Goal: Task Accomplishment & Management: Manage account settings

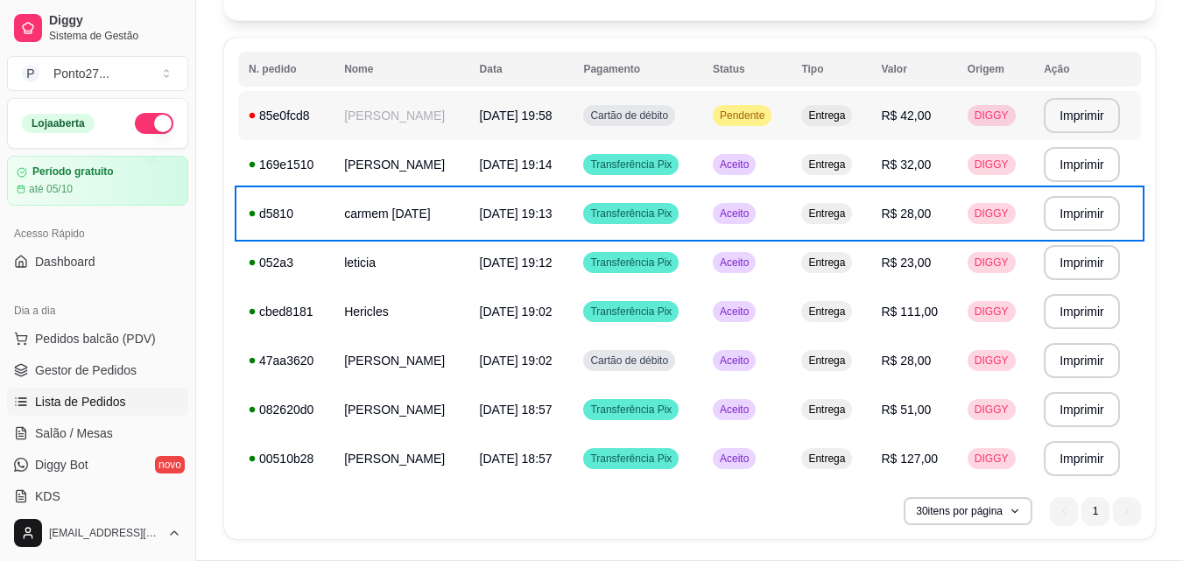
click at [547, 113] on span "[DATE] 19:58" at bounding box center [516, 116] width 73 height 14
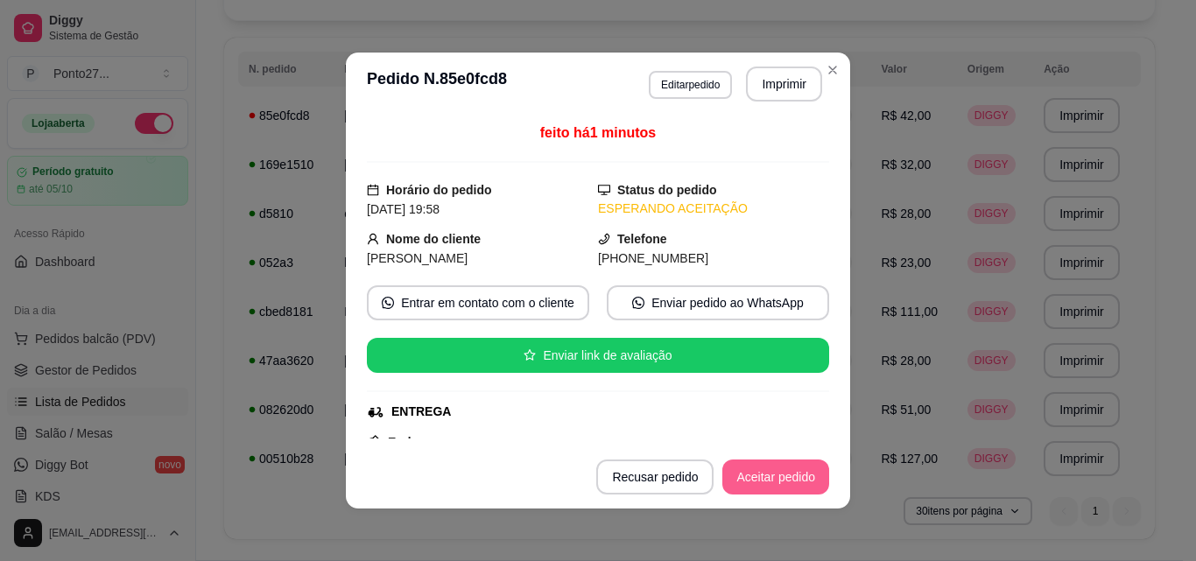
click at [807, 471] on button "Aceitar pedido" at bounding box center [775, 477] width 107 height 35
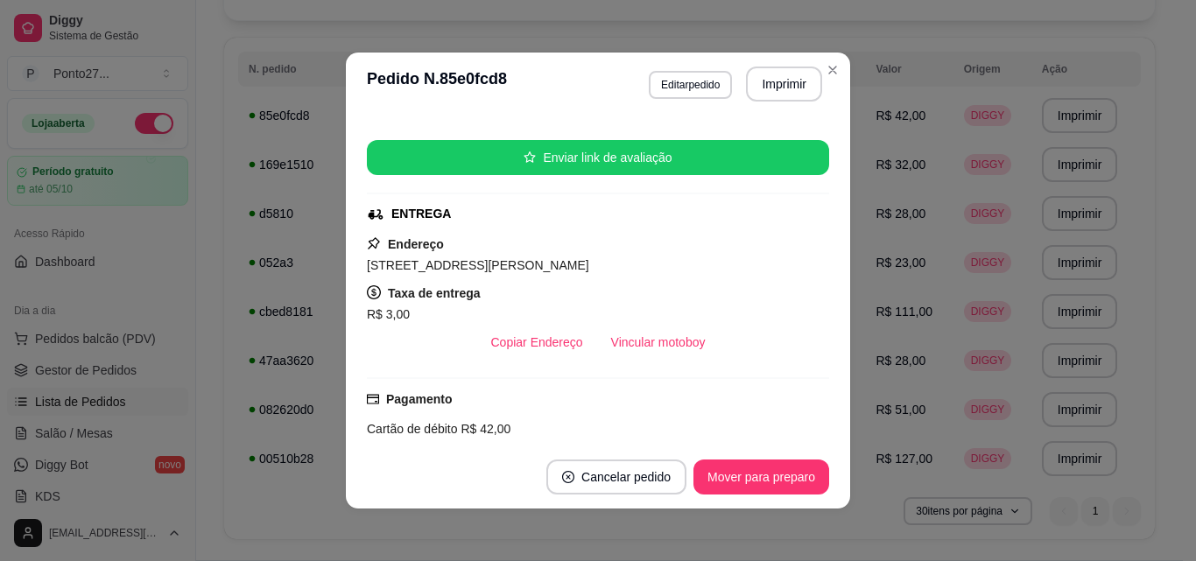
scroll to position [188, 0]
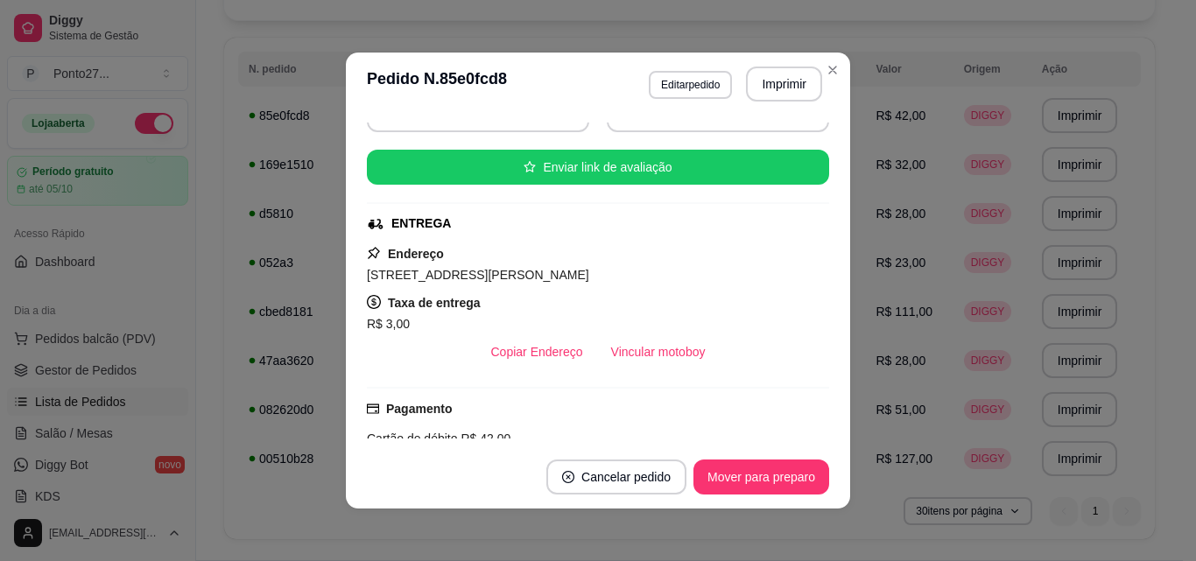
click at [818, 82] on header "**********" at bounding box center [598, 84] width 504 height 63
click at [821, 74] on th "Tipo" at bounding box center [825, 69] width 81 height 35
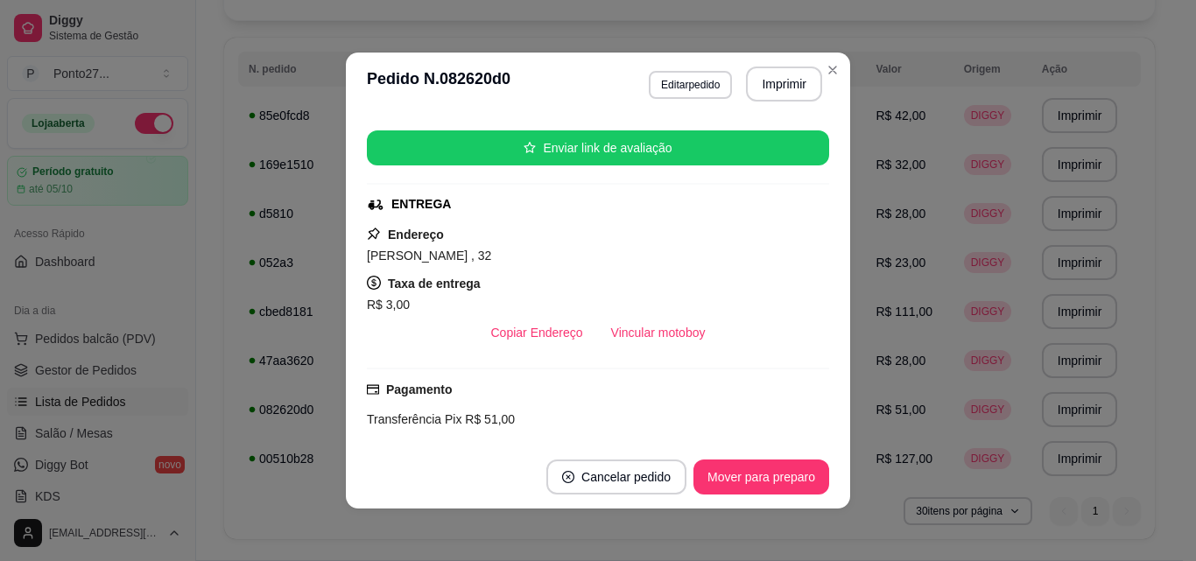
scroll to position [201, 0]
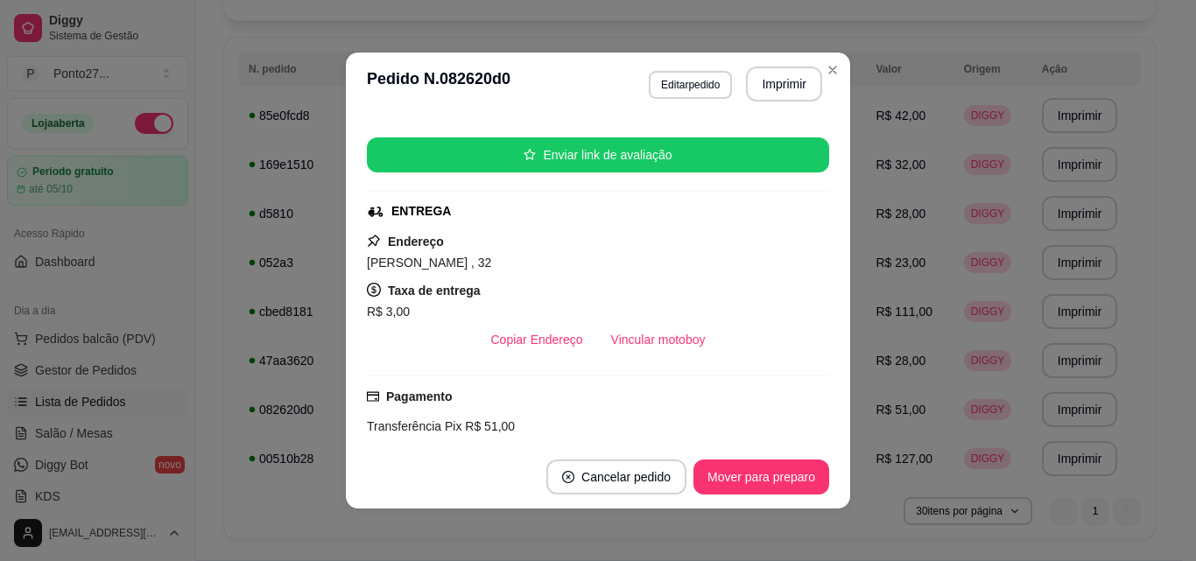
click at [828, 74] on th "Tipo" at bounding box center [825, 69] width 81 height 35
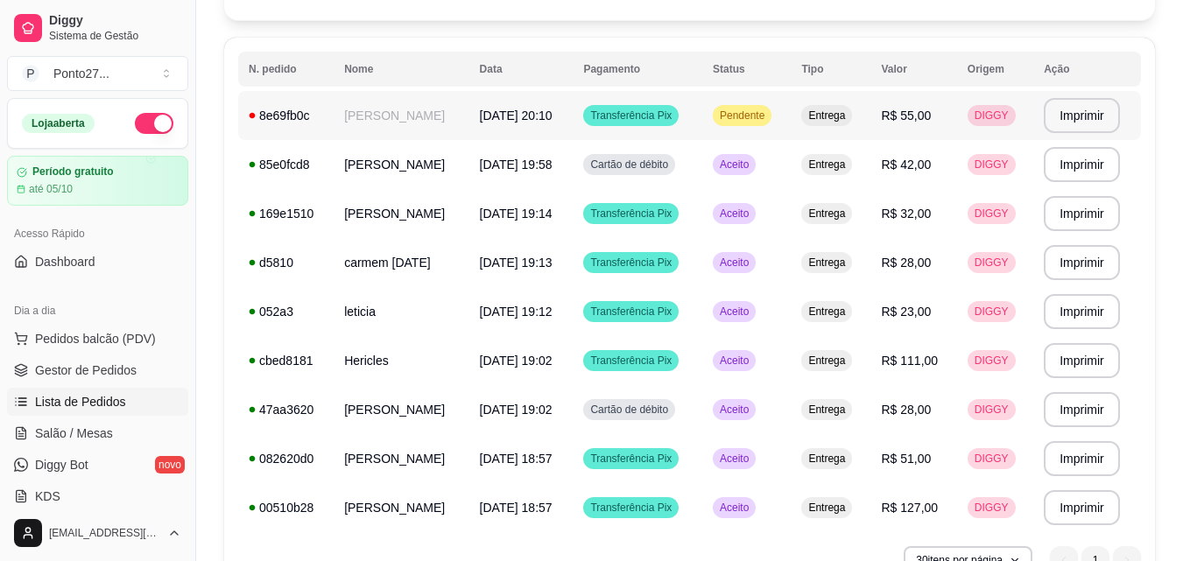
click at [430, 124] on td "[PERSON_NAME]" at bounding box center [401, 115] width 135 height 49
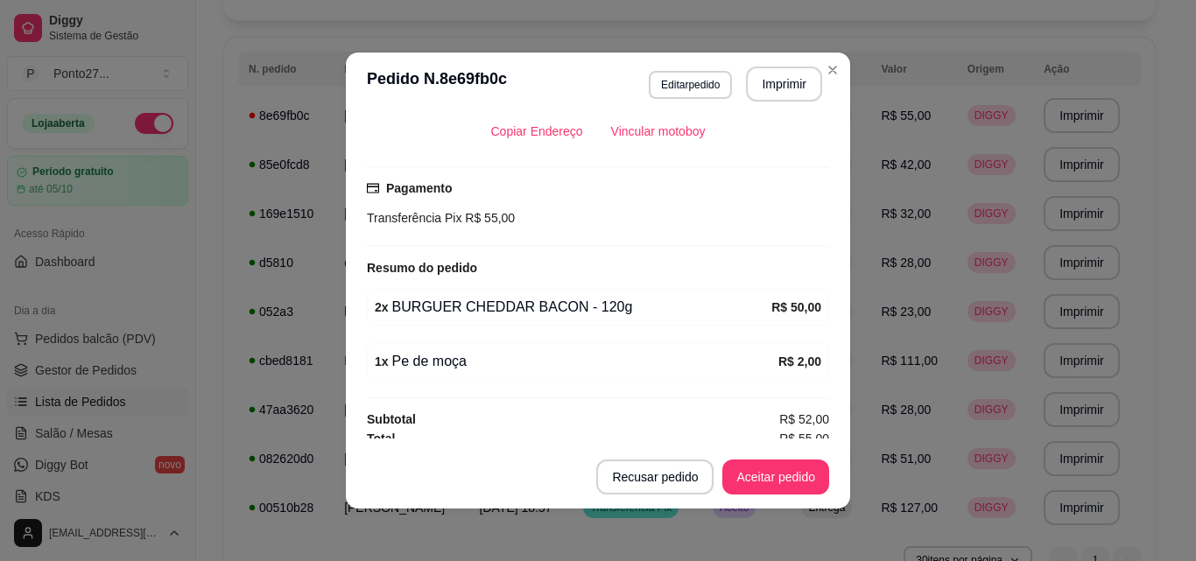
scroll to position [419, 0]
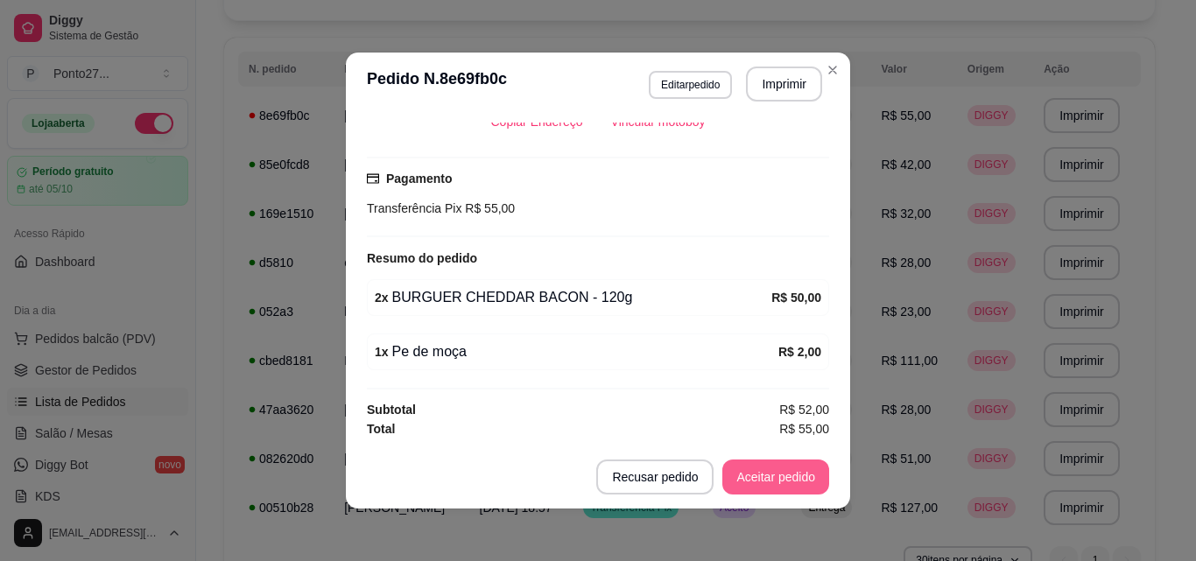
click at [750, 475] on button "Aceitar pedido" at bounding box center [775, 477] width 107 height 35
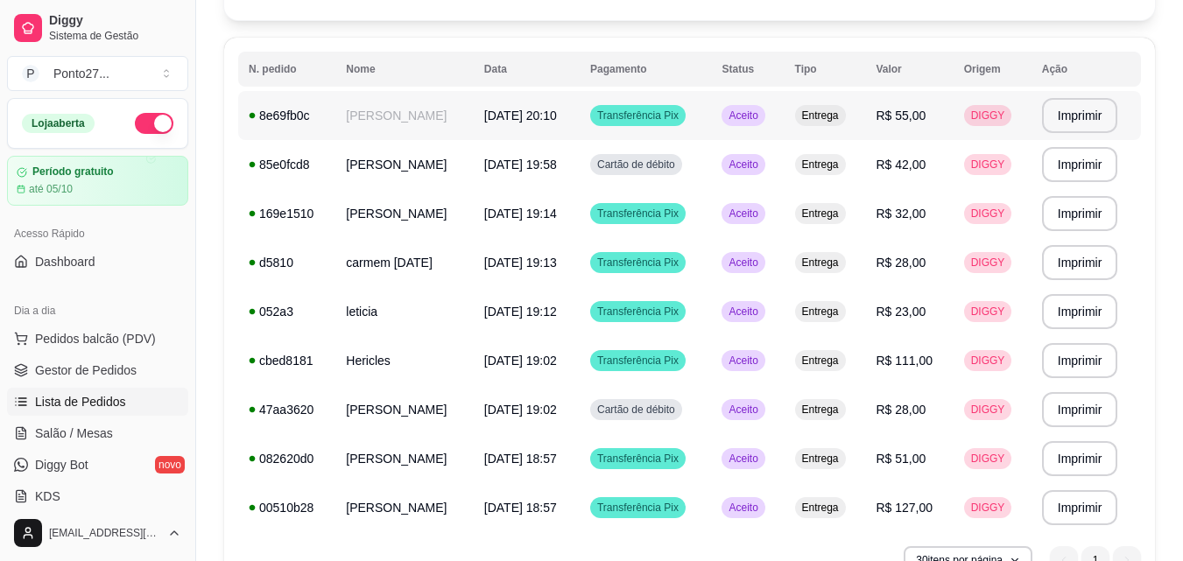
click at [477, 128] on td "[DATE] 20:10" at bounding box center [527, 115] width 106 height 49
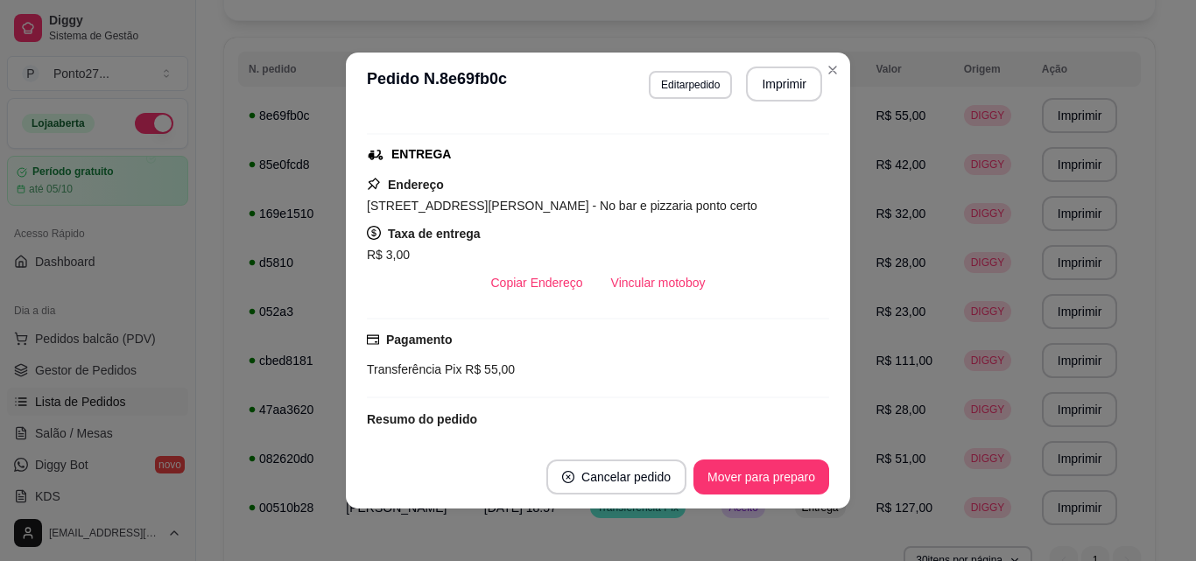
scroll to position [264, 0]
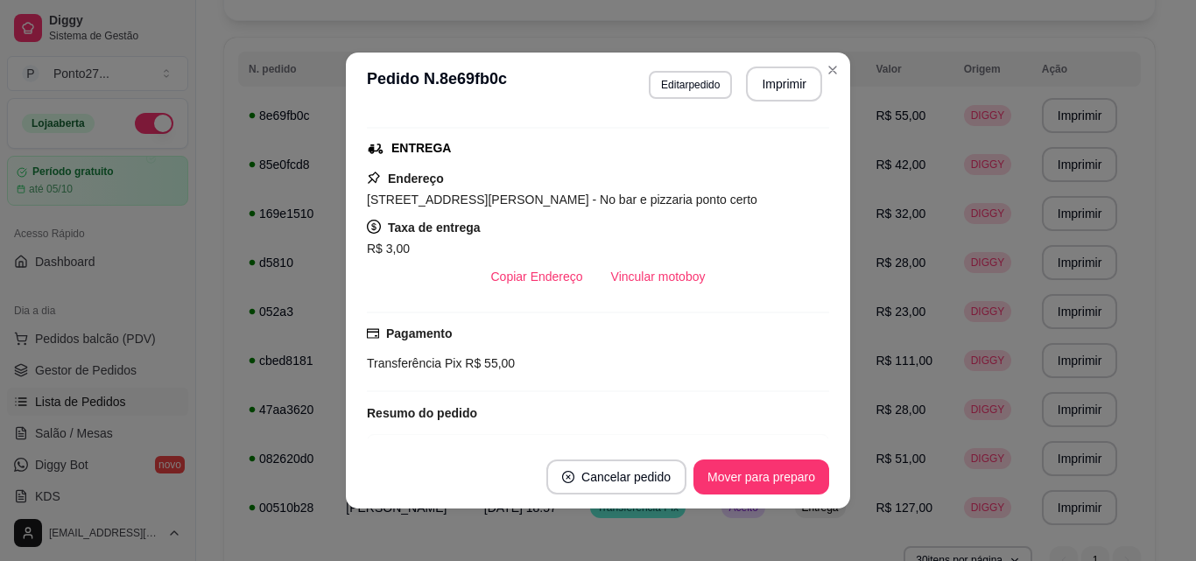
click at [828, 80] on th "Tipo" at bounding box center [825, 69] width 81 height 35
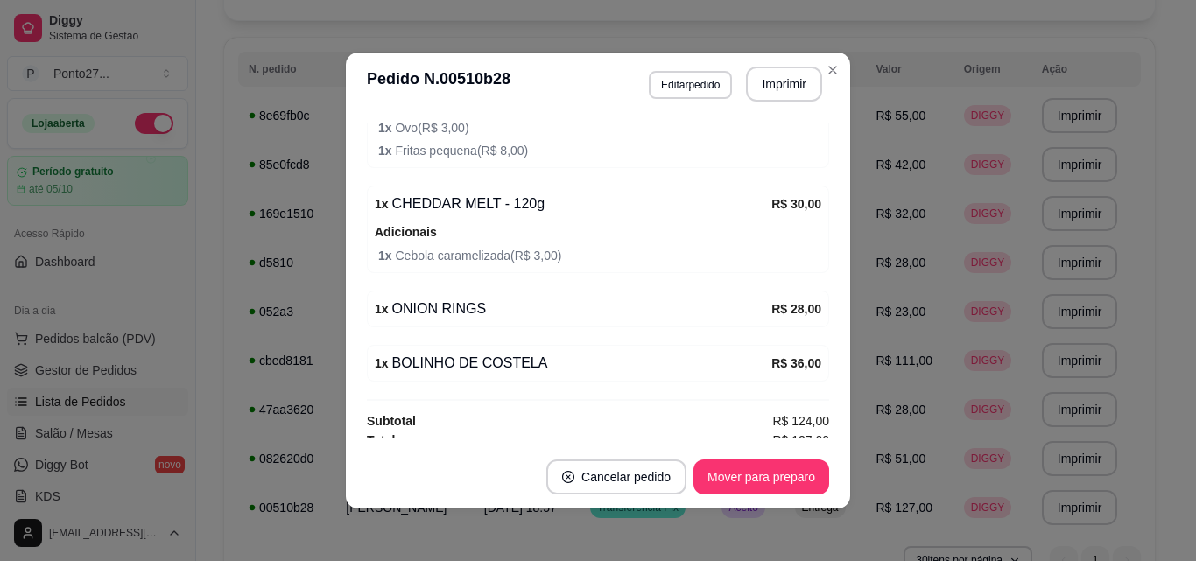
scroll to position [652, 0]
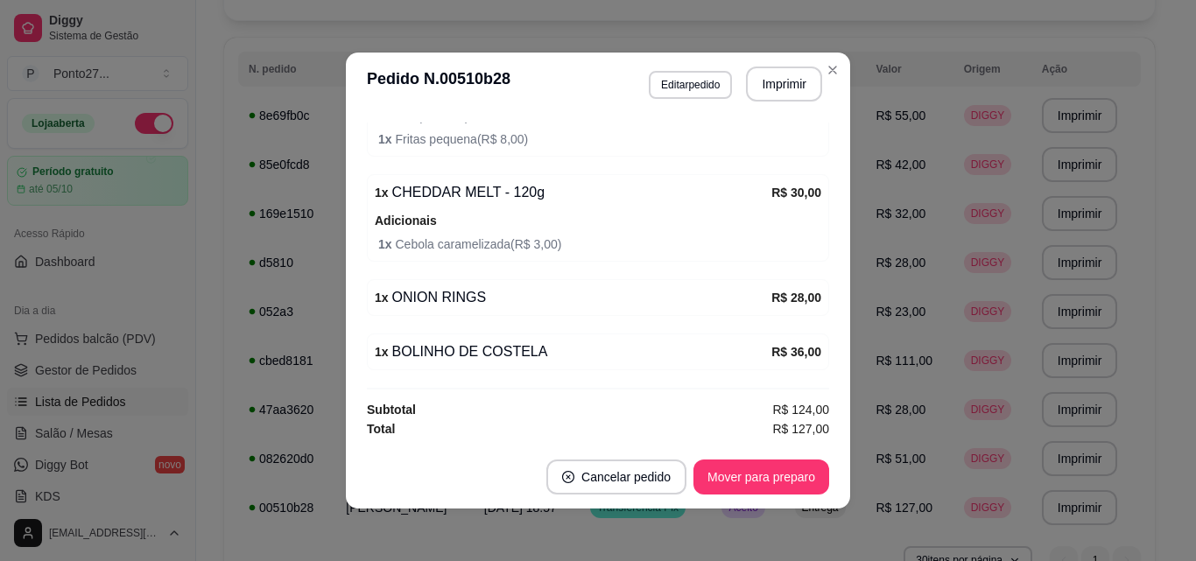
click at [831, 74] on th "Tipo" at bounding box center [825, 69] width 81 height 35
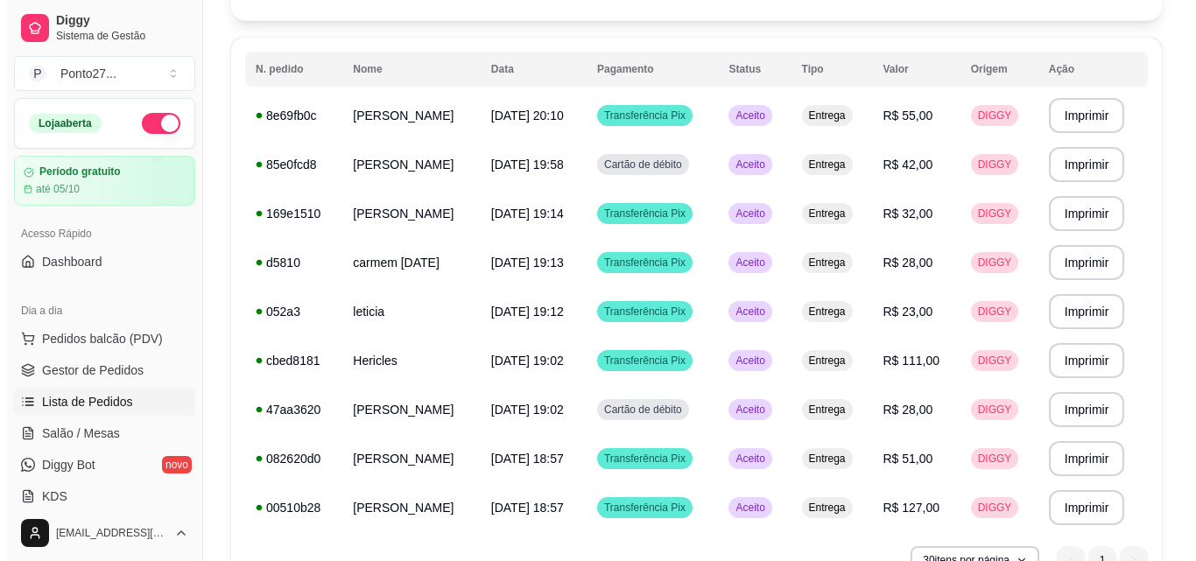
scroll to position [0, 0]
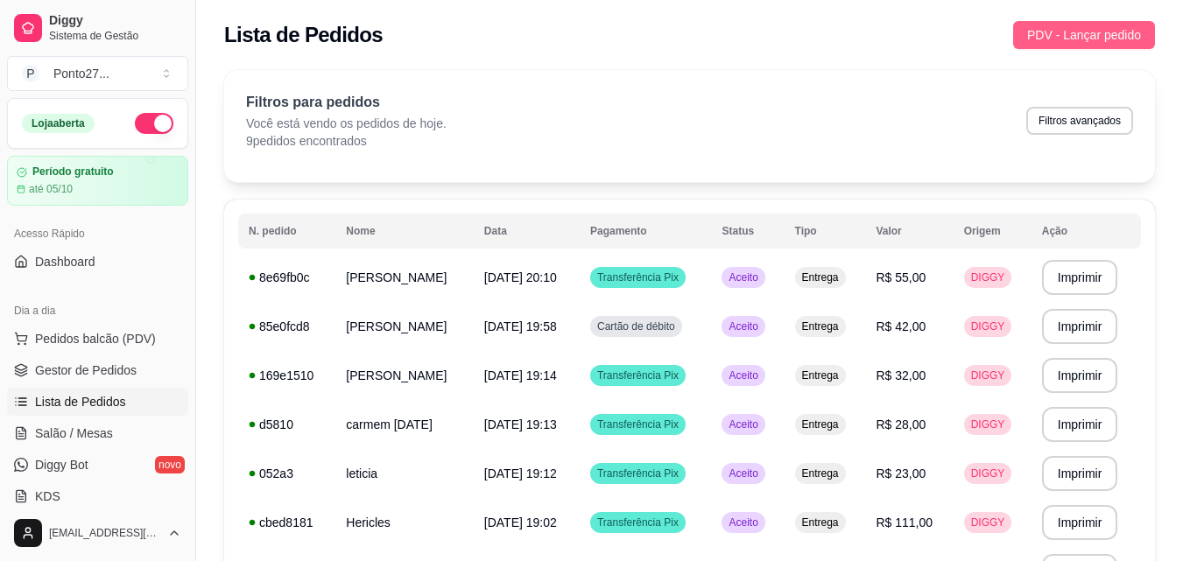
click at [1080, 43] on span "PDV - Lançar pedido" at bounding box center [1084, 34] width 114 height 19
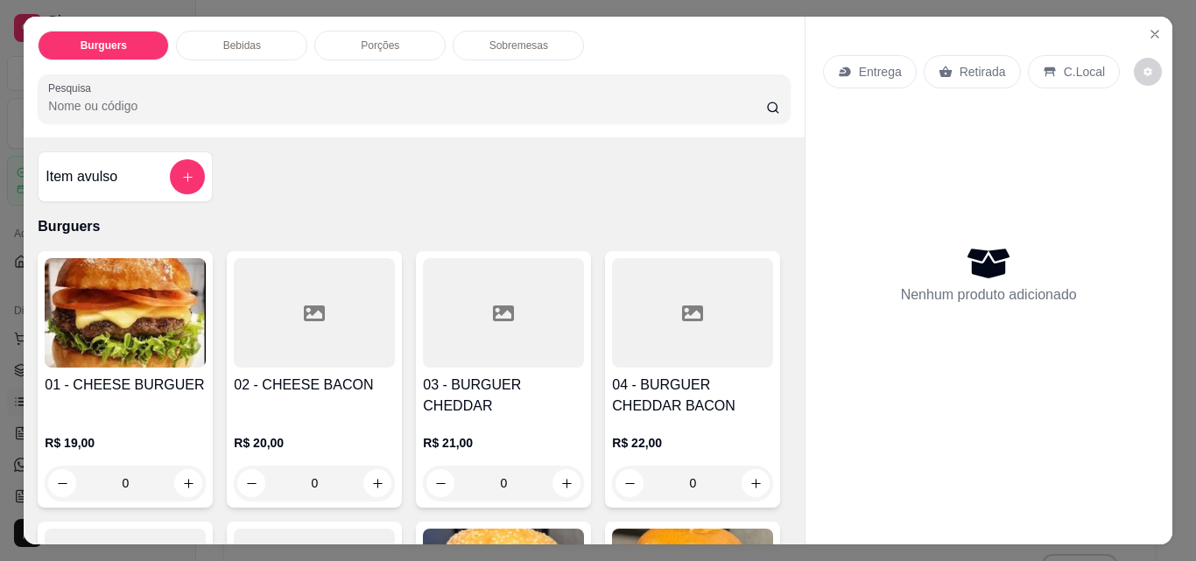
click at [863, 63] on p "Entrega" at bounding box center [880, 72] width 43 height 18
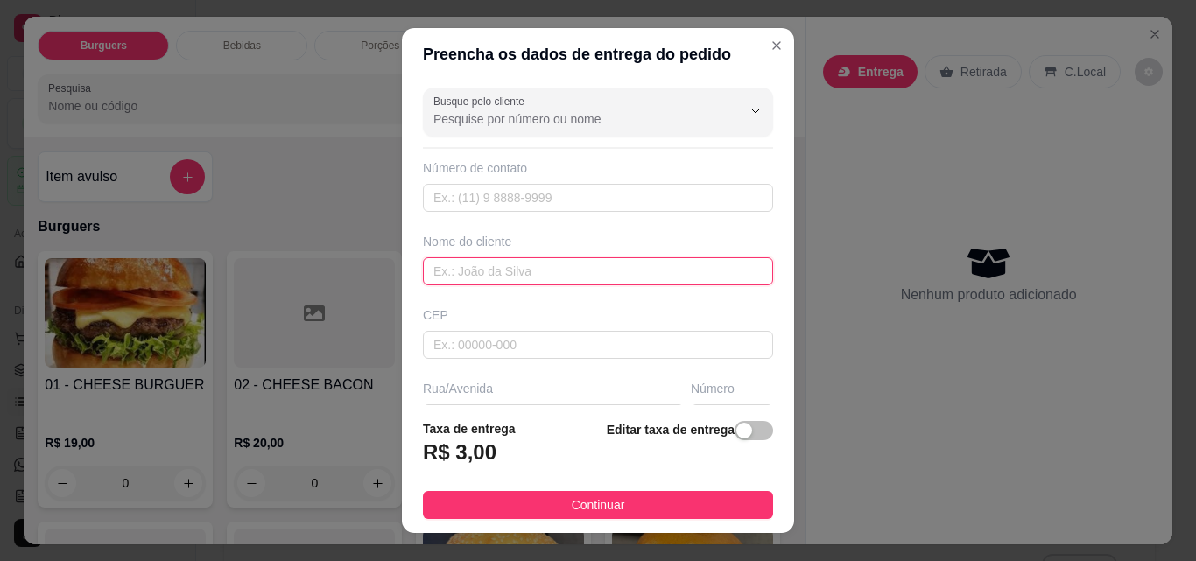
click at [613, 273] on input "text" at bounding box center [598, 271] width 350 height 28
type input "guto"
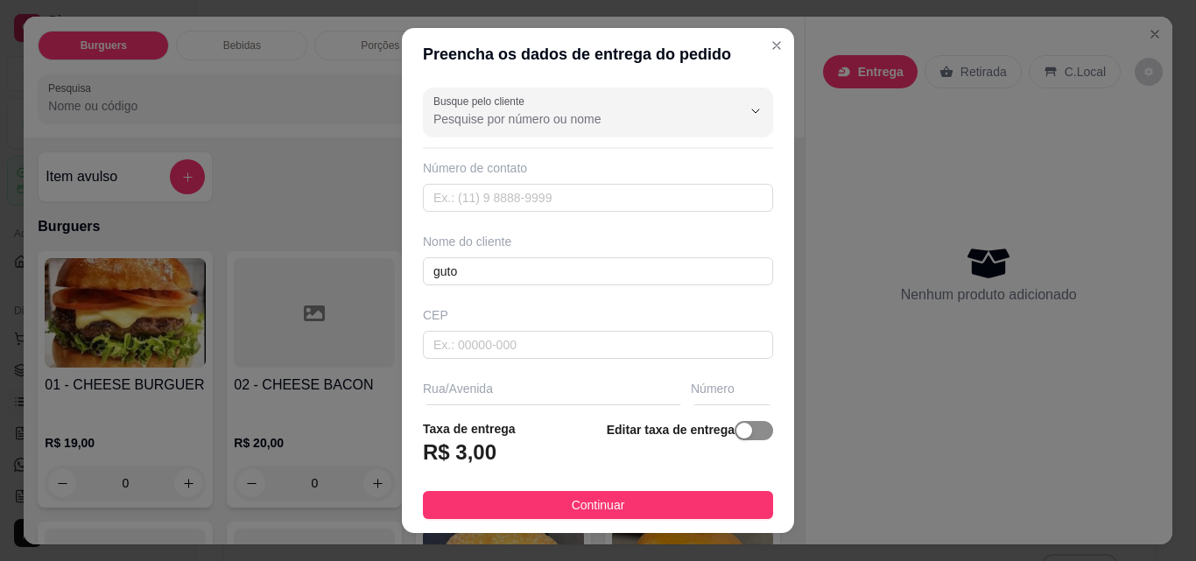
click at [735, 431] on button "button" at bounding box center [754, 430] width 39 height 19
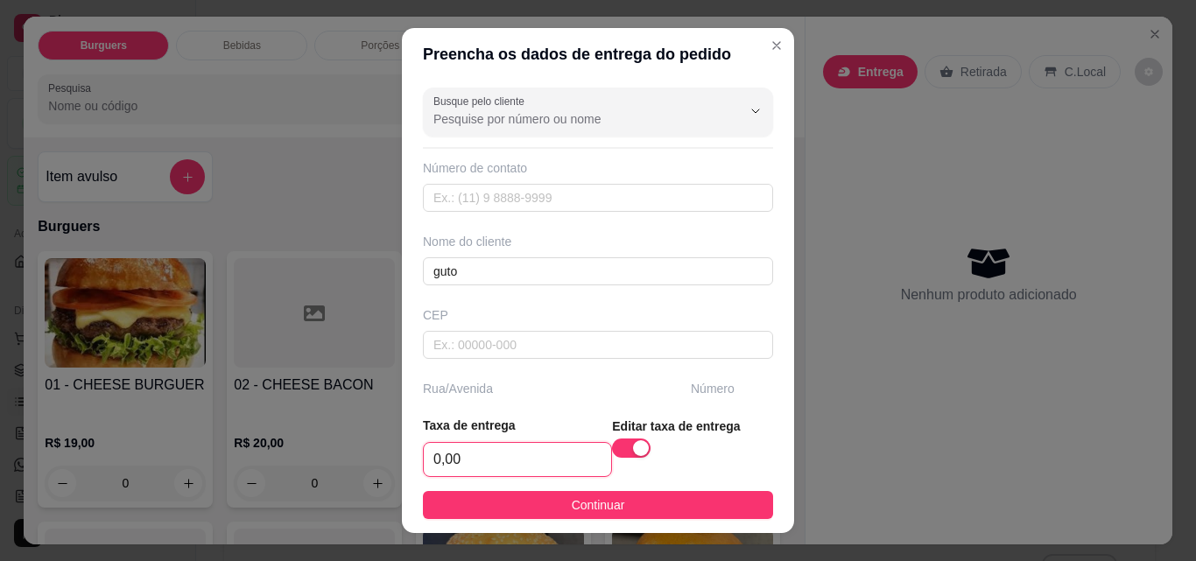
click at [551, 455] on input "0,00" at bounding box center [517, 459] width 187 height 33
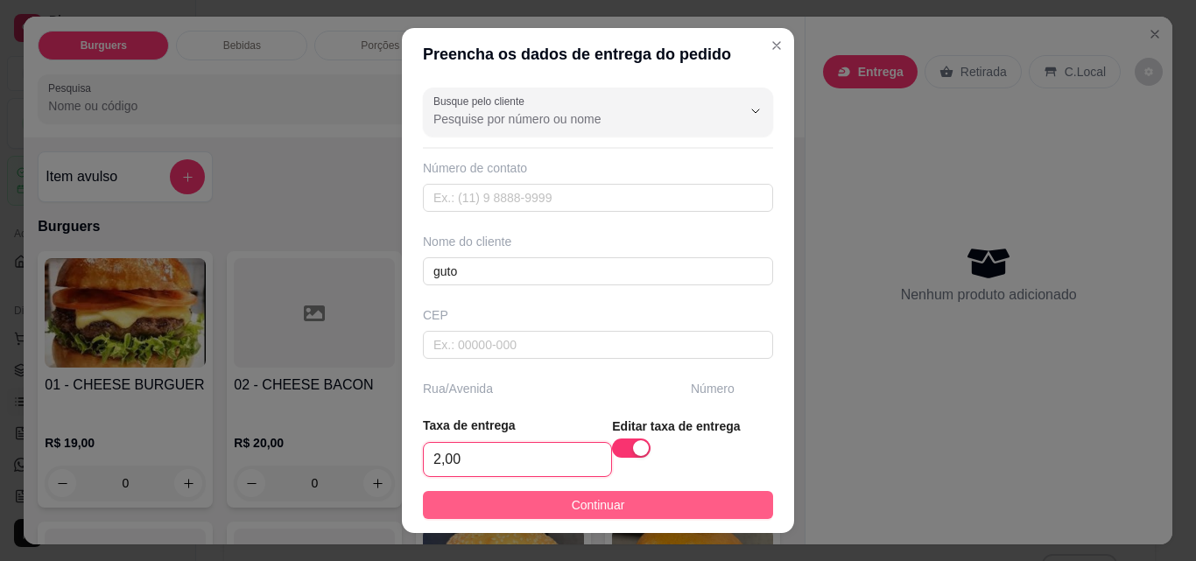
type input "2,00"
click at [678, 498] on button "Continuar" at bounding box center [598, 505] width 350 height 28
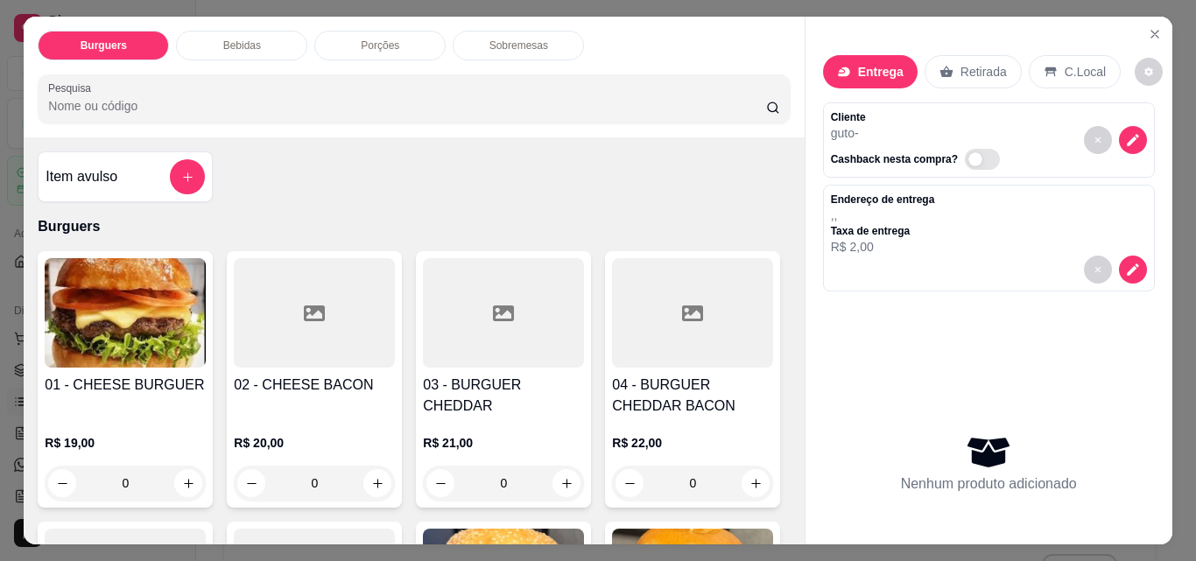
click at [180, 466] on div "0" at bounding box center [125, 483] width 161 height 35
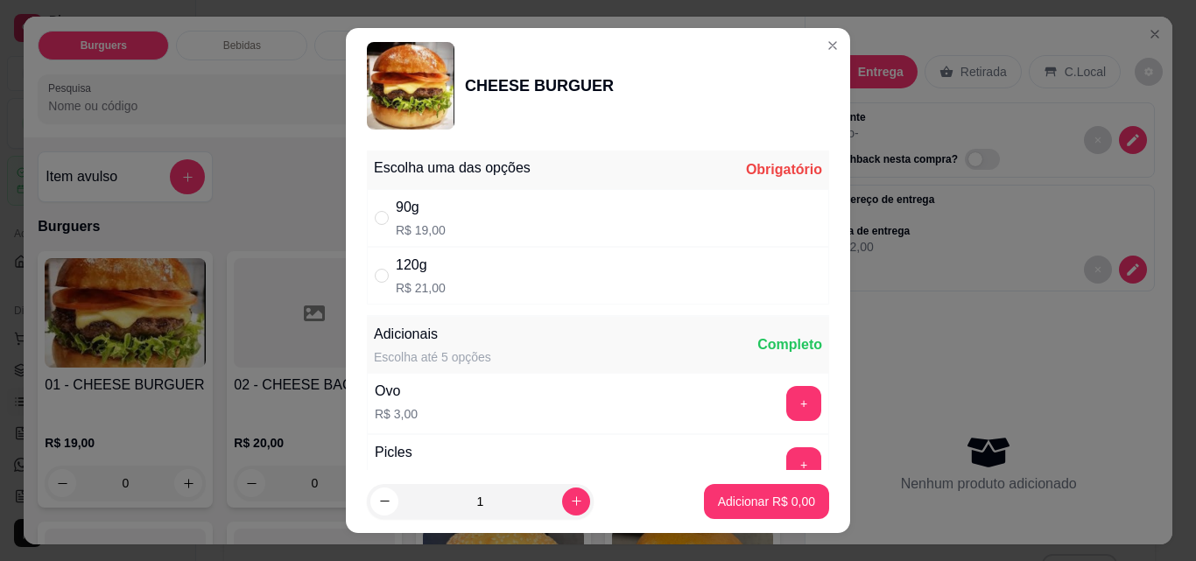
click at [707, 197] on div "90g R$ 19,00" at bounding box center [598, 218] width 462 height 58
radio input "true"
click at [748, 508] on p "Adicionar R$ 19,00" at bounding box center [763, 502] width 104 height 18
type input "1"
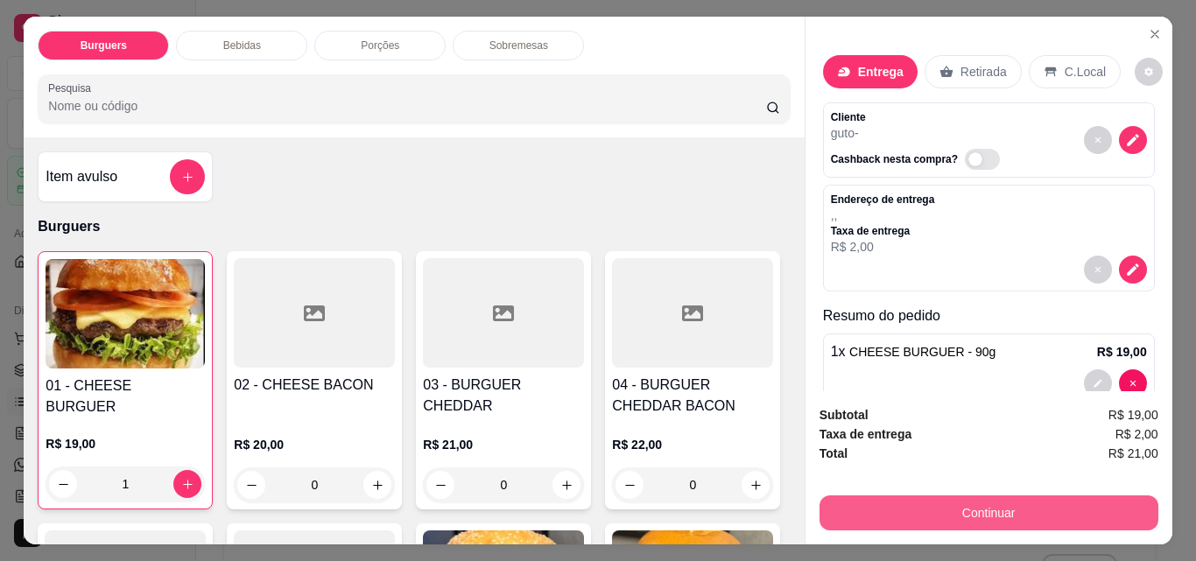
click at [903, 508] on button "Continuar" at bounding box center [989, 513] width 339 height 35
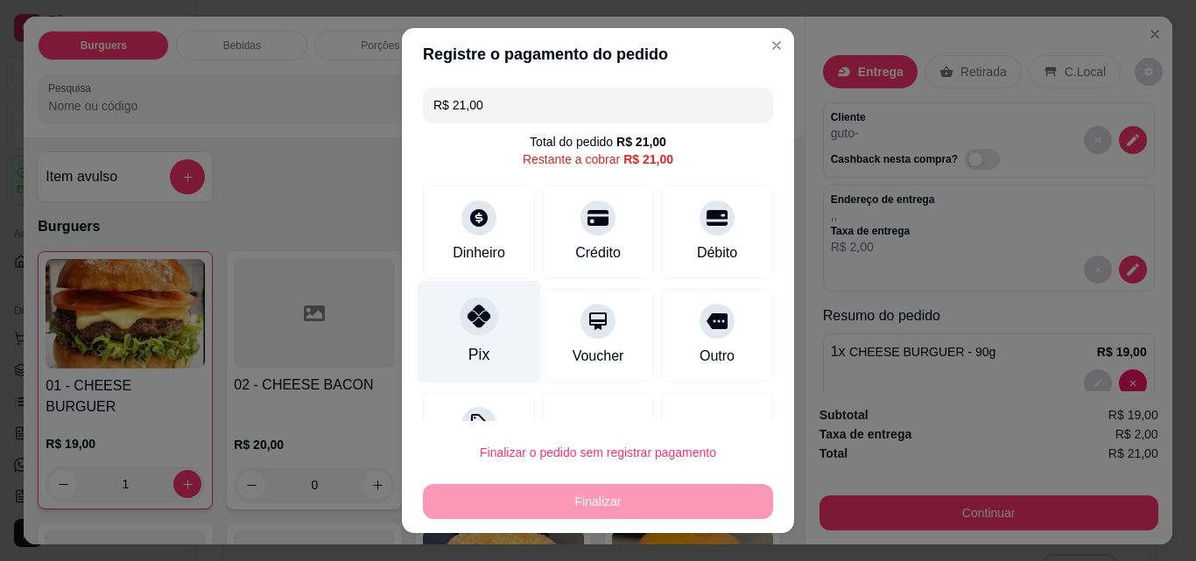
click at [461, 300] on div at bounding box center [479, 316] width 39 height 39
type input "R$ 0,00"
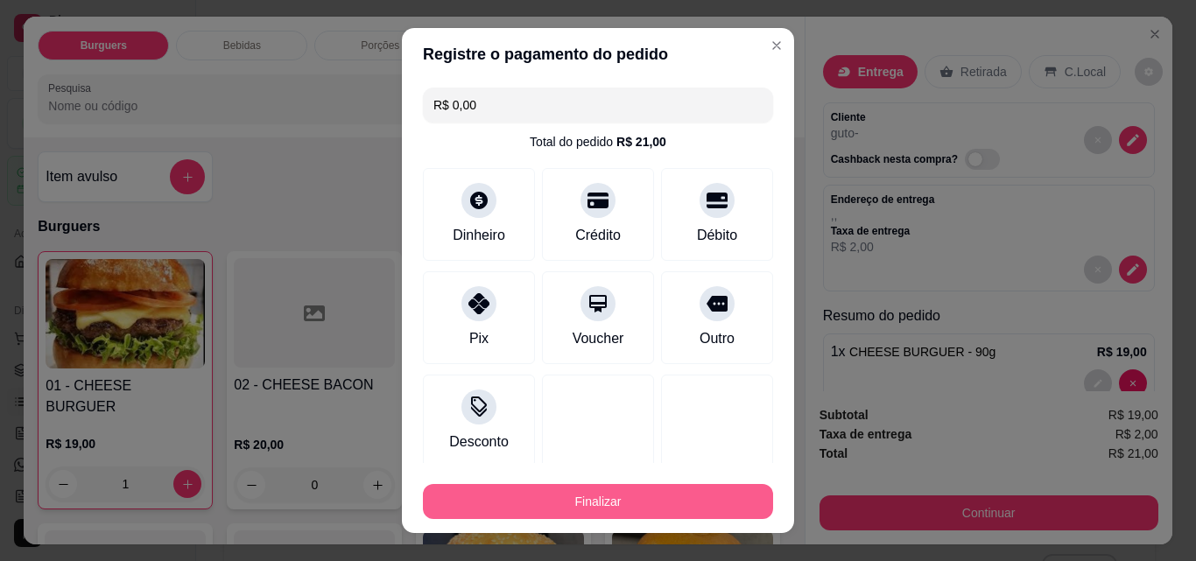
click at [532, 491] on button "Finalizar" at bounding box center [598, 501] width 350 height 35
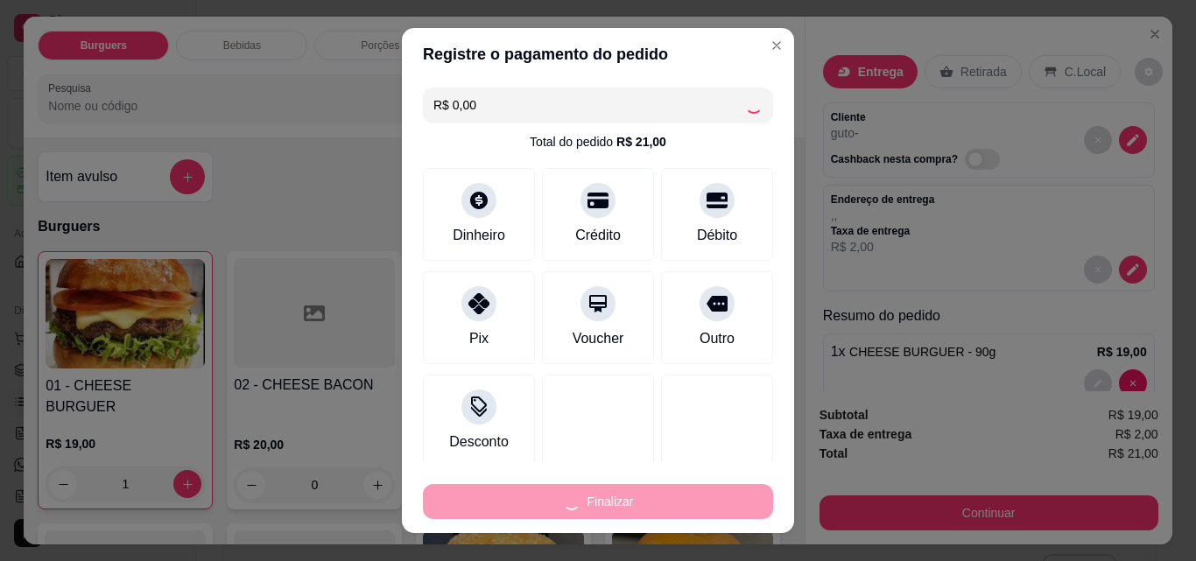
type input "0"
type input "-R$ 21,00"
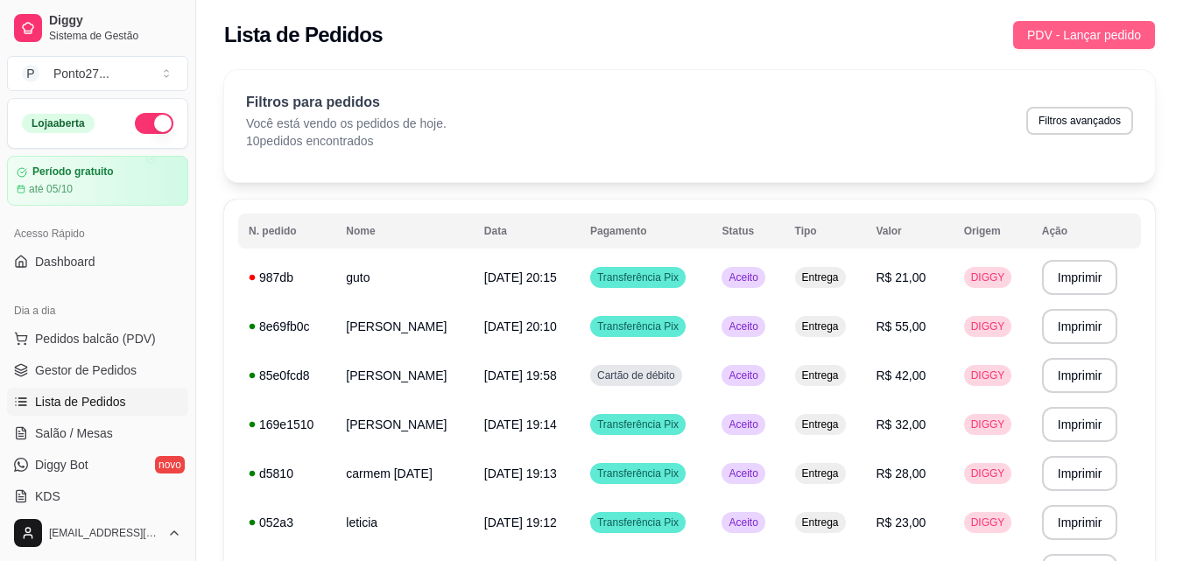
click at [1087, 33] on span "PDV - Lançar pedido" at bounding box center [1084, 34] width 114 height 19
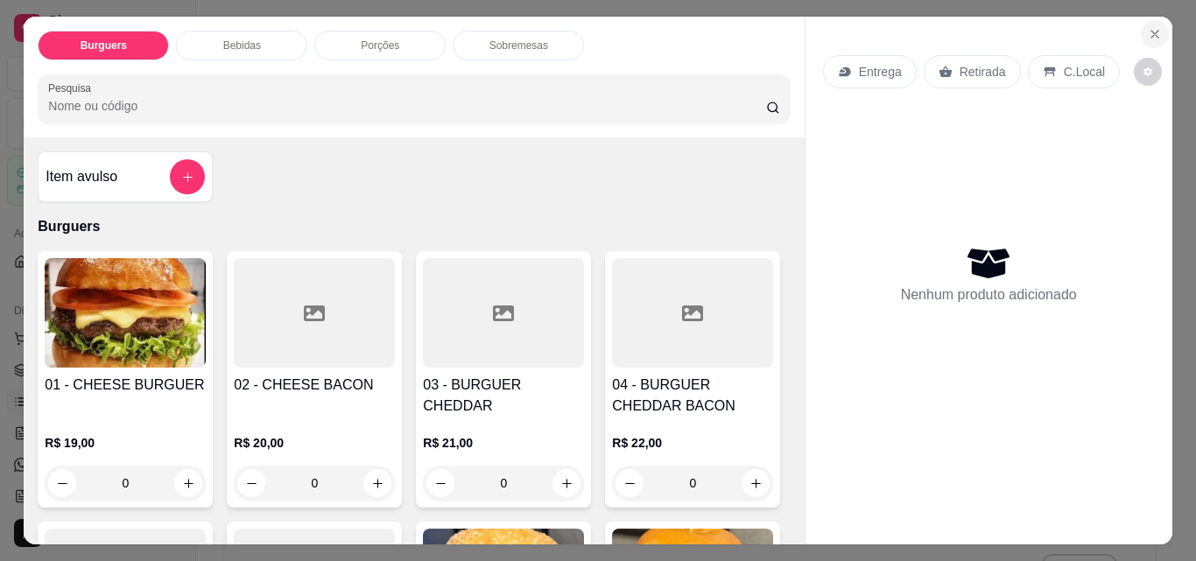
click at [1151, 32] on icon "Close" at bounding box center [1155, 34] width 14 height 14
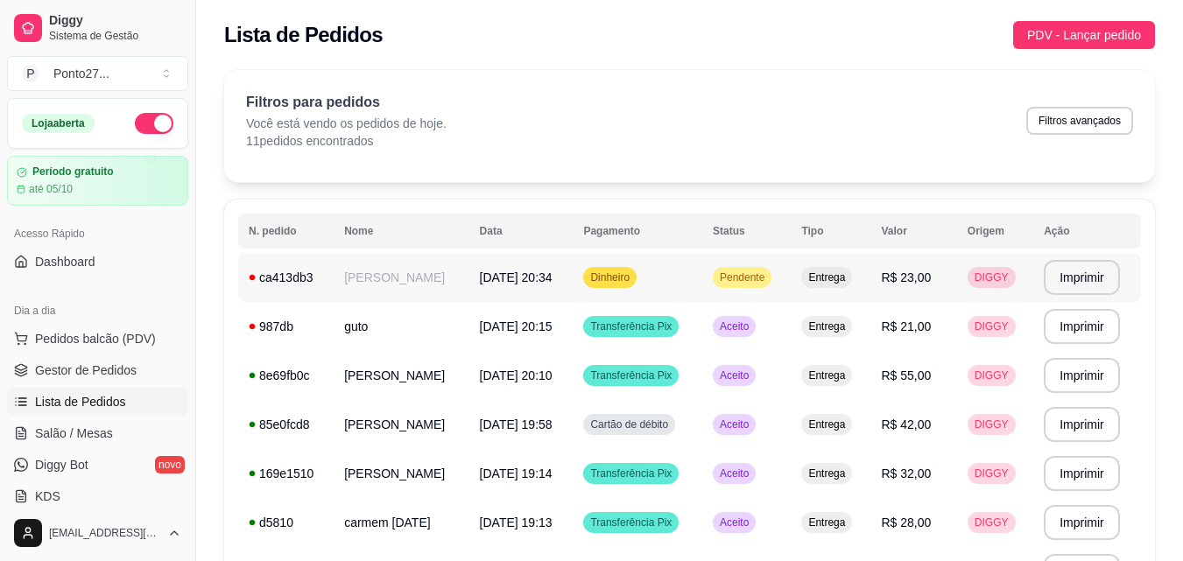
click at [768, 278] on span "Pendente" at bounding box center [742, 278] width 52 height 14
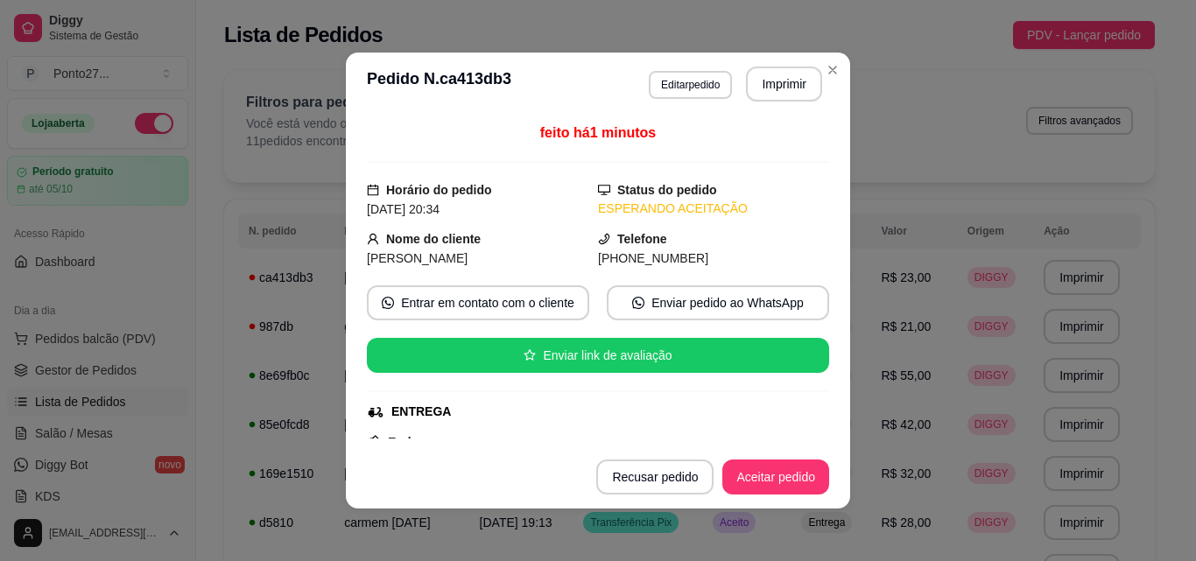
click at [797, 278] on div "feito há 1 minutos Horário do pedido [DATE] 20:34 Status do pedido ESPERANDO AC…" at bounding box center [598, 281] width 462 height 316
click at [769, 480] on button "Aceitar pedido" at bounding box center [775, 478] width 103 height 34
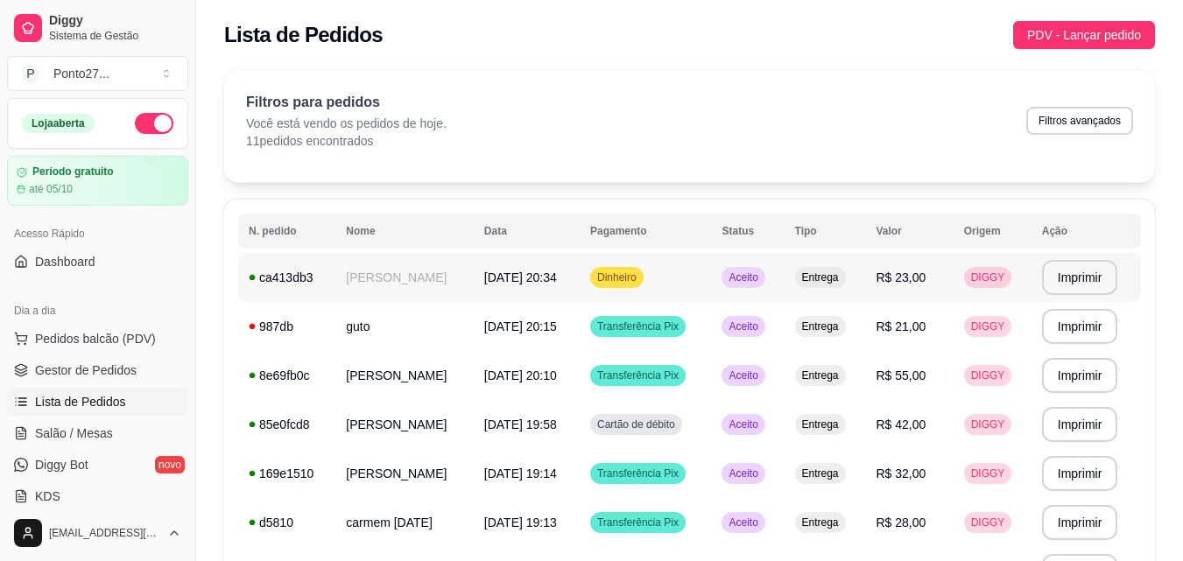
click at [765, 269] on div "Aceito" at bounding box center [743, 277] width 43 height 21
click at [398, 276] on td "[PERSON_NAME]" at bounding box center [404, 277] width 138 height 49
click at [474, 297] on td "[PERSON_NAME]" at bounding box center [404, 277] width 138 height 49
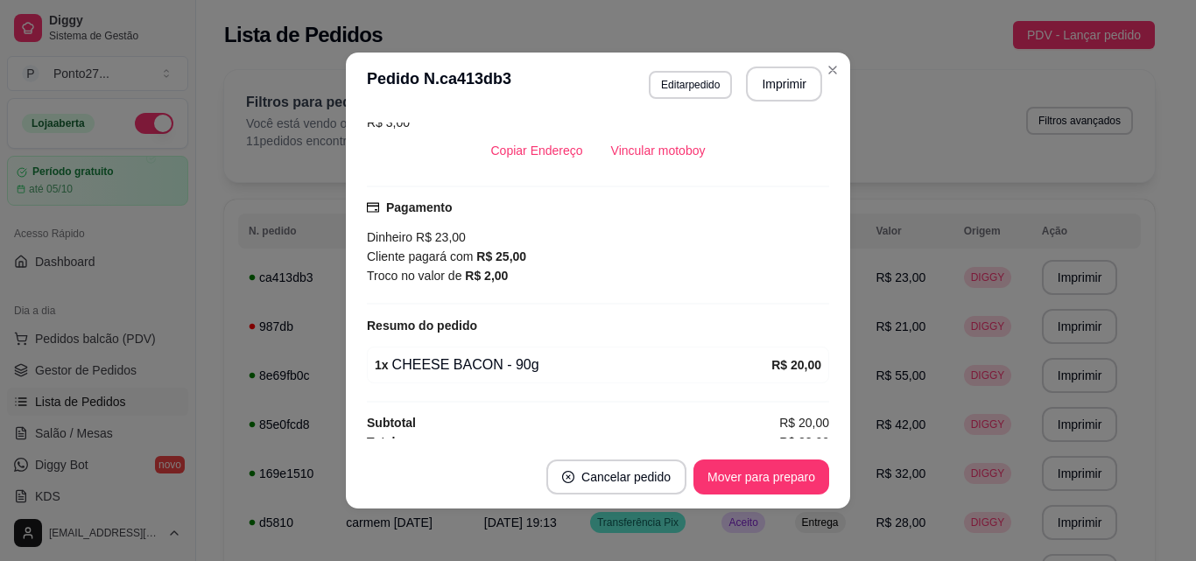
scroll to position [403, 0]
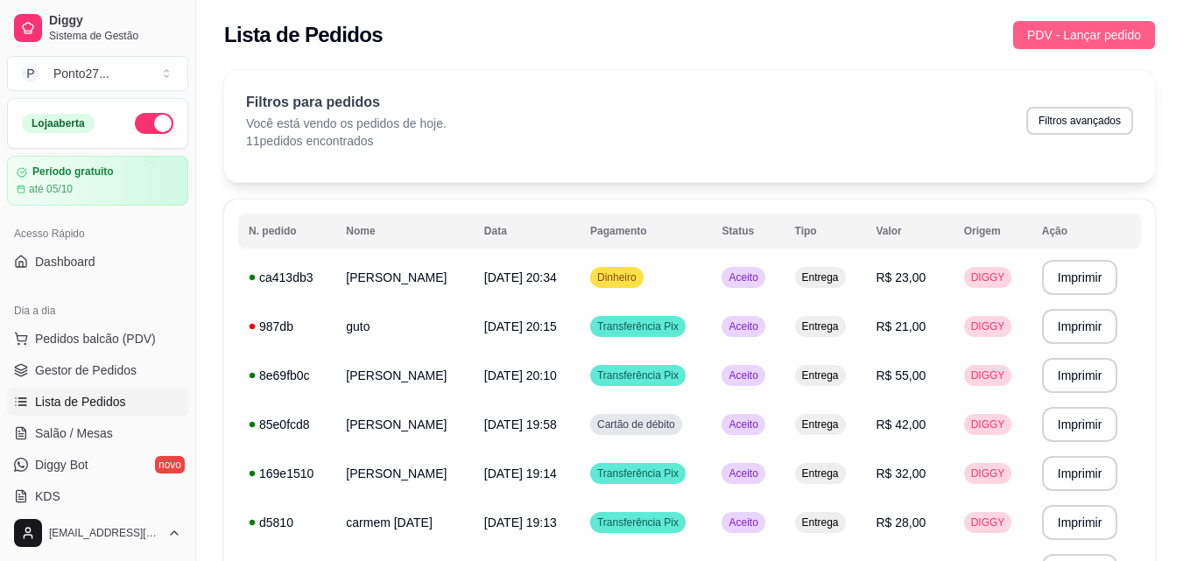
click at [1065, 31] on span "PDV - Lançar pedido" at bounding box center [1084, 34] width 114 height 19
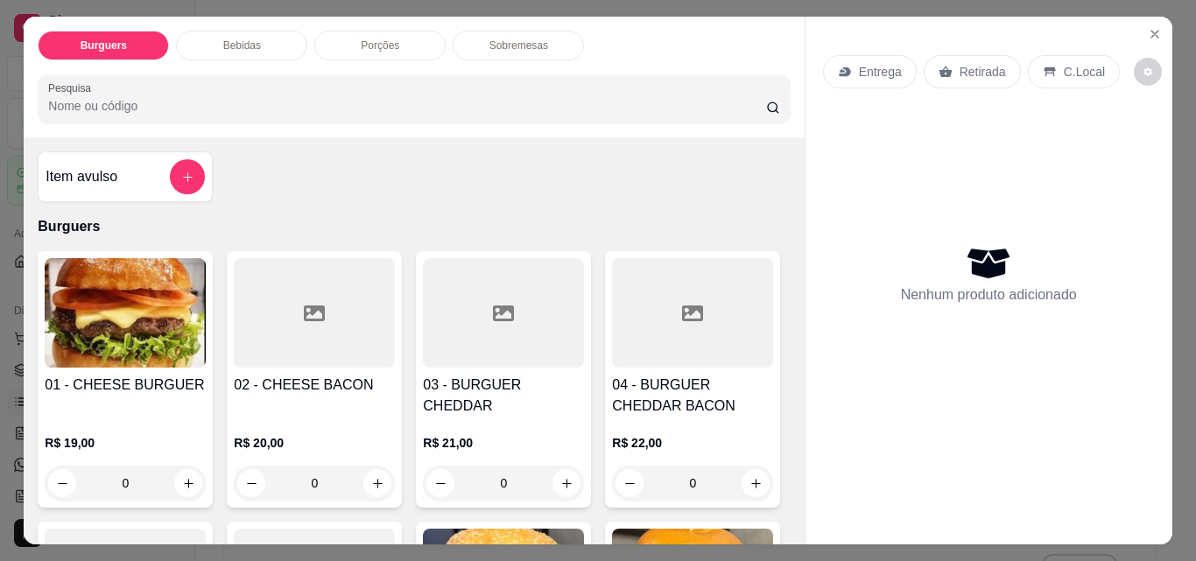
click at [868, 63] on p "Entrega" at bounding box center [880, 72] width 43 height 18
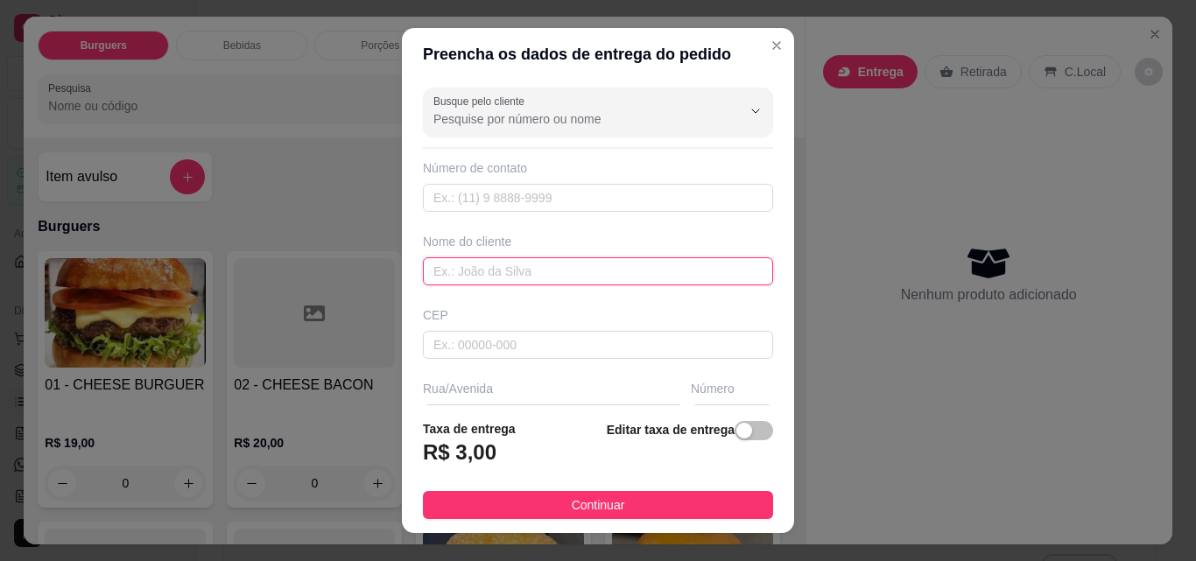
click at [581, 273] on input "text" at bounding box center [598, 271] width 350 height 28
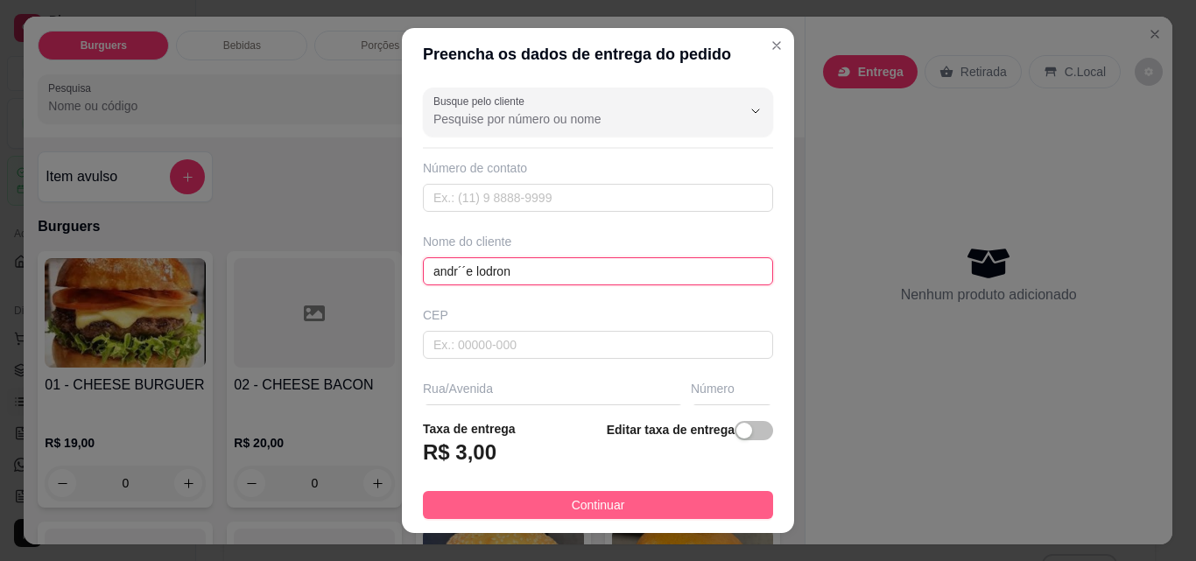
type input "andr´´e lodron"
click at [540, 505] on button "Continuar" at bounding box center [598, 505] width 350 height 28
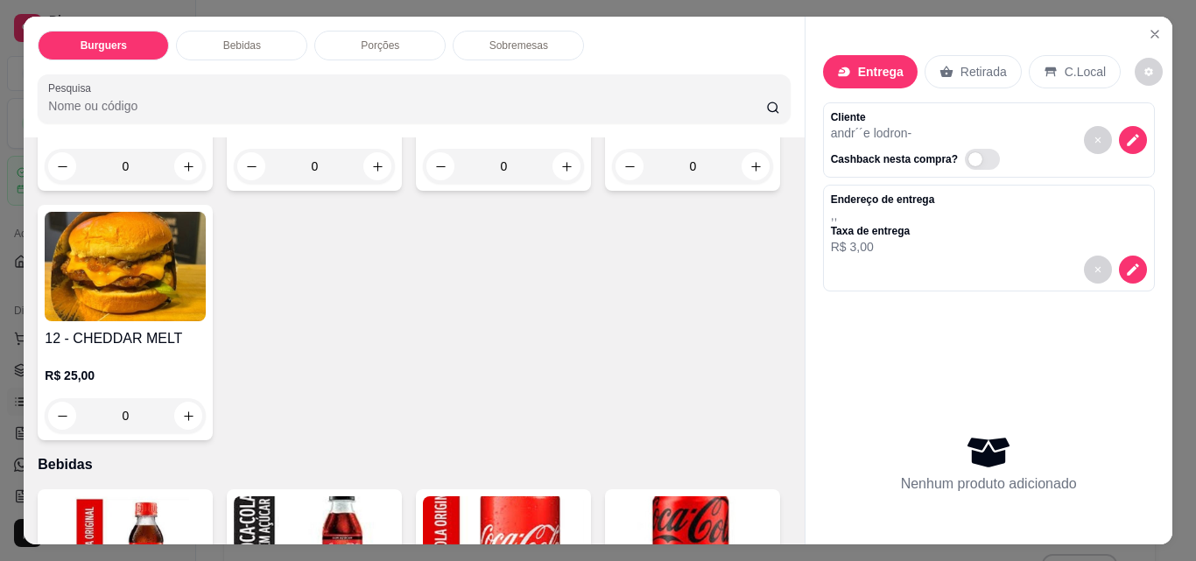
scroll to position [631, 0]
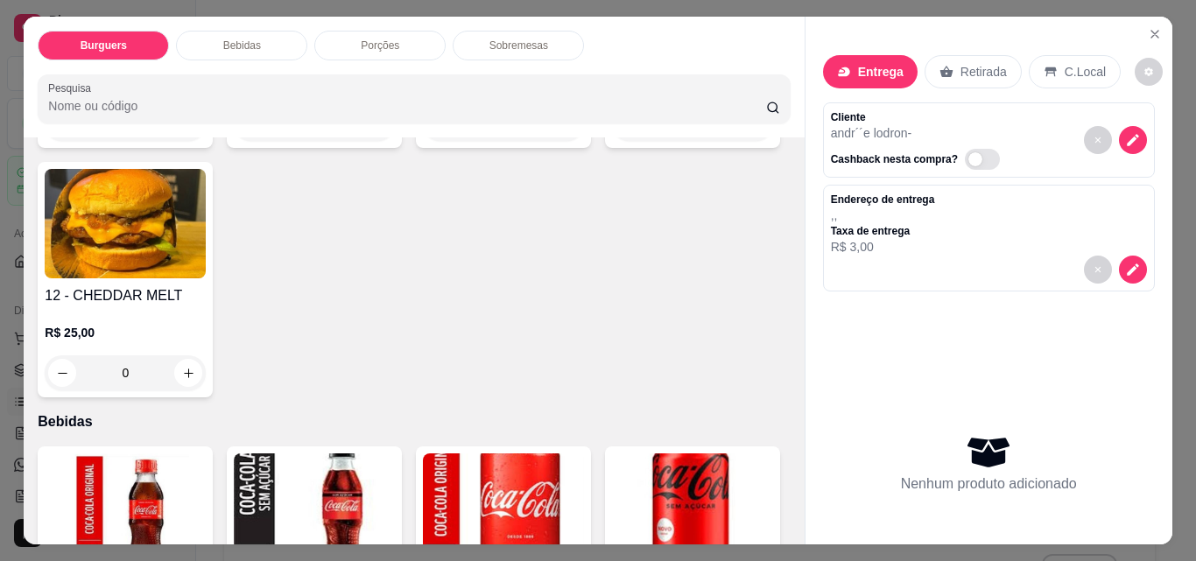
click at [423, 141] on div "0" at bounding box center [503, 123] width 161 height 35
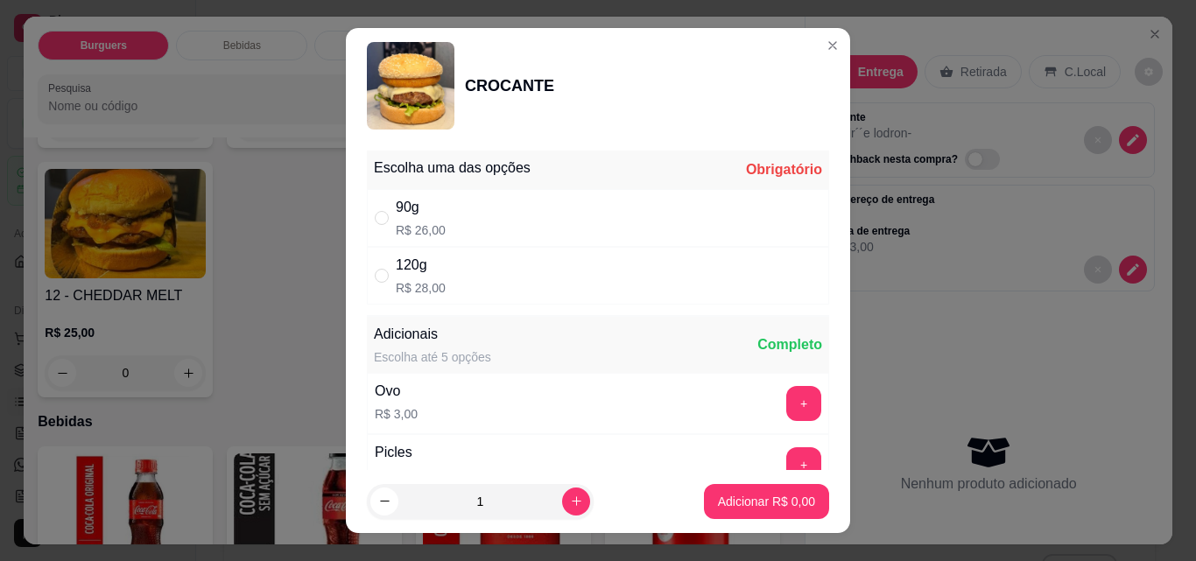
click at [602, 277] on div "120g R$ 28,00" at bounding box center [598, 276] width 462 height 58
radio input "true"
click at [745, 498] on p "Adicionar R$ 28,00" at bounding box center [763, 502] width 104 height 18
type input "1"
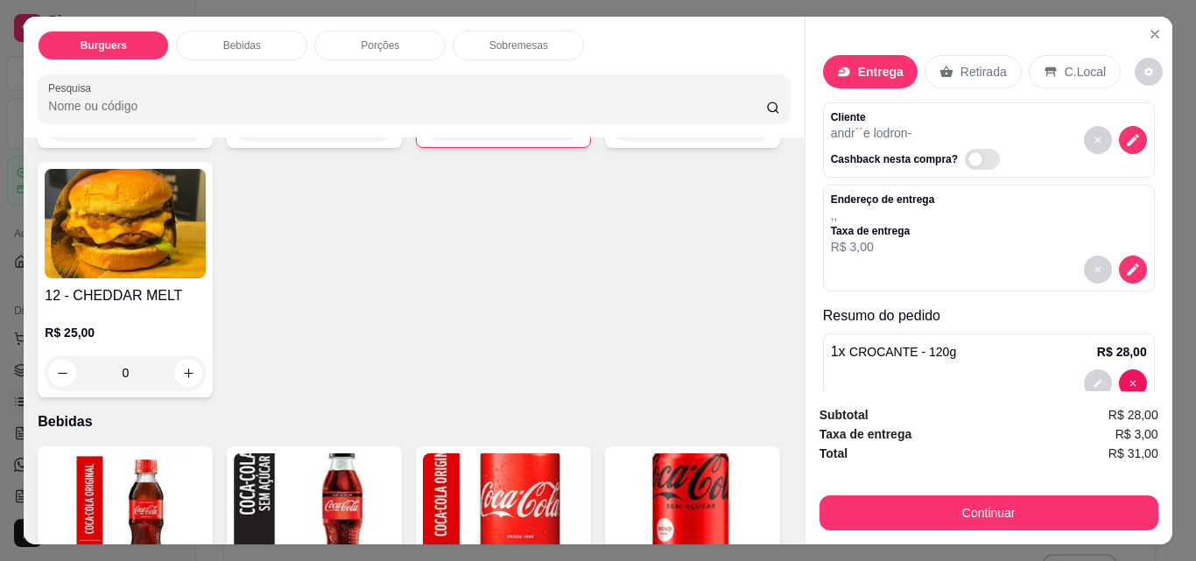
click at [388, 39] on p "Porções" at bounding box center [380, 46] width 39 height 14
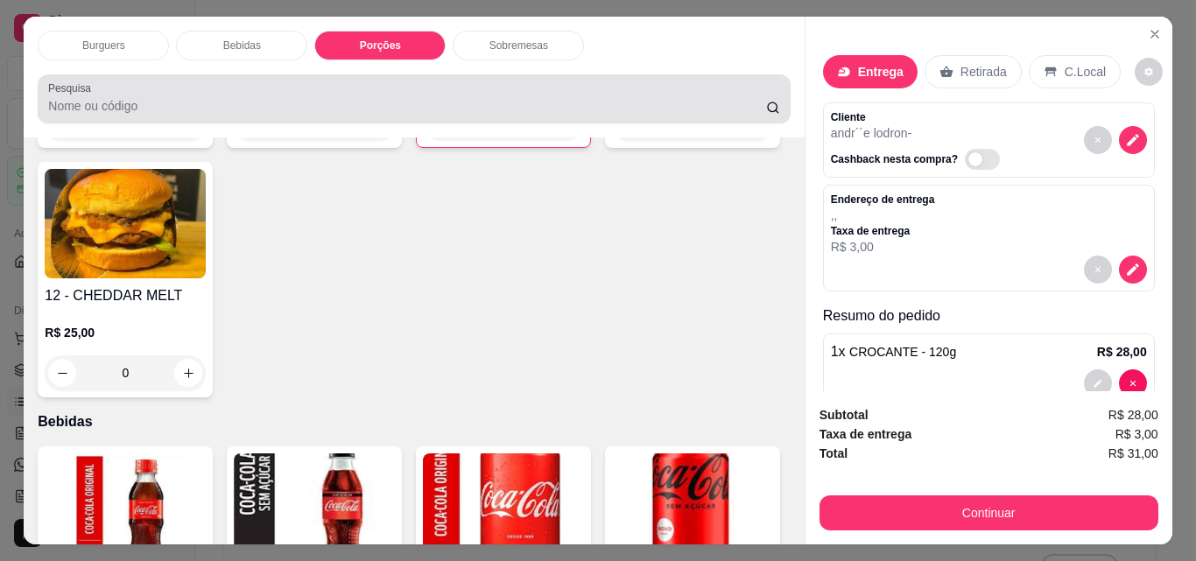
scroll to position [46, 0]
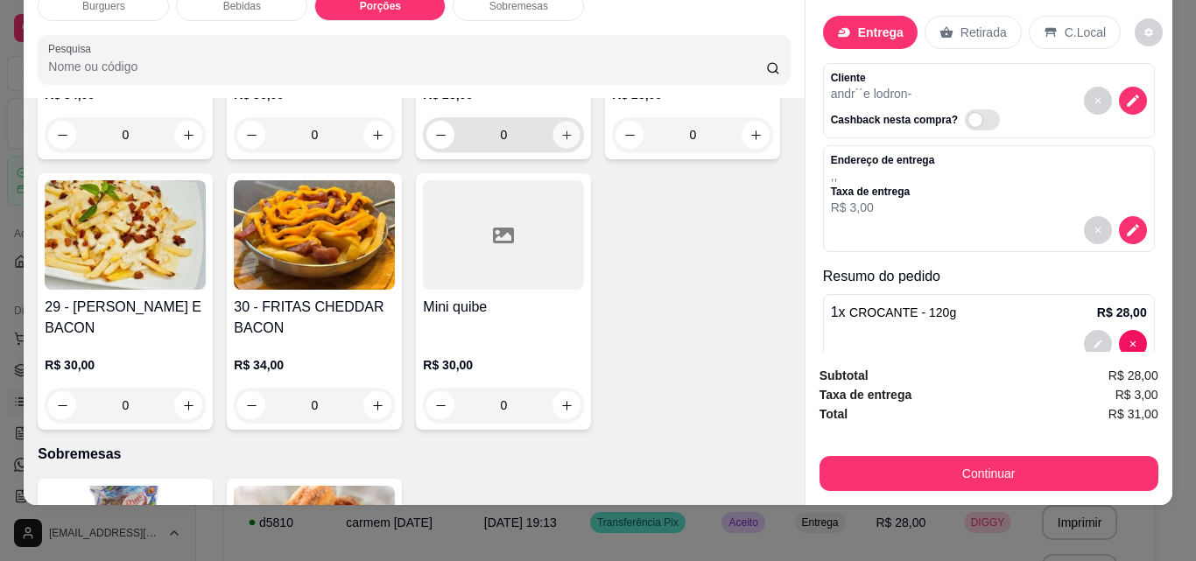
click at [573, 149] on button "increase-product-quantity" at bounding box center [566, 135] width 27 height 27
type input "1"
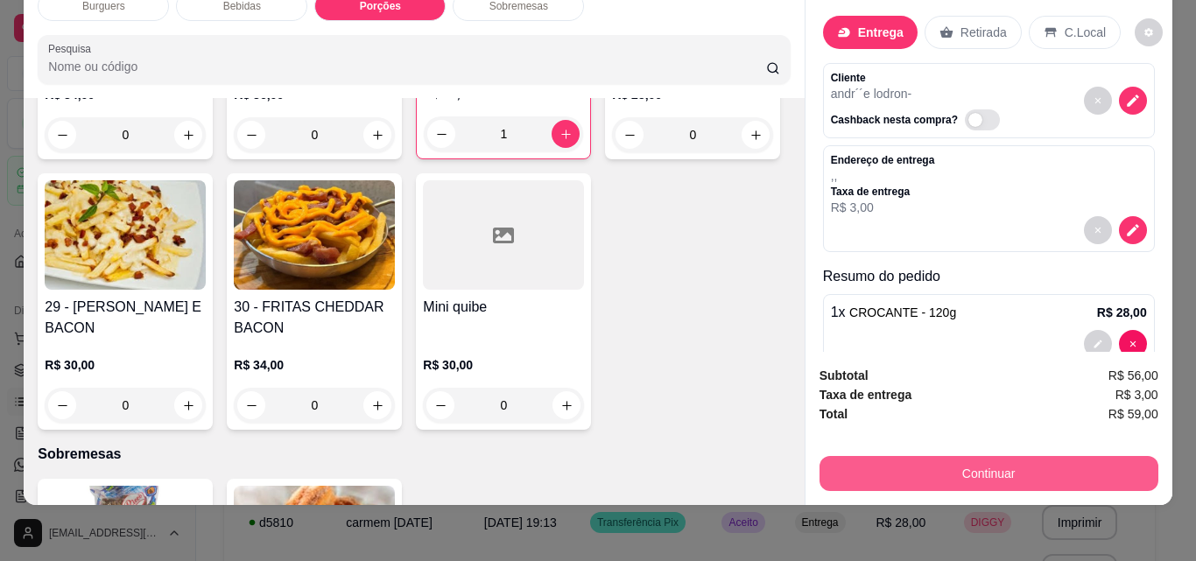
click at [866, 456] on button "Continuar" at bounding box center [989, 473] width 339 height 35
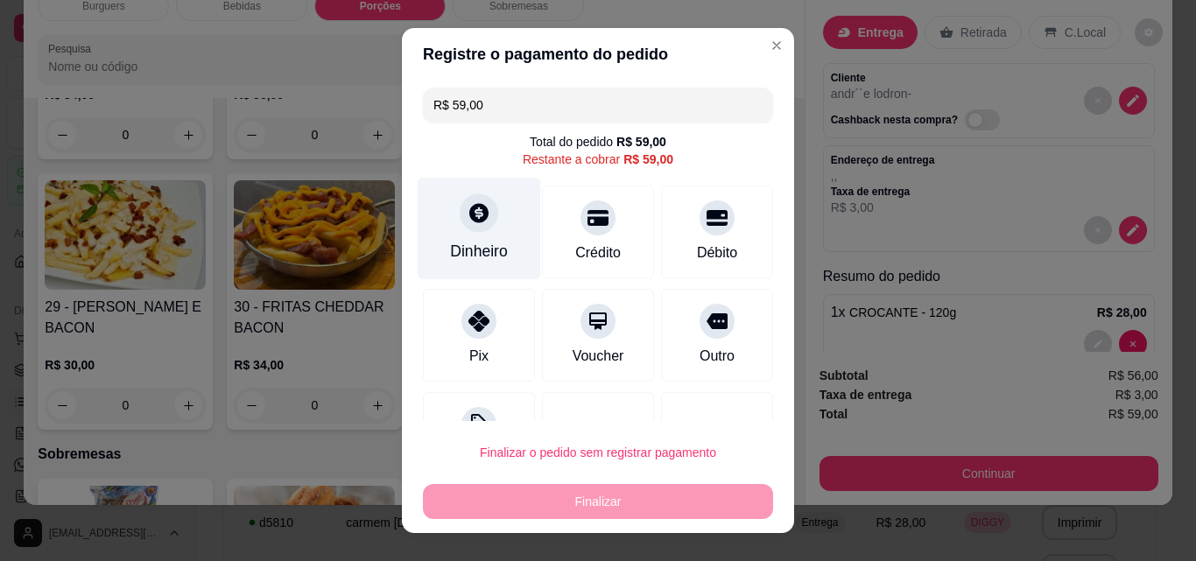
click at [475, 247] on div "Dinheiro" at bounding box center [479, 251] width 58 height 23
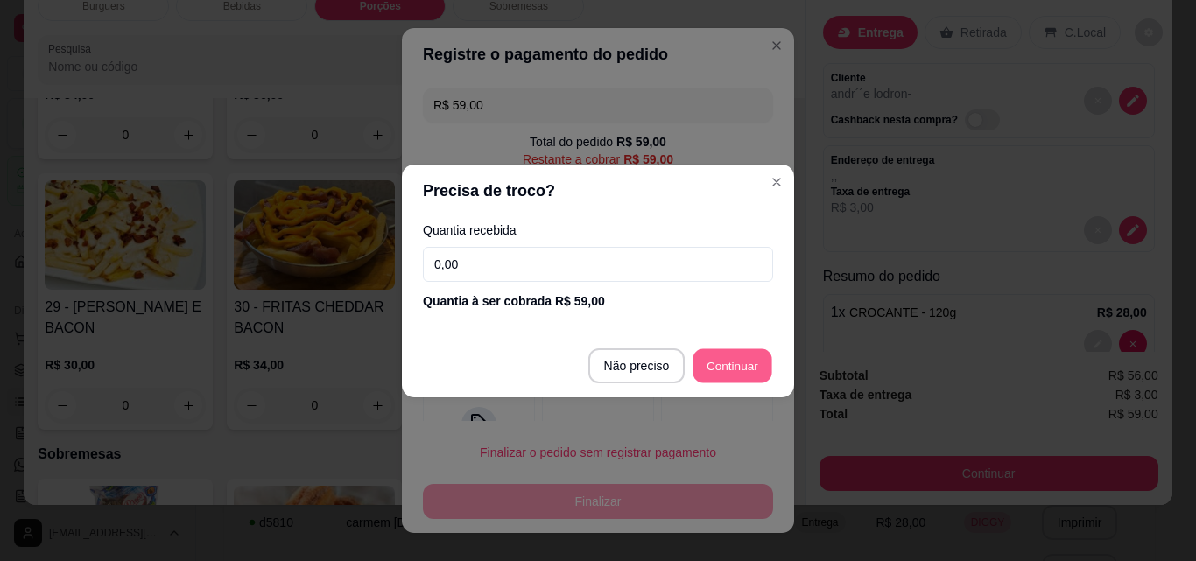
type input "R$ 0,00"
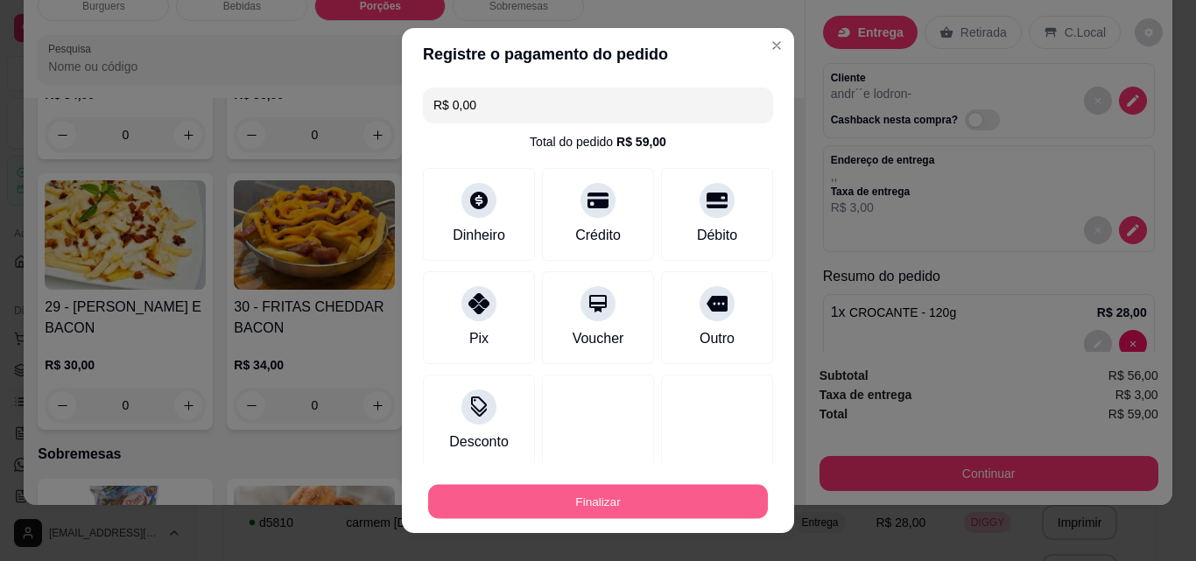
click at [615, 510] on button "Finalizar" at bounding box center [598, 502] width 340 height 34
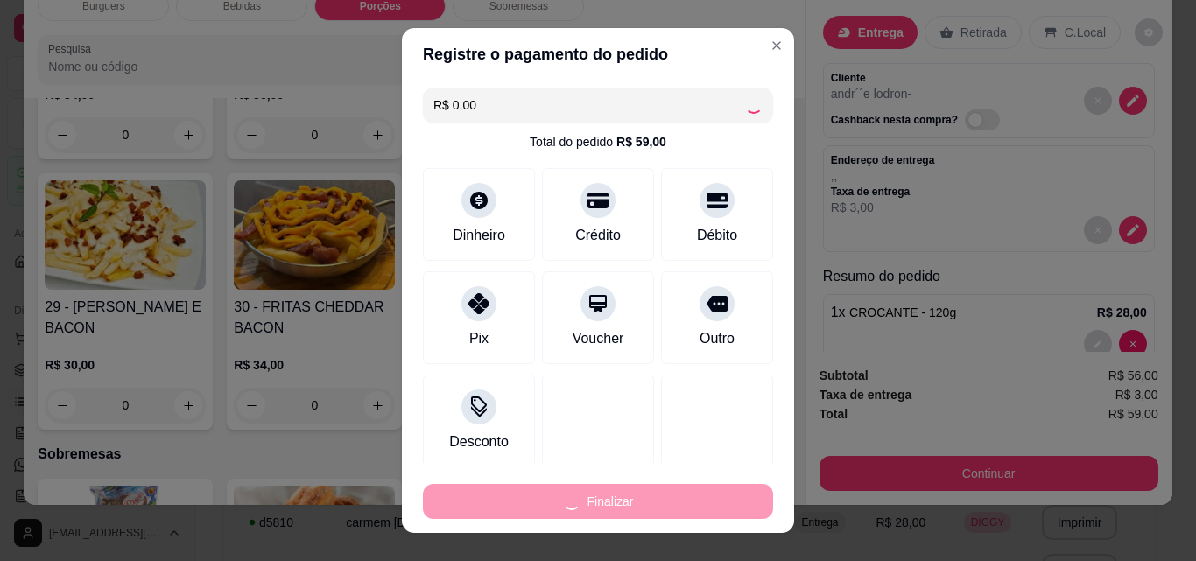
type input "0"
type input "-R$ 59,00"
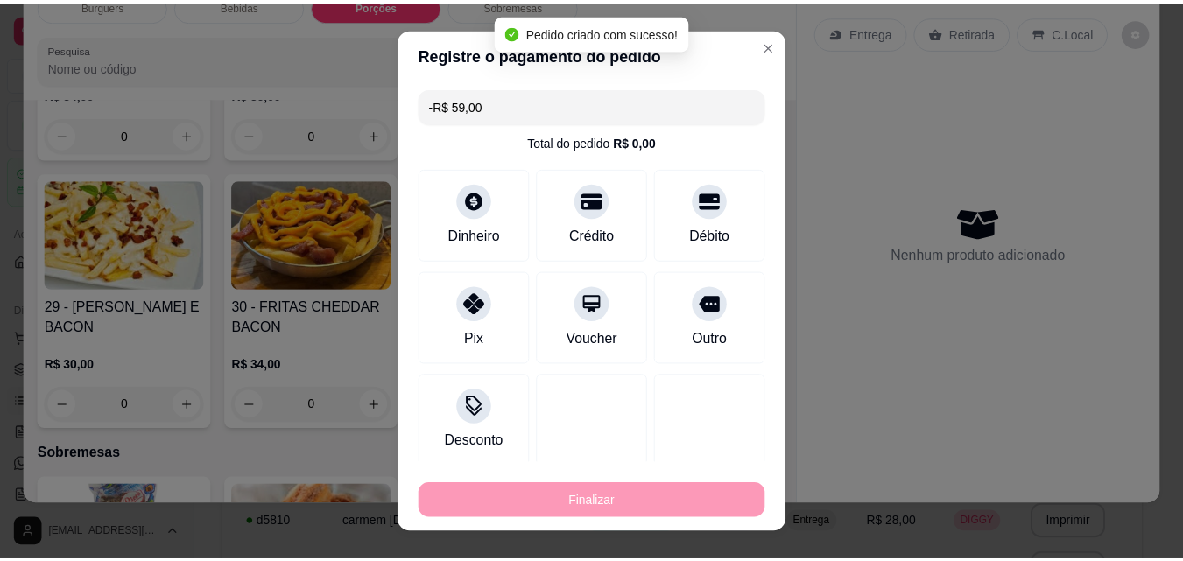
scroll to position [1959, 0]
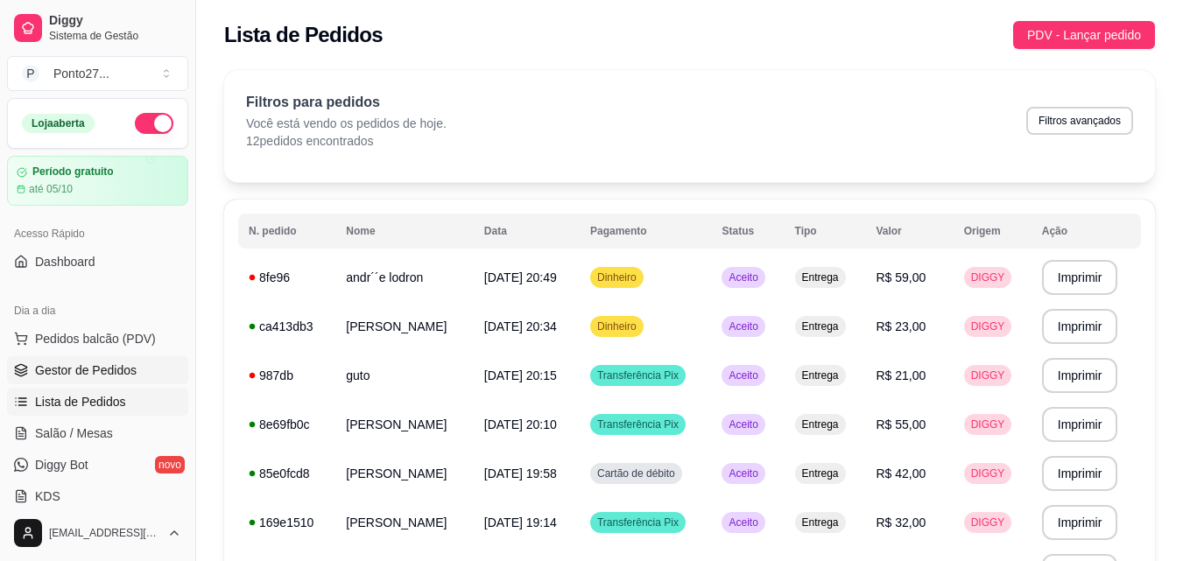
click at [88, 376] on span "Gestor de Pedidos" at bounding box center [86, 371] width 102 height 18
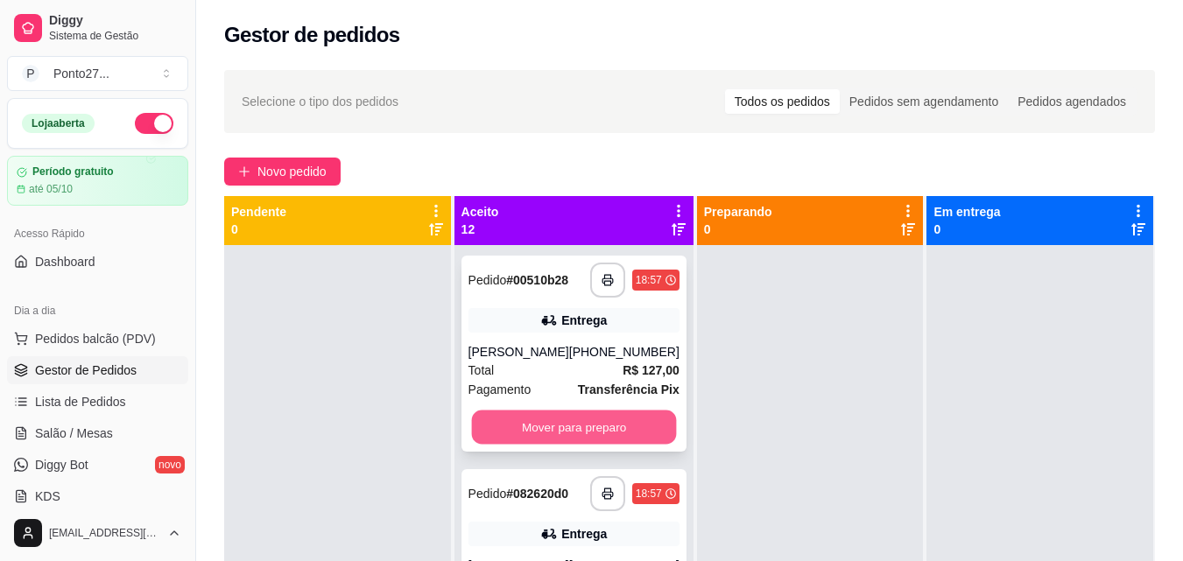
click at [507, 426] on button "Mover para preparo" at bounding box center [573, 428] width 205 height 34
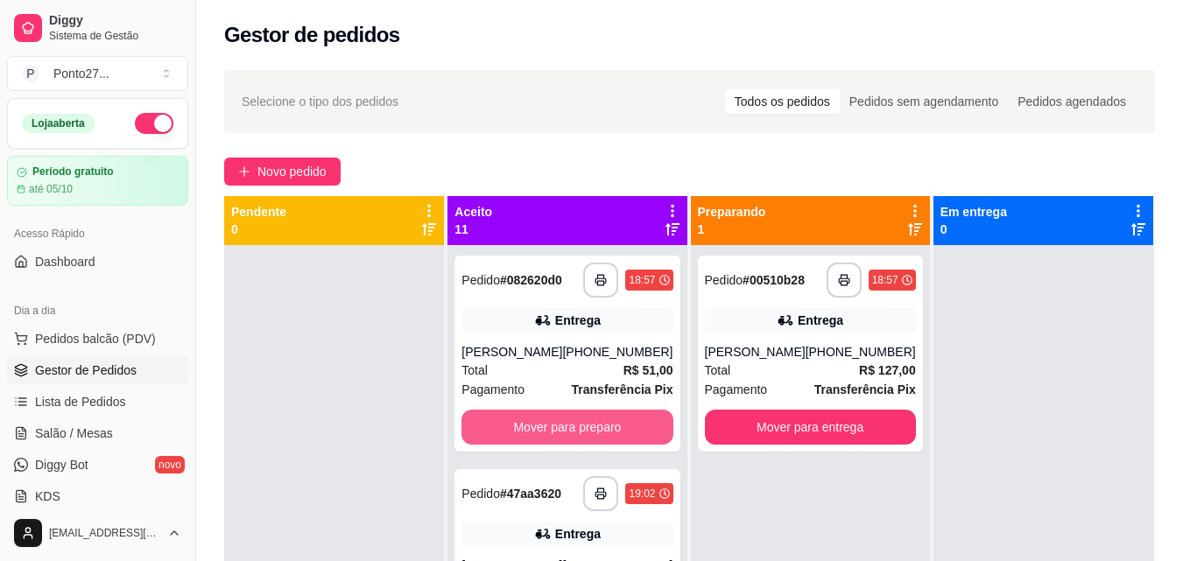
click at [507, 426] on button "Mover para preparo" at bounding box center [567, 427] width 211 height 35
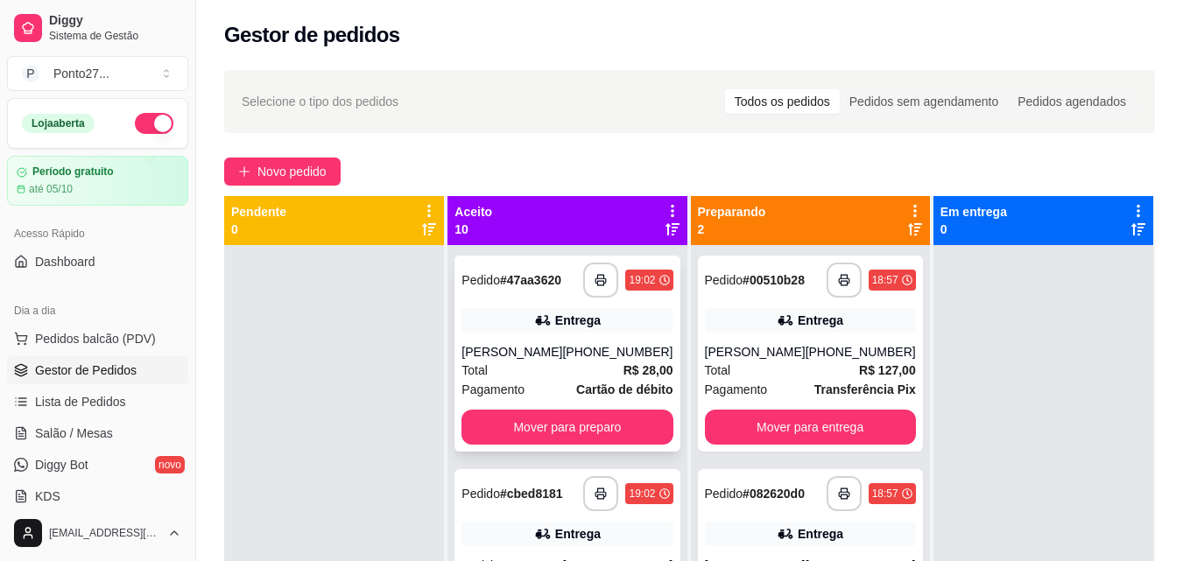
click at [507, 426] on div "**********" at bounding box center [567, 354] width 225 height 196
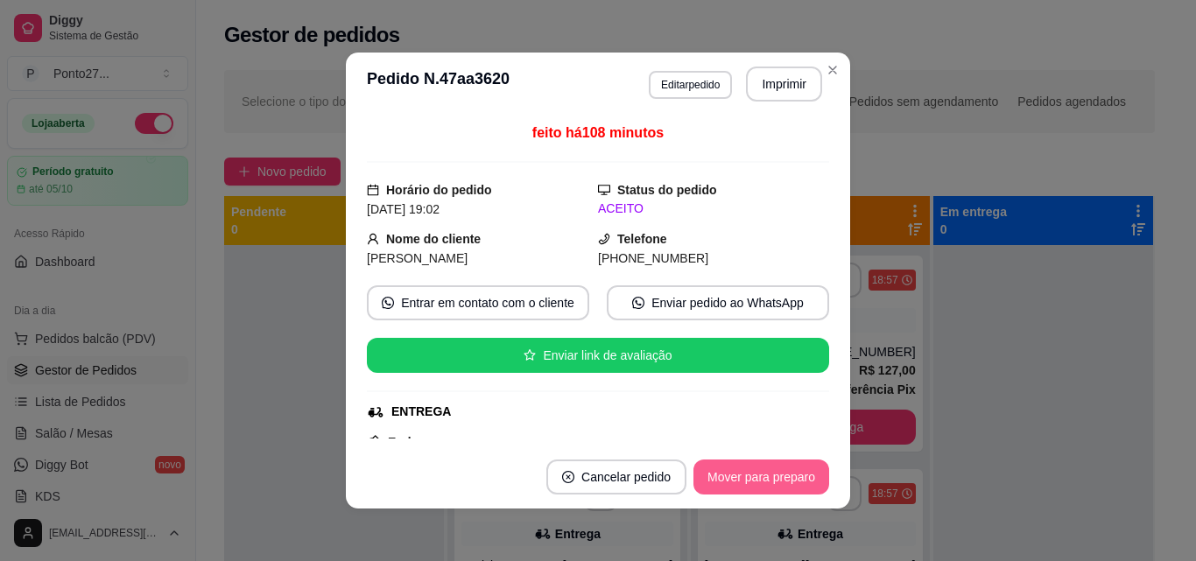
click at [779, 461] on button "Mover para preparo" at bounding box center [762, 477] width 136 height 35
click at [779, 461] on div "Mover para preparo" at bounding box center [749, 477] width 160 height 35
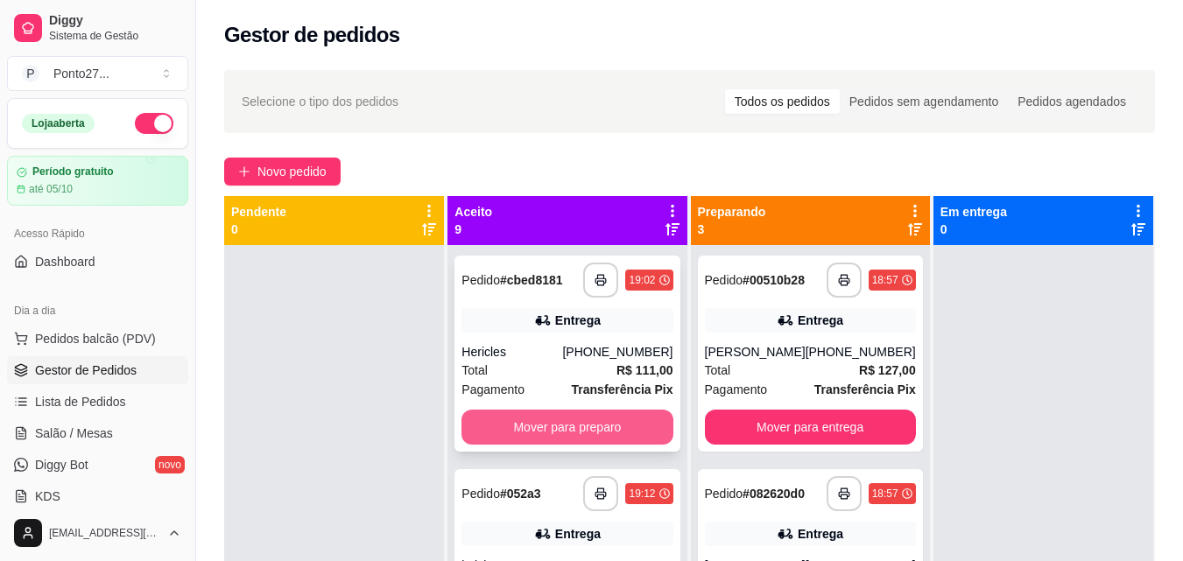
click at [567, 427] on button "Mover para preparo" at bounding box center [567, 427] width 211 height 35
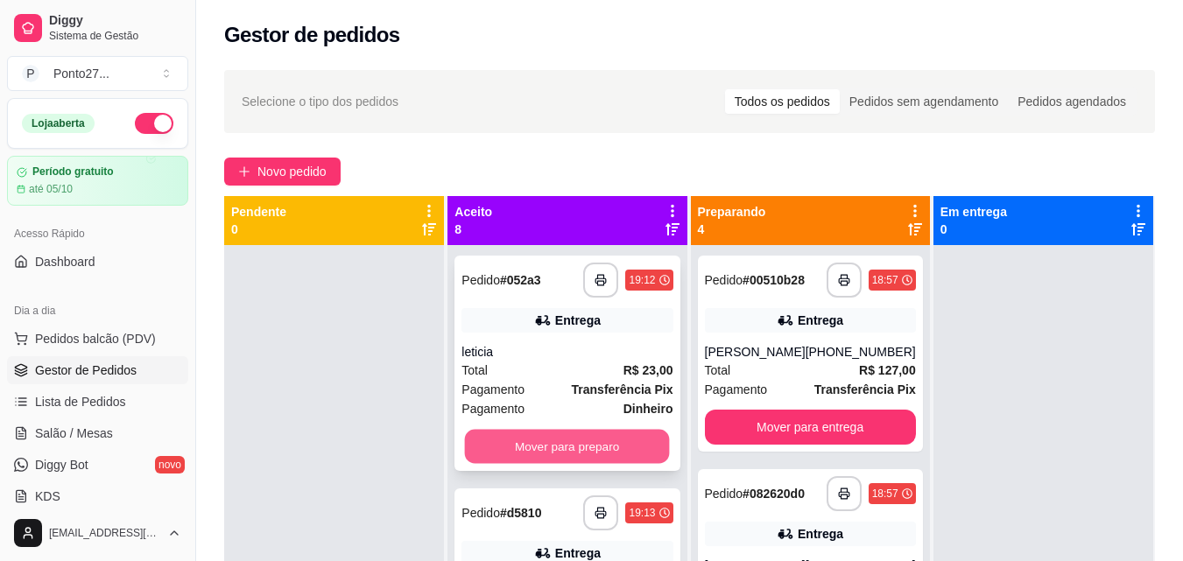
click at [578, 445] on button "Mover para preparo" at bounding box center [567, 447] width 205 height 34
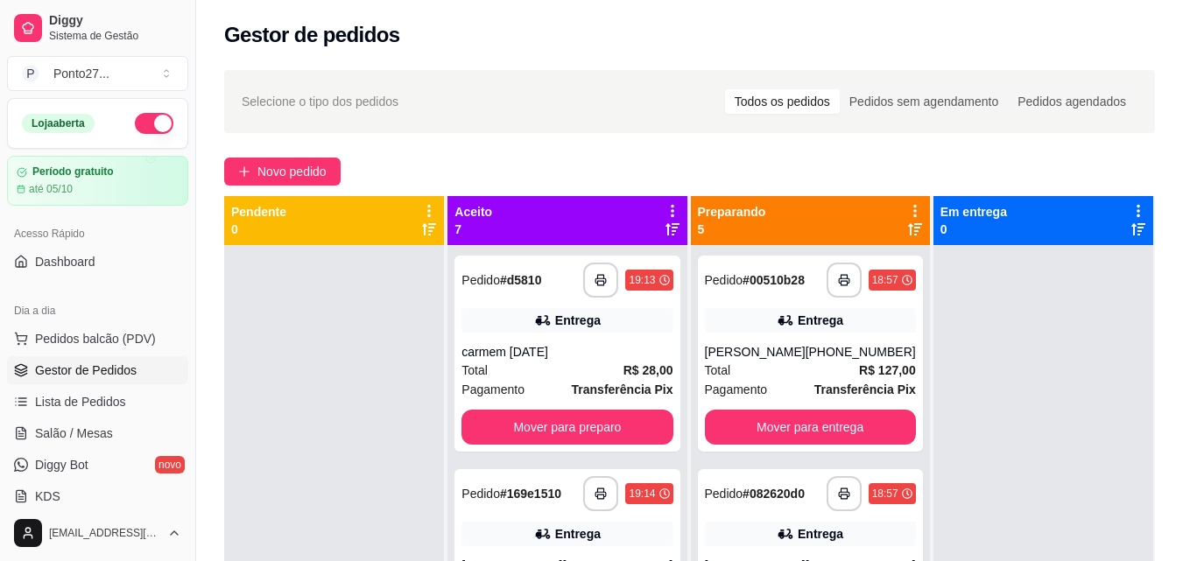
click at [578, 445] on div "**********" at bounding box center [567, 354] width 225 height 196
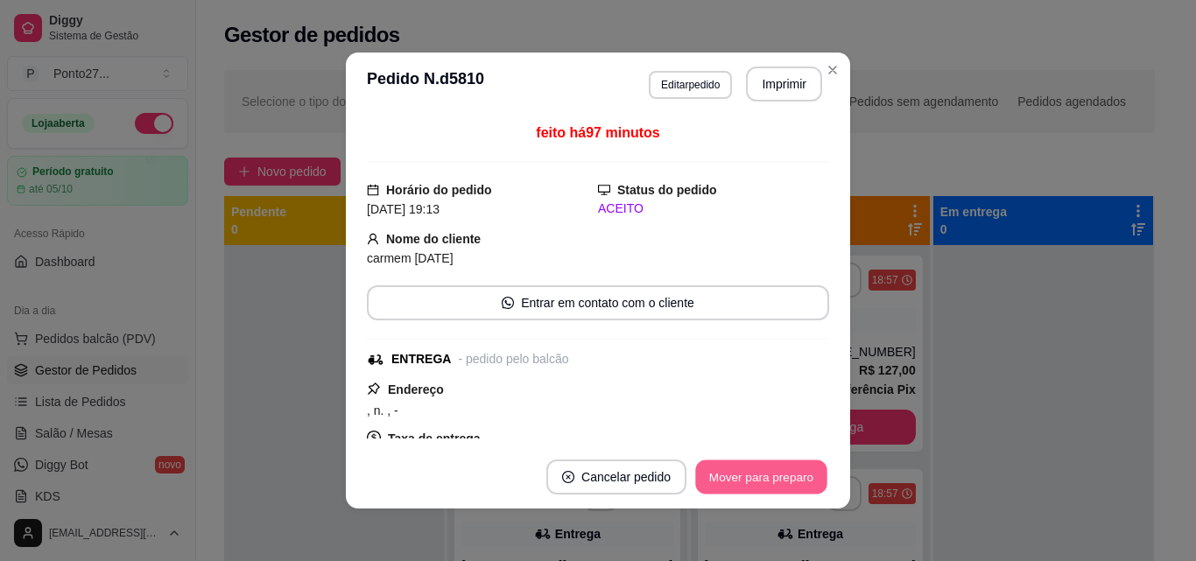
click at [777, 468] on button "Mover para preparo" at bounding box center [760, 478] width 131 height 34
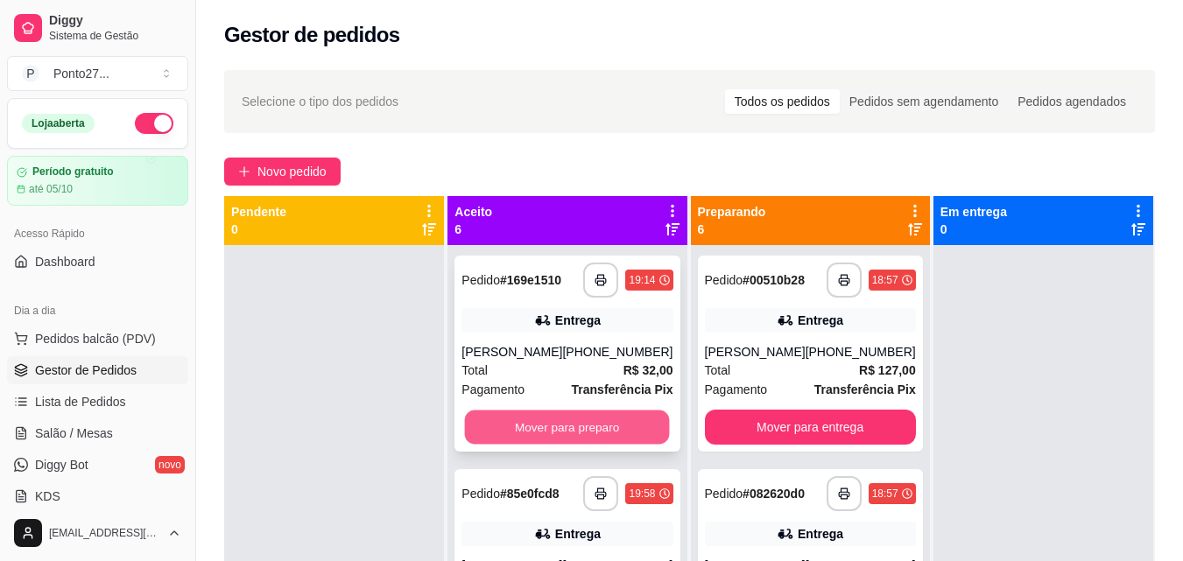
click at [510, 426] on button "Mover para preparo" at bounding box center [567, 428] width 205 height 34
click at [532, 428] on button "Mover para preparo" at bounding box center [567, 427] width 211 height 35
click at [586, 433] on button "Mover para preparo" at bounding box center [567, 428] width 205 height 34
click at [582, 425] on button "Mover para preparo" at bounding box center [567, 427] width 211 height 35
click at [571, 431] on button "Mover para preparo" at bounding box center [567, 428] width 205 height 34
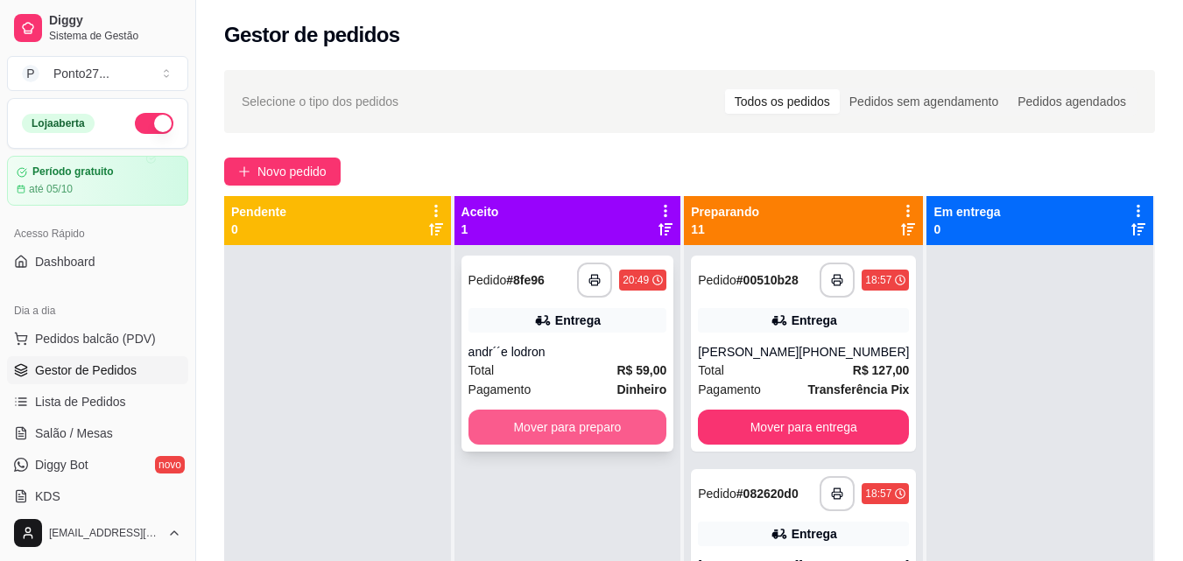
click at [607, 423] on button "Mover para preparo" at bounding box center [568, 427] width 199 height 35
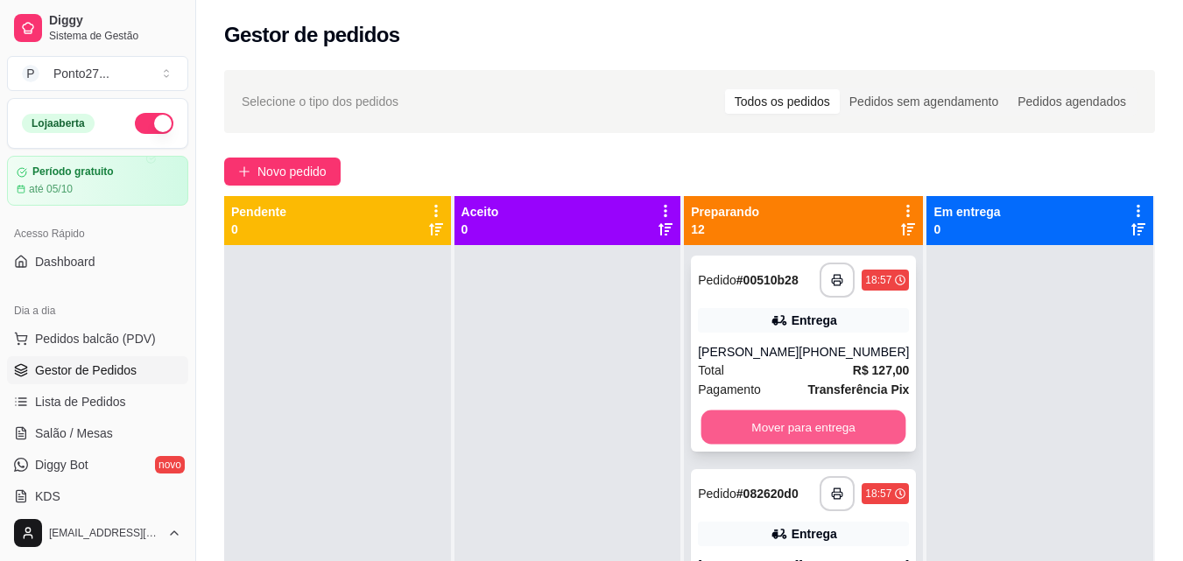
click at [836, 435] on button "Mover para entrega" at bounding box center [803, 428] width 205 height 34
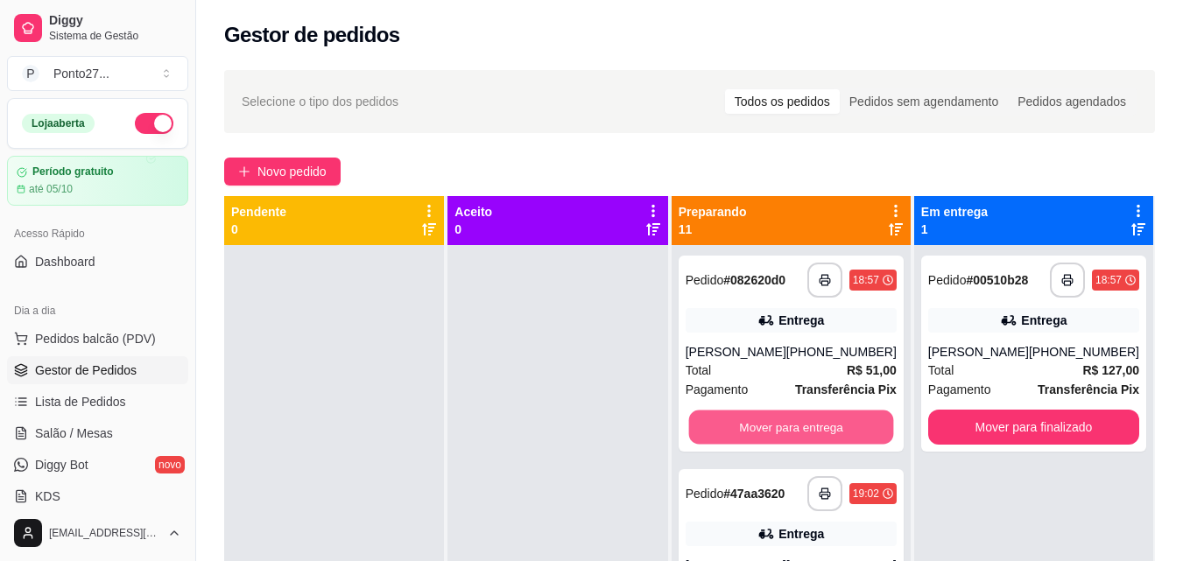
click at [836, 435] on button "Mover para entrega" at bounding box center [790, 428] width 205 height 34
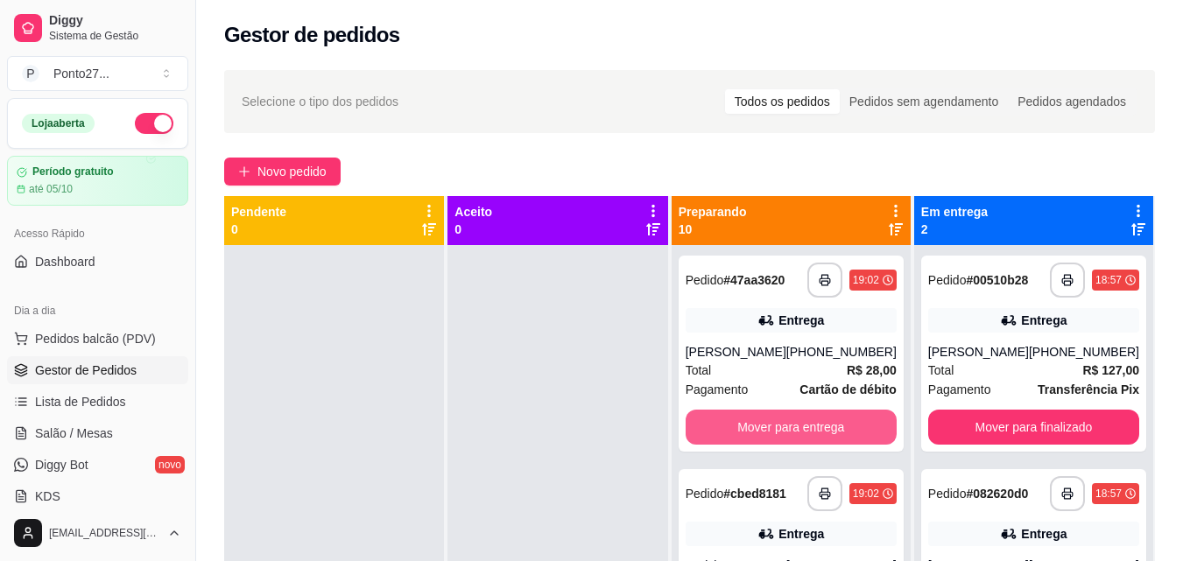
click at [836, 435] on button "Mover para entrega" at bounding box center [791, 427] width 211 height 35
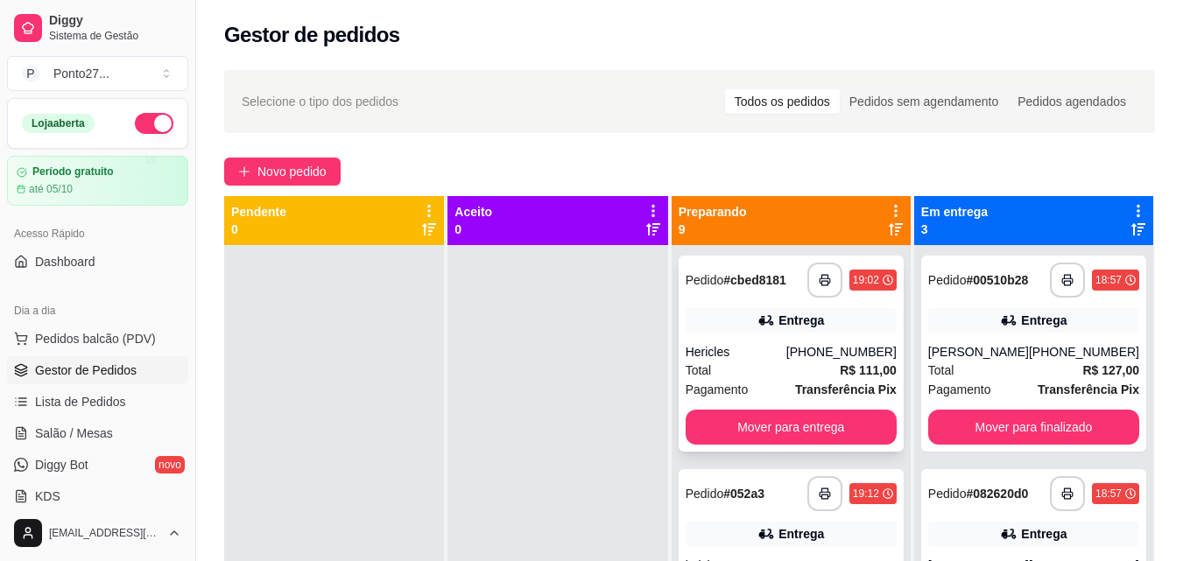
click at [824, 452] on div "**********" at bounding box center [791, 354] width 225 height 196
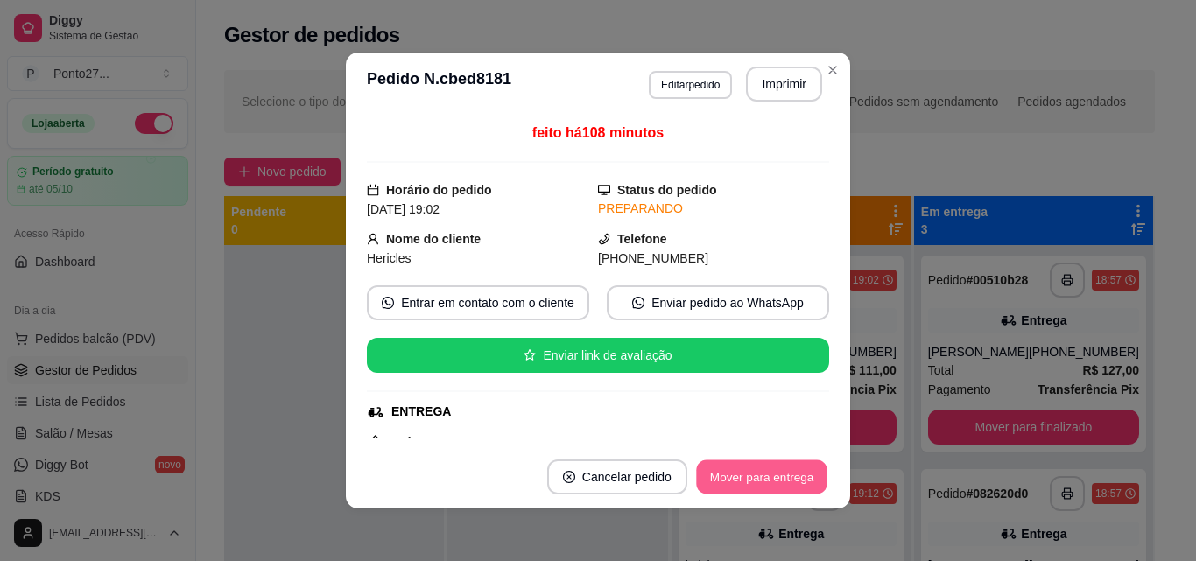
click at [792, 463] on button "Mover para entrega" at bounding box center [761, 478] width 131 height 34
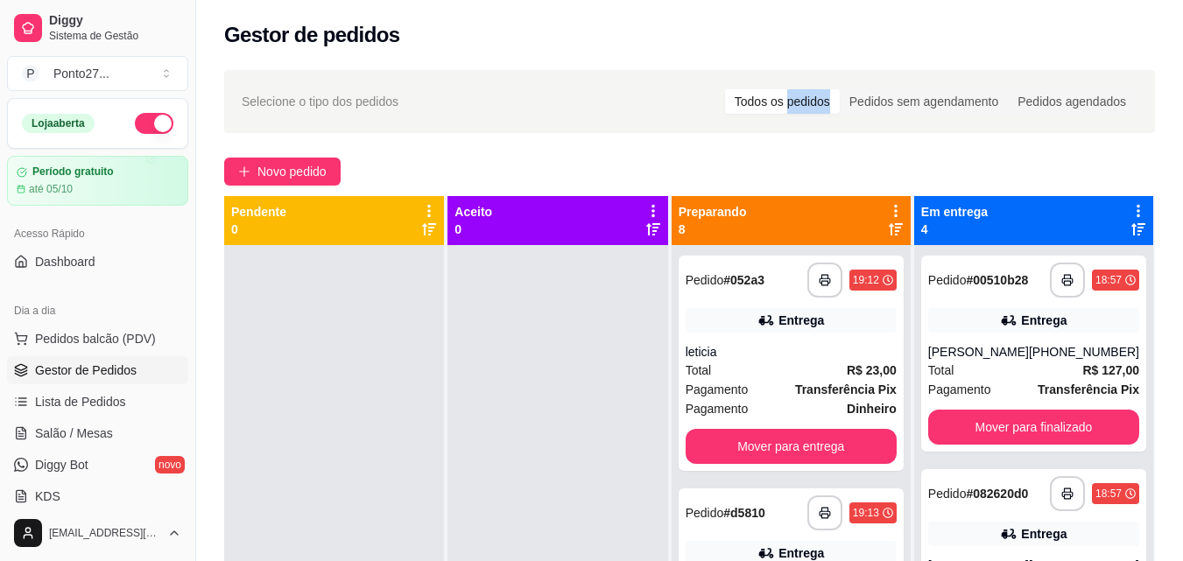
click at [827, 69] on div "**********" at bounding box center [689, 419] width 987 height 719
click at [801, 452] on button "Mover para entrega" at bounding box center [791, 446] width 211 height 35
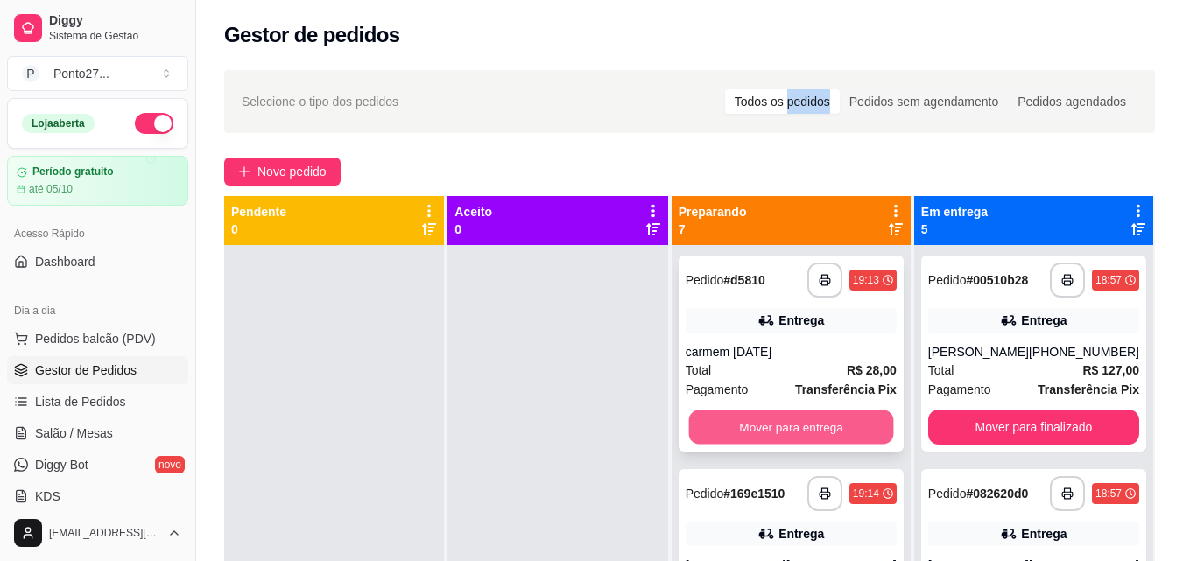
click at [806, 428] on button "Mover para entrega" at bounding box center [790, 428] width 205 height 34
click at [837, 433] on button "Mover para entrega" at bounding box center [790, 428] width 205 height 34
click at [816, 435] on button "Mover para entrega" at bounding box center [791, 427] width 211 height 35
click at [814, 426] on button "Mover para entrega" at bounding box center [790, 428] width 205 height 34
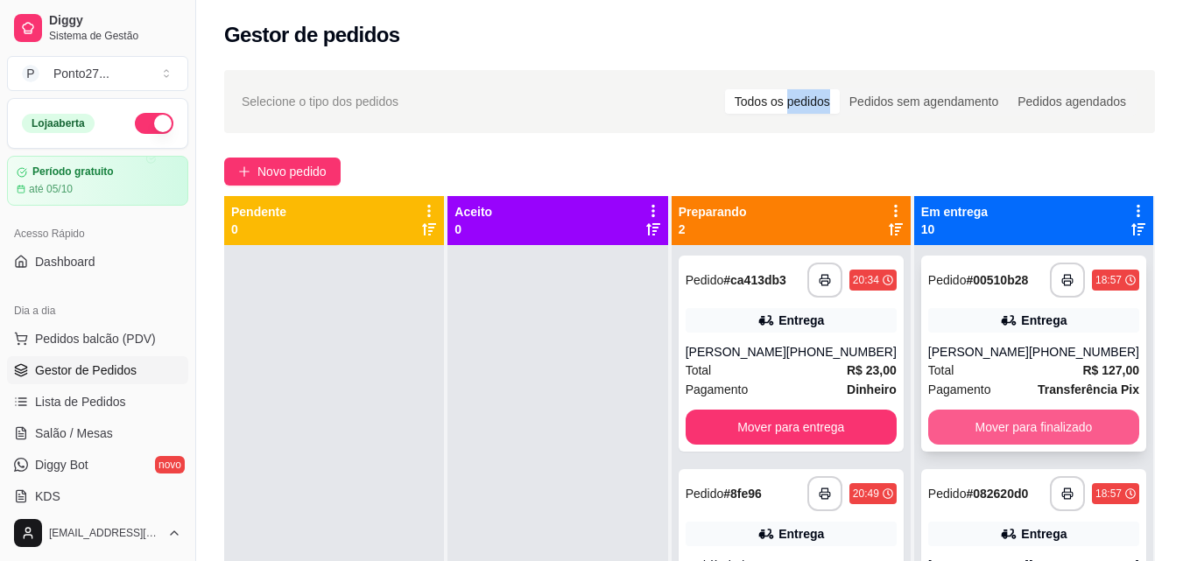
click at [1020, 436] on button "Mover para finalizado" at bounding box center [1033, 427] width 211 height 35
click at [1020, 437] on button "Mover para finalizado" at bounding box center [1033, 428] width 205 height 34
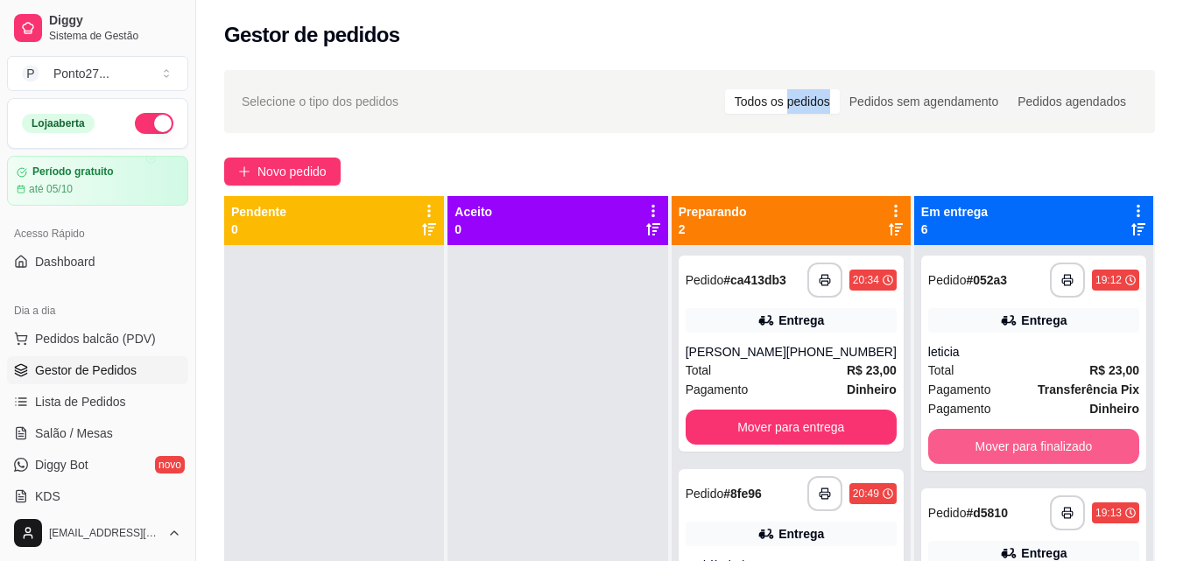
click at [1020, 437] on button "Mover para finalizado" at bounding box center [1033, 446] width 211 height 35
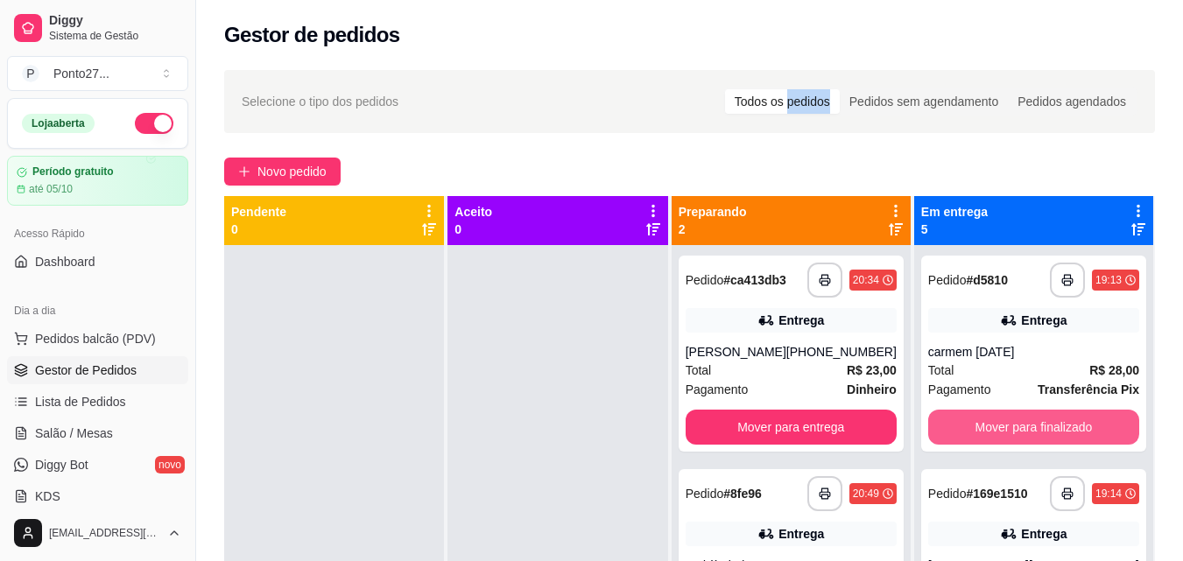
click at [1020, 437] on button "Mover para finalizado" at bounding box center [1033, 427] width 211 height 35
click at [1020, 437] on button "Mover para finalizado" at bounding box center [1033, 428] width 205 height 34
click at [992, 434] on button "Mover para finalizado" at bounding box center [1033, 428] width 205 height 34
click at [992, 434] on button "Mover para finalizado" at bounding box center [1033, 427] width 211 height 35
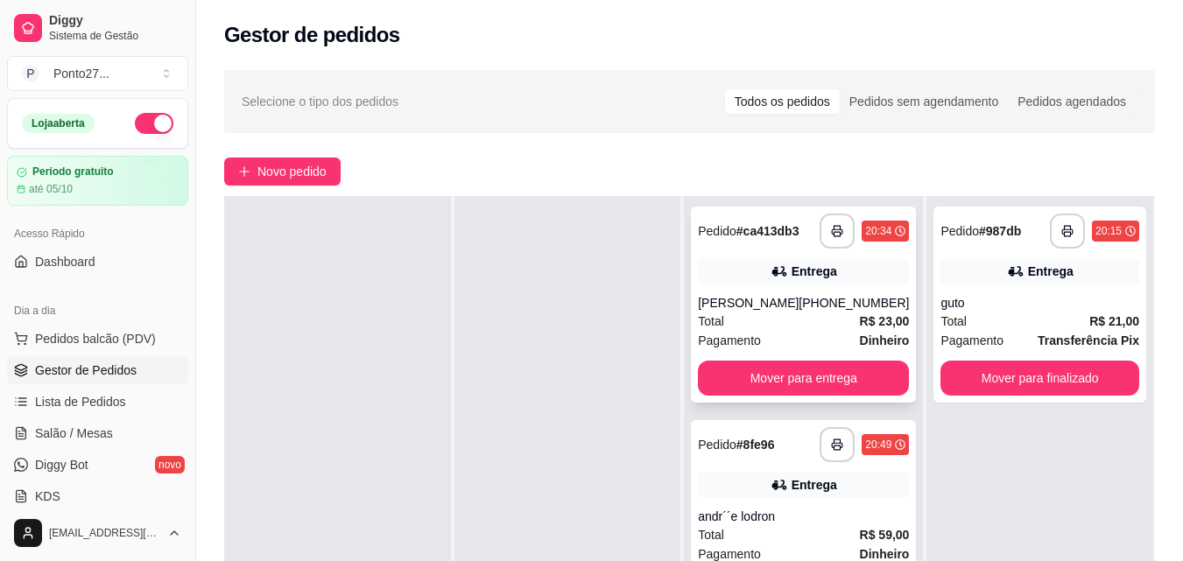
click at [815, 312] on div "[PHONE_NUMBER]" at bounding box center [854, 303] width 110 height 18
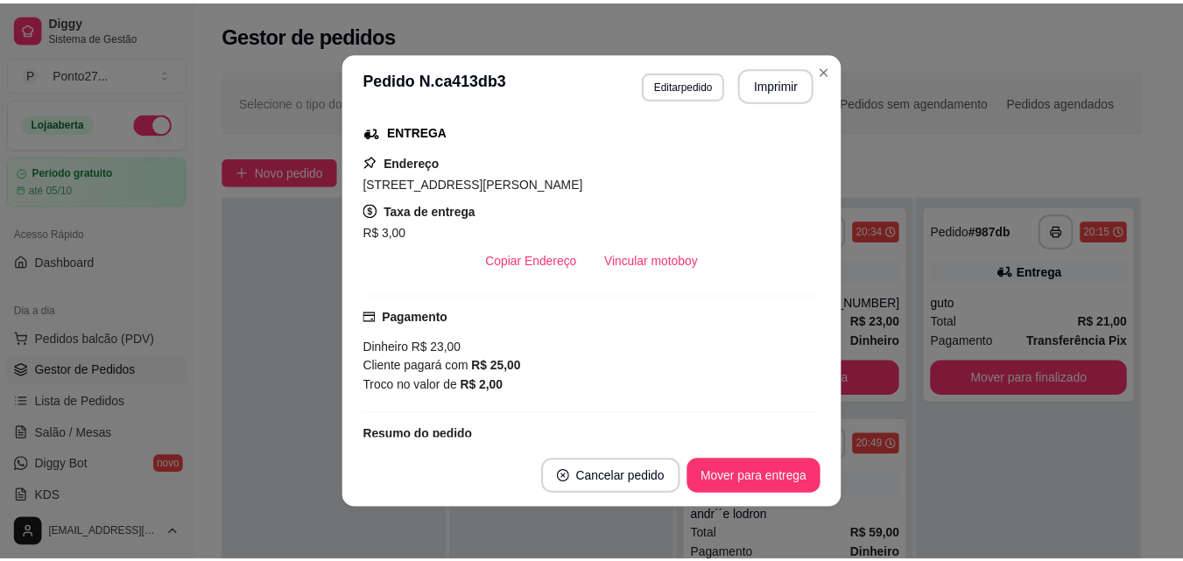
scroll to position [314, 0]
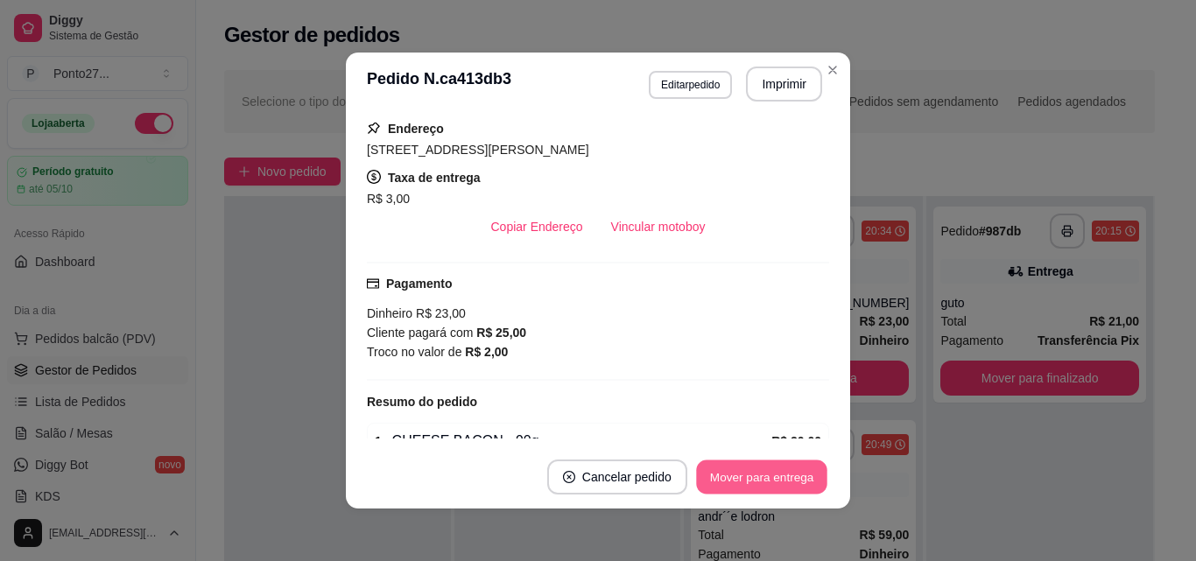
click at [733, 473] on button "Mover para entrega" at bounding box center [761, 478] width 131 height 34
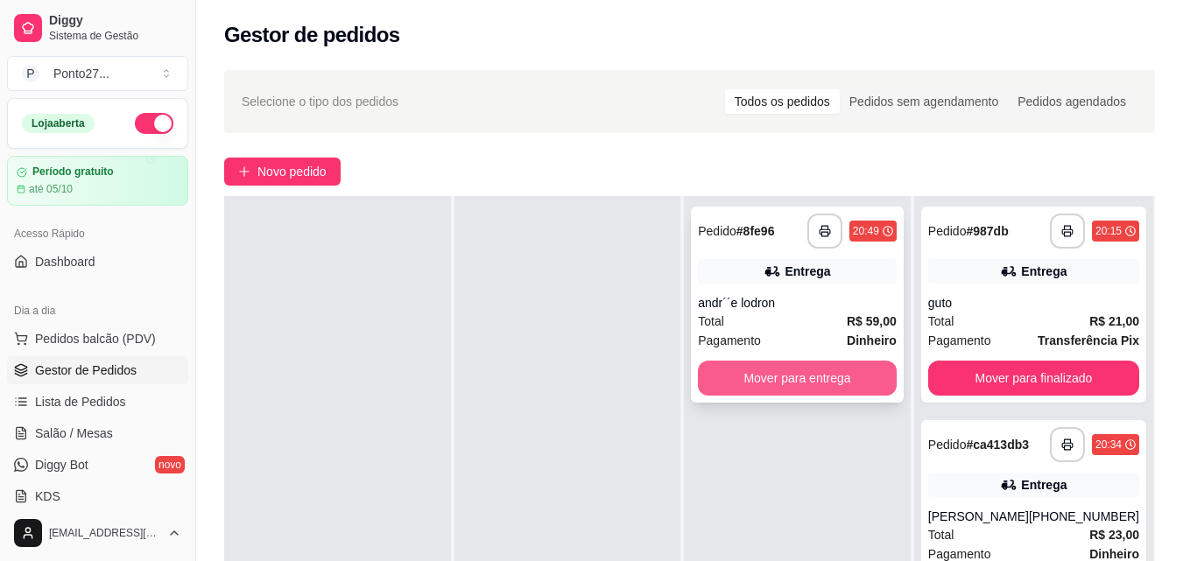
click at [818, 370] on button "Mover para entrega" at bounding box center [797, 378] width 199 height 35
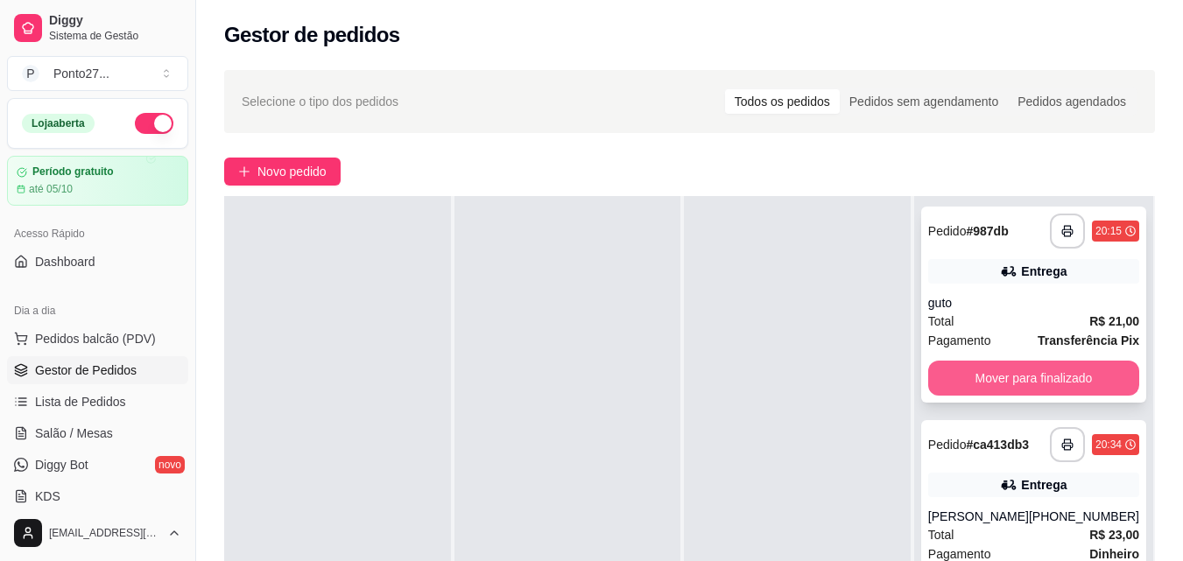
click at [1033, 387] on button "Mover para finalizado" at bounding box center [1033, 378] width 211 height 35
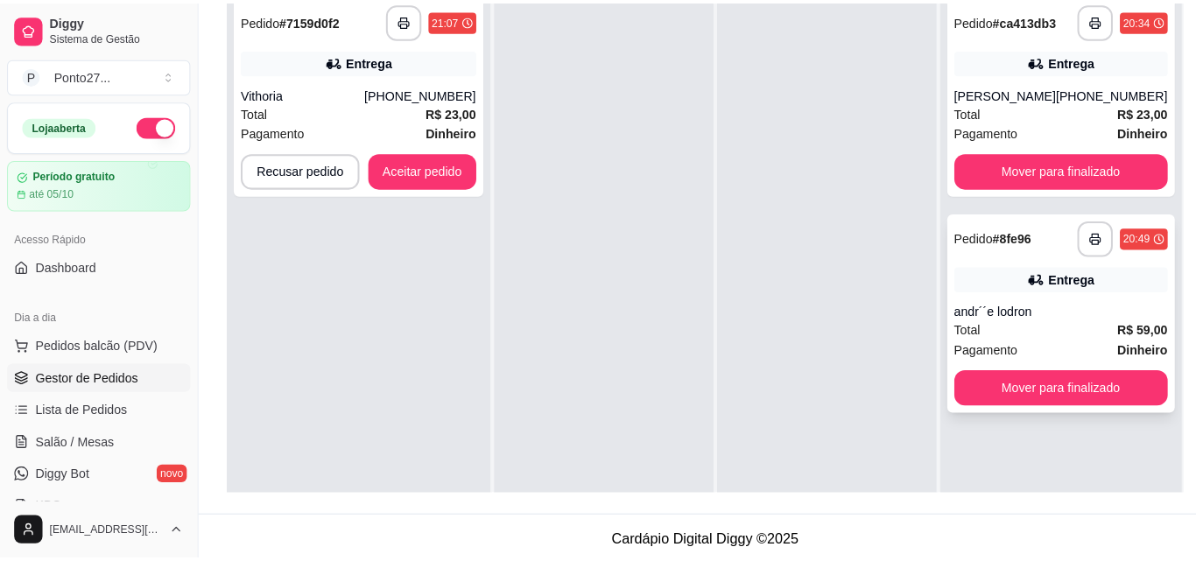
scroll to position [1, 0]
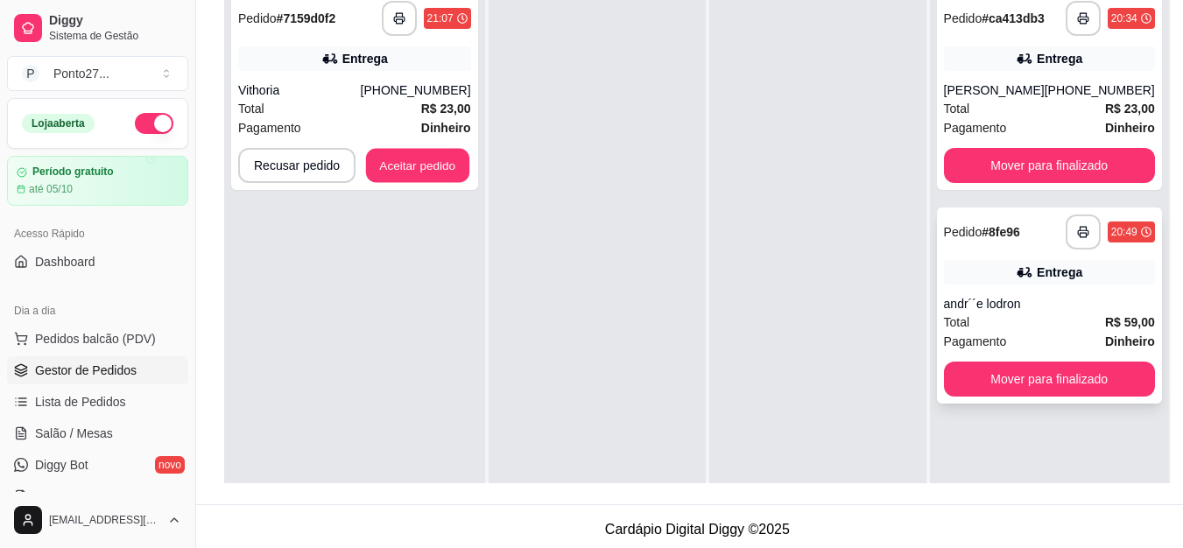
click at [408, 172] on button "Aceitar pedido" at bounding box center [417, 166] width 103 height 34
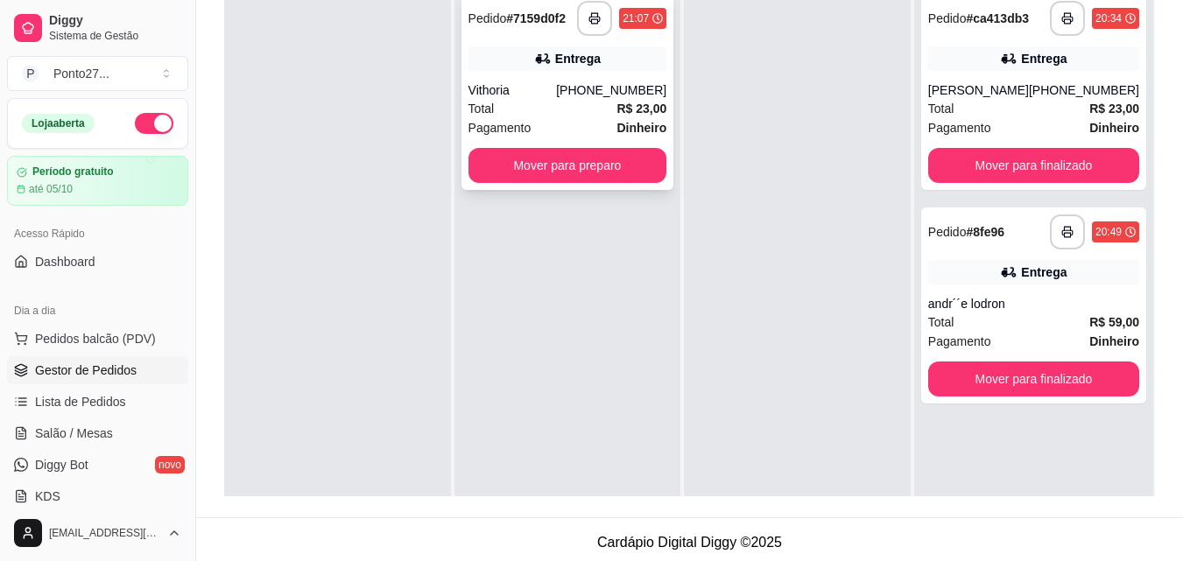
click at [563, 67] on div "Entrega" at bounding box center [568, 58] width 199 height 25
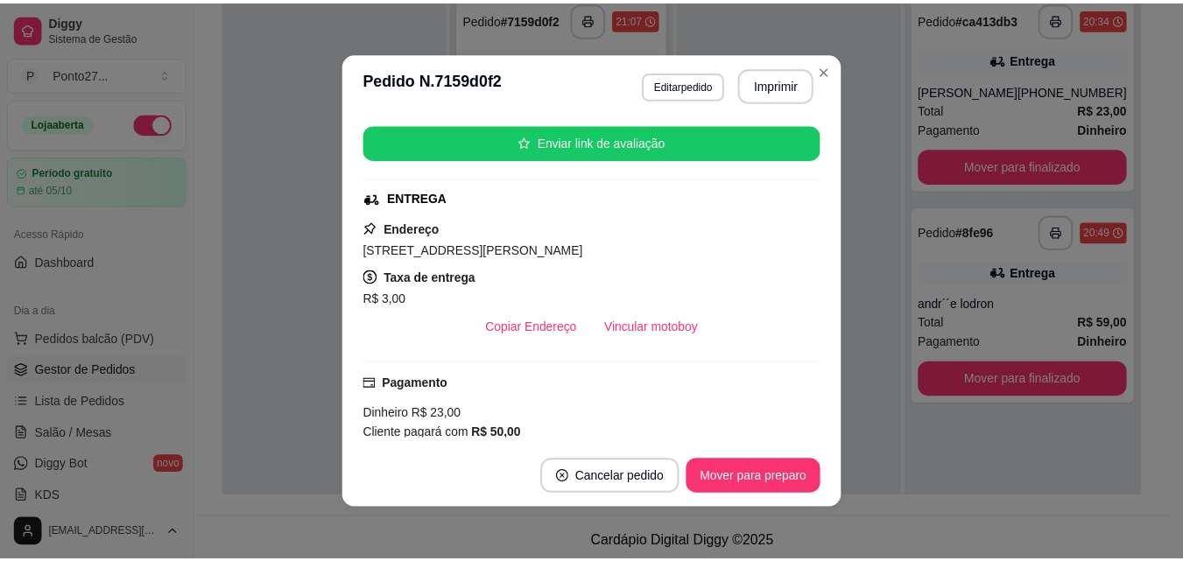
scroll to position [215, 0]
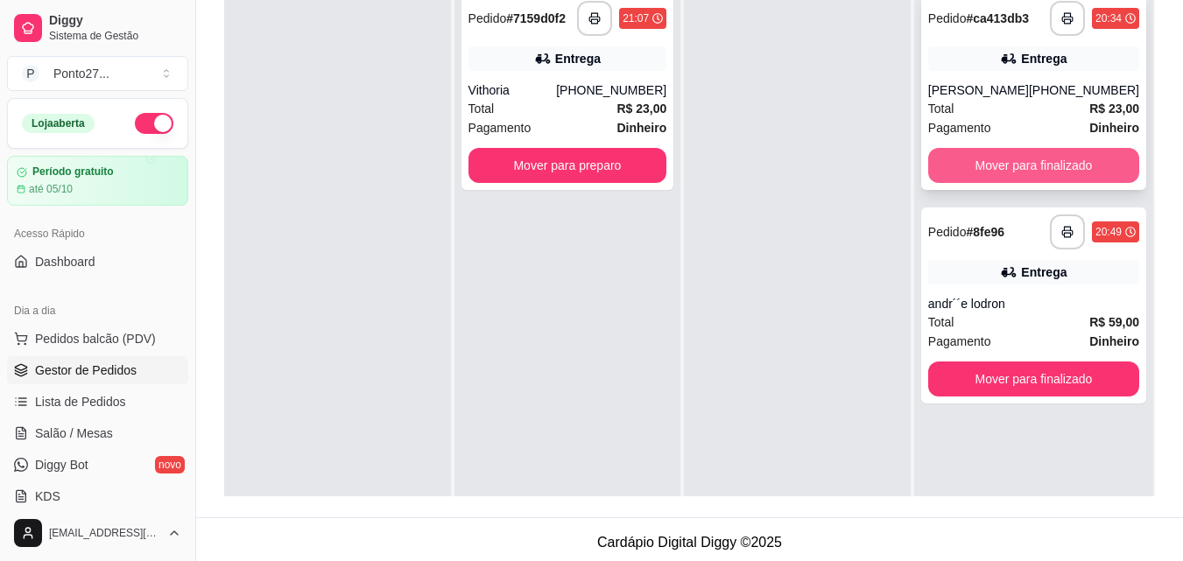
click at [956, 175] on button "Mover para finalizado" at bounding box center [1033, 165] width 211 height 35
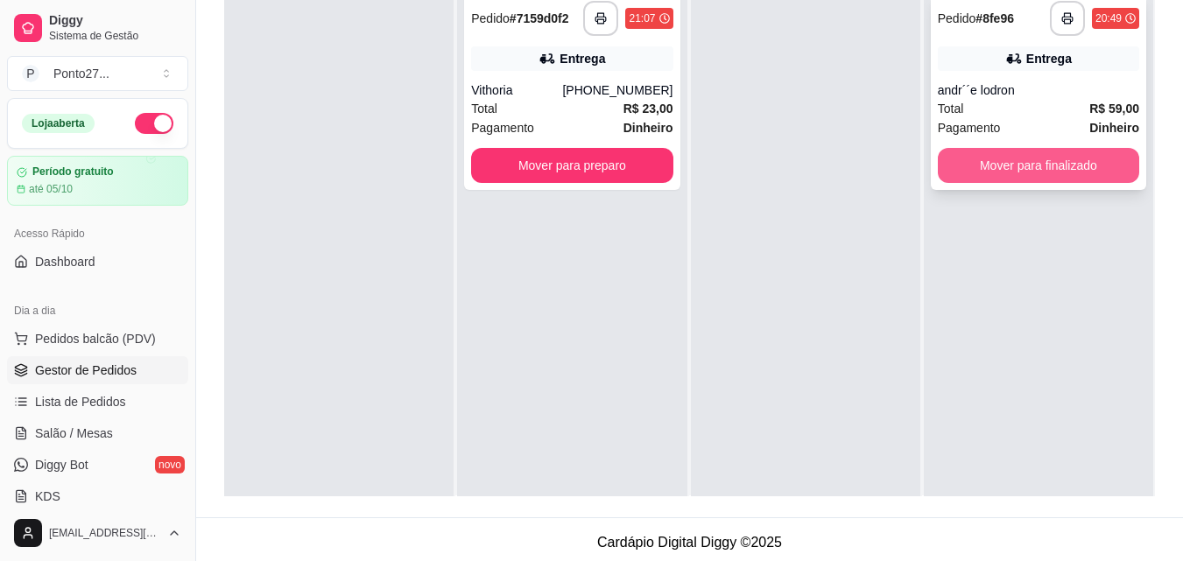
click at [999, 178] on button "Mover para finalizado" at bounding box center [1038, 165] width 201 height 35
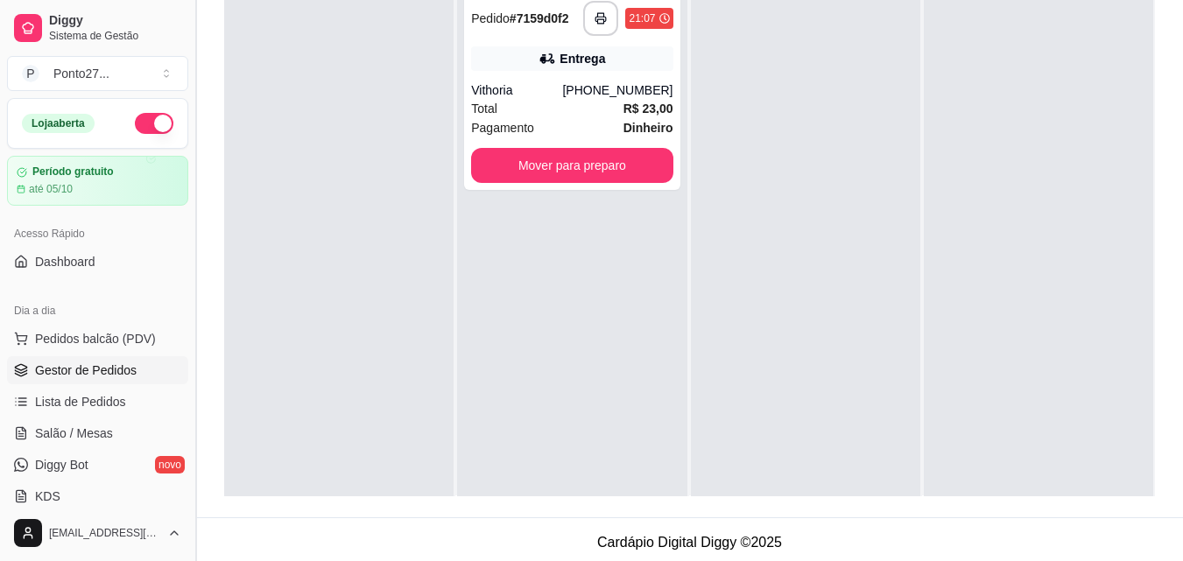
click at [189, 497] on button "Toggle Sidebar" at bounding box center [195, 280] width 14 height 561
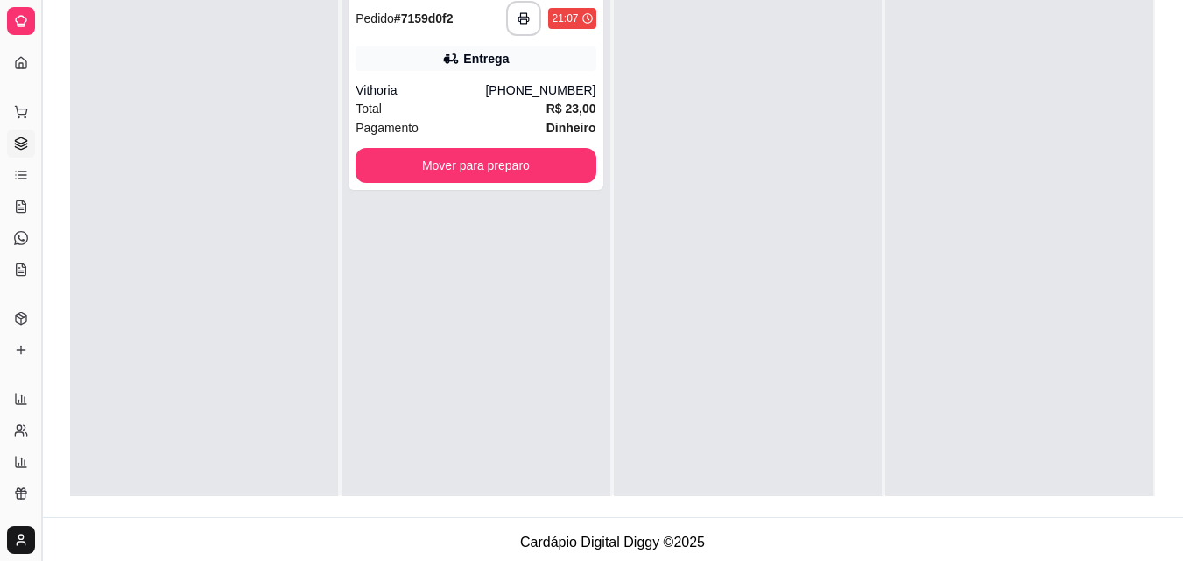
click at [39, 476] on button "Toggle Sidebar" at bounding box center [41, 280] width 14 height 561
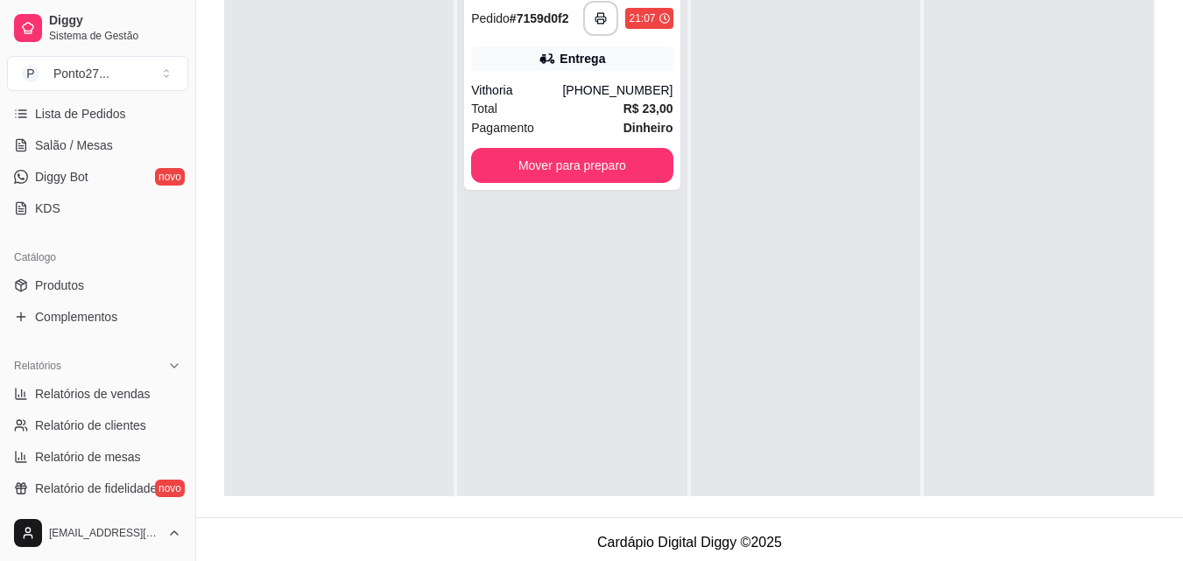
scroll to position [315, 0]
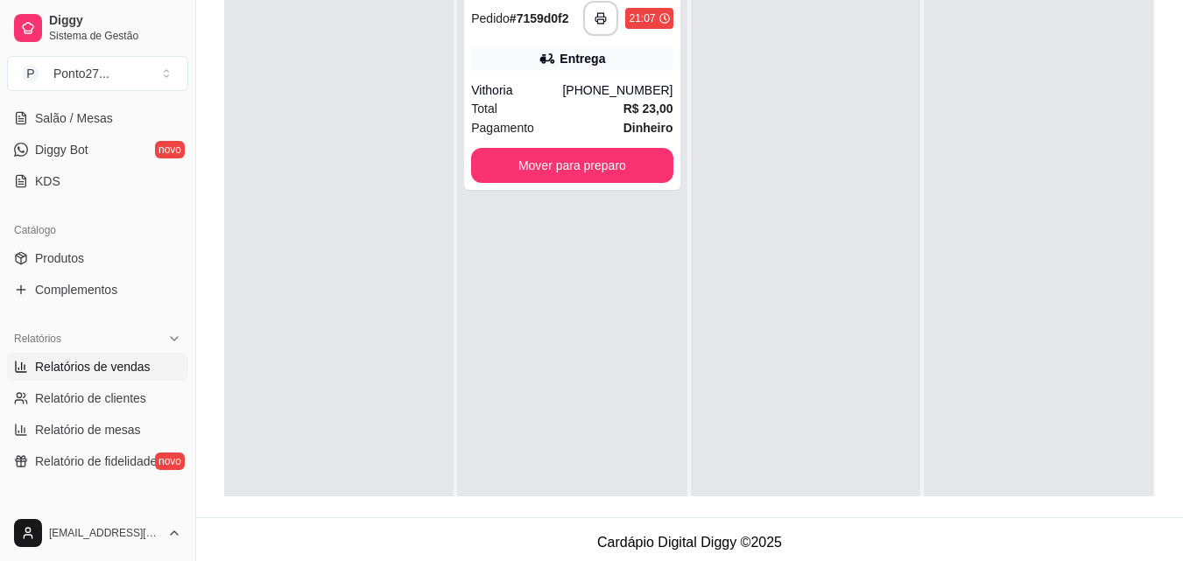
click at [98, 375] on span "Relatórios de vendas" at bounding box center [93, 367] width 116 height 18
select select "ALL"
select select "0"
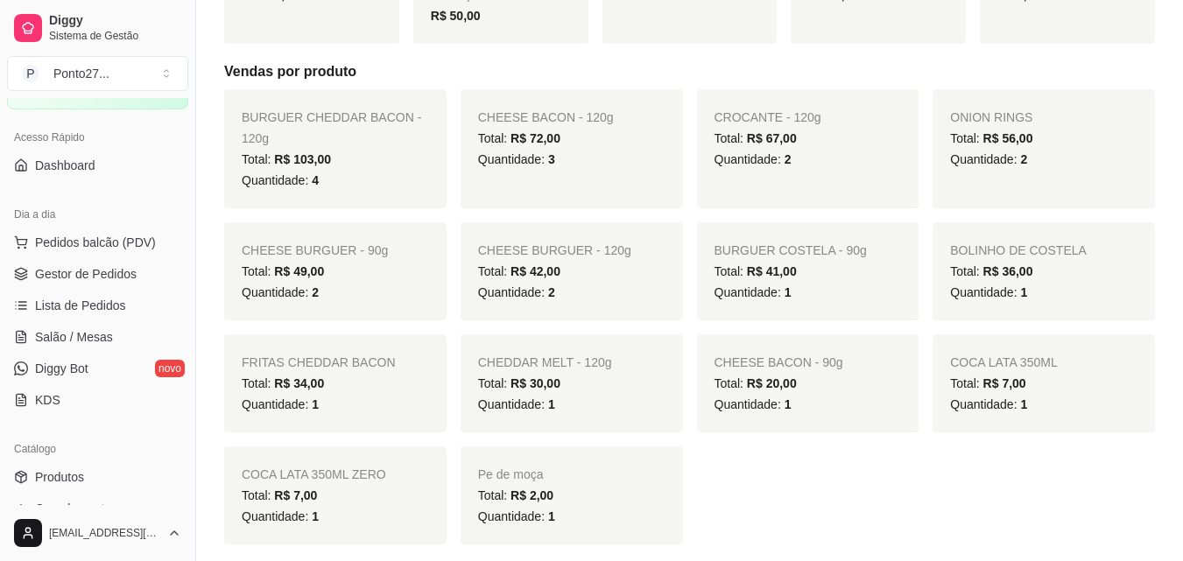
scroll to position [65, 0]
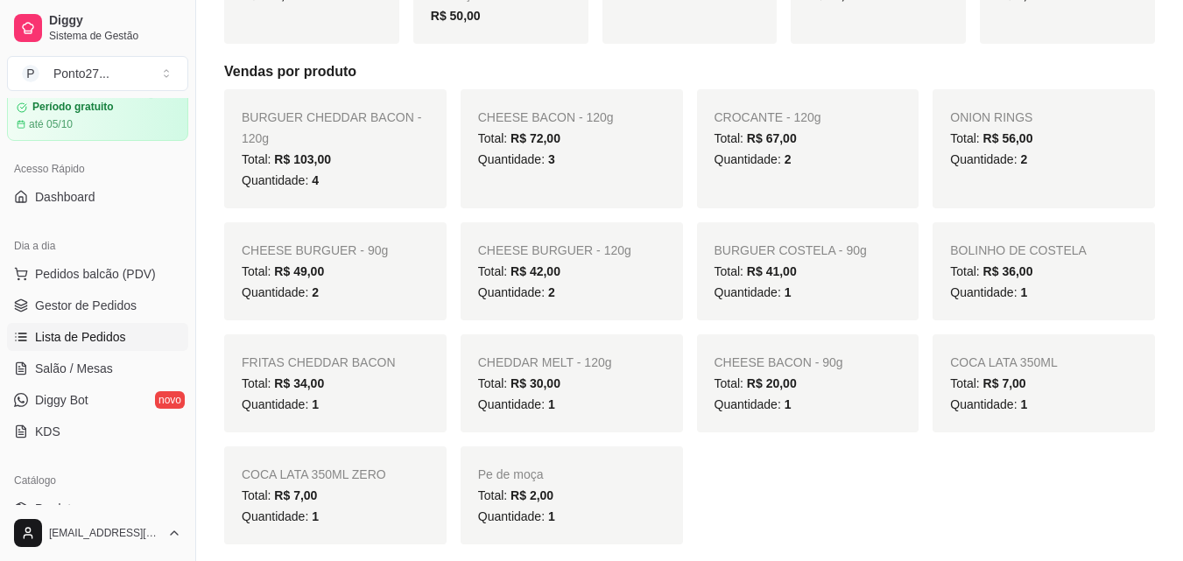
click at [66, 337] on span "Lista de Pedidos" at bounding box center [80, 337] width 91 height 18
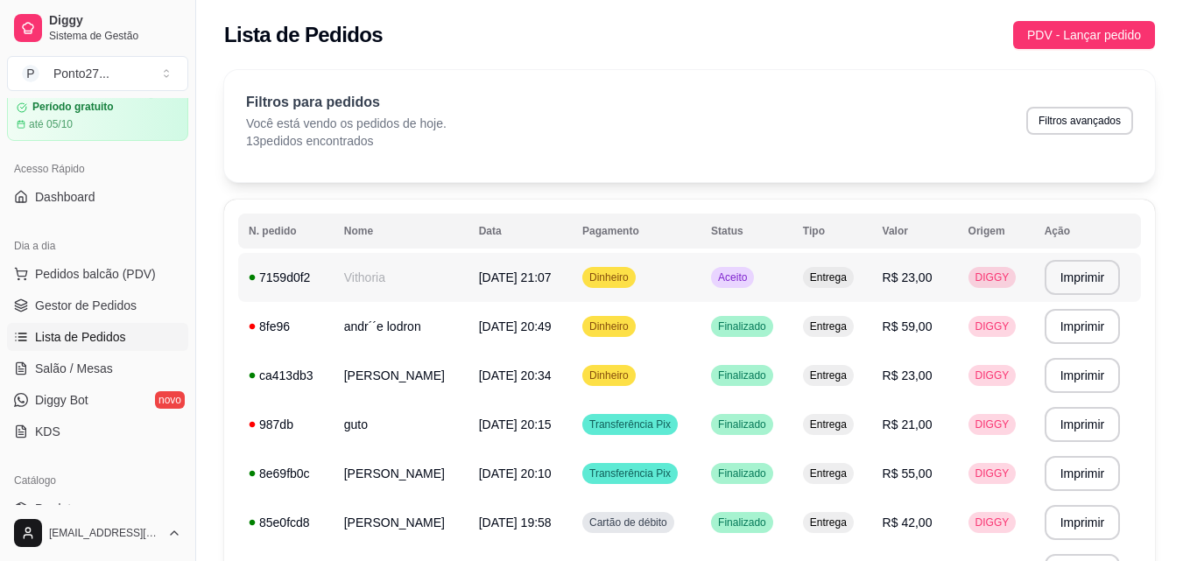
click at [410, 288] on td "Vithoria" at bounding box center [401, 277] width 135 height 49
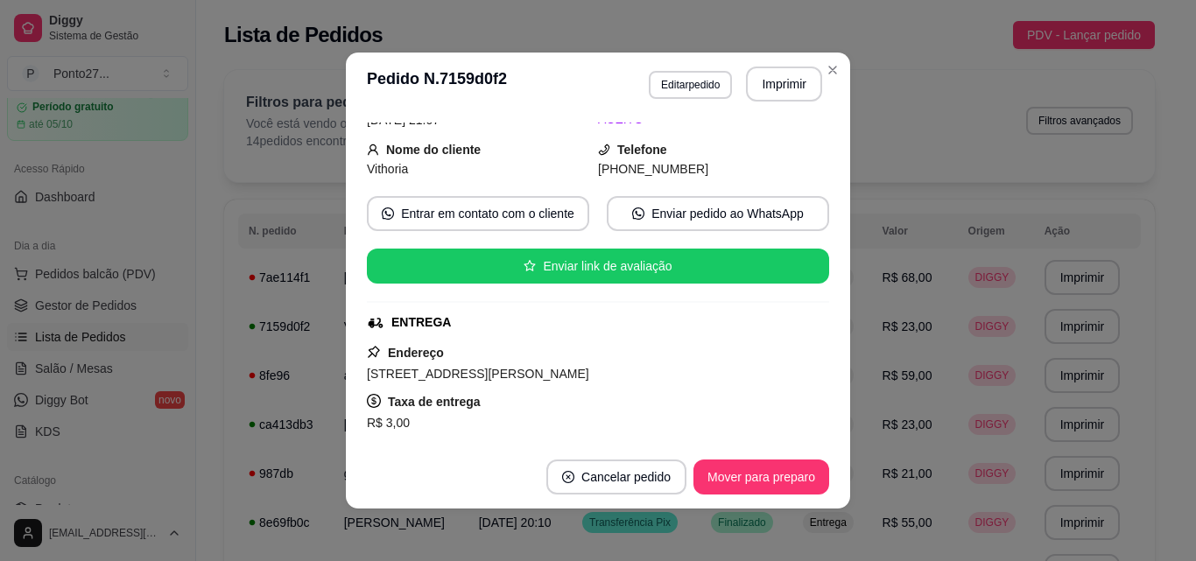
scroll to position [46, 0]
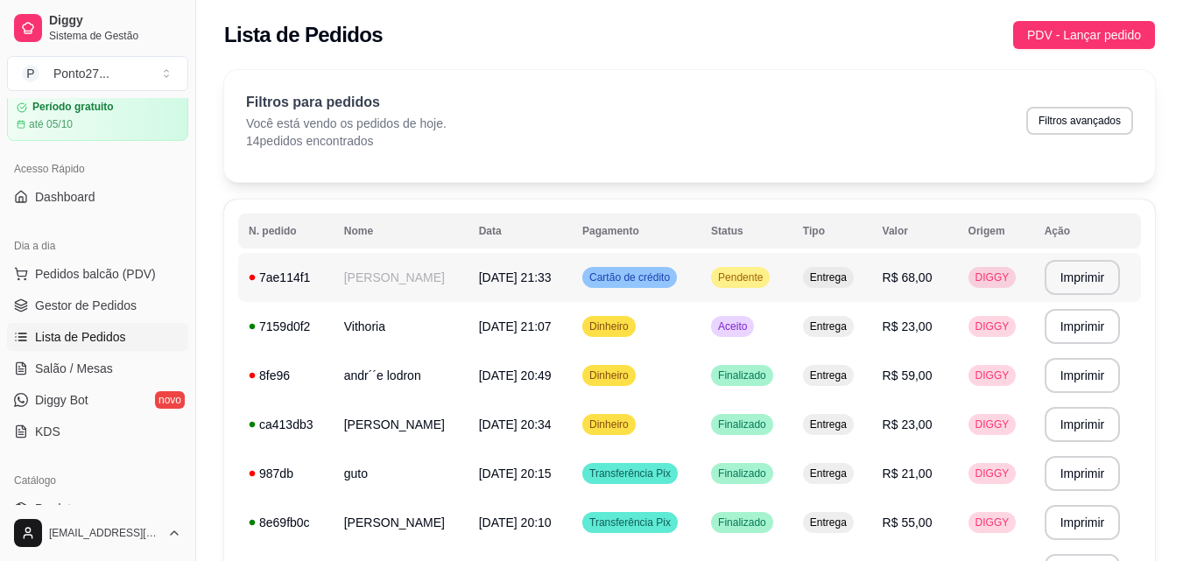
click at [766, 276] on span "Pendente" at bounding box center [741, 278] width 52 height 14
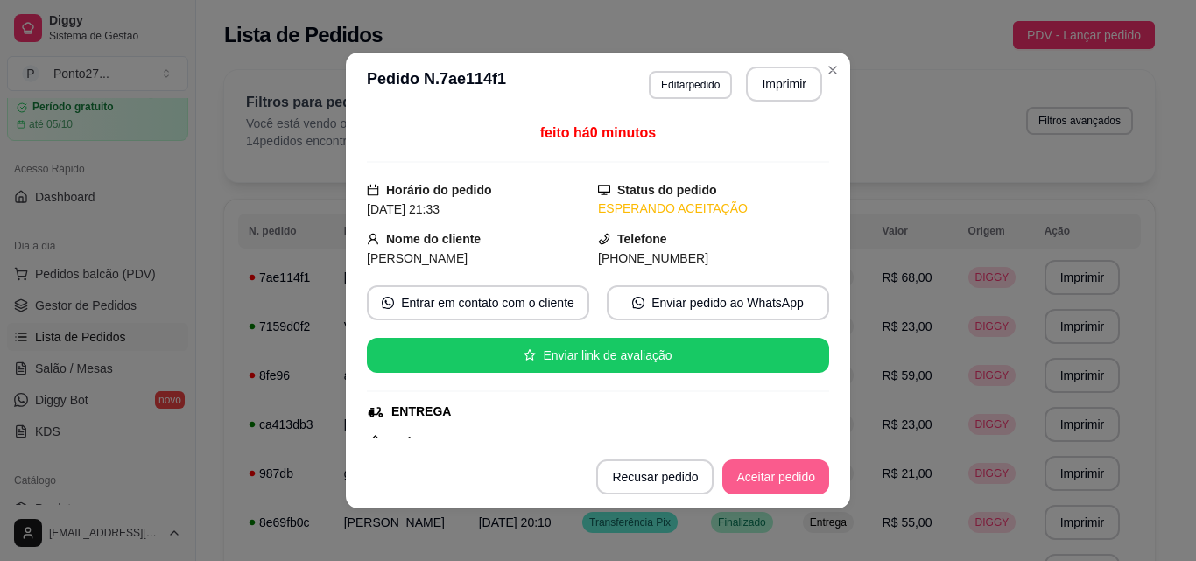
click at [777, 474] on button "Aceitar pedido" at bounding box center [775, 477] width 107 height 35
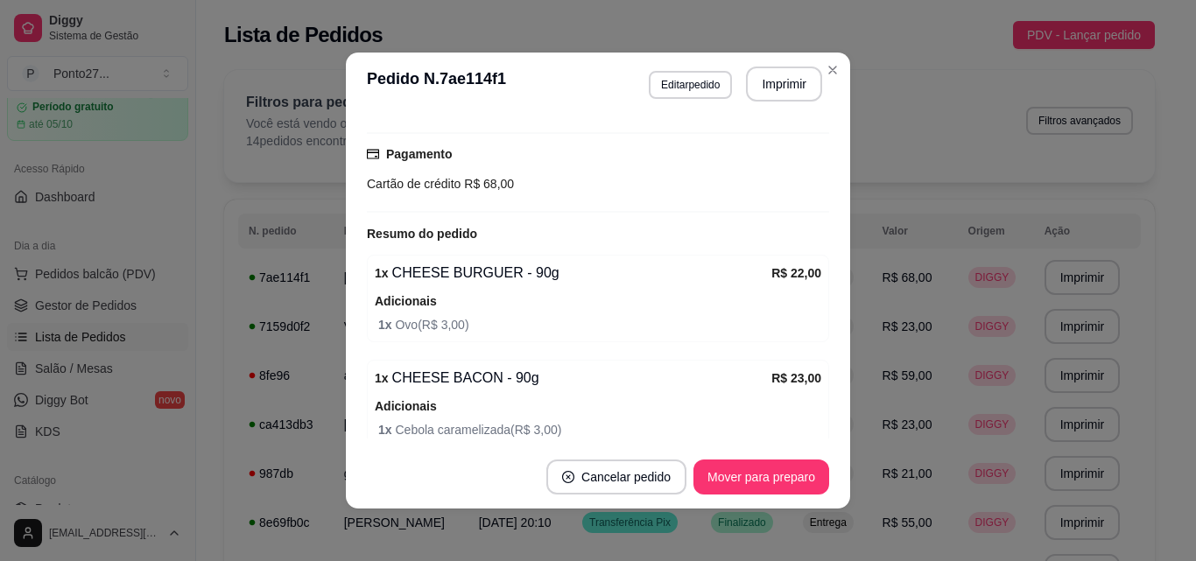
scroll to position [455, 0]
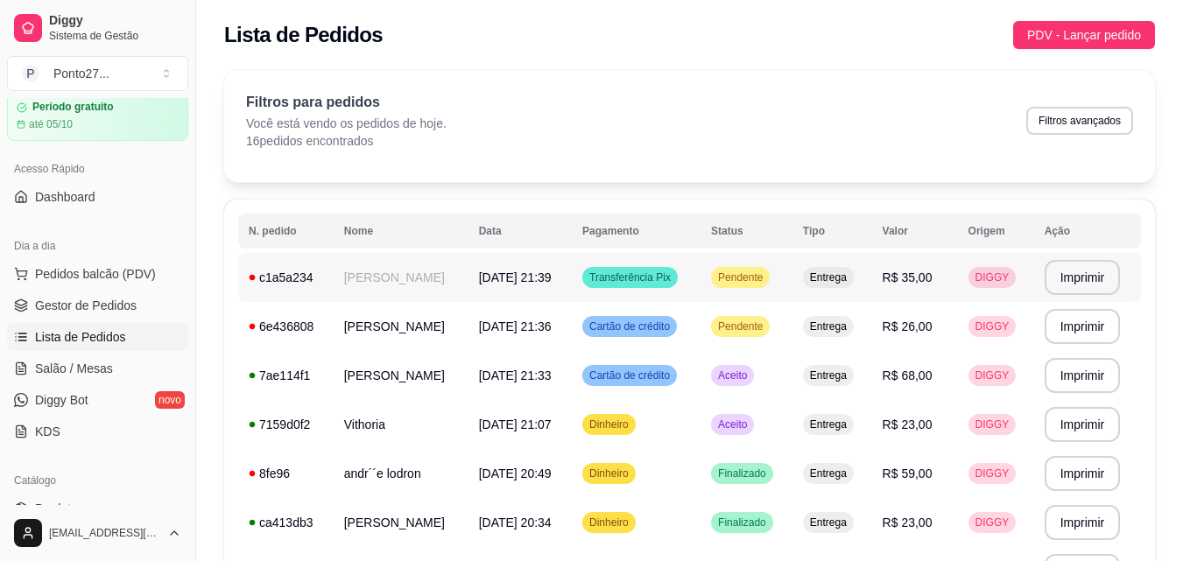
click at [431, 272] on td "[PERSON_NAME]" at bounding box center [401, 277] width 135 height 49
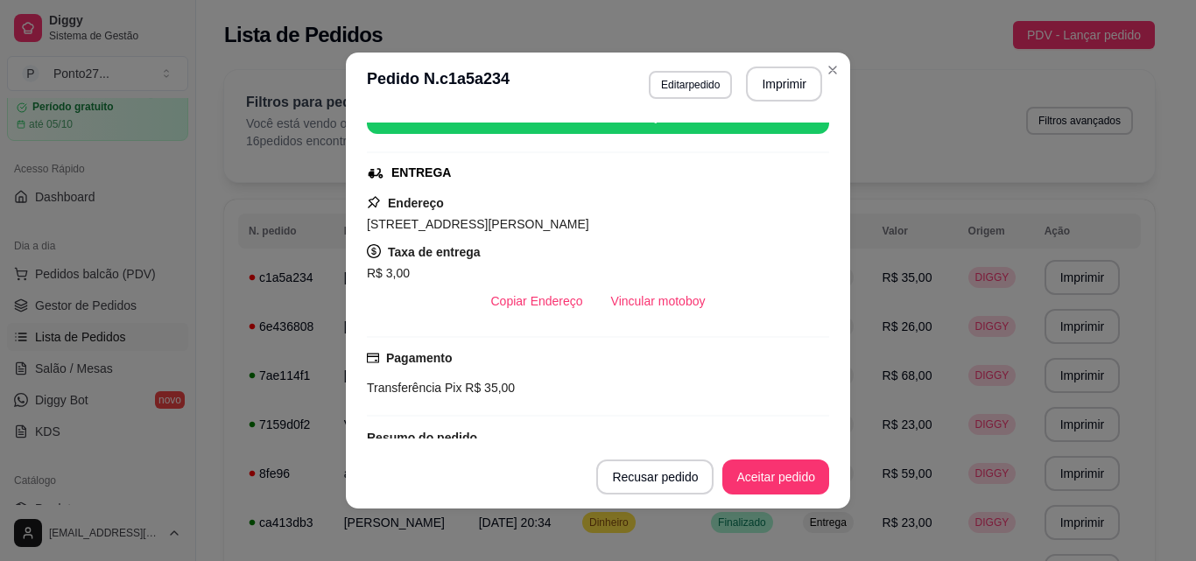
scroll to position [235, 0]
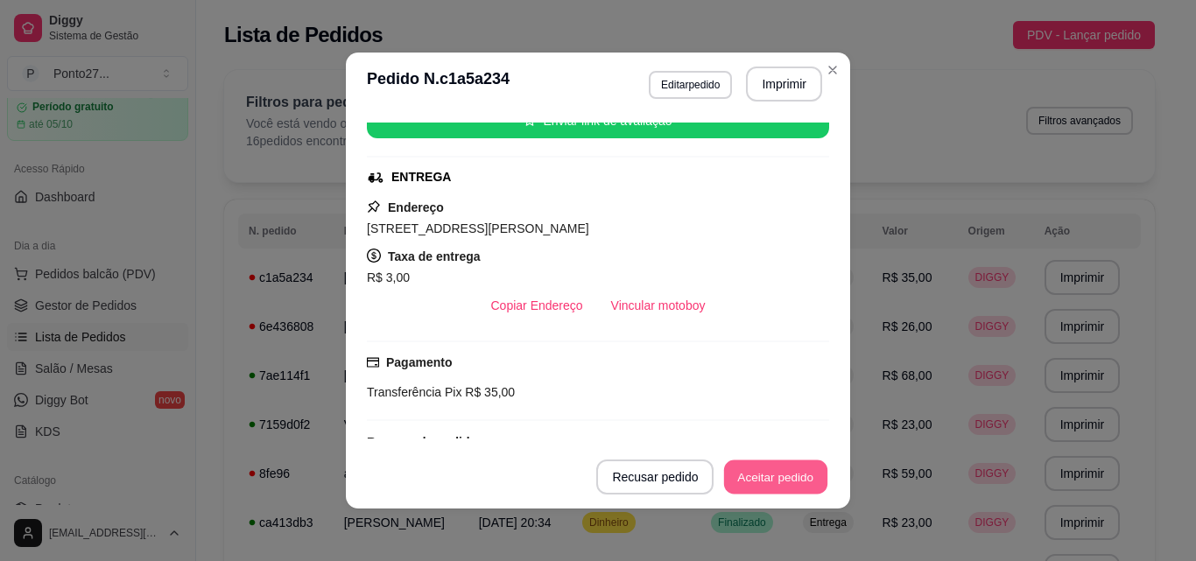
click at [772, 473] on button "Aceitar pedido" at bounding box center [775, 478] width 103 height 34
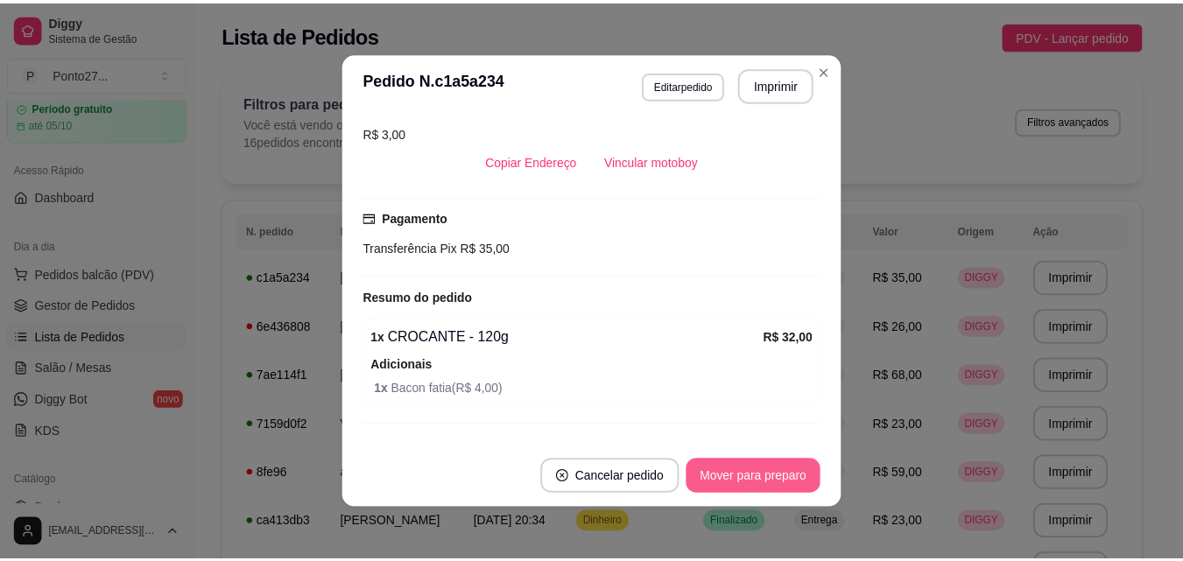
scroll to position [415, 0]
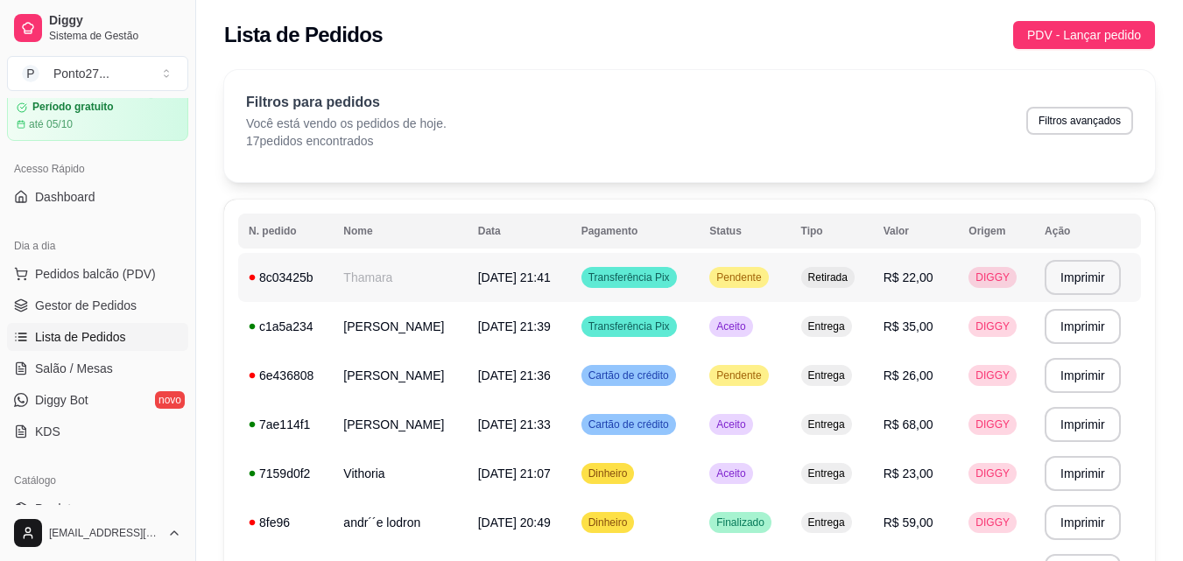
click at [759, 273] on div "Pendente" at bounding box center [738, 277] width 59 height 21
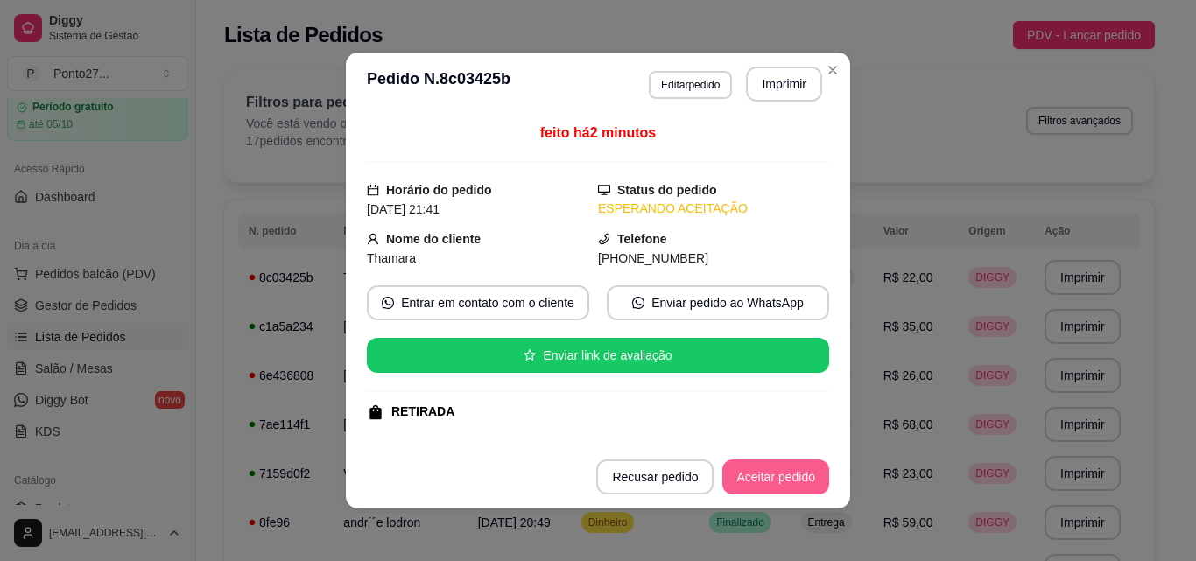
click at [729, 474] on button "Aceitar pedido" at bounding box center [775, 477] width 107 height 35
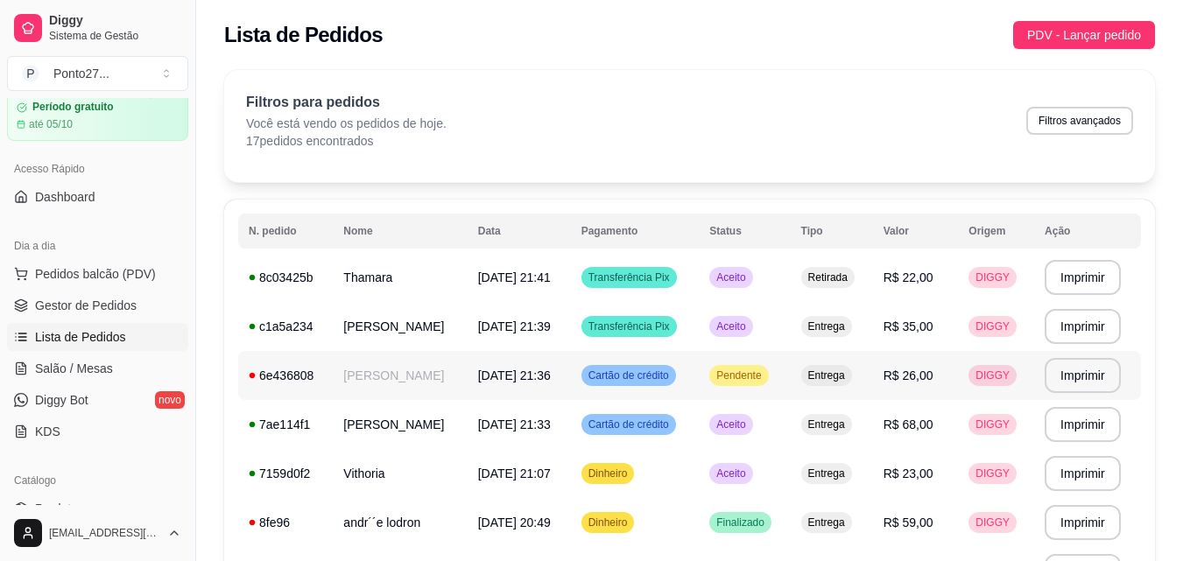
click at [765, 374] on span "Pendente" at bounding box center [739, 376] width 52 height 14
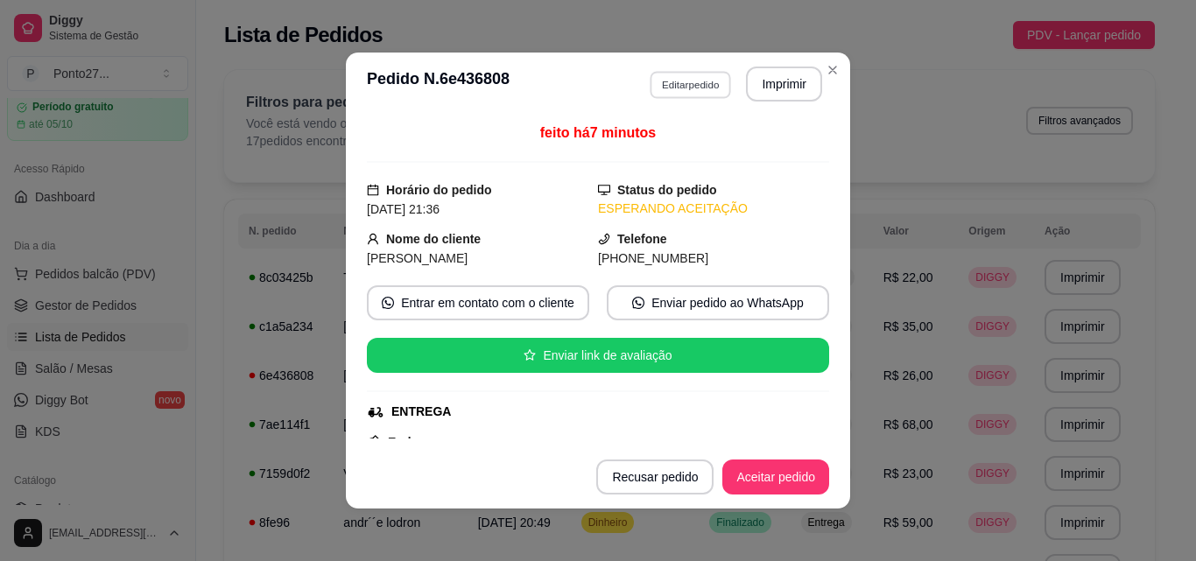
click at [673, 81] on button "Editar pedido" at bounding box center [690, 84] width 81 height 27
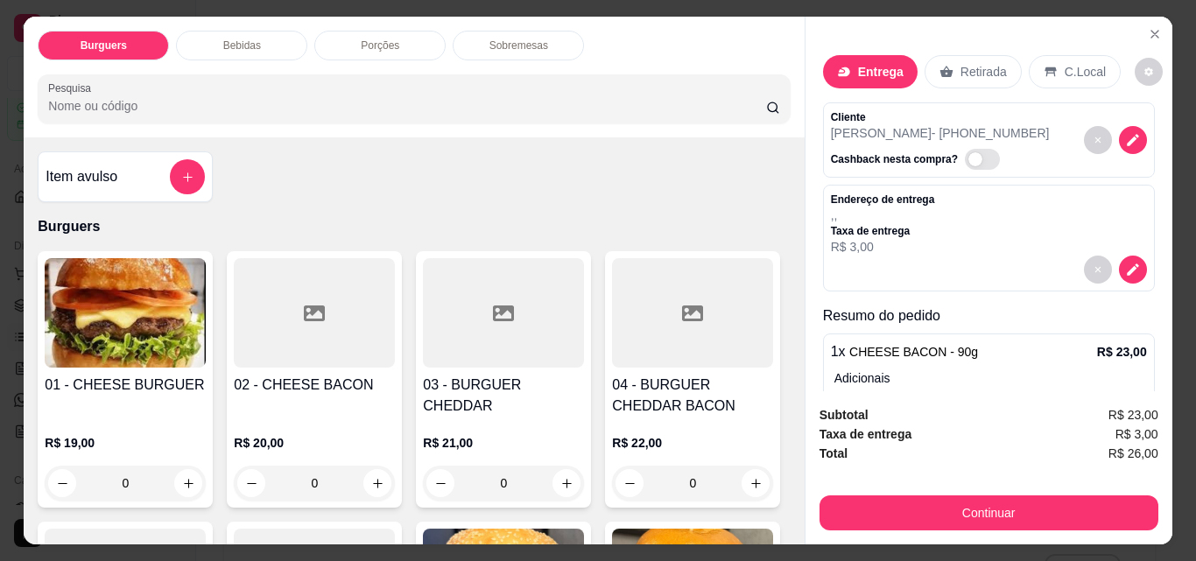
click at [976, 55] on div "Retirada" at bounding box center [973, 71] width 97 height 33
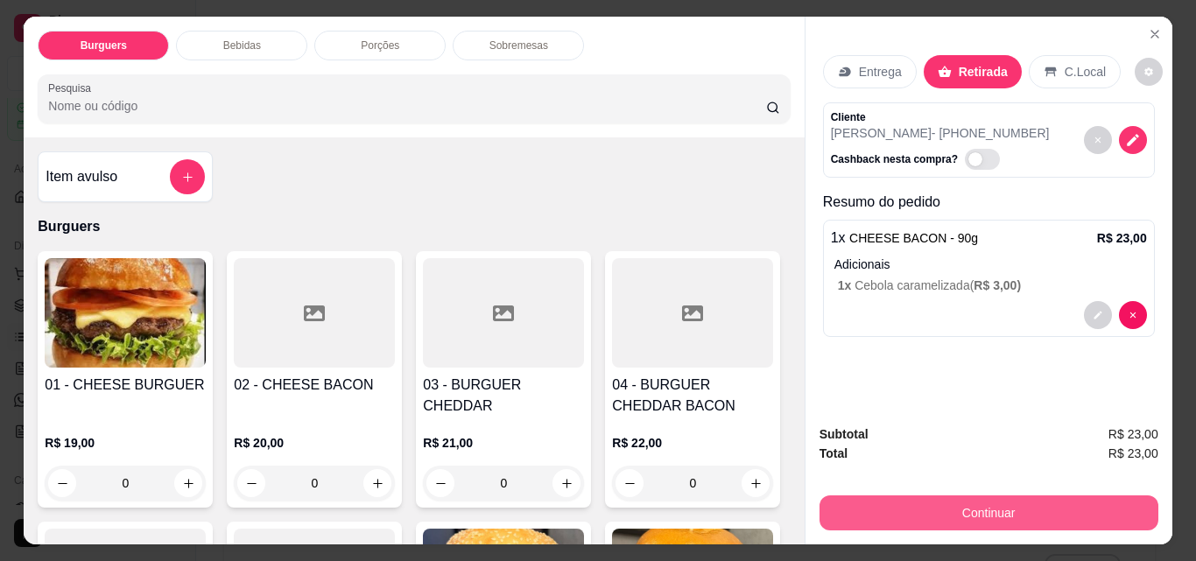
click at [984, 500] on button "Continuar" at bounding box center [989, 513] width 339 height 35
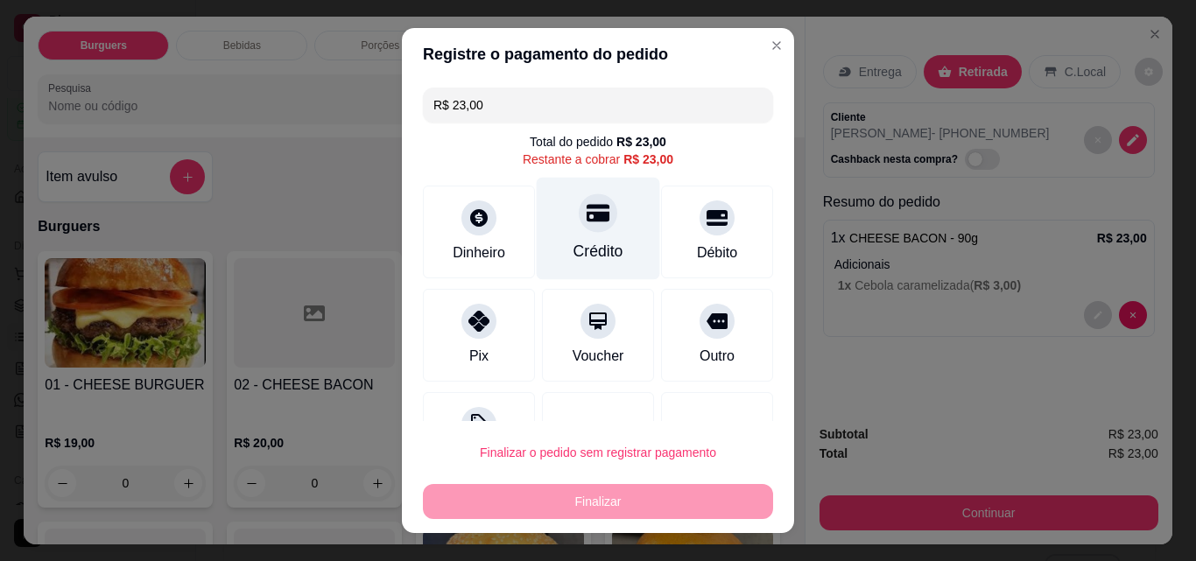
click at [579, 230] on div at bounding box center [598, 213] width 39 height 39
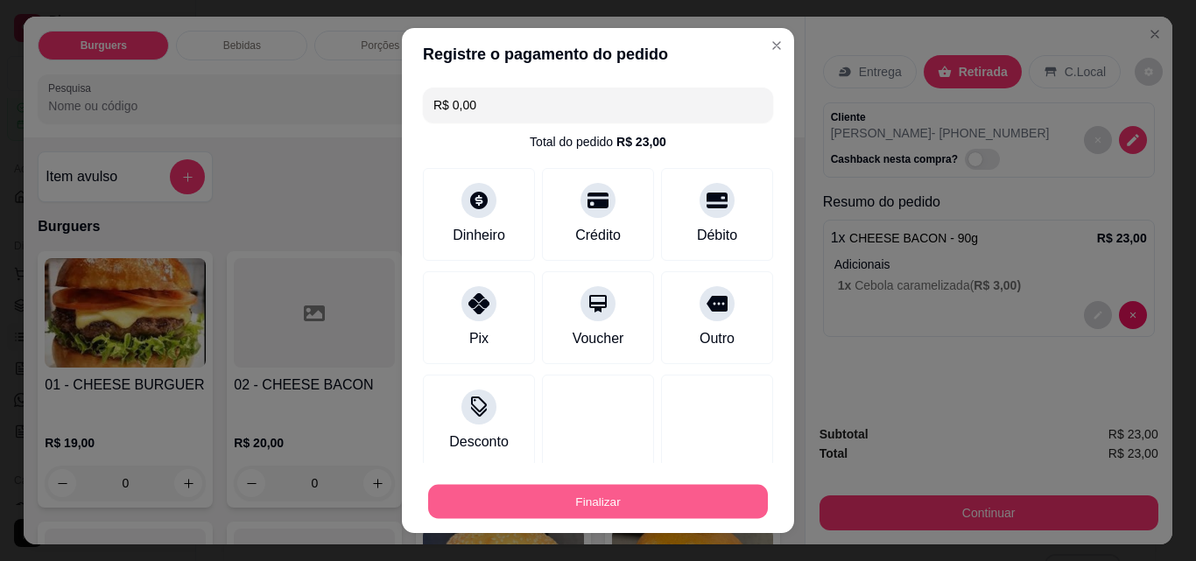
click at [470, 503] on button "Finalizar" at bounding box center [598, 502] width 340 height 34
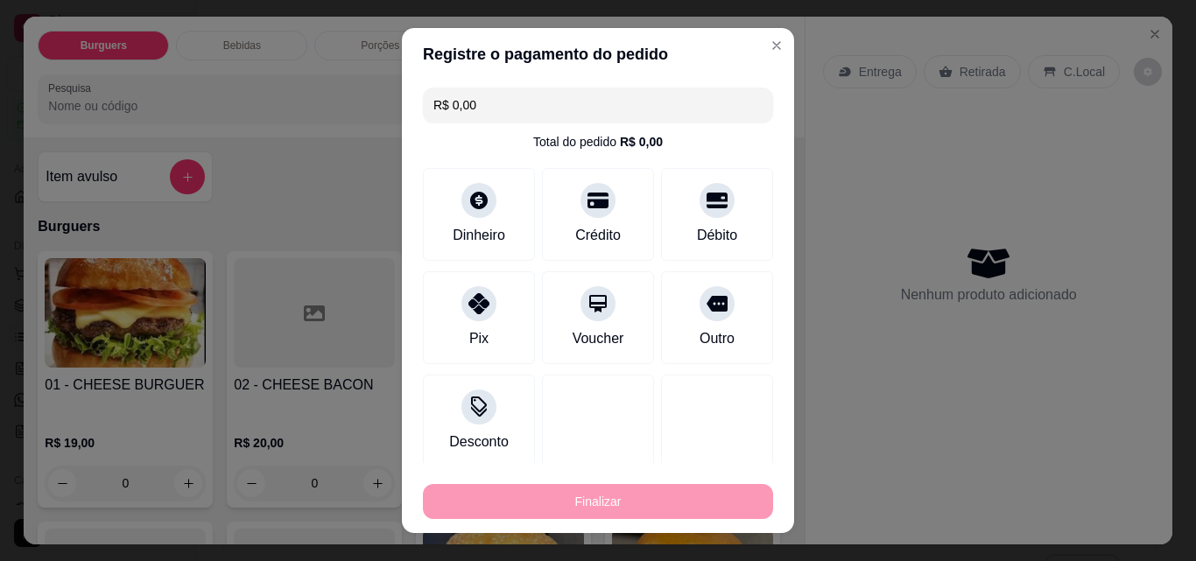
type input "-R$ 23,00"
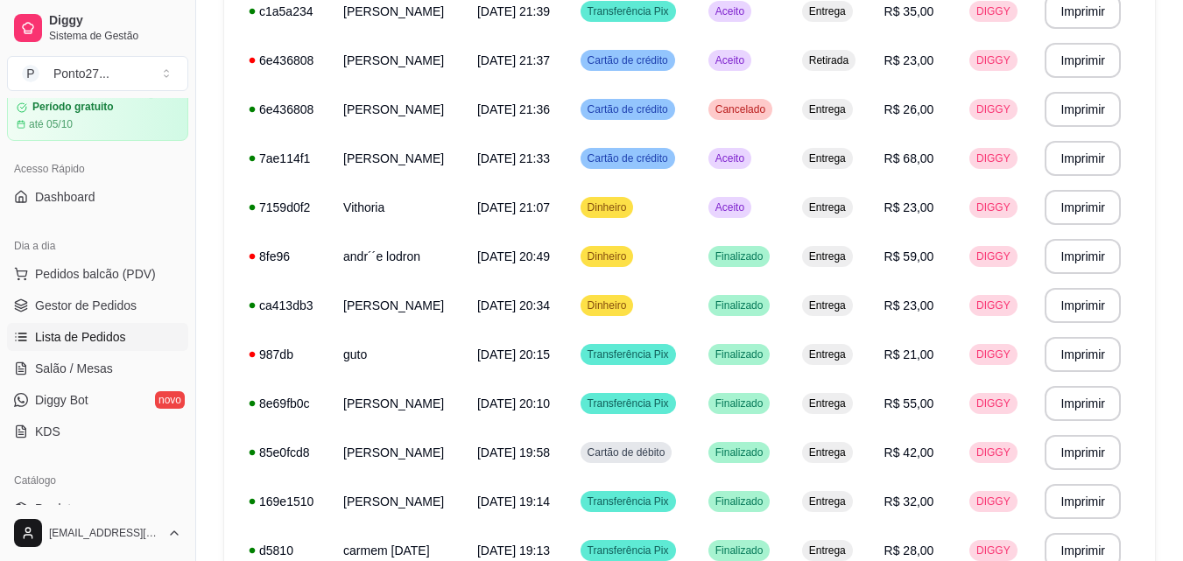
scroll to position [329, 0]
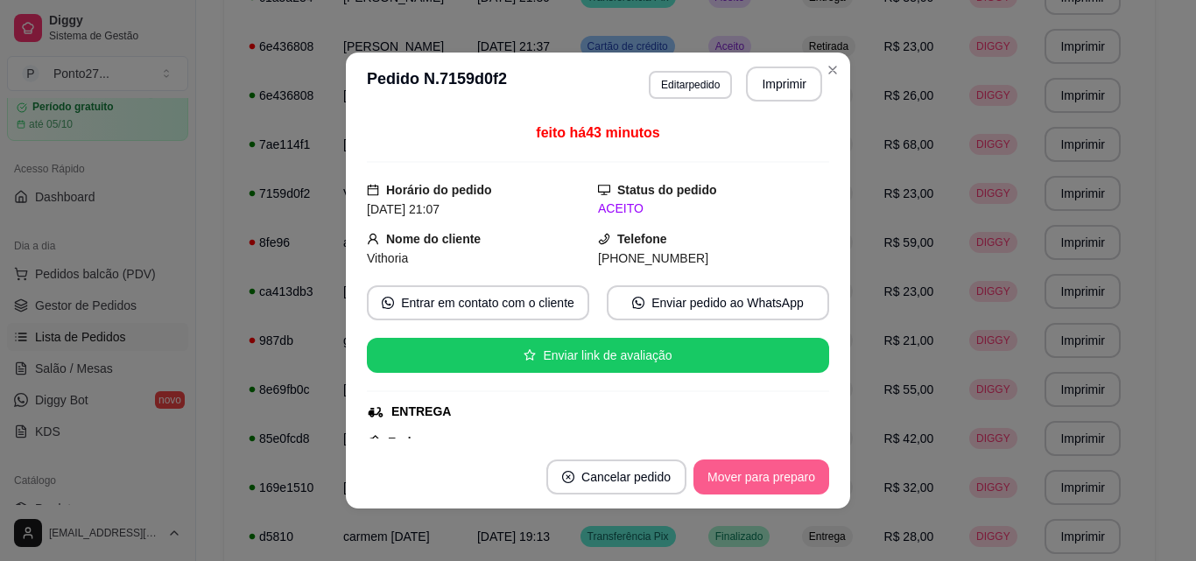
click at [757, 461] on button "Mover para preparo" at bounding box center [762, 477] width 136 height 35
click at [757, 461] on div "Mover para preparo" at bounding box center [749, 477] width 160 height 35
click at [766, 475] on button "Mover para entrega" at bounding box center [761, 477] width 135 height 35
click at [765, 475] on button "Mover para finalizado" at bounding box center [756, 477] width 145 height 35
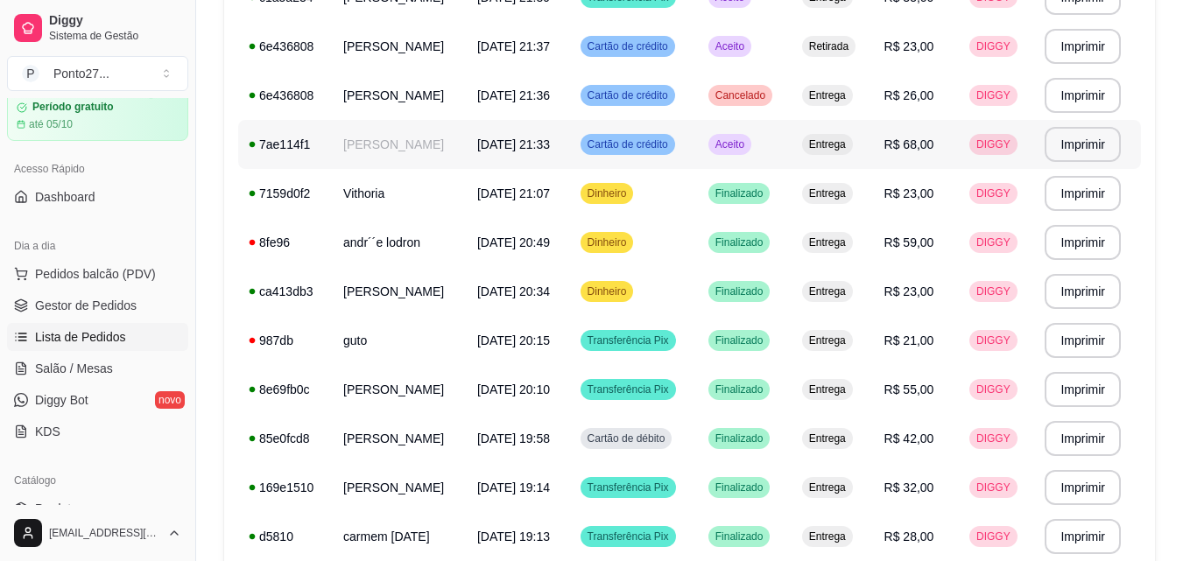
click at [748, 145] on span "Aceito" at bounding box center [730, 144] width 36 height 14
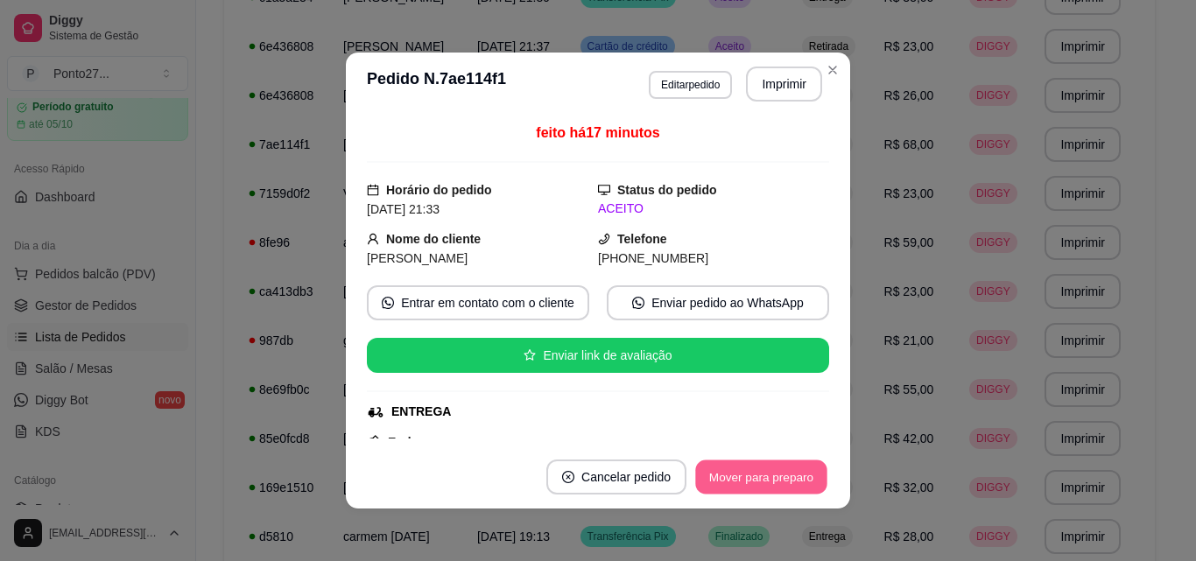
click at [774, 483] on button "Mover para preparo" at bounding box center [760, 478] width 131 height 34
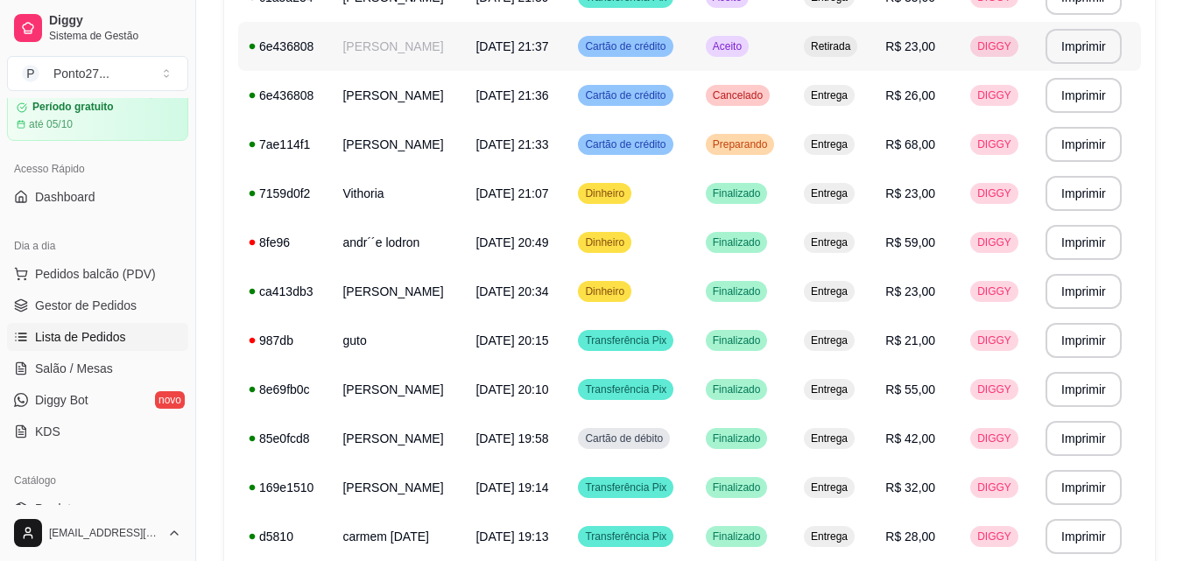
click at [745, 44] on span "Aceito" at bounding box center [727, 46] width 36 height 14
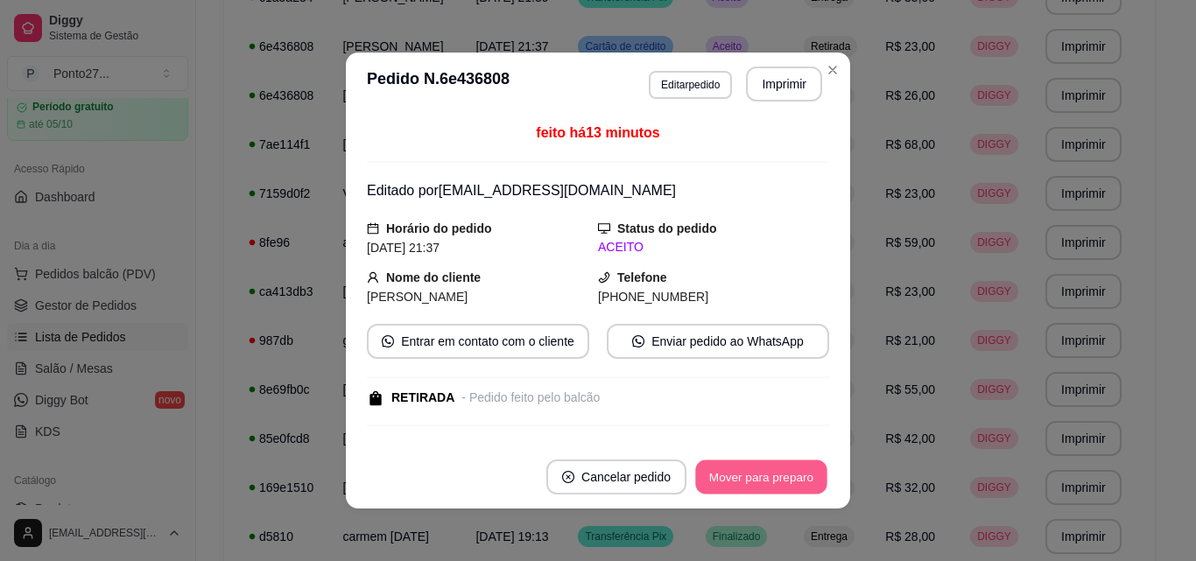
click at [773, 462] on button "Mover para preparo" at bounding box center [760, 478] width 131 height 34
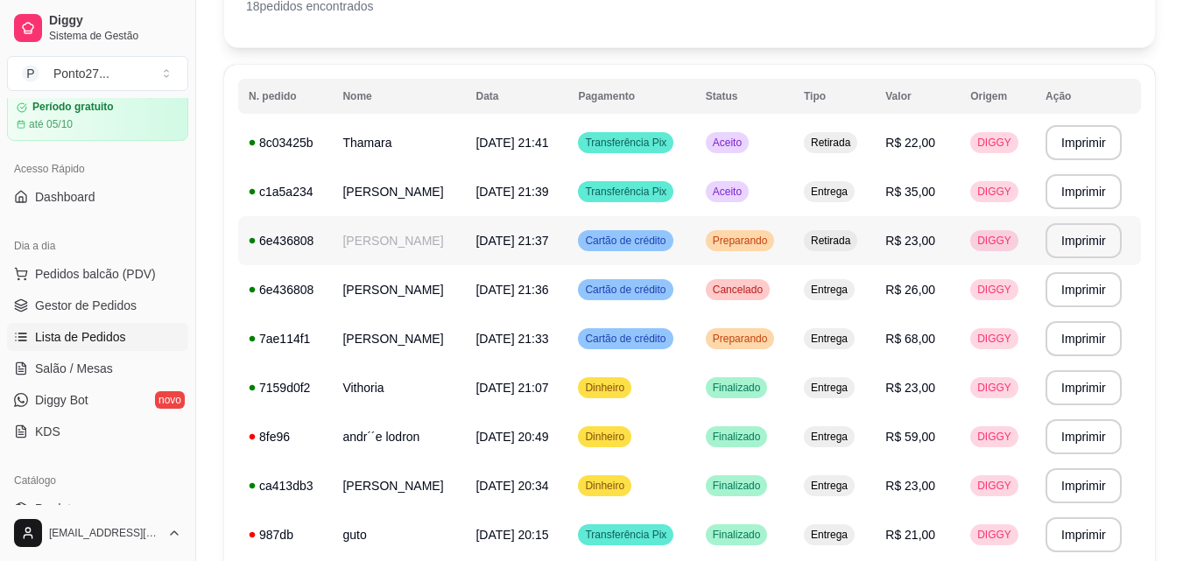
scroll to position [128, 0]
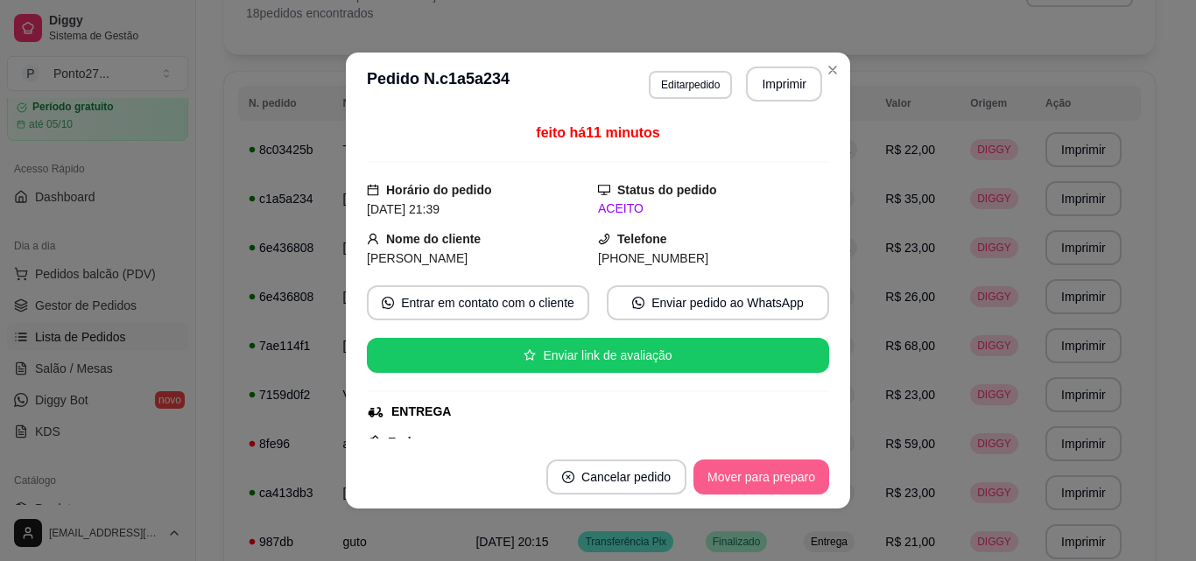
click at [749, 487] on button "Mover para preparo" at bounding box center [762, 477] width 136 height 35
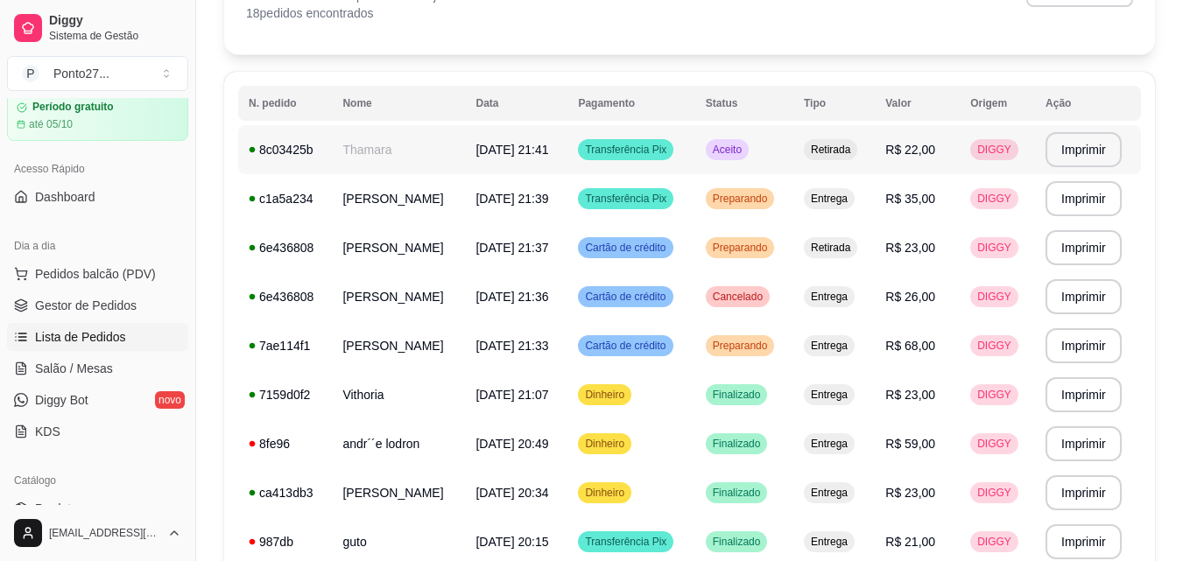
click at [749, 146] on div "Aceito" at bounding box center [727, 149] width 43 height 21
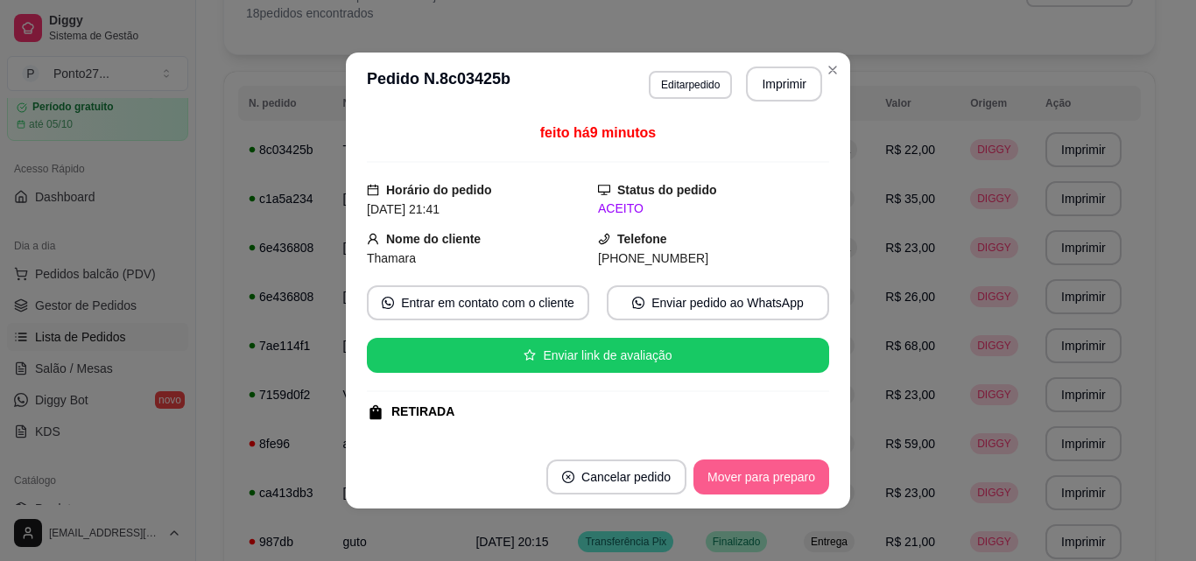
click at [779, 483] on button "Mover para preparo" at bounding box center [762, 477] width 136 height 35
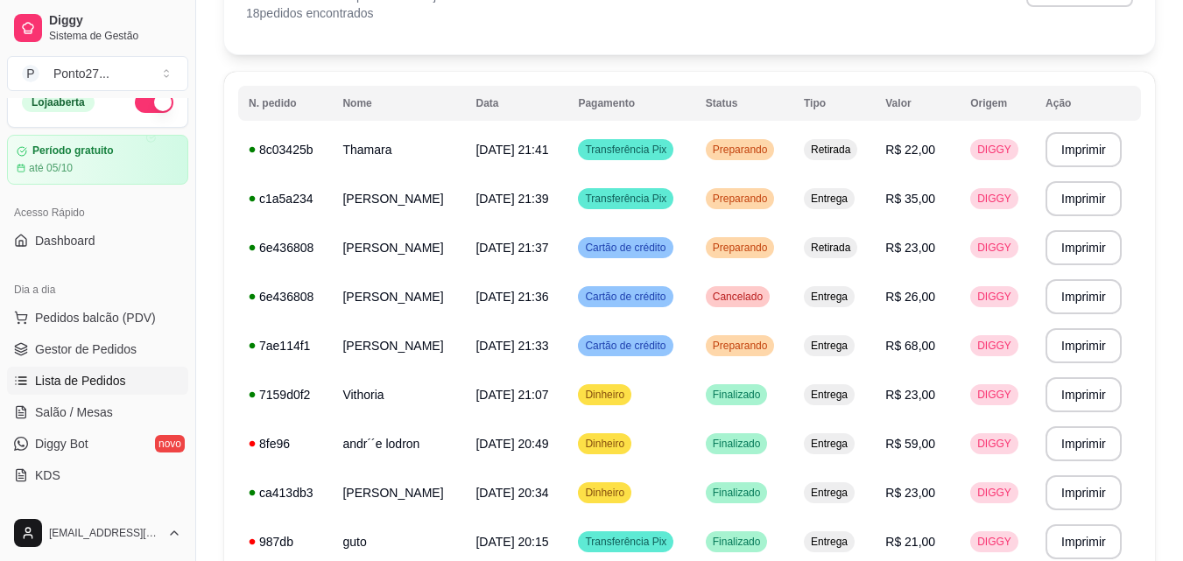
scroll to position [0, 0]
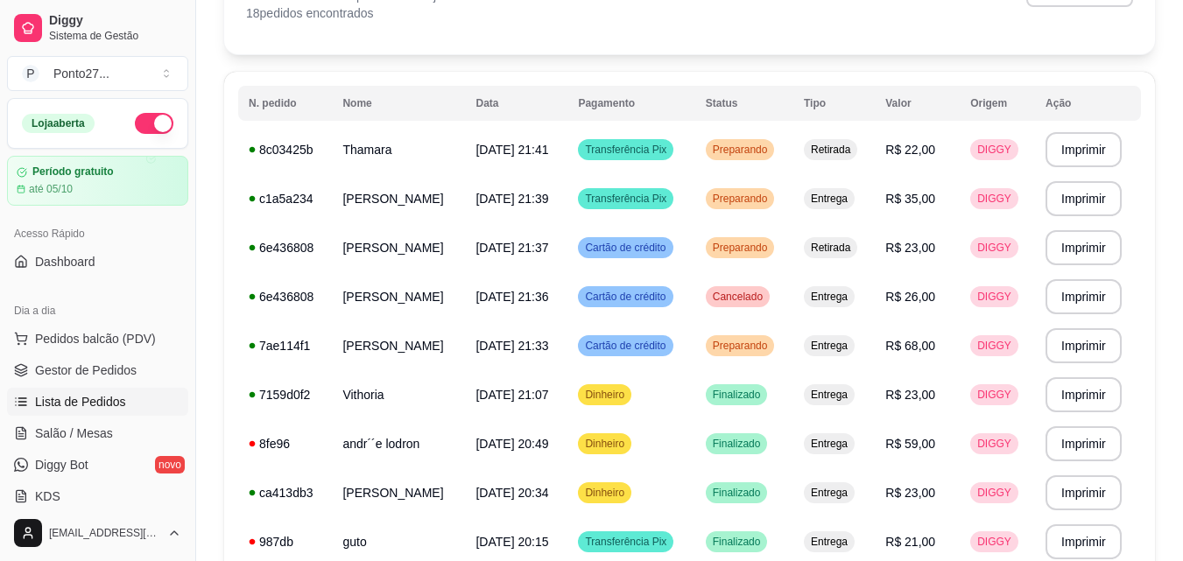
click at [148, 130] on button "button" at bounding box center [154, 123] width 39 height 21
click at [773, 161] on td "Preparando" at bounding box center [744, 149] width 98 height 49
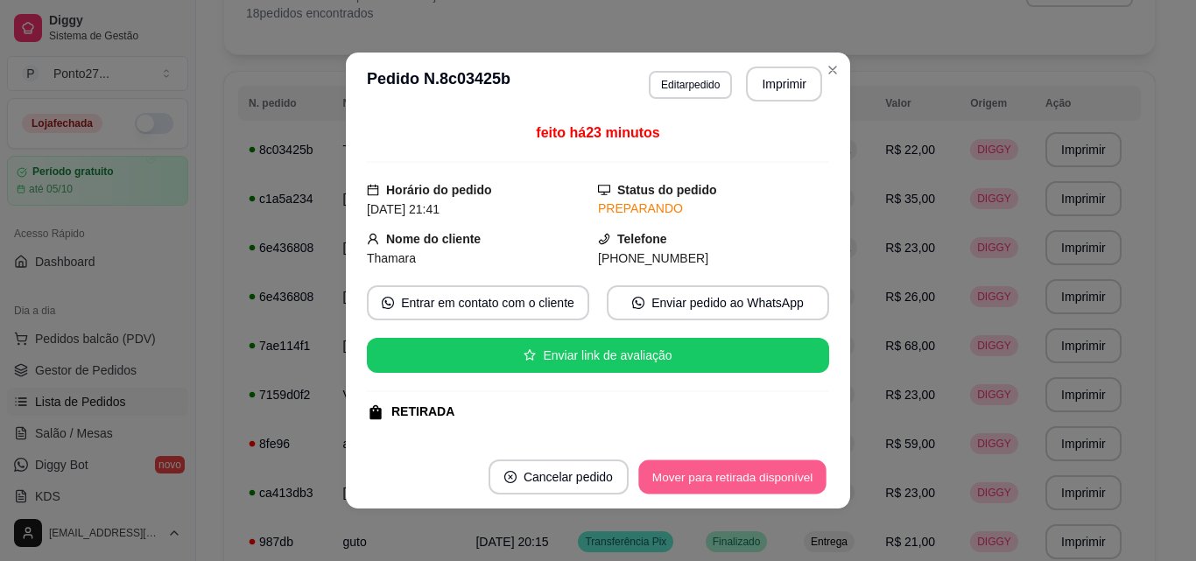
click at [715, 476] on button "Mover para retirada disponível" at bounding box center [731, 478] width 187 height 34
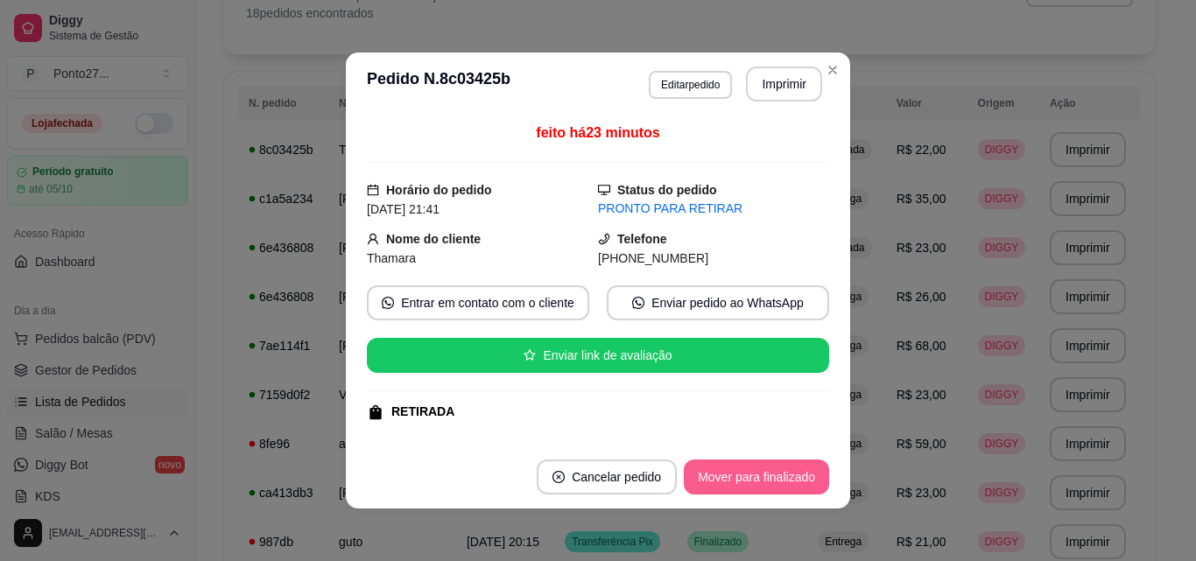
click at [765, 481] on button "Mover para finalizado" at bounding box center [756, 477] width 145 height 35
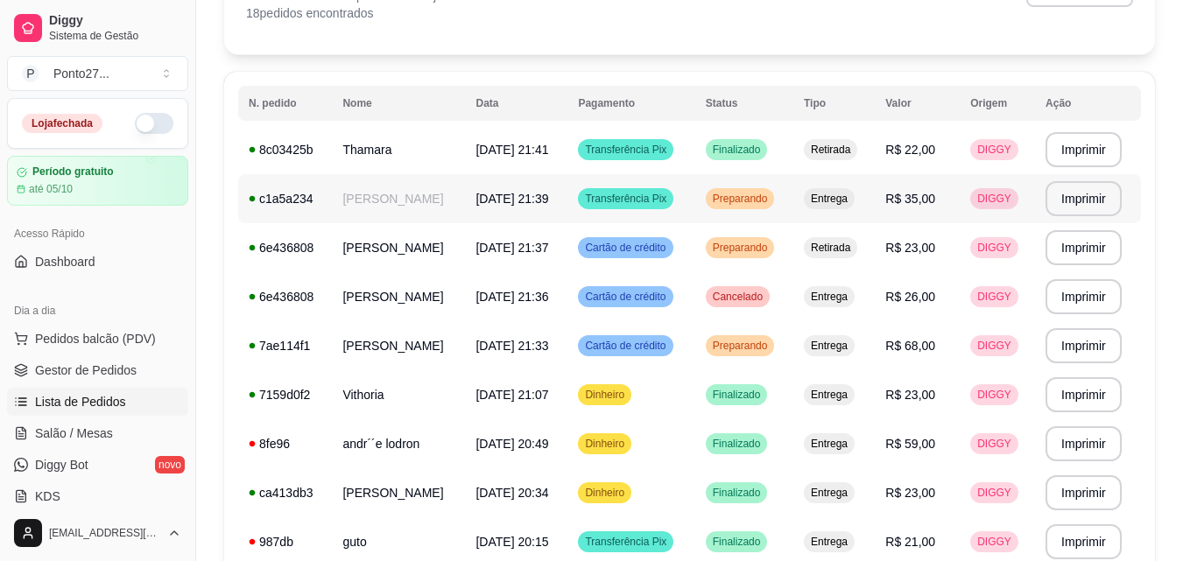
click at [772, 202] on span "Preparando" at bounding box center [740, 199] width 62 height 14
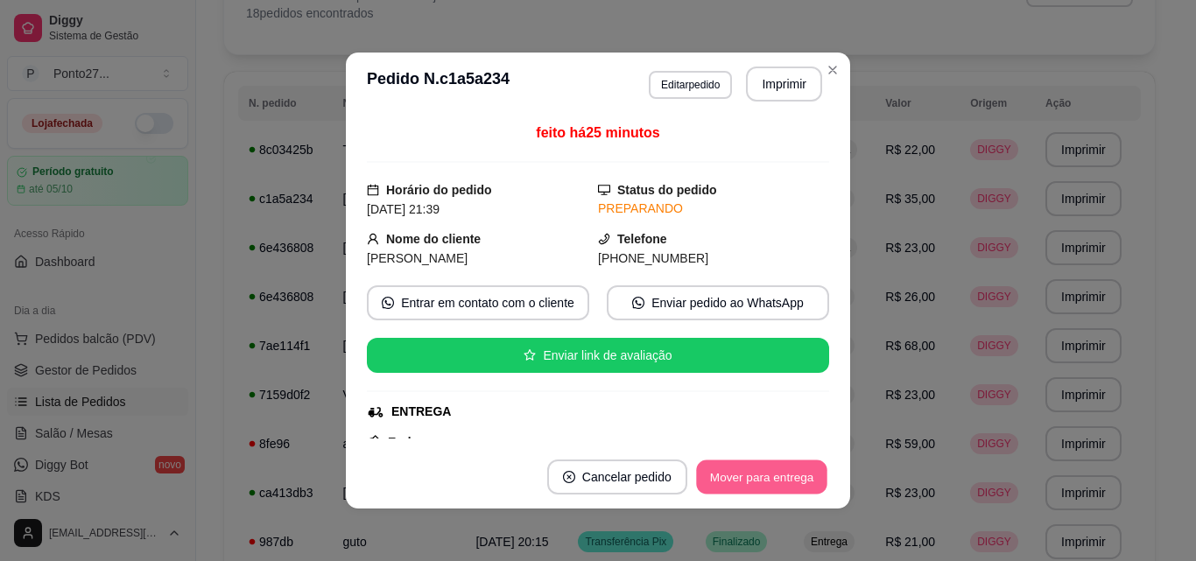
click at [743, 473] on button "Mover para entrega" at bounding box center [761, 478] width 131 height 34
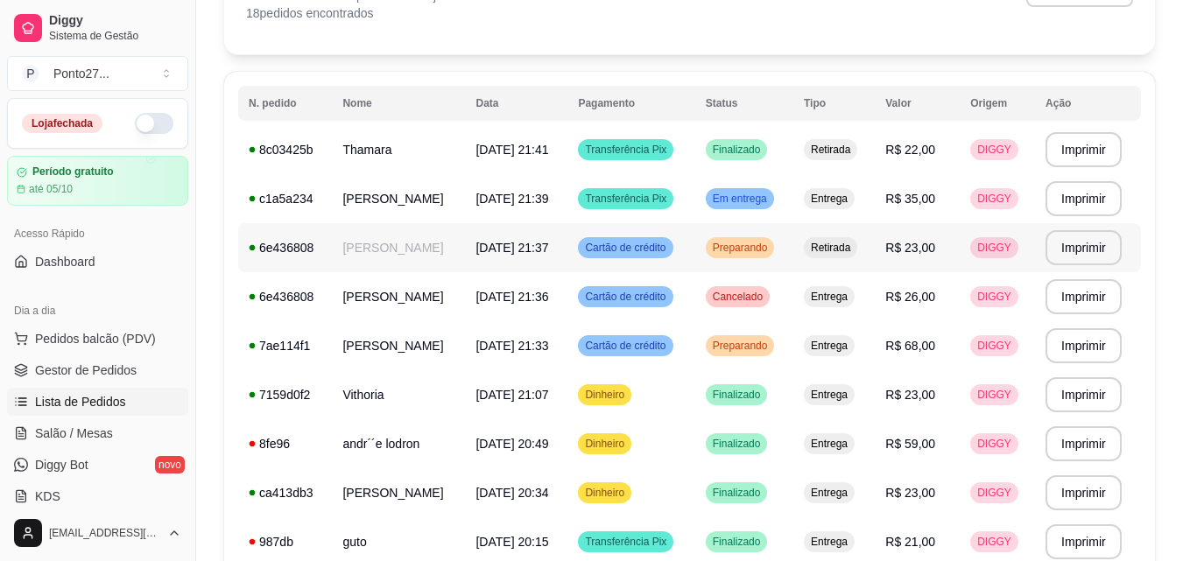
click at [772, 254] on span "Preparando" at bounding box center [740, 248] width 62 height 14
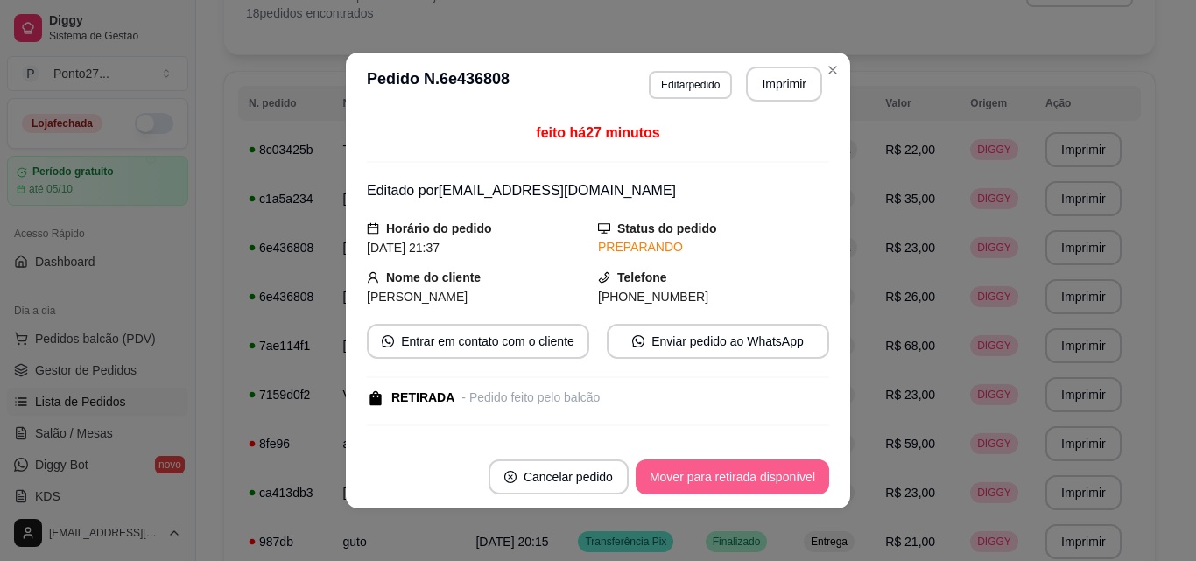
click at [749, 483] on button "Mover para retirada disponível" at bounding box center [733, 477] width 194 height 35
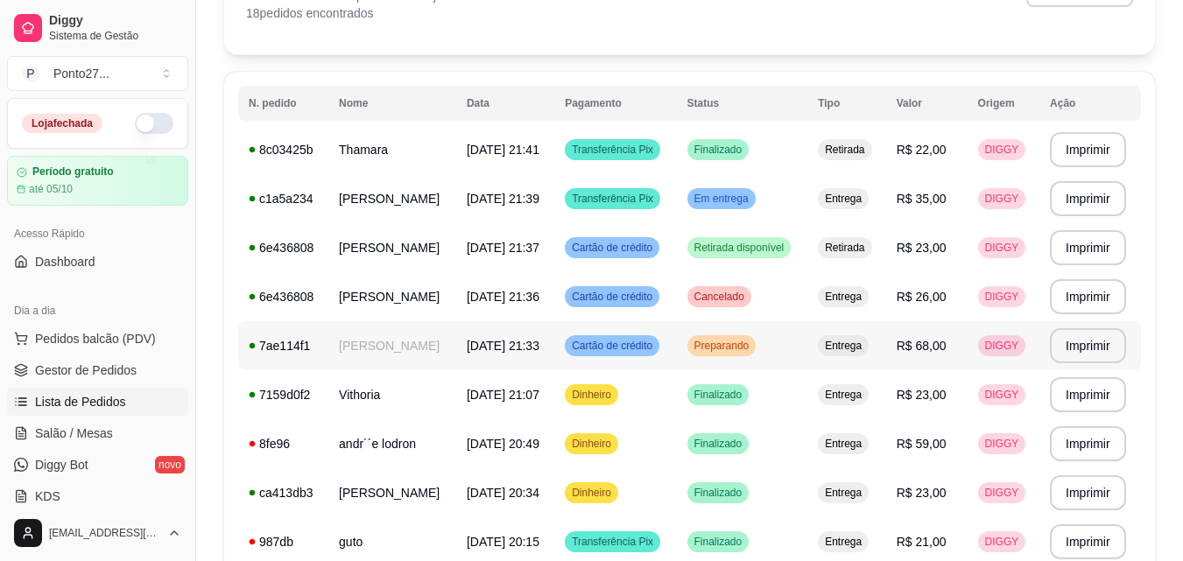
click at [745, 347] on span "Preparando" at bounding box center [722, 346] width 62 height 14
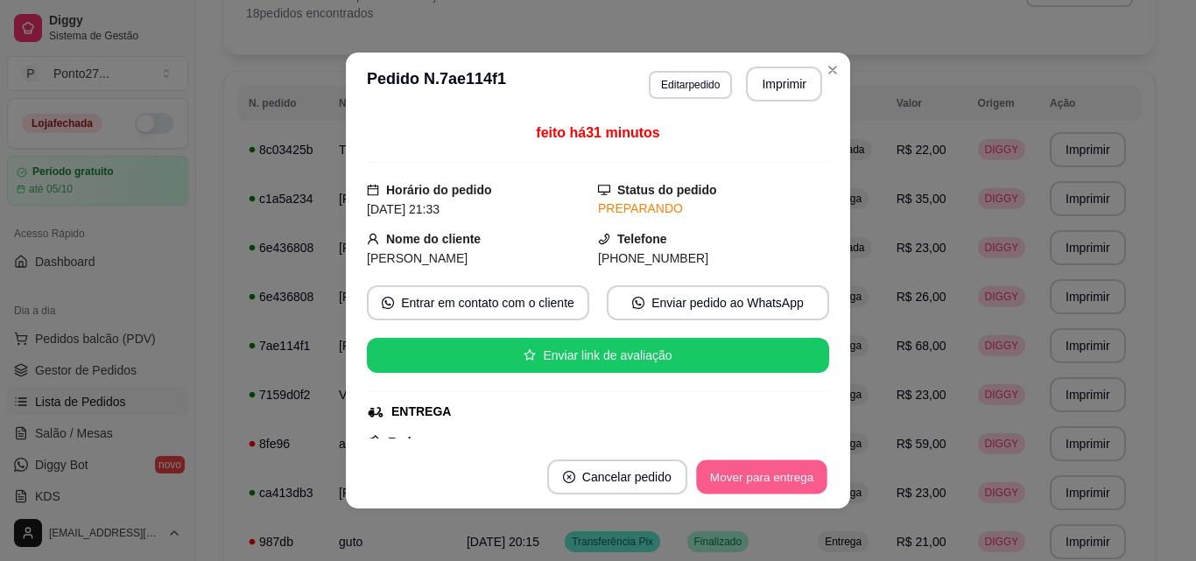
click at [756, 483] on button "Mover para entrega" at bounding box center [761, 478] width 131 height 34
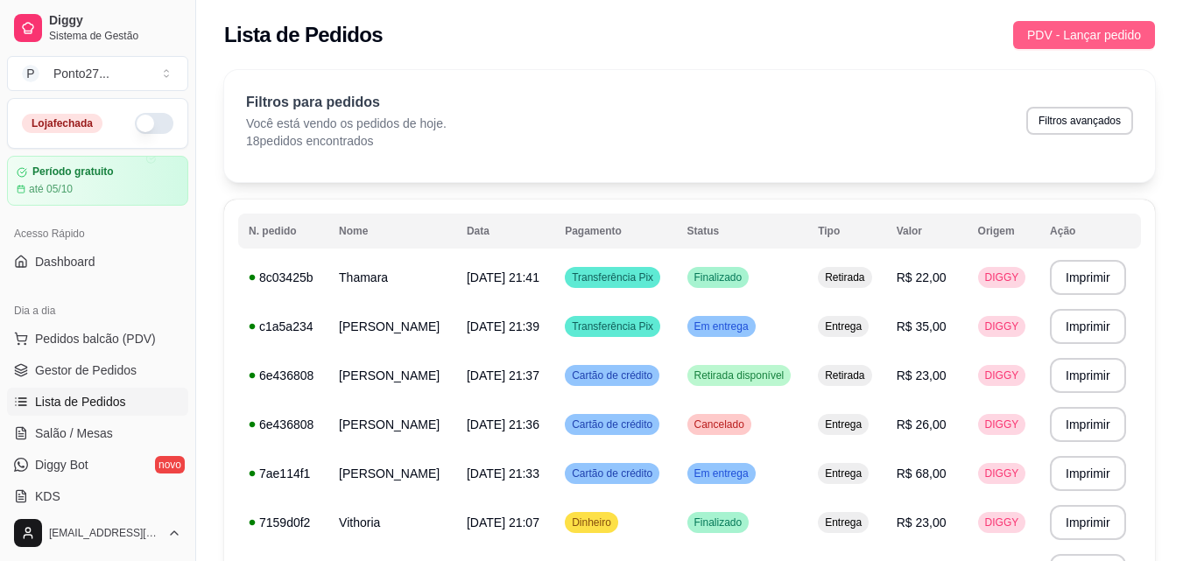
click at [1050, 34] on span "PDV - Lançar pedido" at bounding box center [1084, 34] width 114 height 19
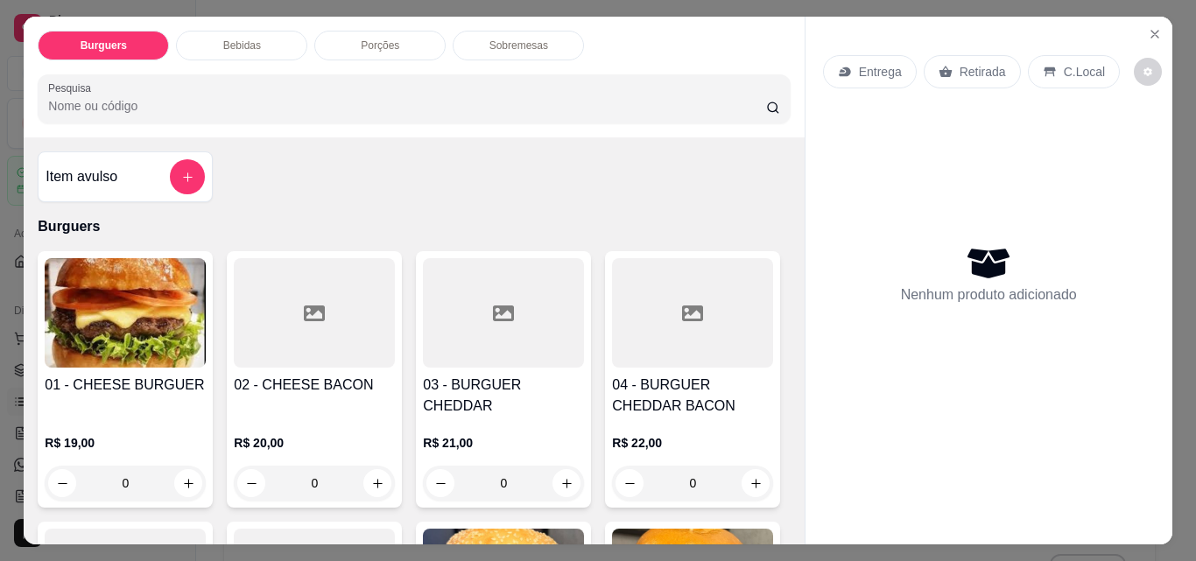
drag, startPoint x: 851, startPoint y: 65, endPoint x: 839, endPoint y: 76, distance: 16.7
click at [839, 76] on div "Entrega" at bounding box center [870, 71] width 94 height 33
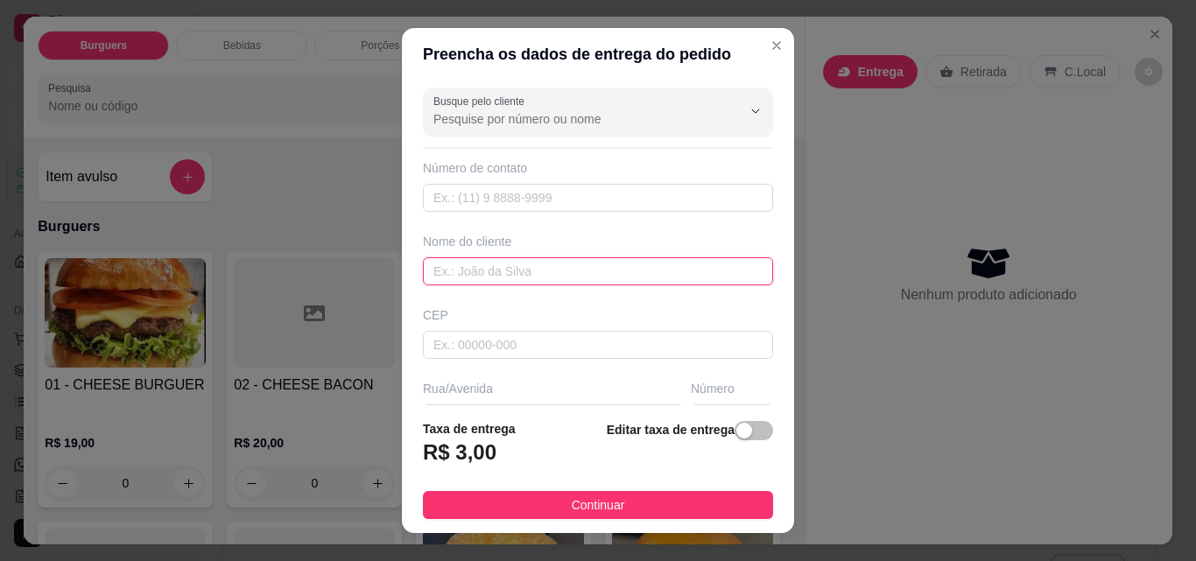
click at [519, 272] on input "text" at bounding box center [598, 271] width 350 height 28
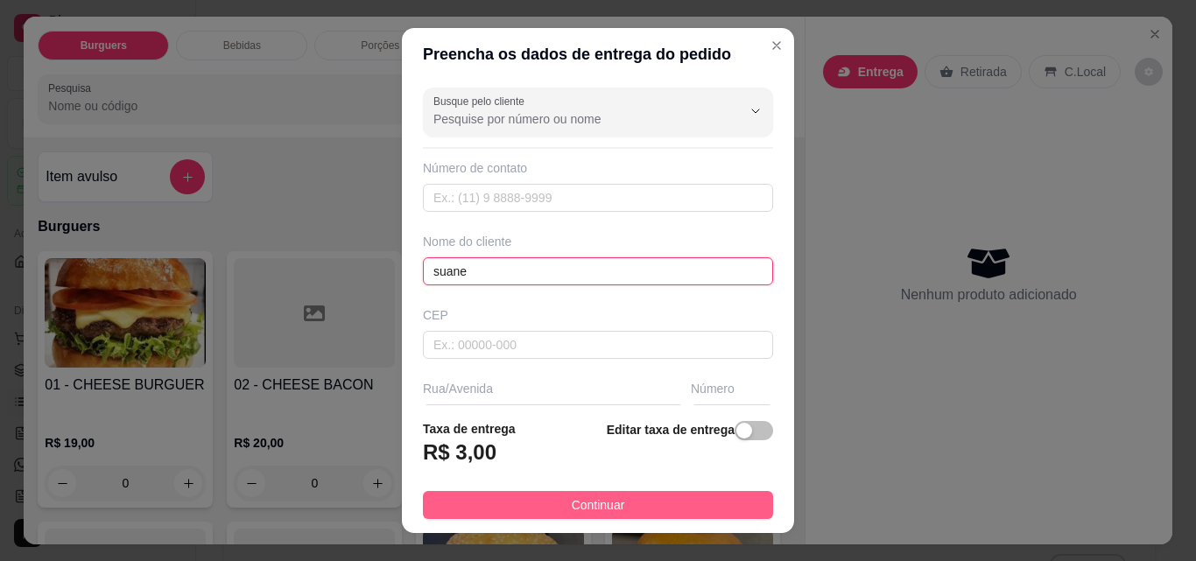
type input "suane"
click at [572, 510] on span "Continuar" at bounding box center [598, 505] width 53 height 19
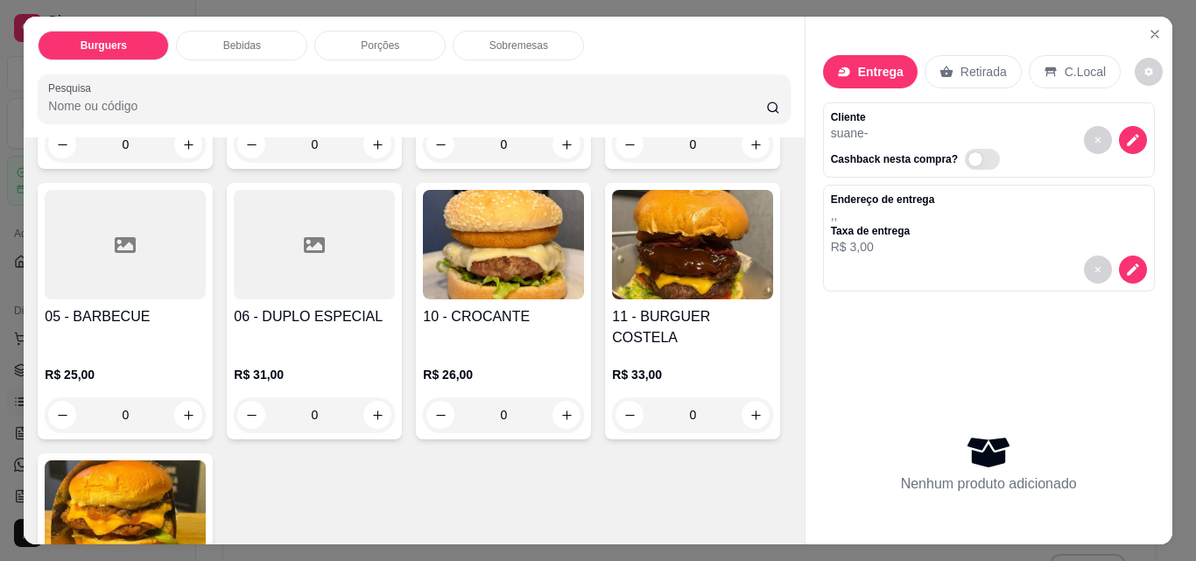
scroll to position [350, 0]
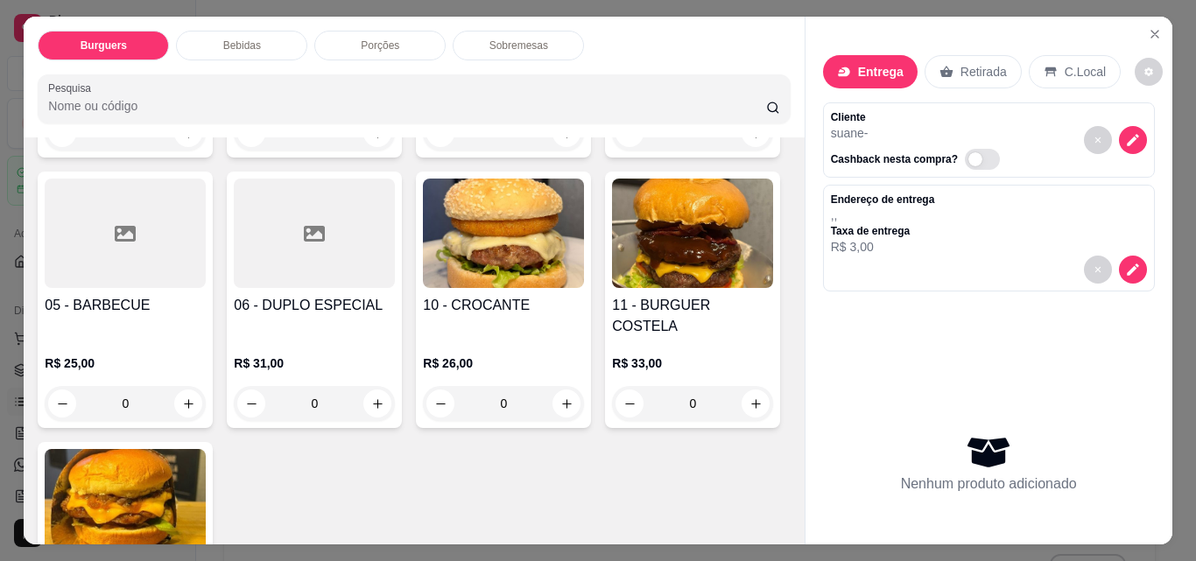
click at [395, 386] on div "0" at bounding box center [314, 403] width 161 height 35
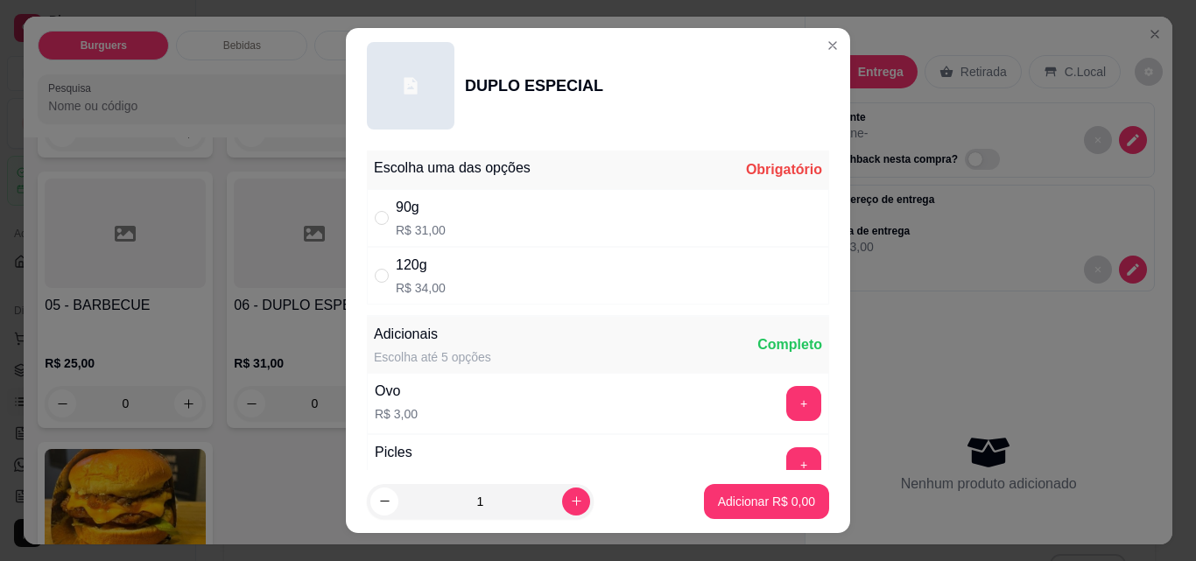
click at [458, 264] on div "120g R$ 34,00" at bounding box center [598, 276] width 462 height 58
radio input "true"
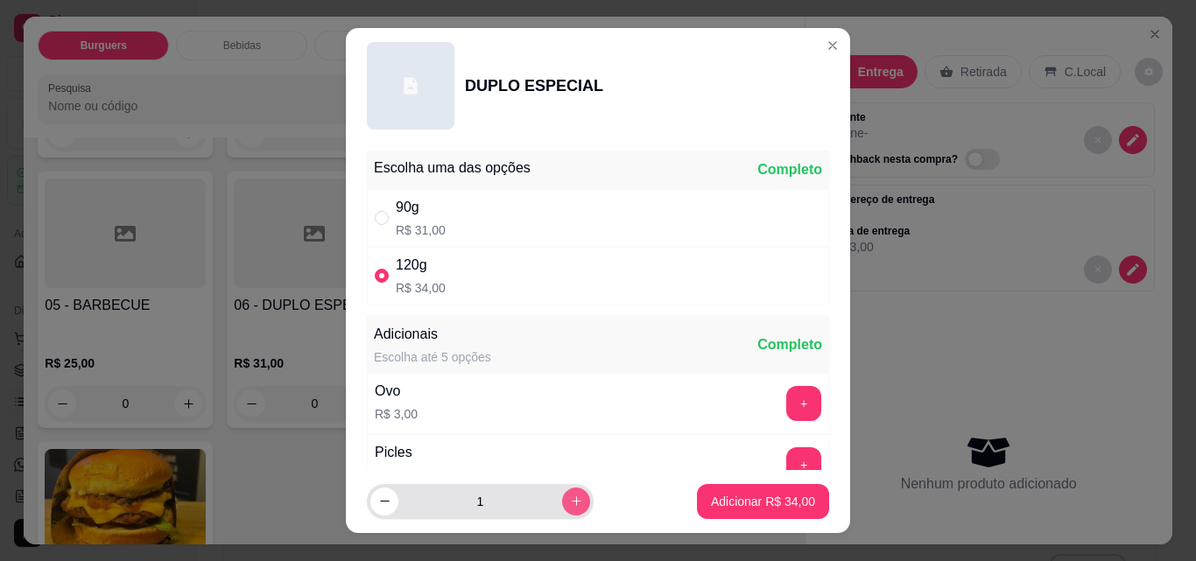
click at [562, 504] on button "increase-product-quantity" at bounding box center [576, 502] width 28 height 28
type input "2"
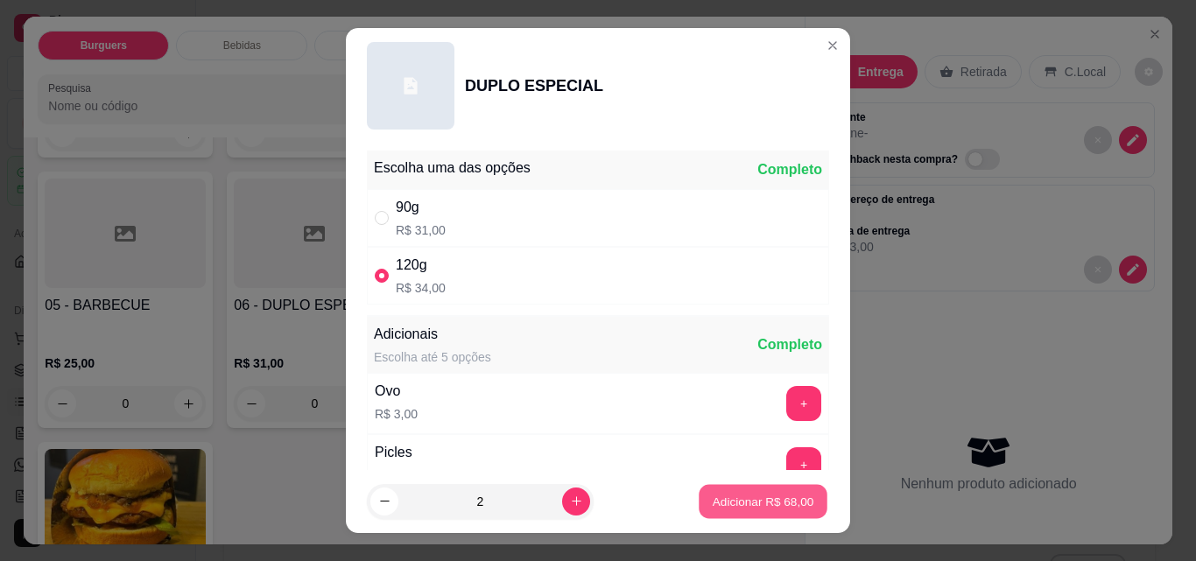
click at [728, 508] on p "Adicionar R$ 68,00" at bounding box center [764, 501] width 102 height 17
type input "2"
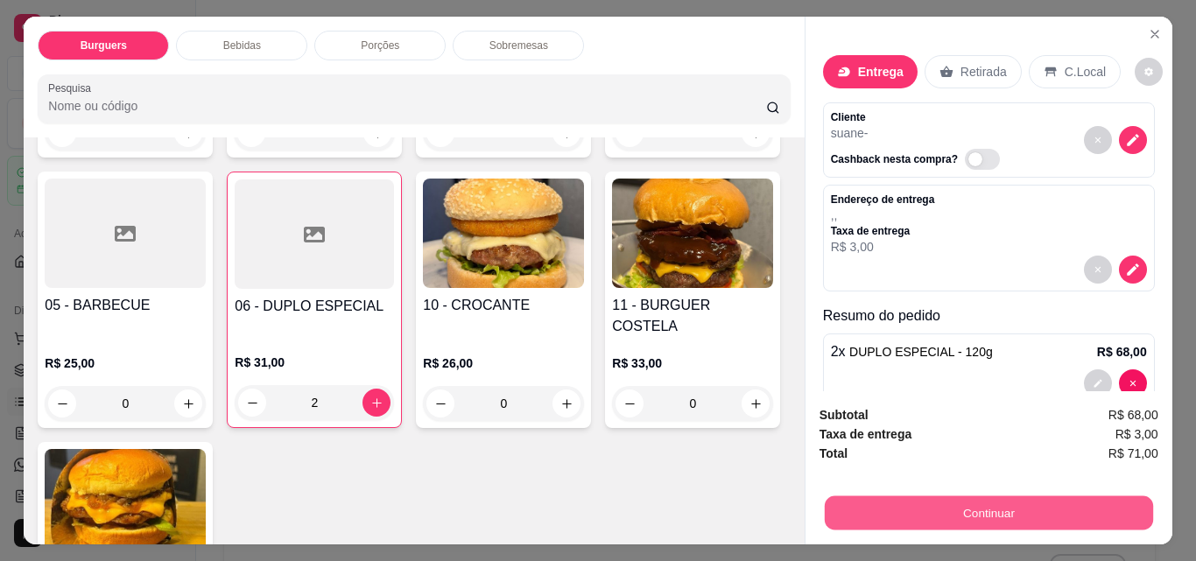
click at [942, 497] on button "Continuar" at bounding box center [988, 513] width 328 height 34
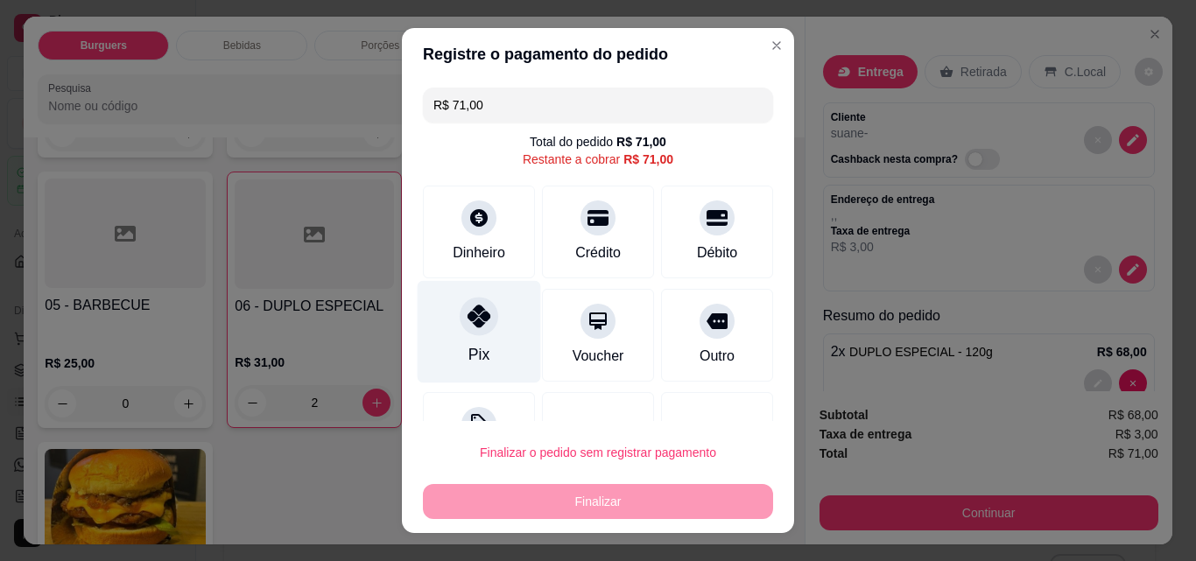
click at [463, 304] on div at bounding box center [479, 316] width 39 height 39
type input "R$ 0,00"
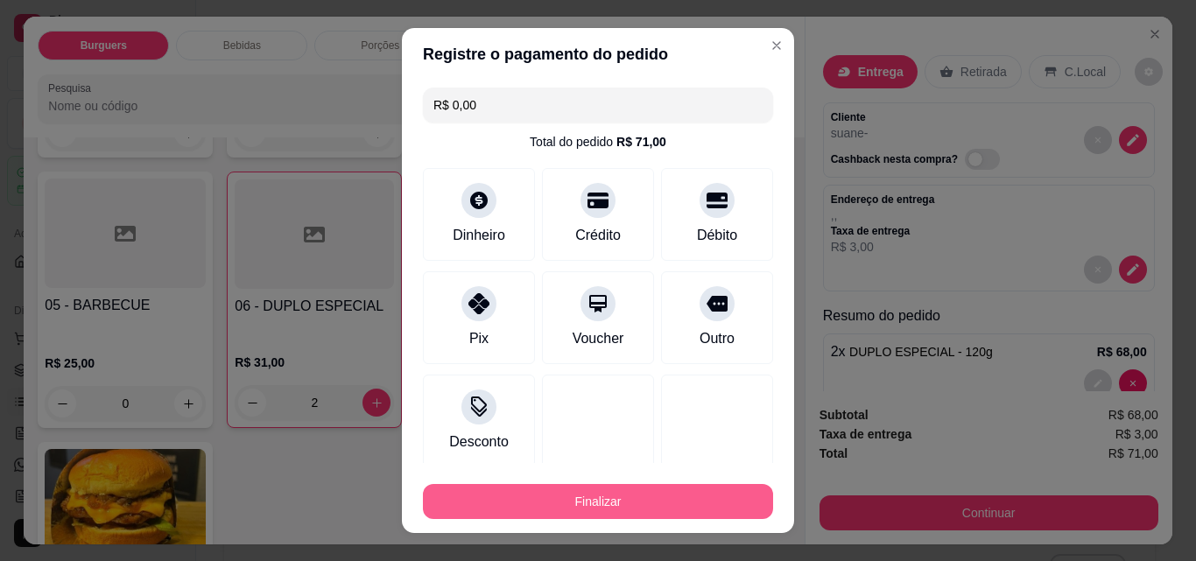
click at [584, 499] on button "Finalizar" at bounding box center [598, 501] width 350 height 35
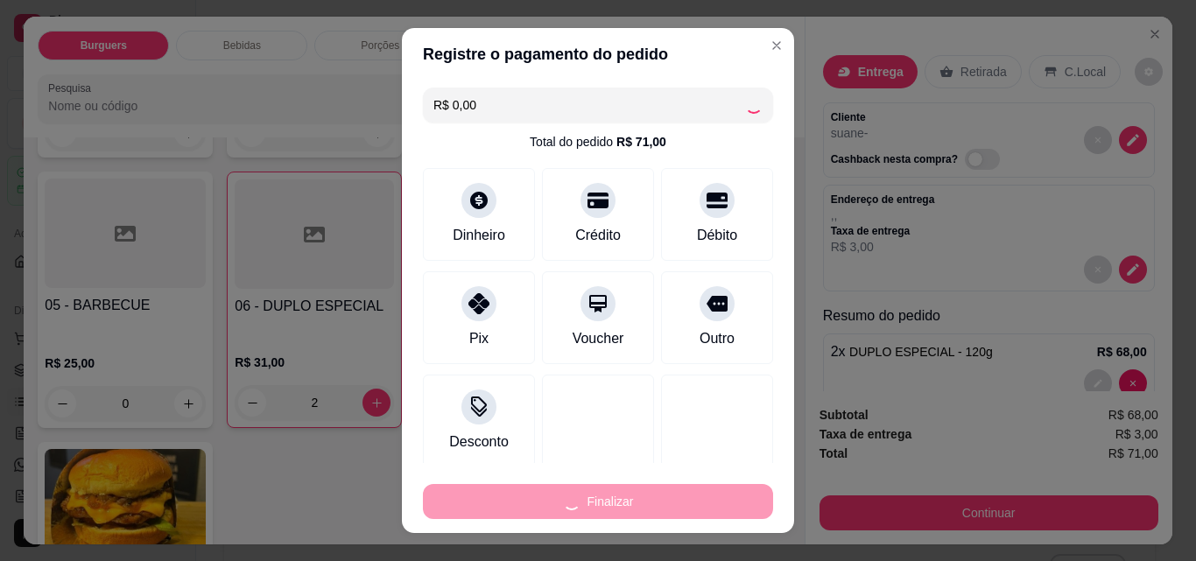
type input "0"
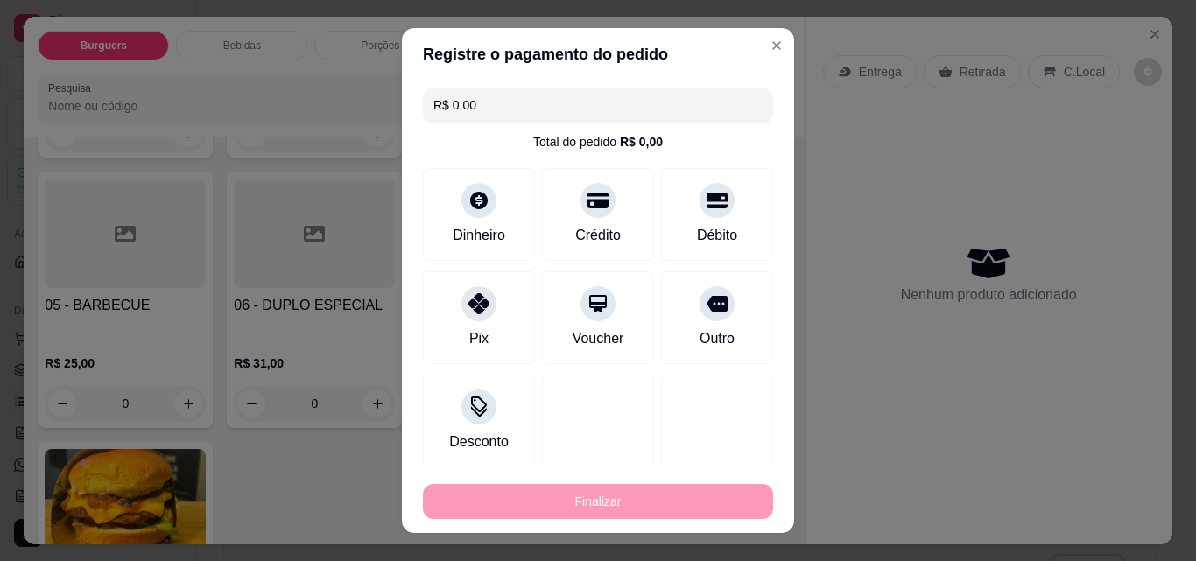
type input "-R$ 71,00"
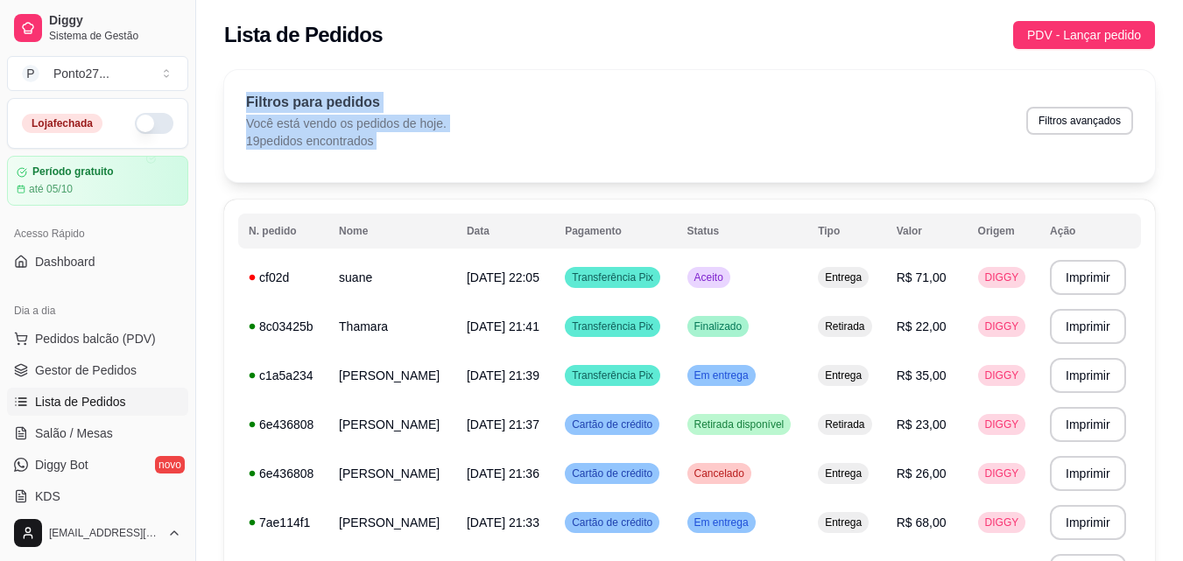
drag, startPoint x: 890, startPoint y: 144, endPoint x: 863, endPoint y: 11, distance: 135.9
click at [631, 81] on div "Filtros para pedidos Você está vendo os pedidos de hoje. 19 pedidos encontrados…" at bounding box center [689, 126] width 931 height 112
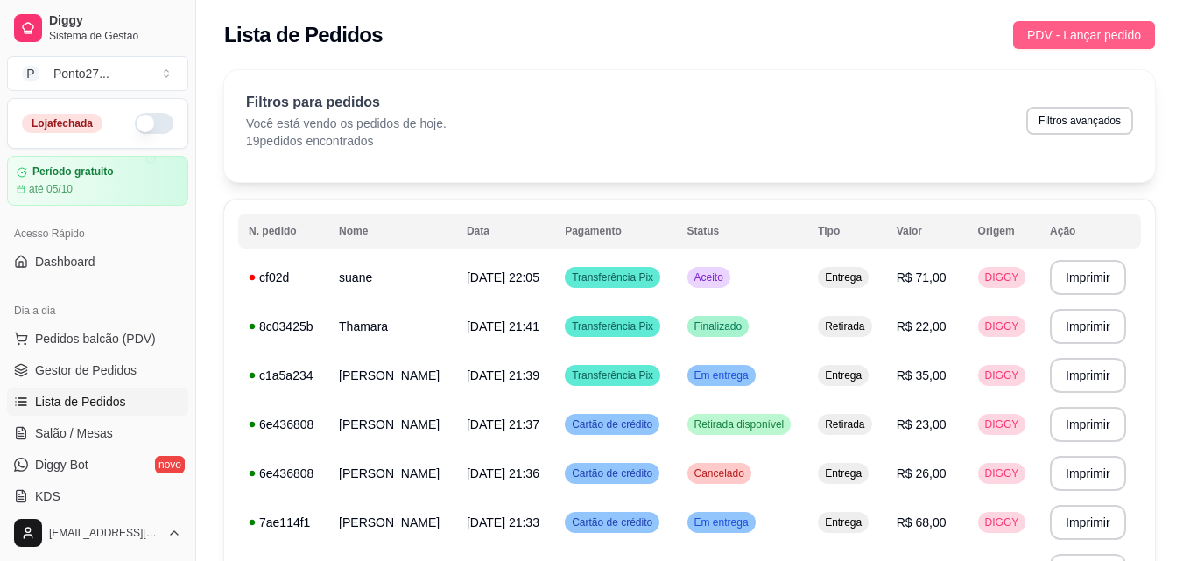
click at [1018, 28] on button "PDV - Lançar pedido" at bounding box center [1084, 35] width 142 height 28
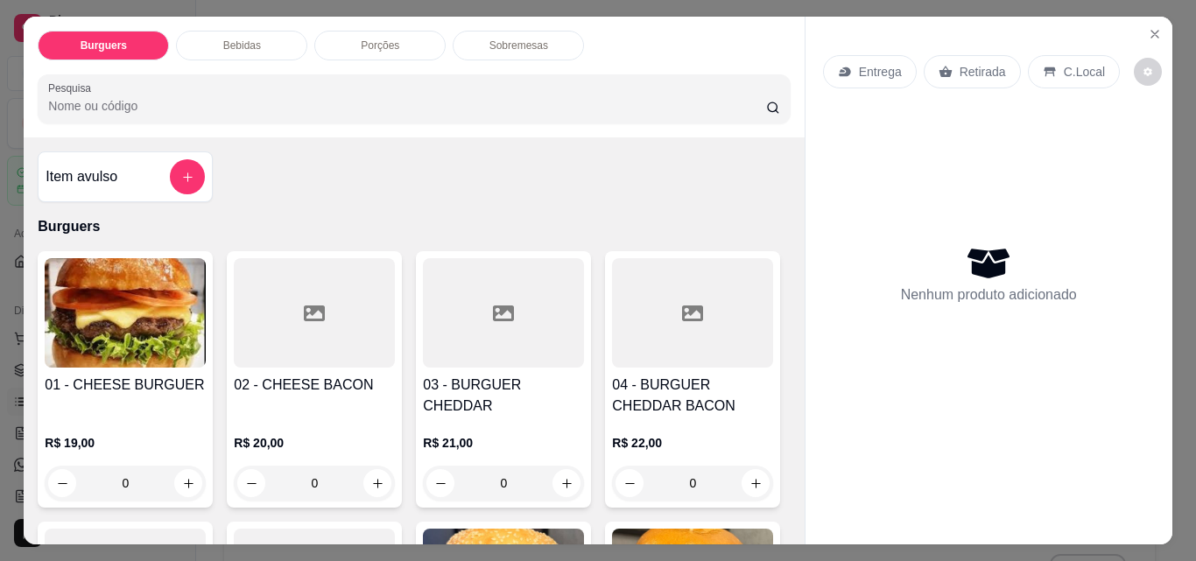
click at [859, 63] on p "Entrega" at bounding box center [880, 72] width 43 height 18
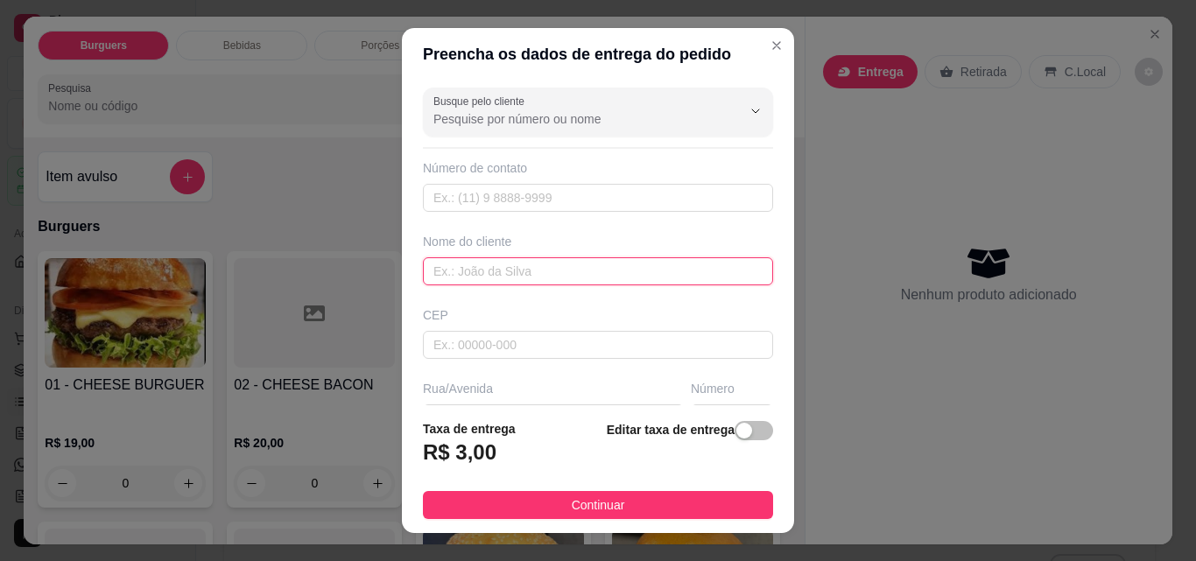
click at [581, 266] on input "text" at bounding box center [598, 271] width 350 height 28
type input "[PERSON_NAME]"
click at [739, 423] on span "button" at bounding box center [754, 430] width 39 height 19
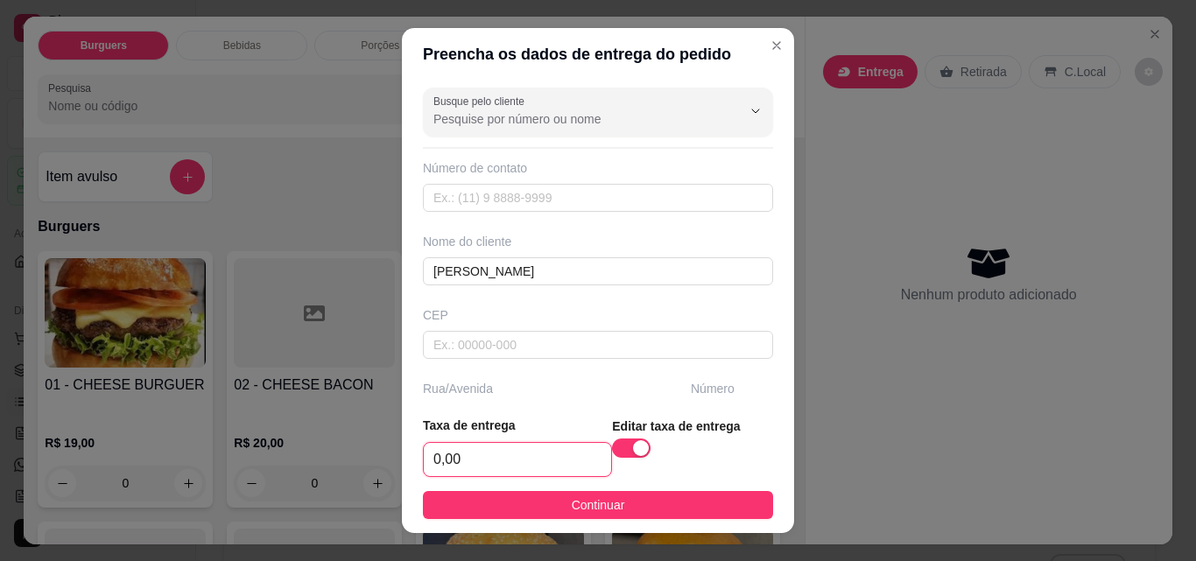
click at [496, 462] on input "0,00" at bounding box center [517, 459] width 187 height 33
type input "2,00"
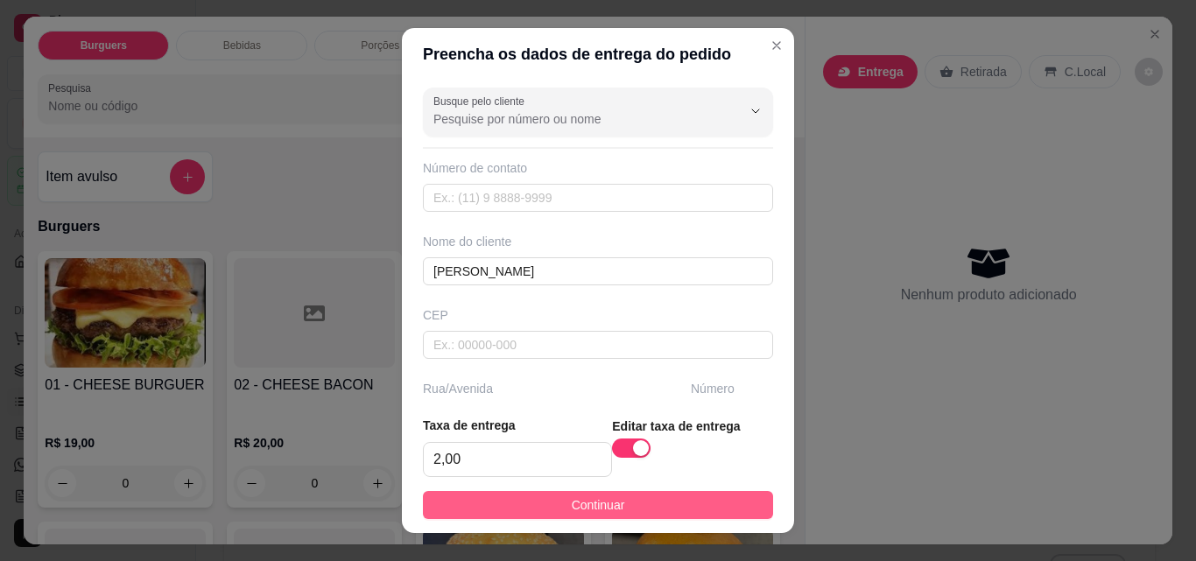
click at [630, 504] on button "Continuar" at bounding box center [598, 505] width 350 height 28
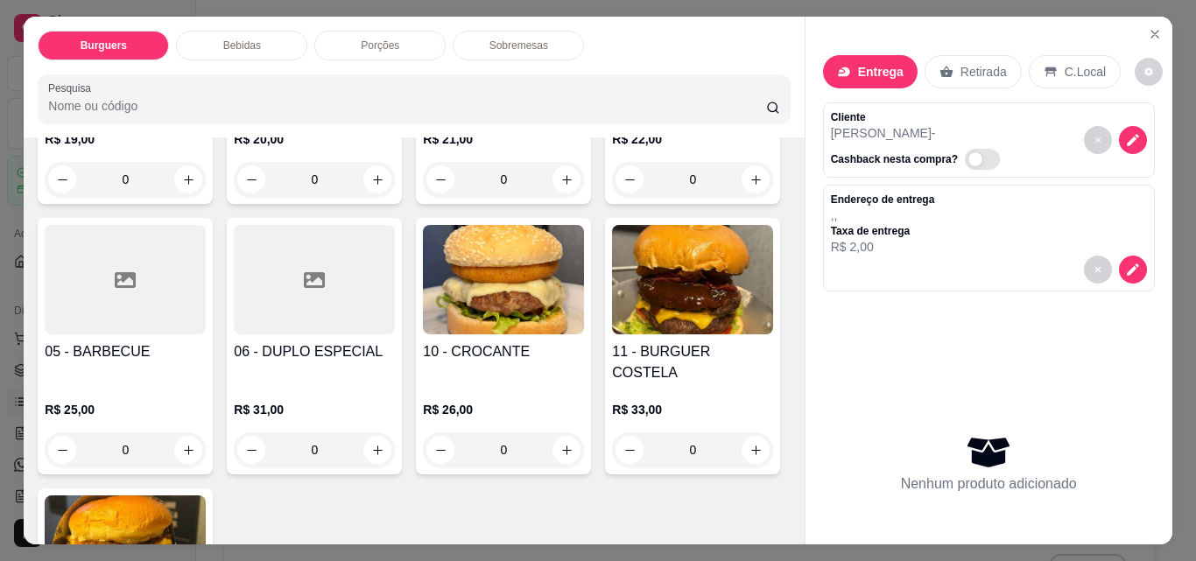
scroll to position [295, 0]
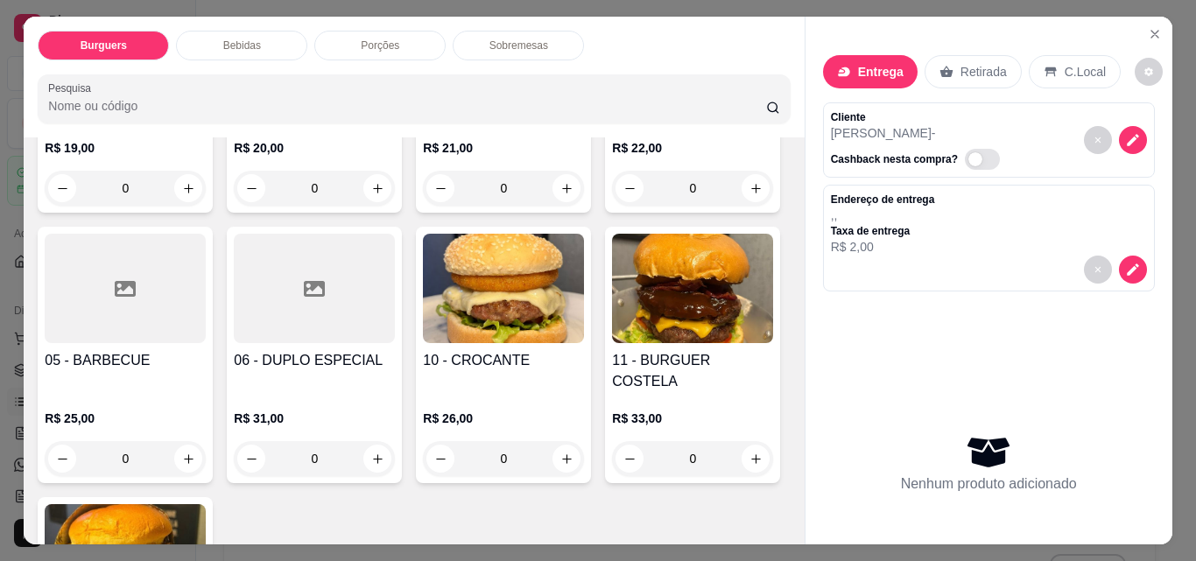
click at [395, 441] on div "0" at bounding box center [314, 458] width 161 height 35
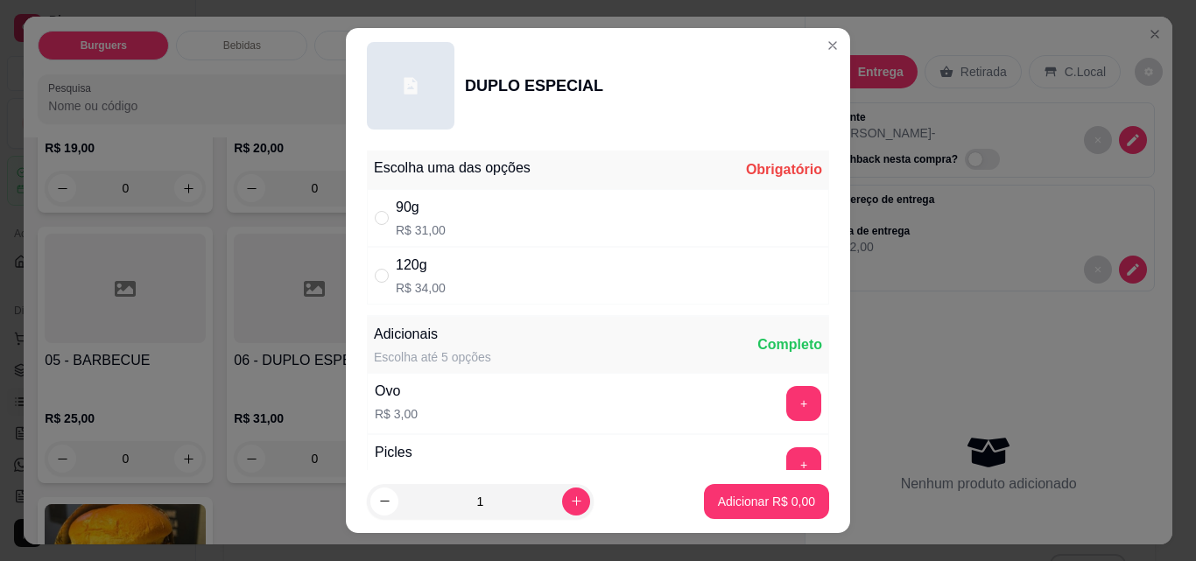
click at [493, 284] on div "120g R$ 34,00" at bounding box center [598, 276] width 462 height 58
radio input "true"
click at [756, 511] on button "Adicionar R$ 34,00" at bounding box center [763, 501] width 132 height 35
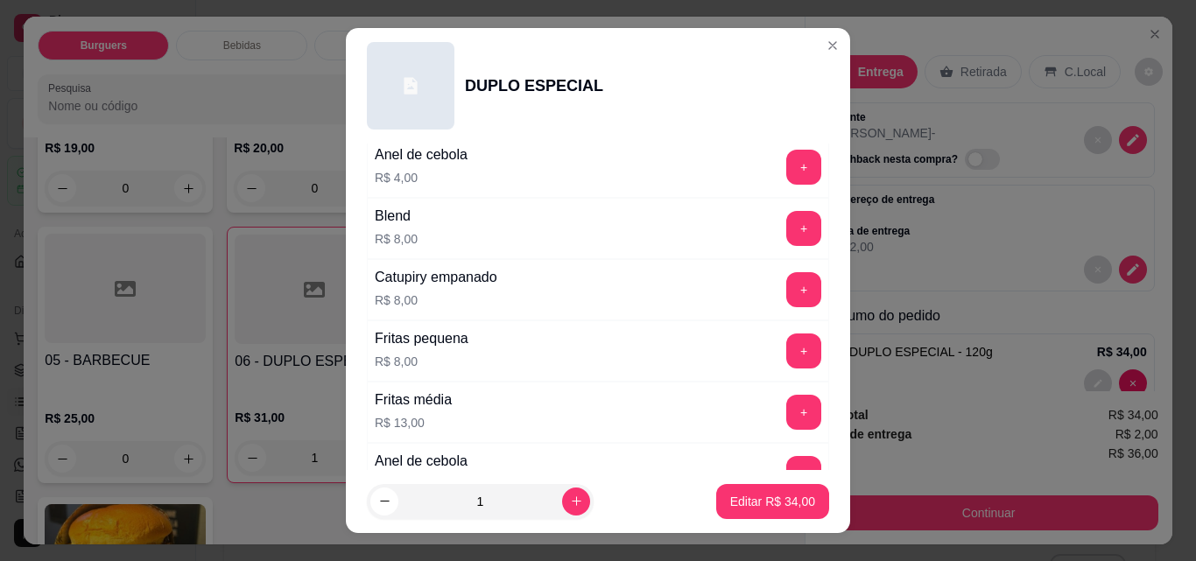
scroll to position [618, 0]
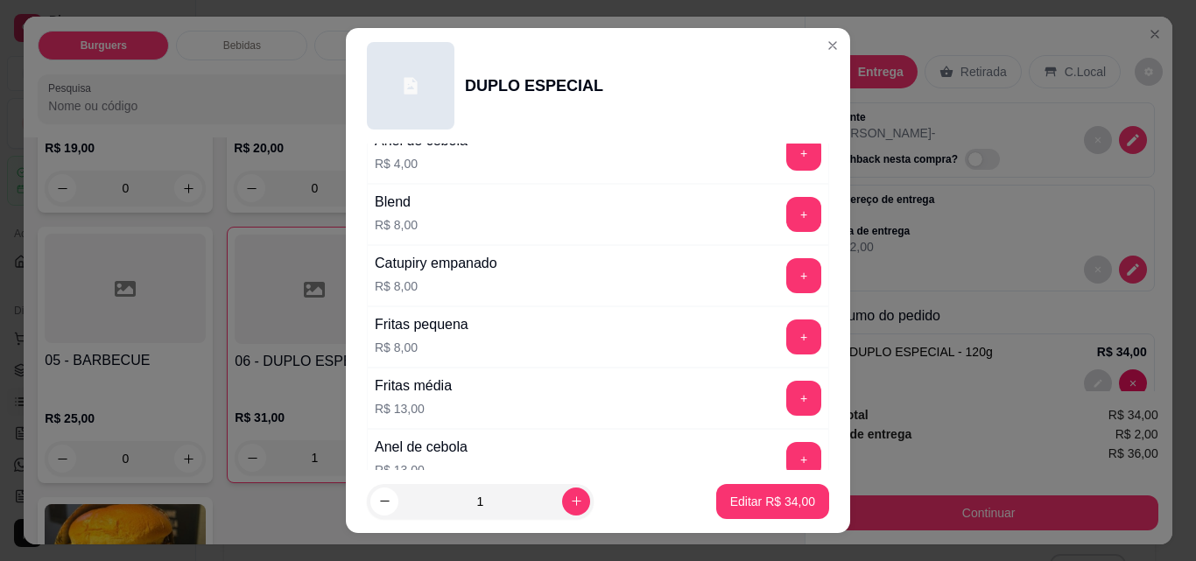
click at [786, 395] on button "+" at bounding box center [803, 398] width 35 height 35
click at [770, 495] on p "Editar R$ 47,00" at bounding box center [772, 502] width 85 height 18
type input "0"
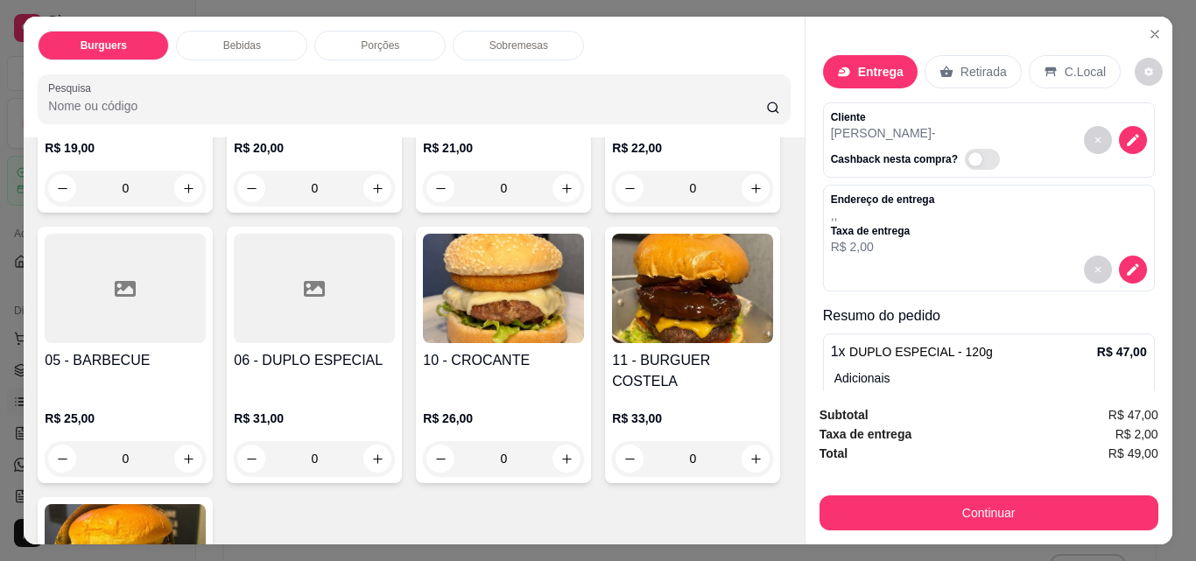
click at [259, 50] on div "Bebidas" at bounding box center [241, 46] width 131 height 30
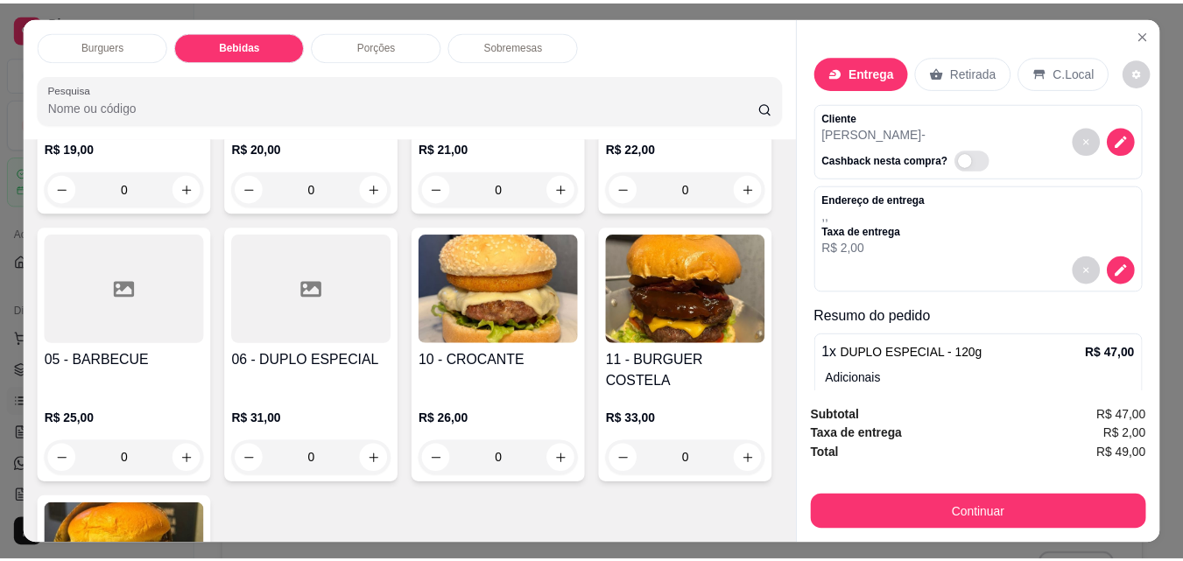
scroll to position [46, 0]
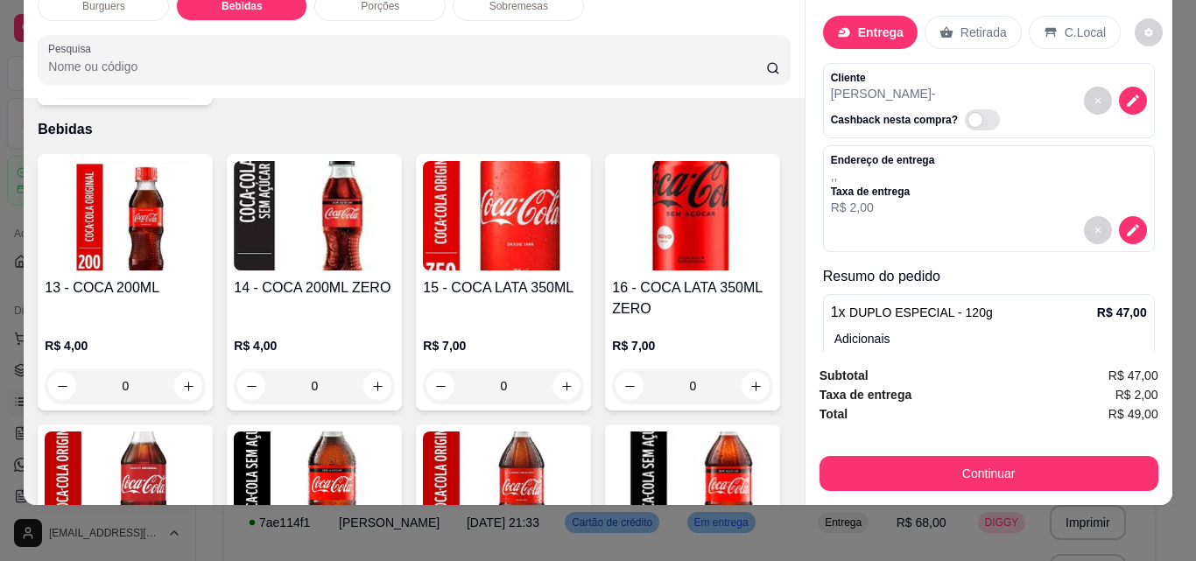
click at [560, 373] on button "increase-product-quantity" at bounding box center [566, 386] width 27 height 27
type input "1"
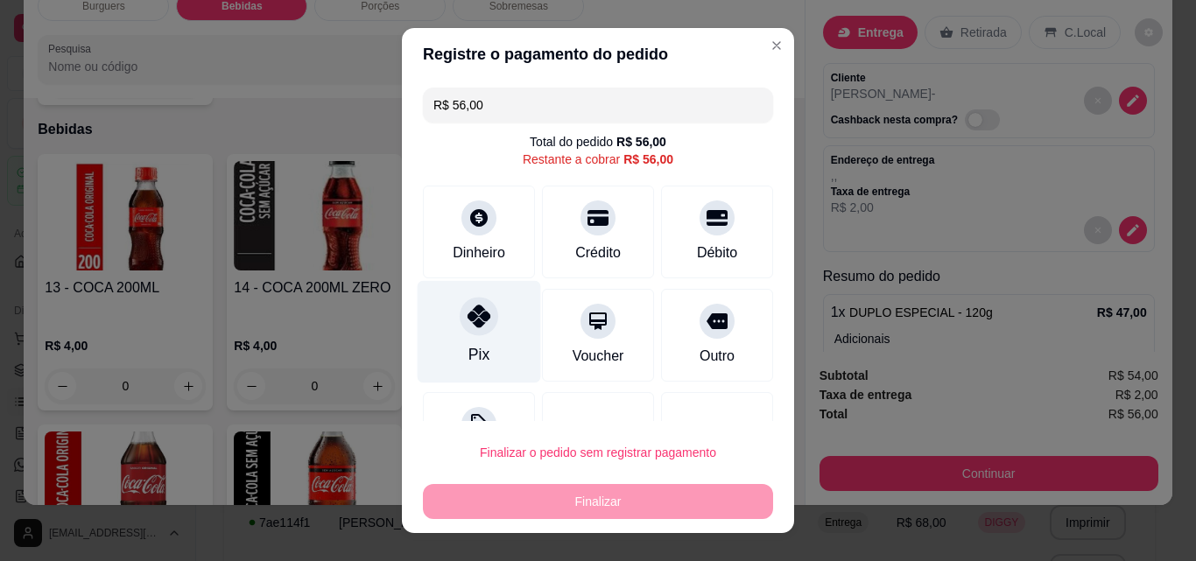
click at [475, 327] on icon at bounding box center [479, 316] width 23 height 23
type input "R$ 0,00"
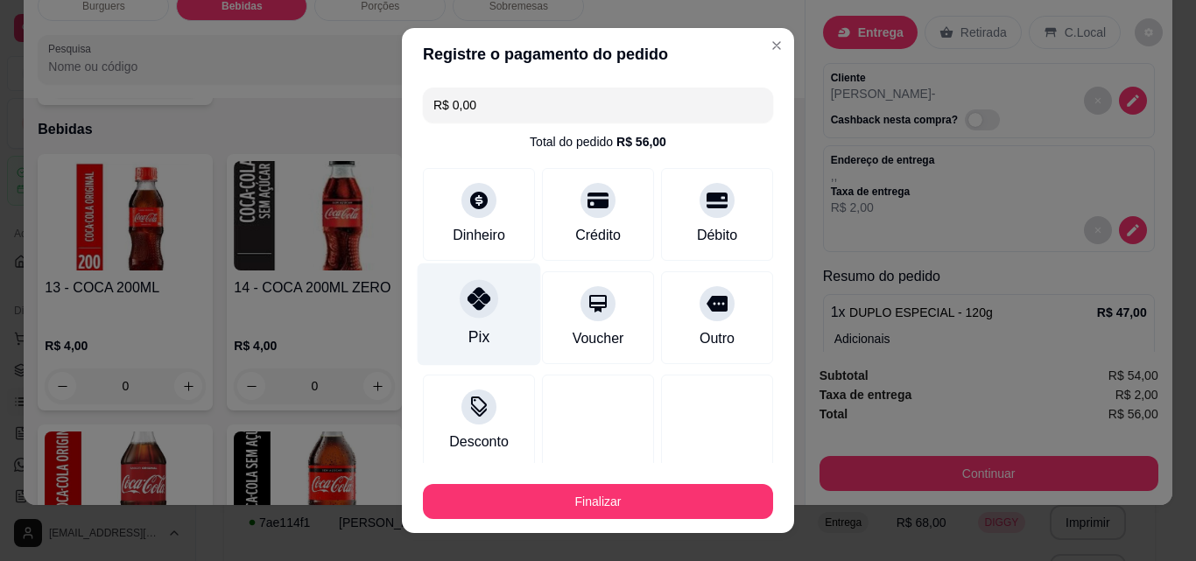
click at [617, 504] on button "Finalizar" at bounding box center [598, 501] width 350 height 35
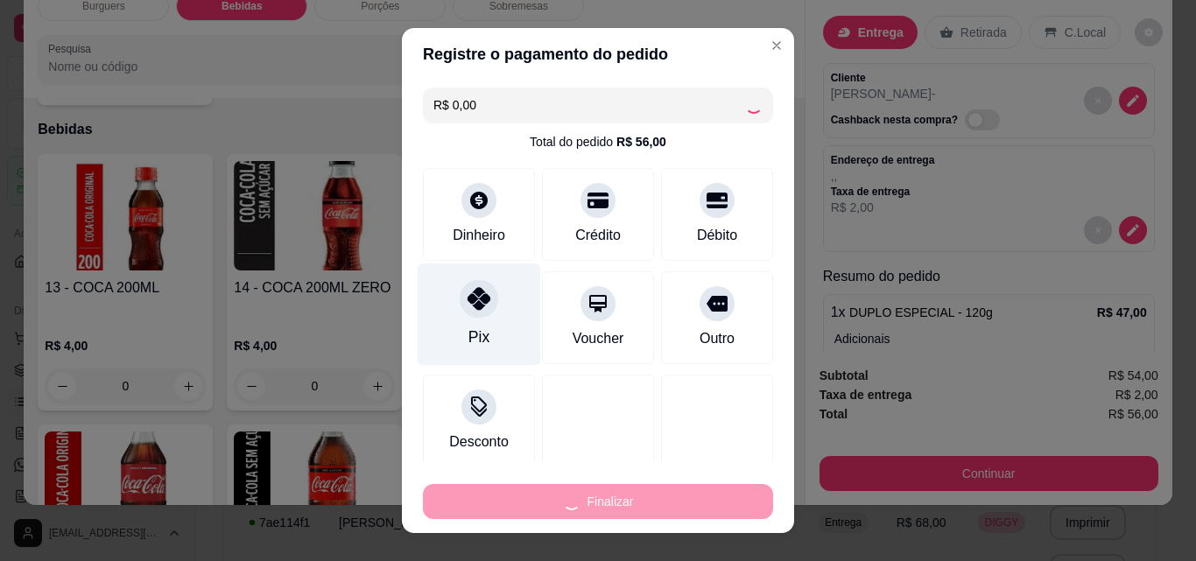
type input "0"
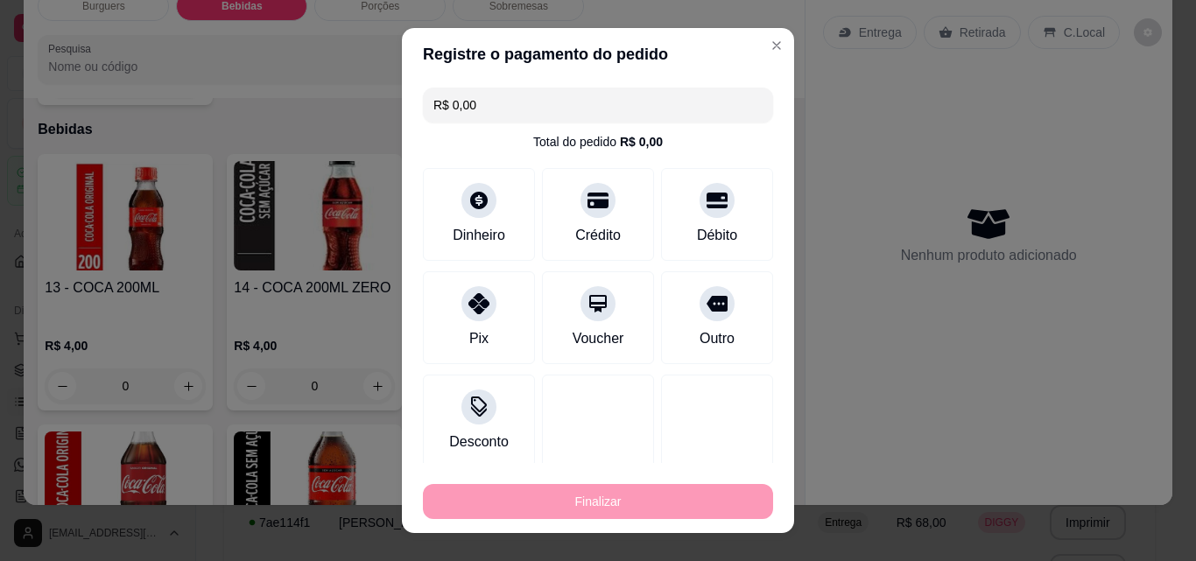
type input "-R$ 56,00"
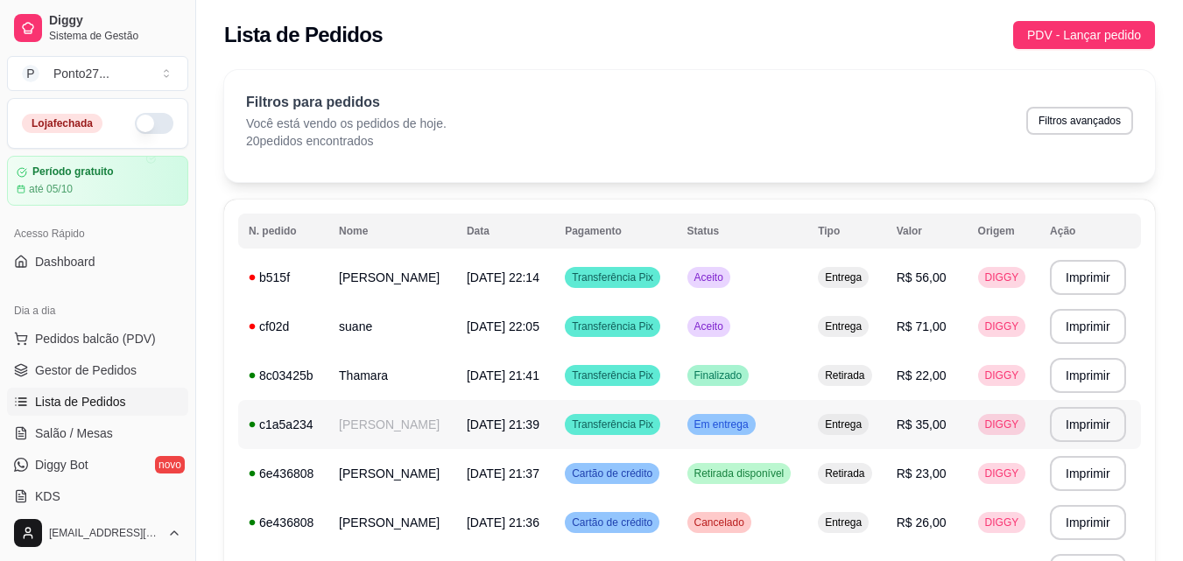
click at [743, 433] on div "Em entrega" at bounding box center [721, 424] width 68 height 21
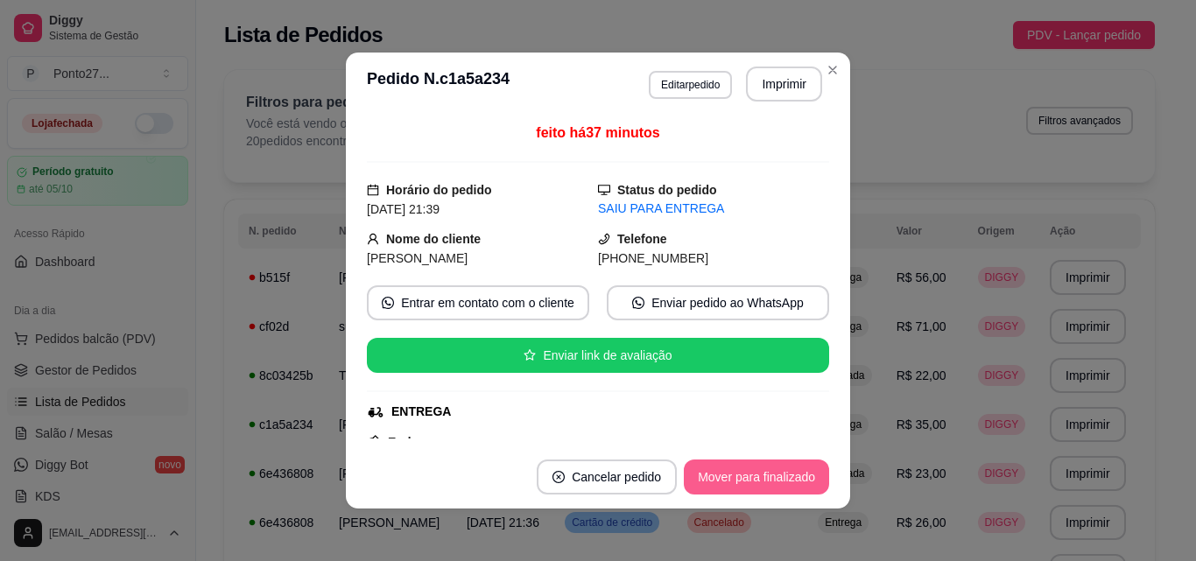
click at [756, 479] on button "Mover para finalizado" at bounding box center [756, 477] width 145 height 35
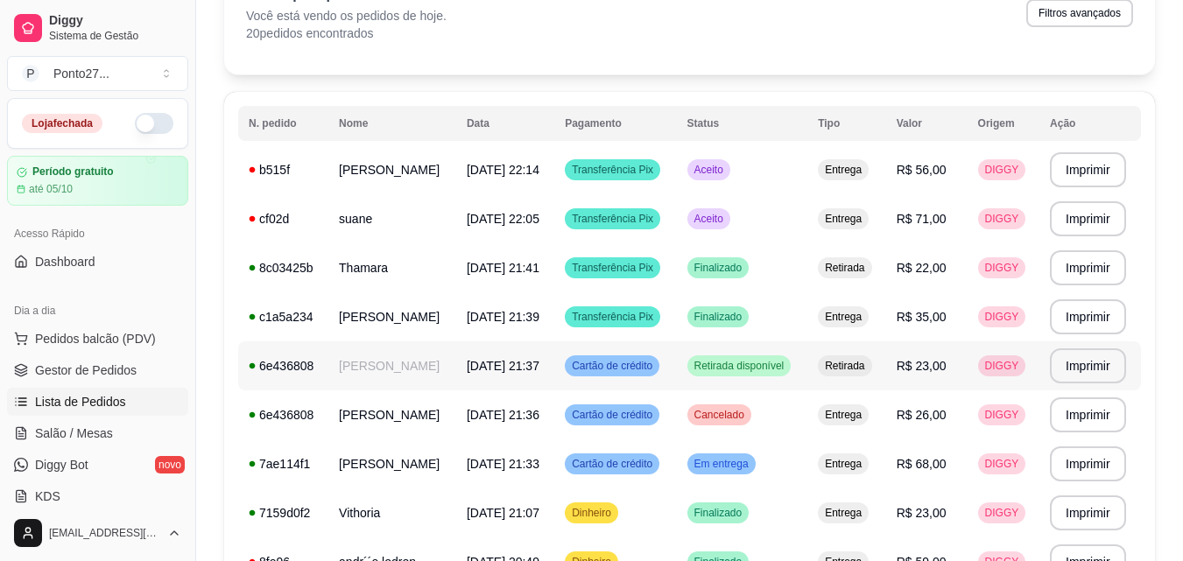
scroll to position [159, 0]
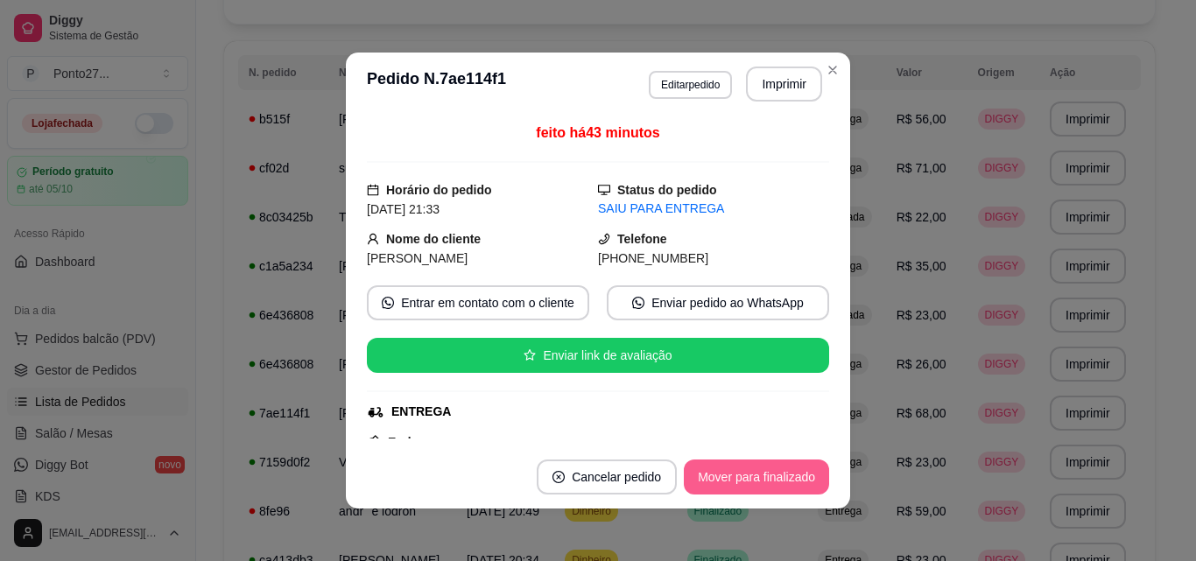
click at [786, 467] on button "Mover para finalizado" at bounding box center [756, 477] width 145 height 35
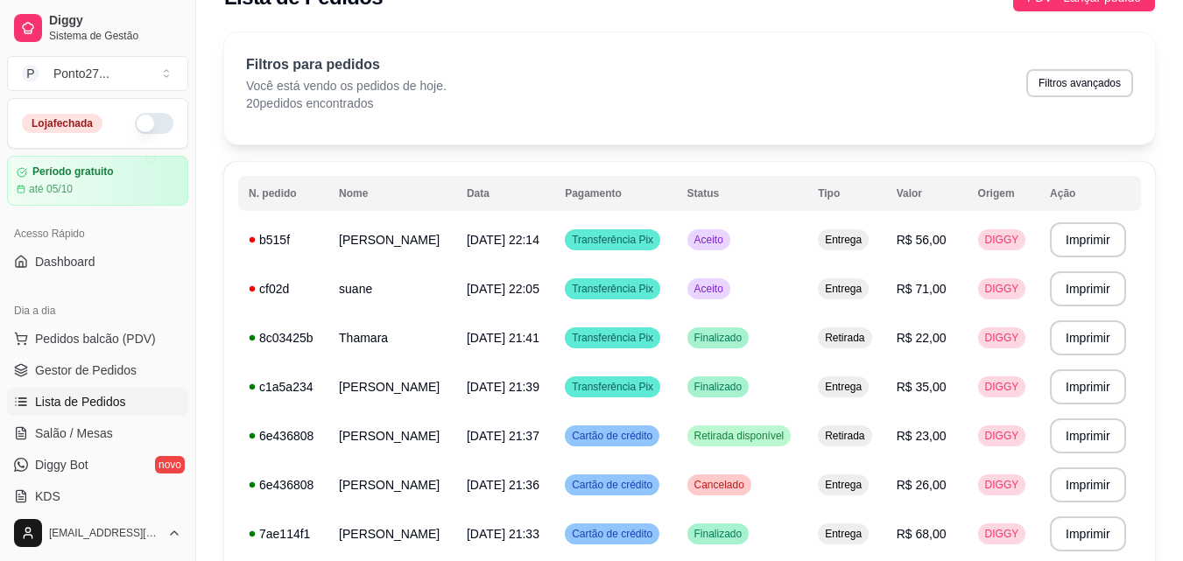
scroll to position [0, 0]
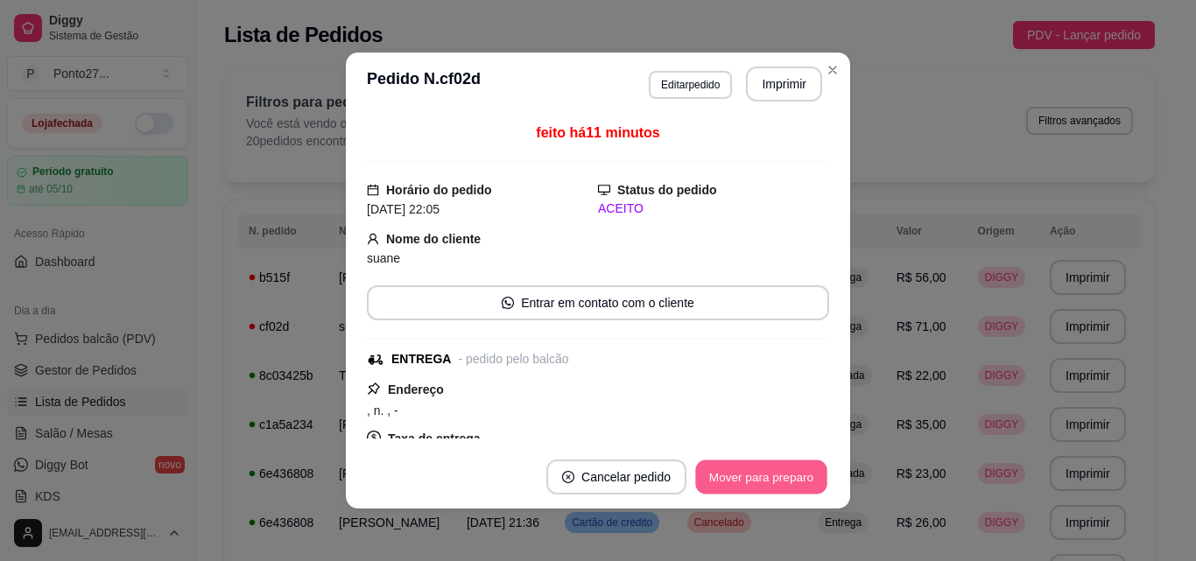
click at [721, 477] on button "Mover para preparo" at bounding box center [760, 478] width 131 height 34
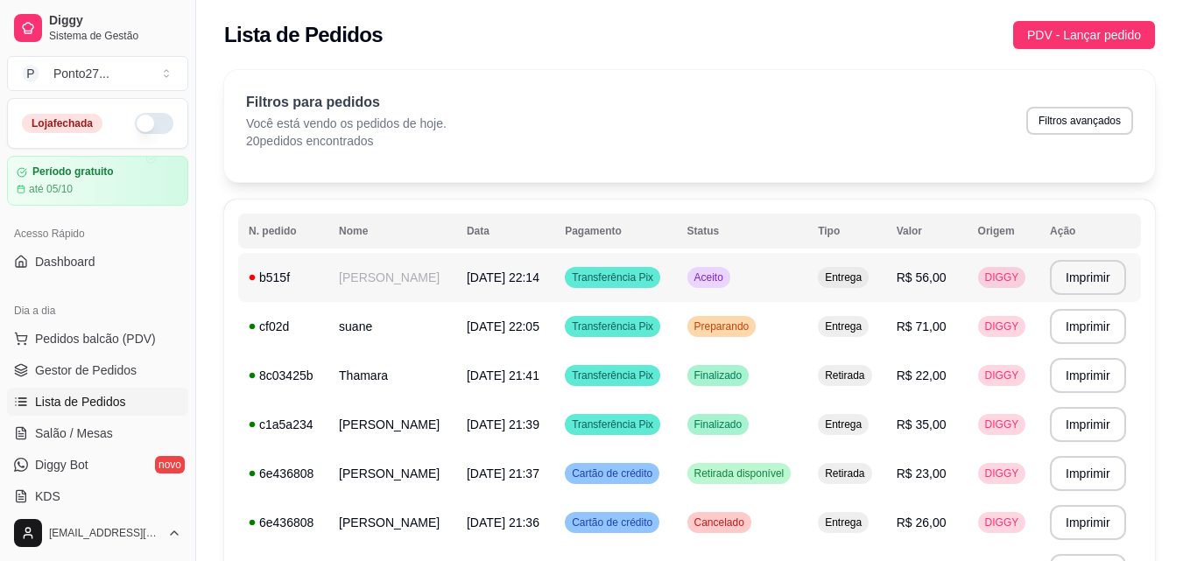
click at [772, 270] on td "Aceito" at bounding box center [742, 277] width 131 height 49
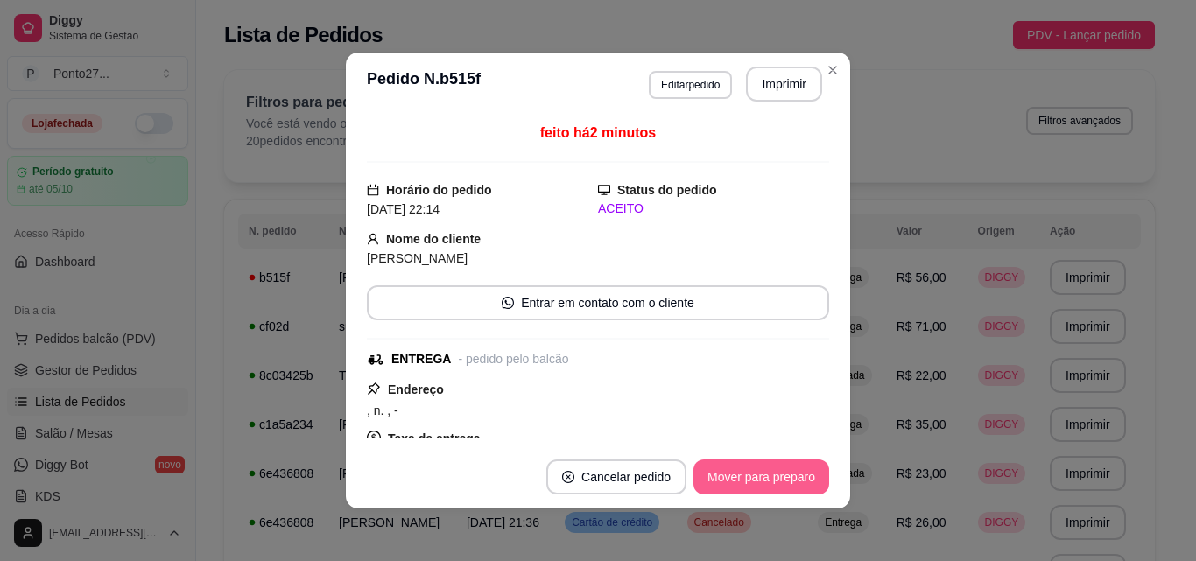
click at [769, 462] on button "Mover para preparo" at bounding box center [762, 477] width 136 height 35
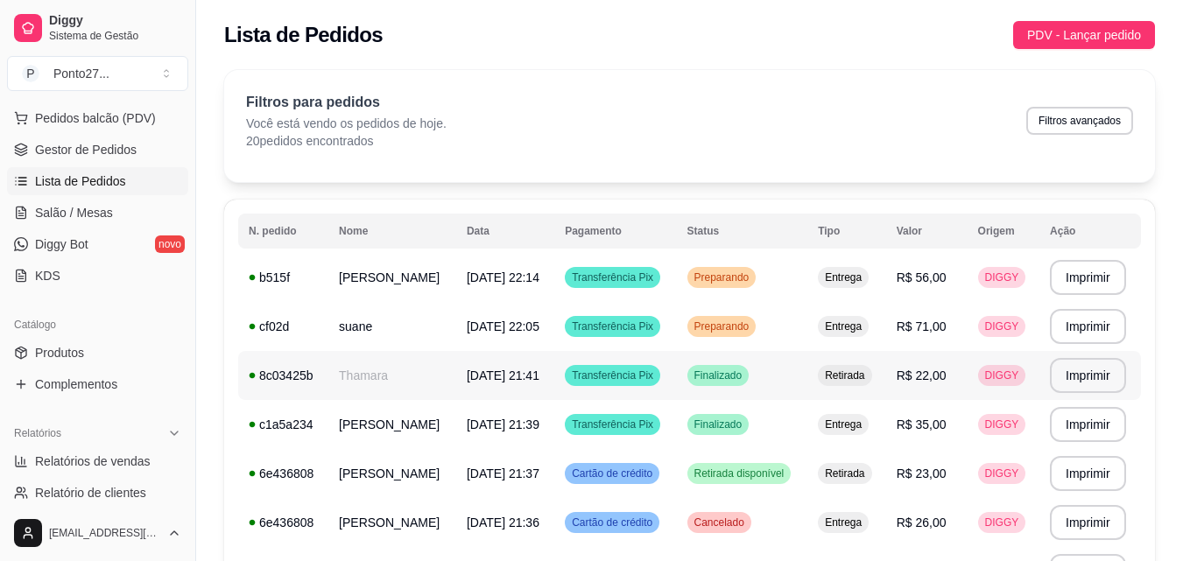
scroll to position [225, 0]
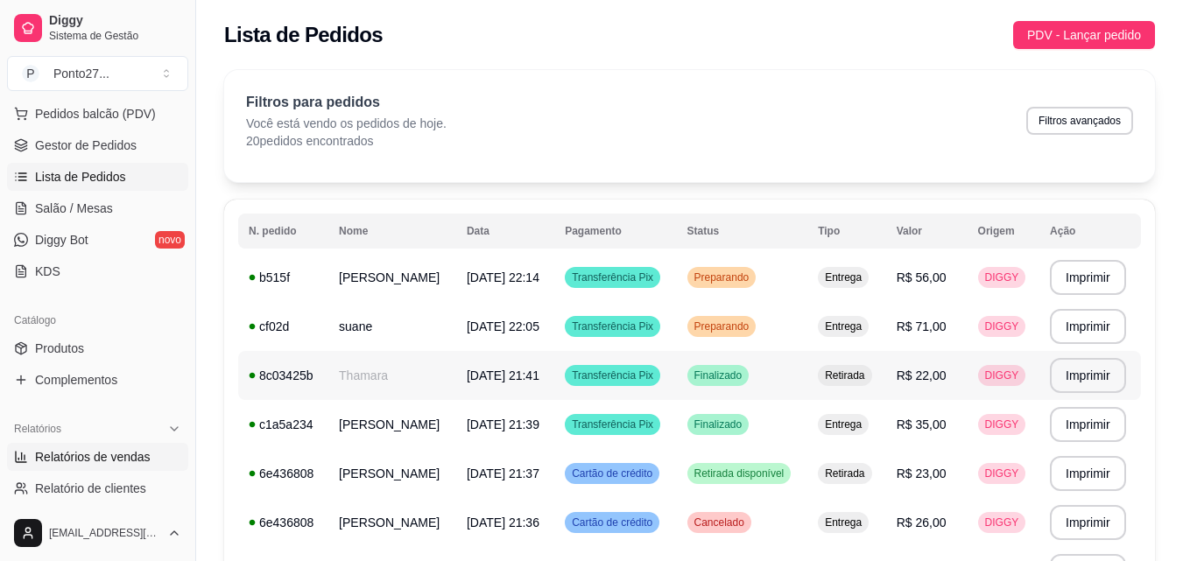
click at [120, 457] on span "Relatórios de vendas" at bounding box center [93, 457] width 116 height 18
select select "ALL"
select select "0"
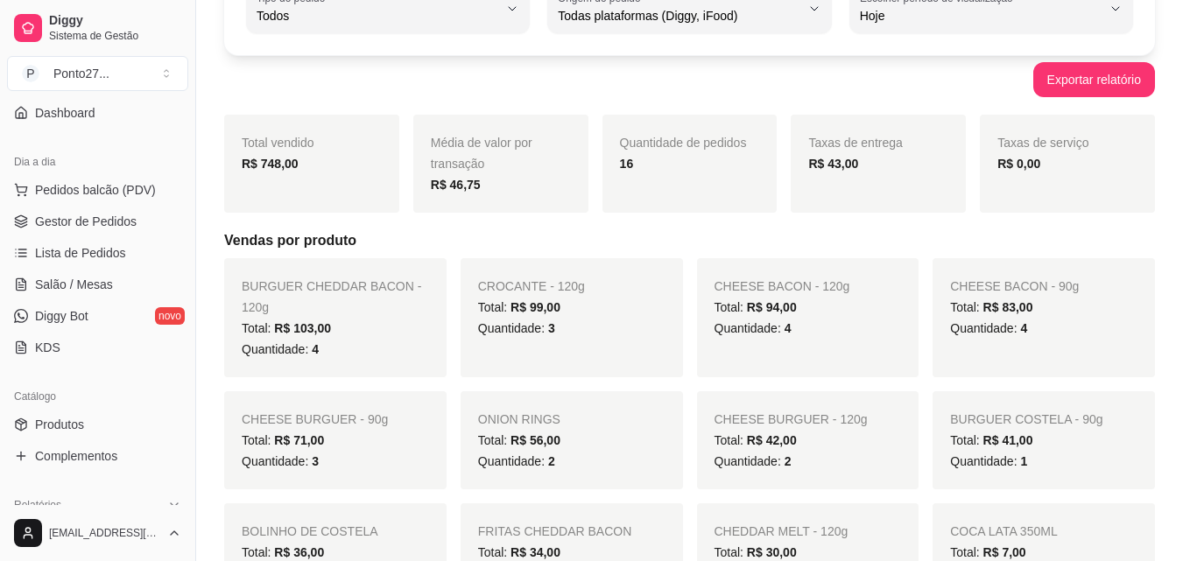
scroll to position [147, 0]
click at [107, 257] on span "Lista de Pedidos" at bounding box center [80, 255] width 91 height 18
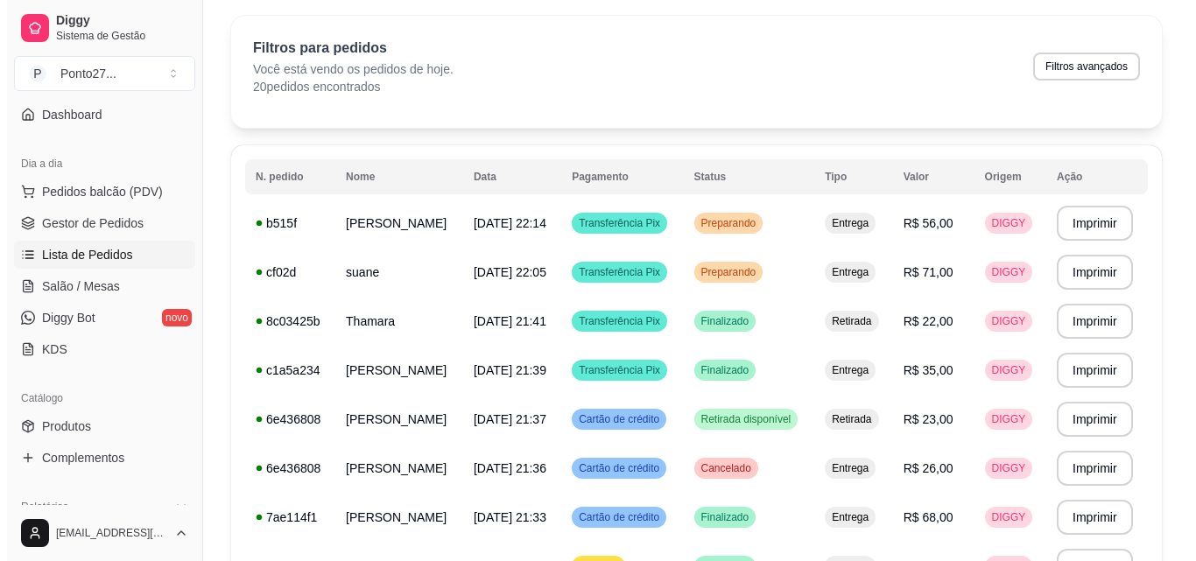
scroll to position [45, 0]
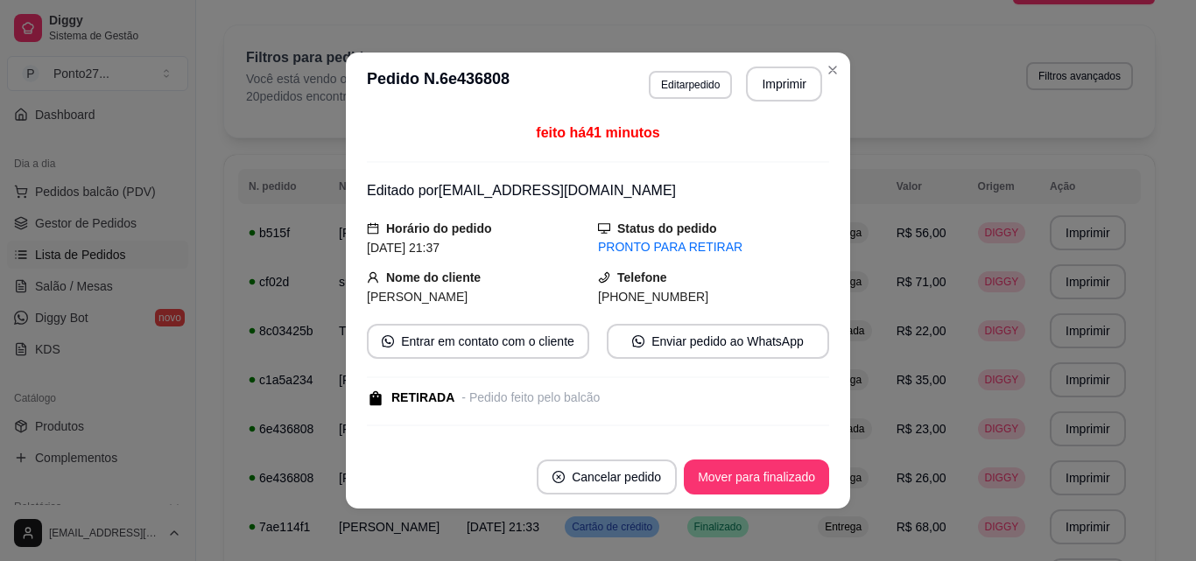
click at [778, 476] on button "Mover para finalizado" at bounding box center [756, 477] width 145 height 35
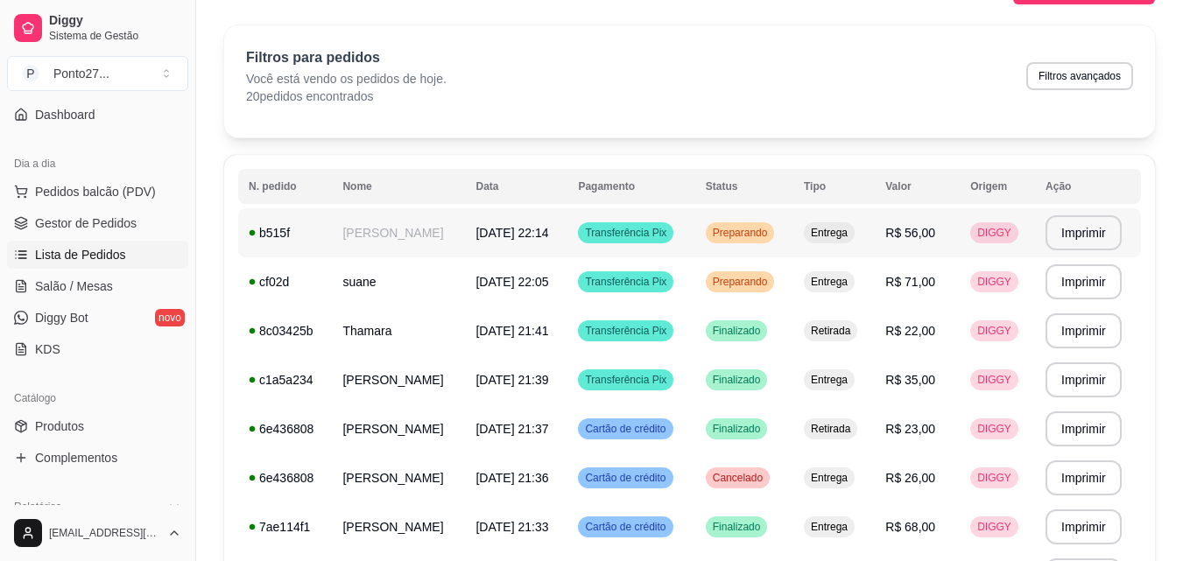
click at [772, 239] on span "Preparando" at bounding box center [740, 233] width 62 height 14
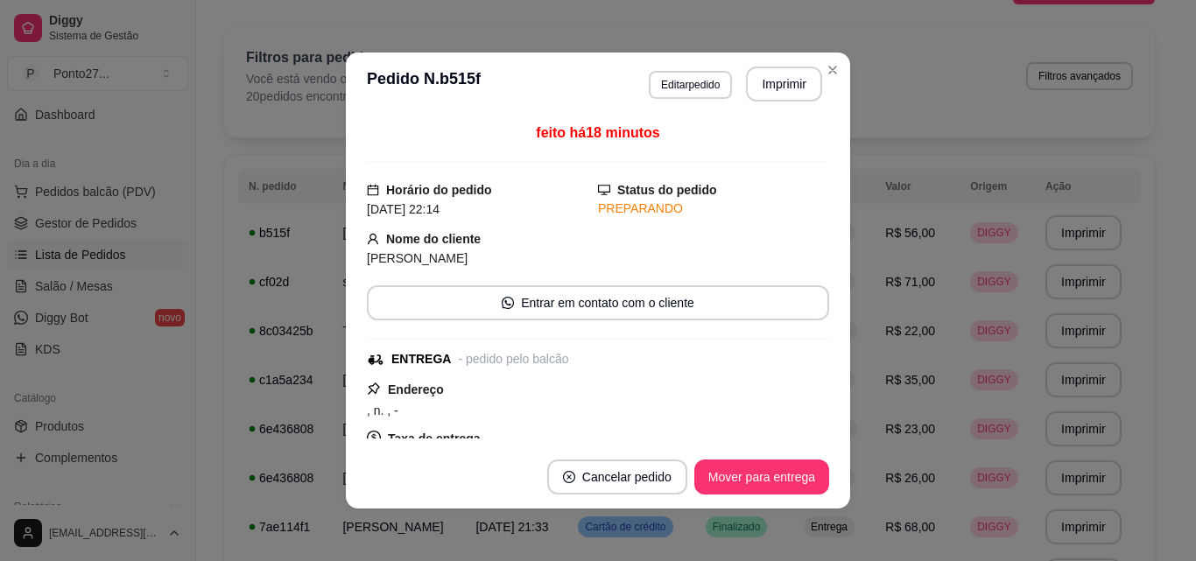
click at [779, 239] on div "Nome do cliente [PERSON_NAME]" at bounding box center [598, 248] width 462 height 39
click at [747, 461] on button "Mover para entrega" at bounding box center [761, 478] width 131 height 34
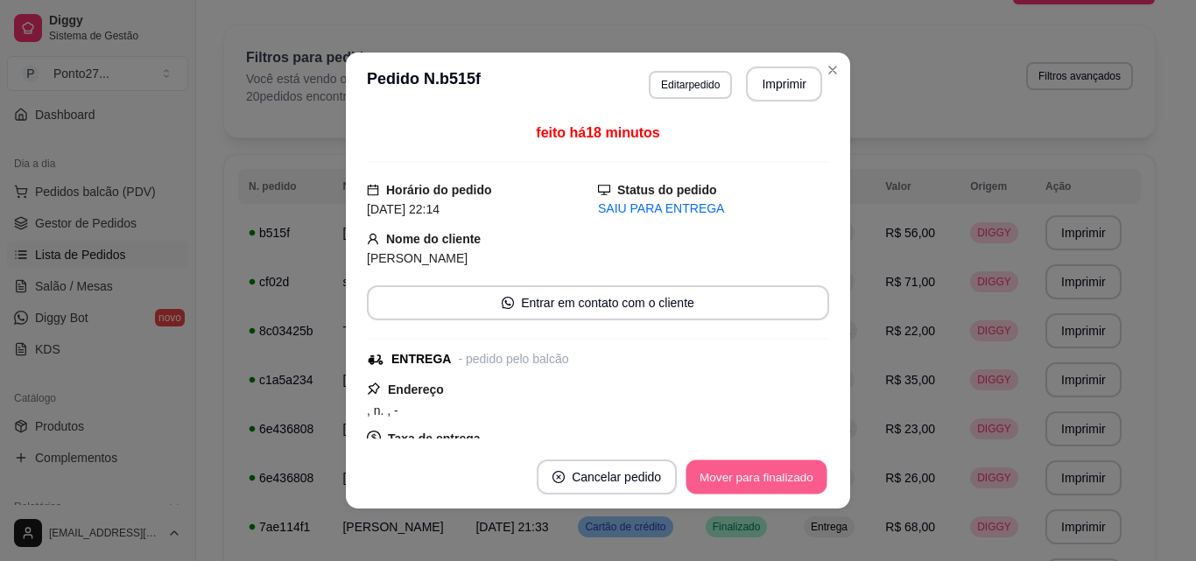
click at [747, 461] on button "Mover para finalizado" at bounding box center [757, 478] width 141 height 34
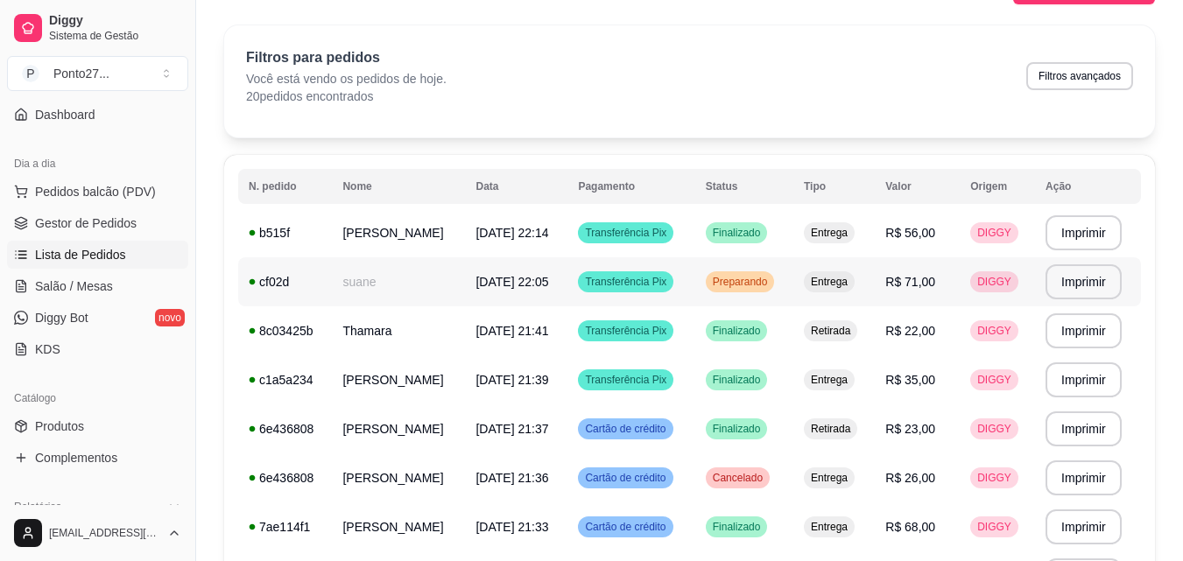
click at [775, 290] on div "Preparando" at bounding box center [740, 281] width 69 height 21
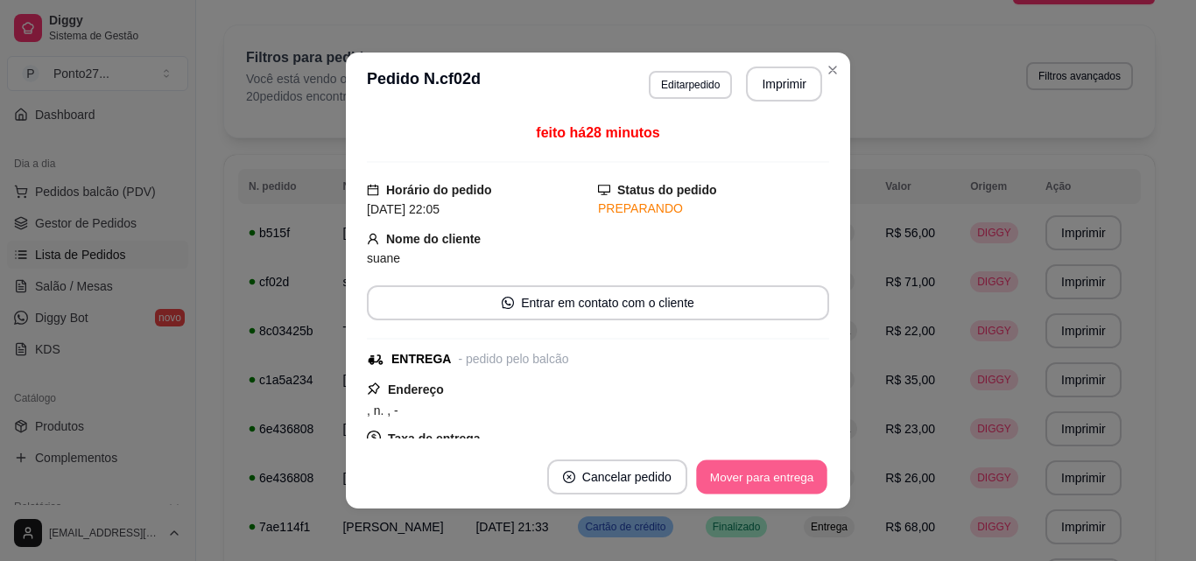
click at [772, 473] on button "Mover para entrega" at bounding box center [761, 478] width 131 height 34
click at [772, 473] on button "Mover para finalizado" at bounding box center [756, 477] width 145 height 35
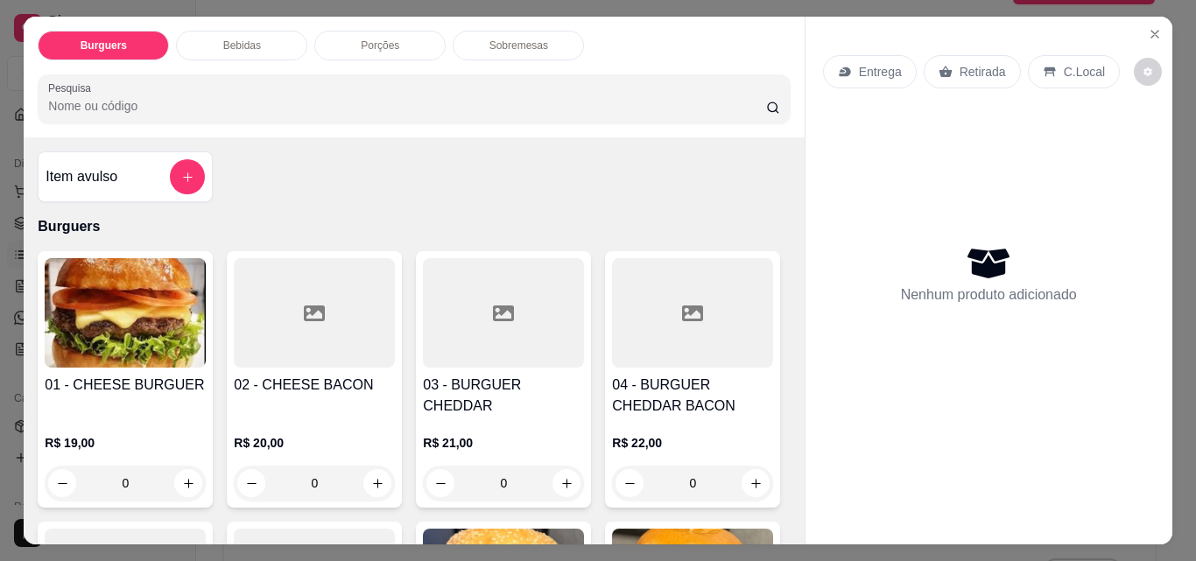
click at [879, 71] on p "Entrega" at bounding box center [880, 72] width 43 height 18
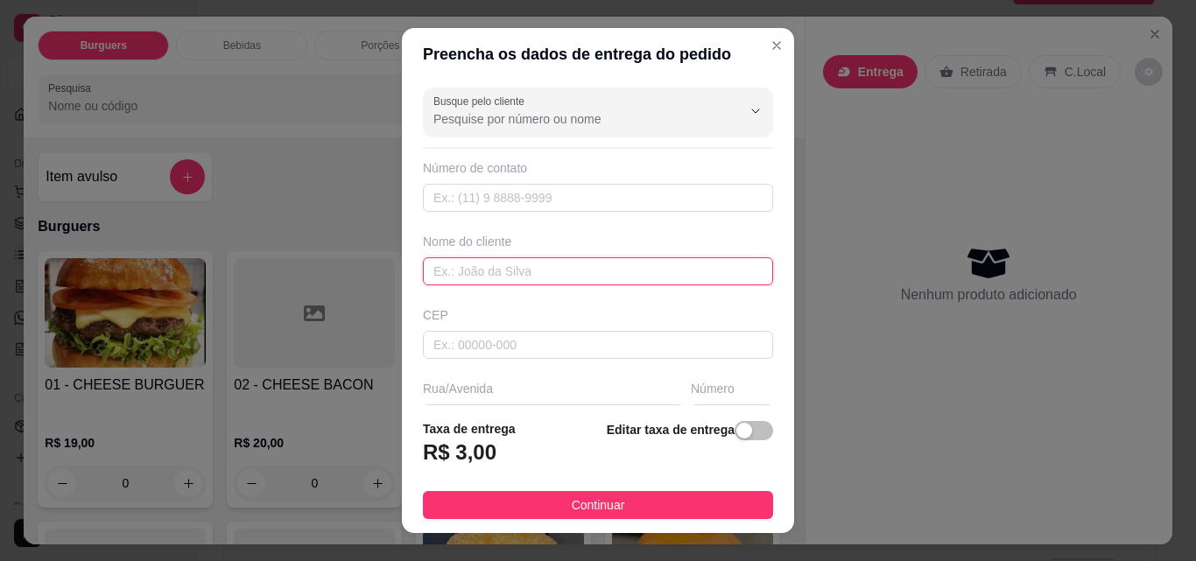
click at [617, 272] on input "text" at bounding box center [598, 271] width 350 height 28
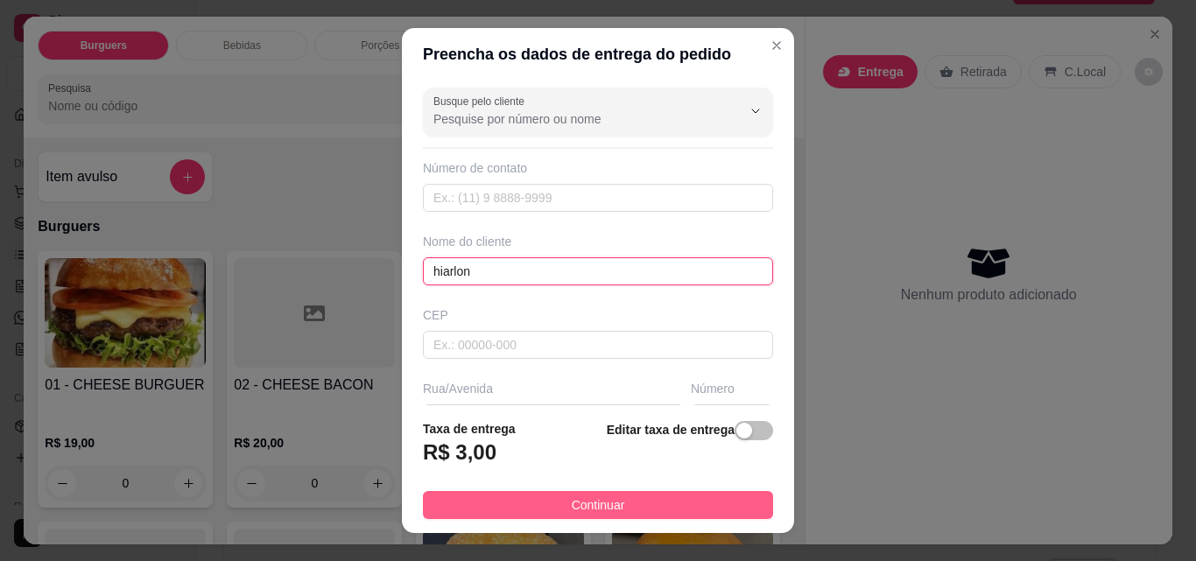
type input "hiarlon"
click at [591, 496] on span "Continuar" at bounding box center [598, 505] width 53 height 19
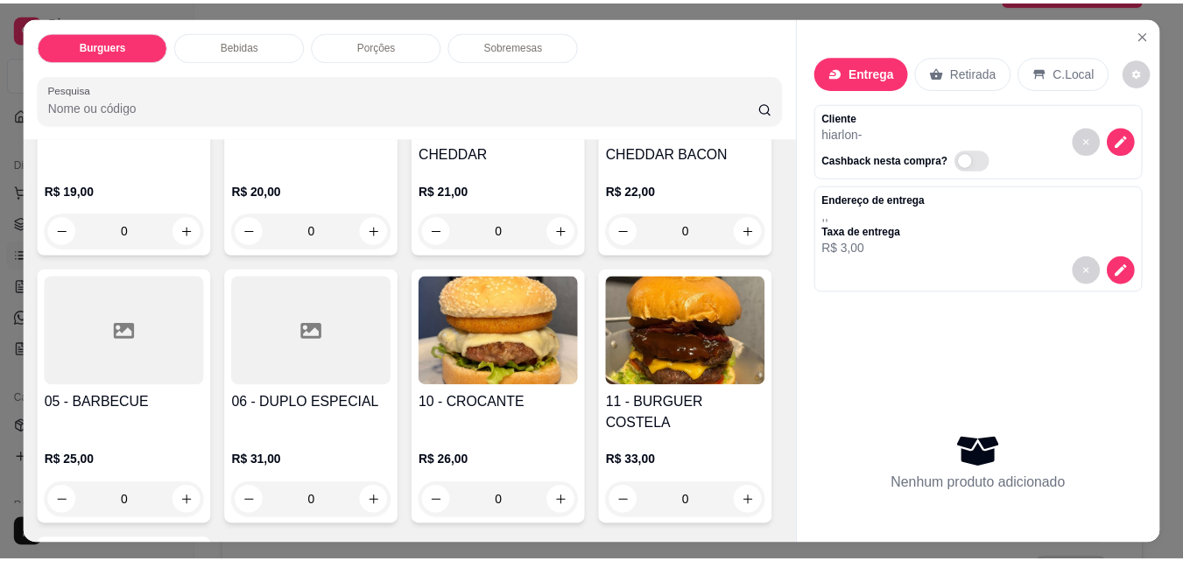
scroll to position [280, 0]
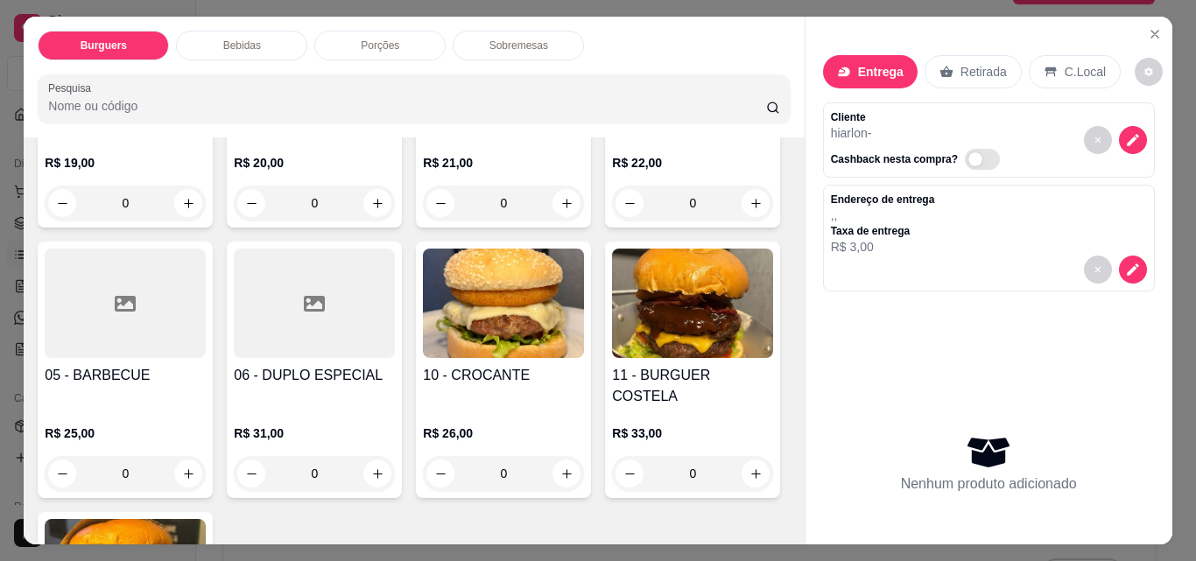
click at [395, 456] on div "0" at bounding box center [314, 473] width 161 height 35
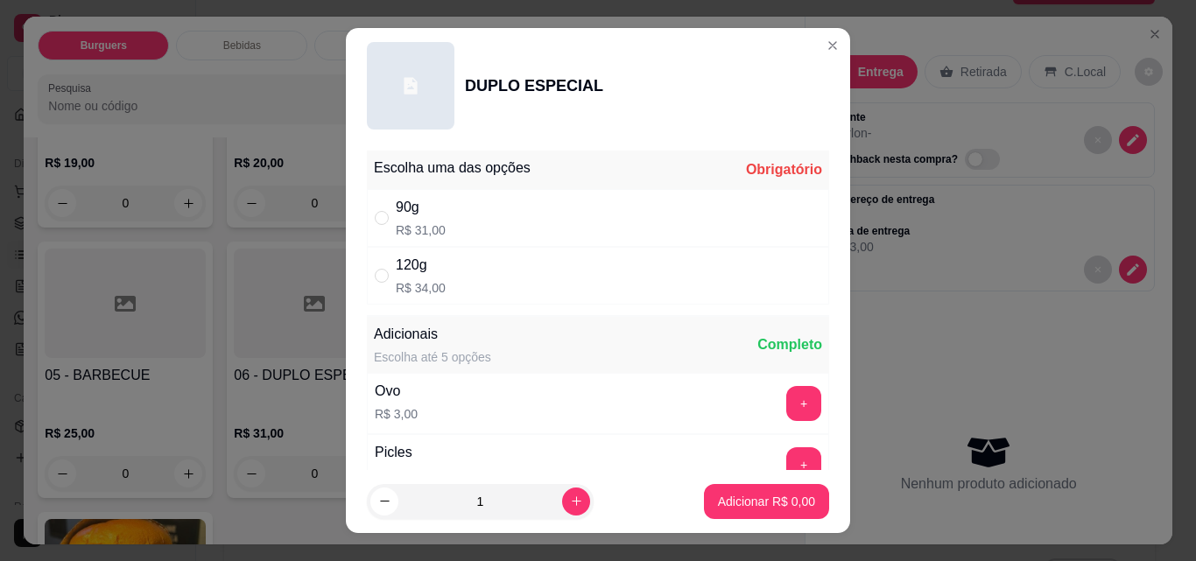
click at [455, 208] on div "90g R$ 31,00" at bounding box center [598, 218] width 462 height 58
radio input "true"
click at [736, 502] on p "Adicionar R$ 31,00" at bounding box center [764, 501] width 102 height 17
type input "1"
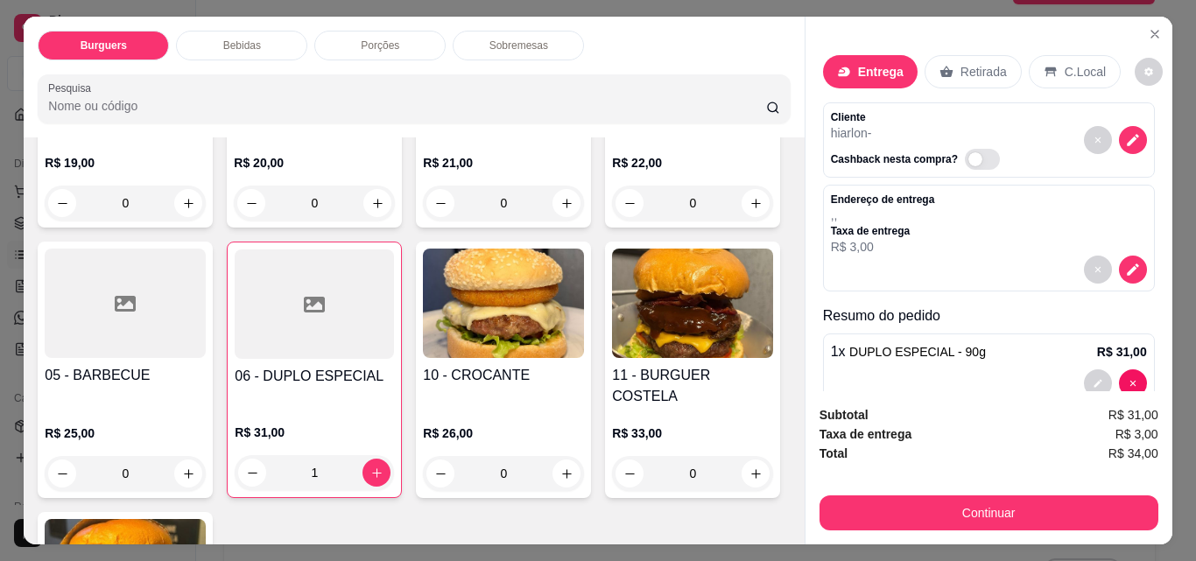
click at [612, 221] on div "0" at bounding box center [692, 203] width 161 height 35
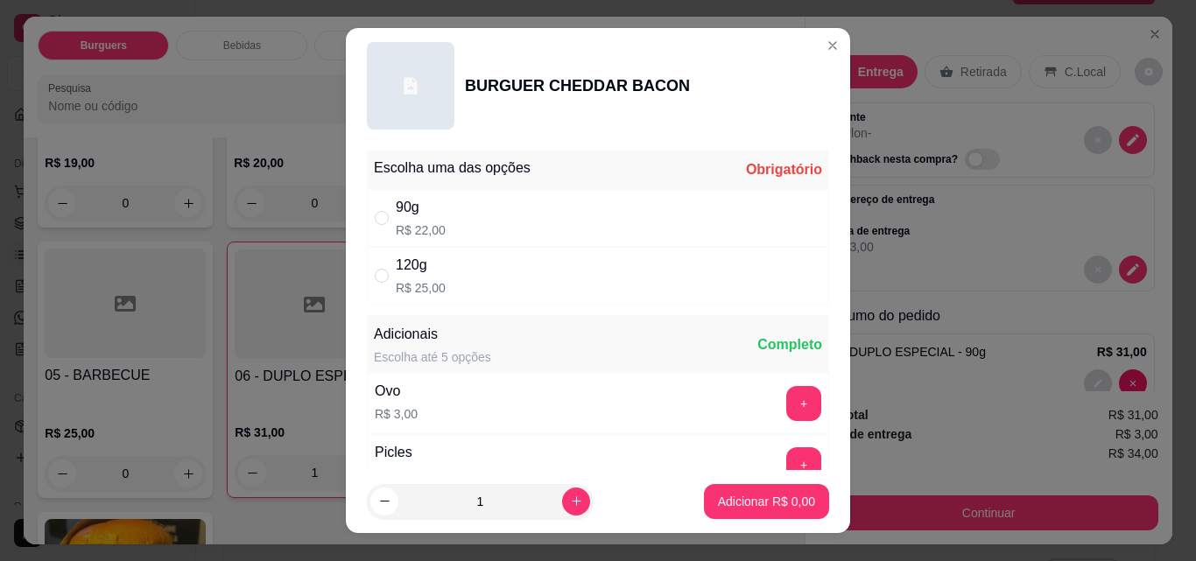
click at [611, 218] on div "90g R$ 22,00" at bounding box center [598, 218] width 462 height 58
radio input "true"
click at [751, 503] on p "Adicionar R$ 22,00" at bounding box center [763, 502] width 104 height 18
type input "1"
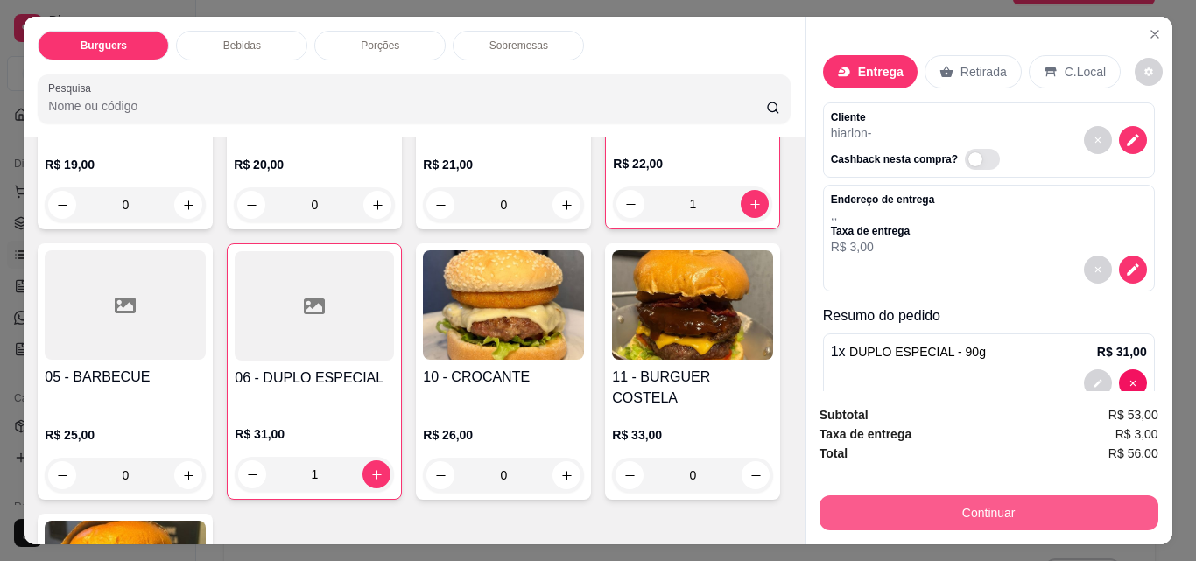
click at [985, 511] on button "Continuar" at bounding box center [989, 513] width 339 height 35
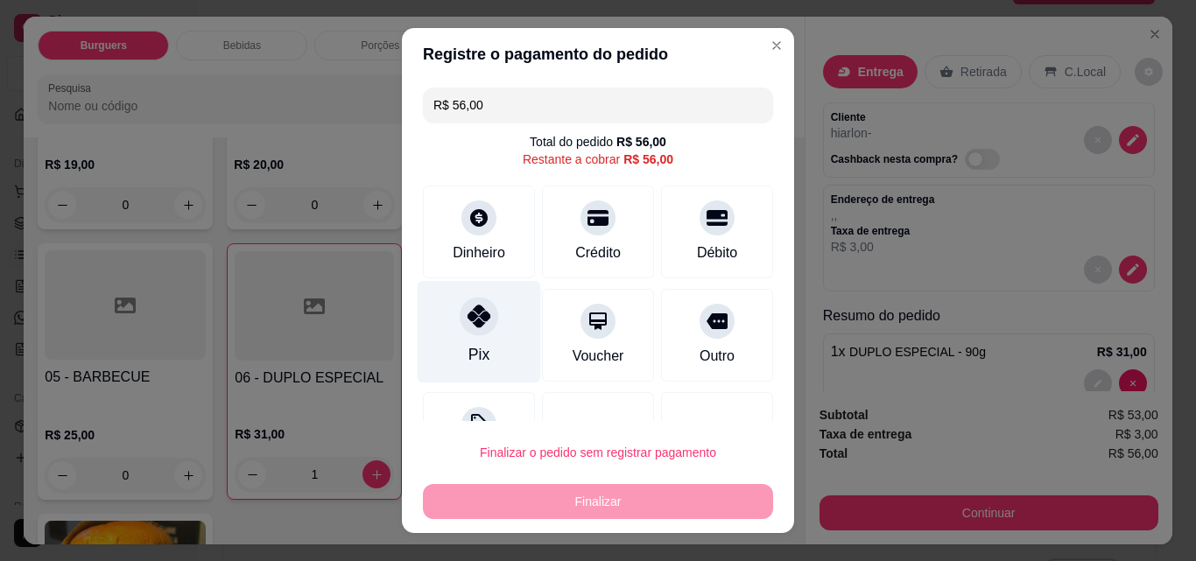
click at [470, 322] on icon at bounding box center [479, 316] width 23 height 23
type input "R$ 0,00"
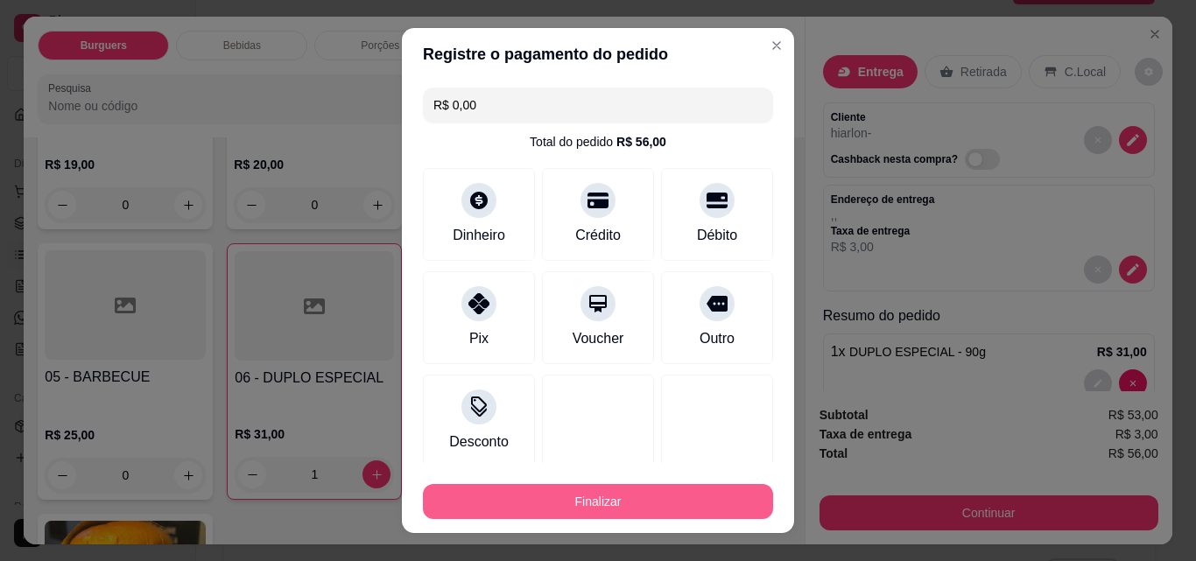
click at [566, 497] on button "Finalizar" at bounding box center [598, 501] width 350 height 35
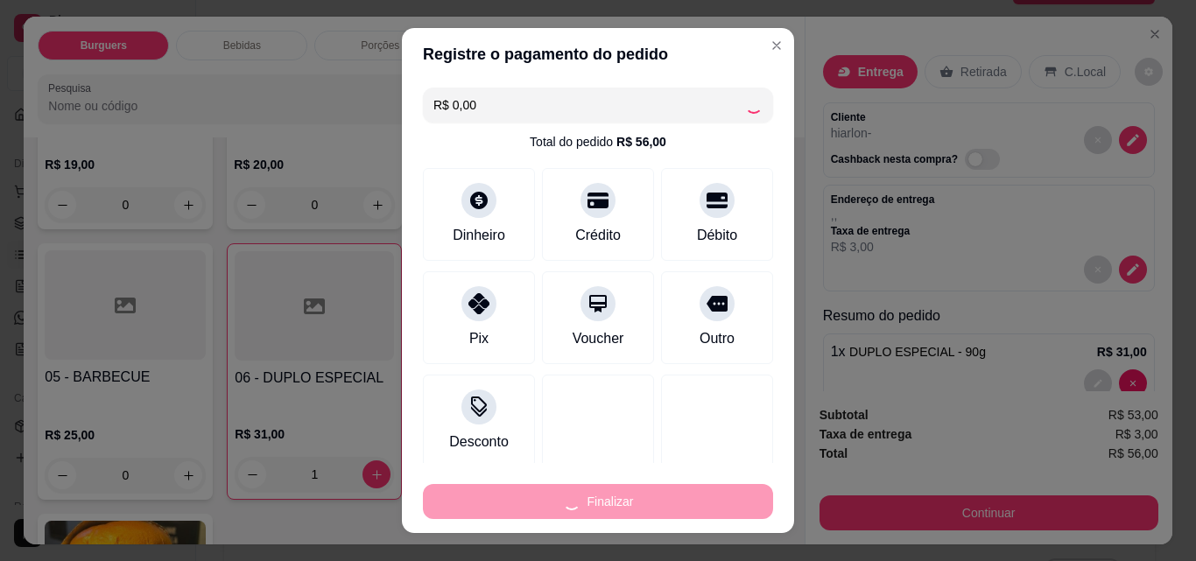
type input "0"
type input "-R$ 56,00"
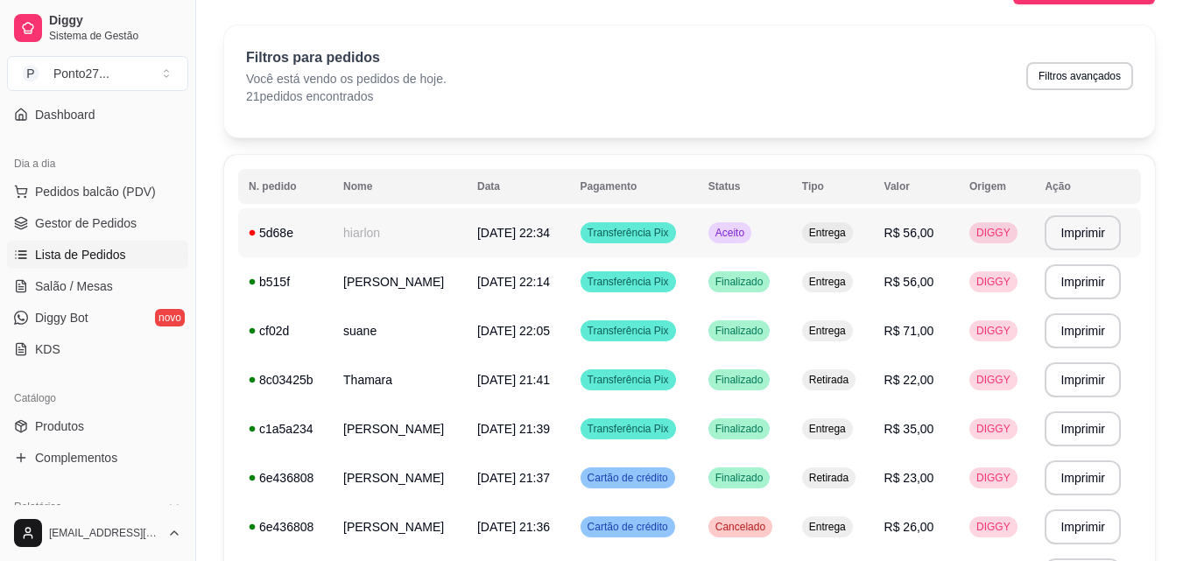
click at [755, 229] on td "Aceito" at bounding box center [745, 232] width 94 height 49
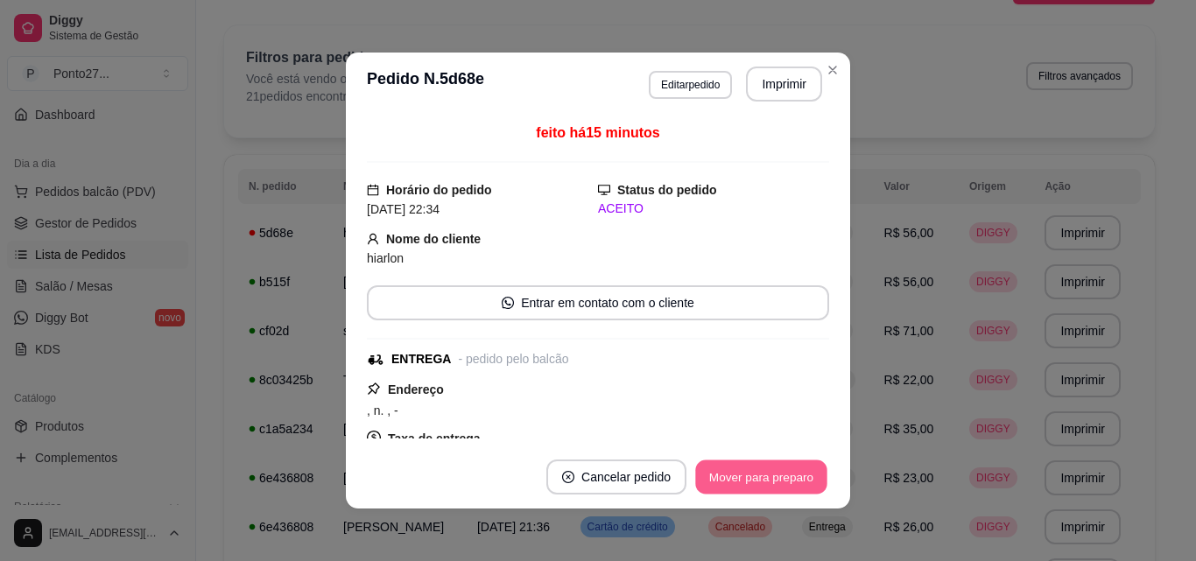
click at [777, 484] on button "Mover para preparo" at bounding box center [760, 478] width 131 height 34
click at [756, 487] on button "Mover para entrega" at bounding box center [761, 477] width 135 height 35
click at [756, 487] on button "Mover para finalizado" at bounding box center [757, 478] width 141 height 34
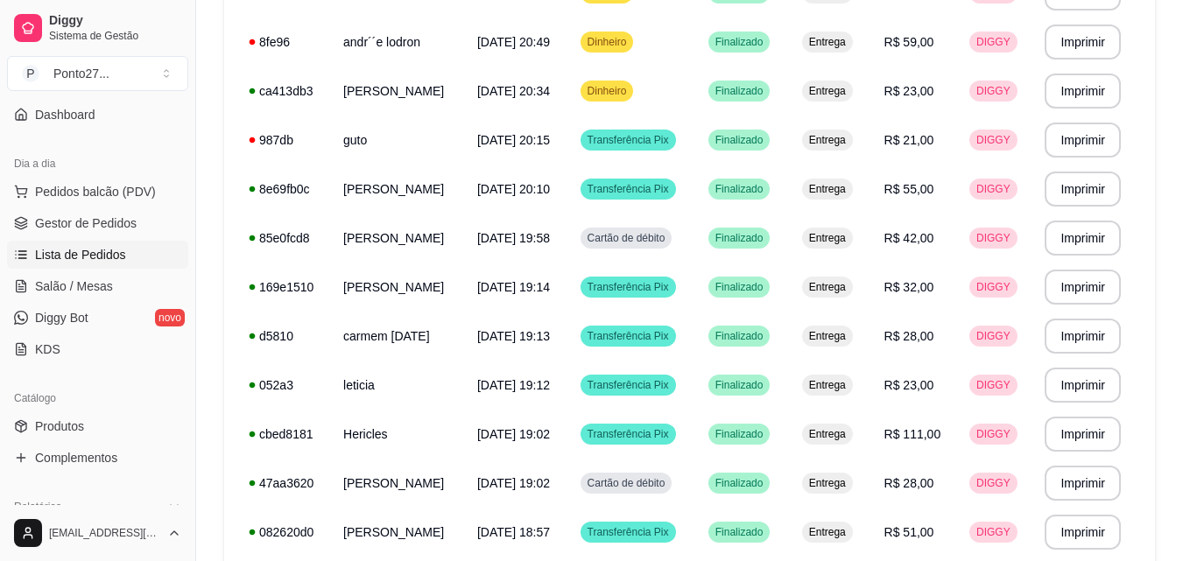
scroll to position [637, 0]
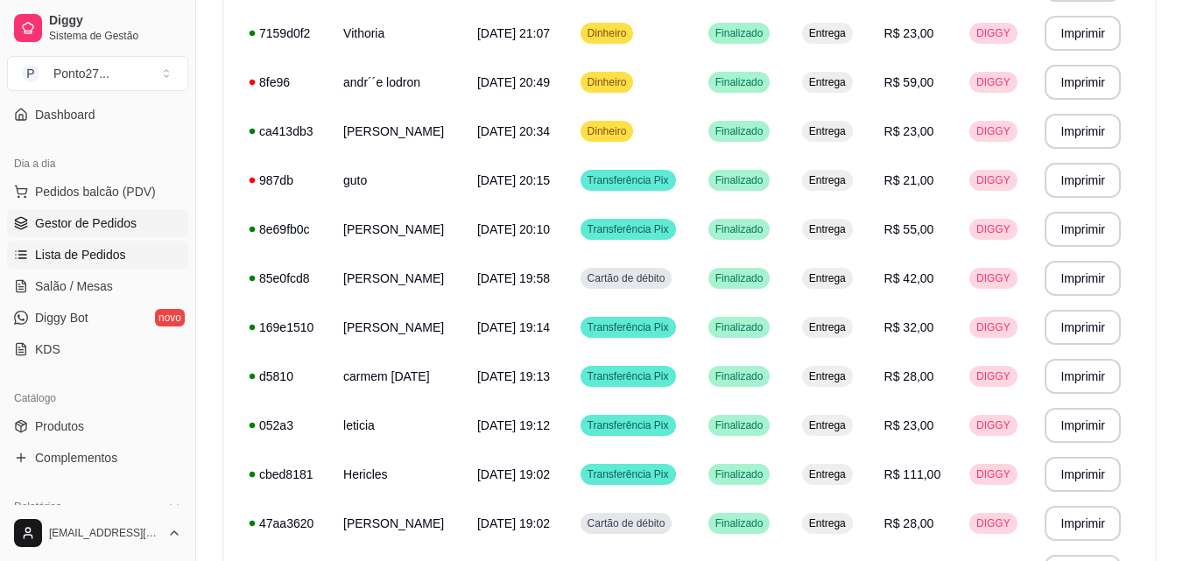
click at [130, 220] on span "Gestor de Pedidos" at bounding box center [86, 224] width 102 height 18
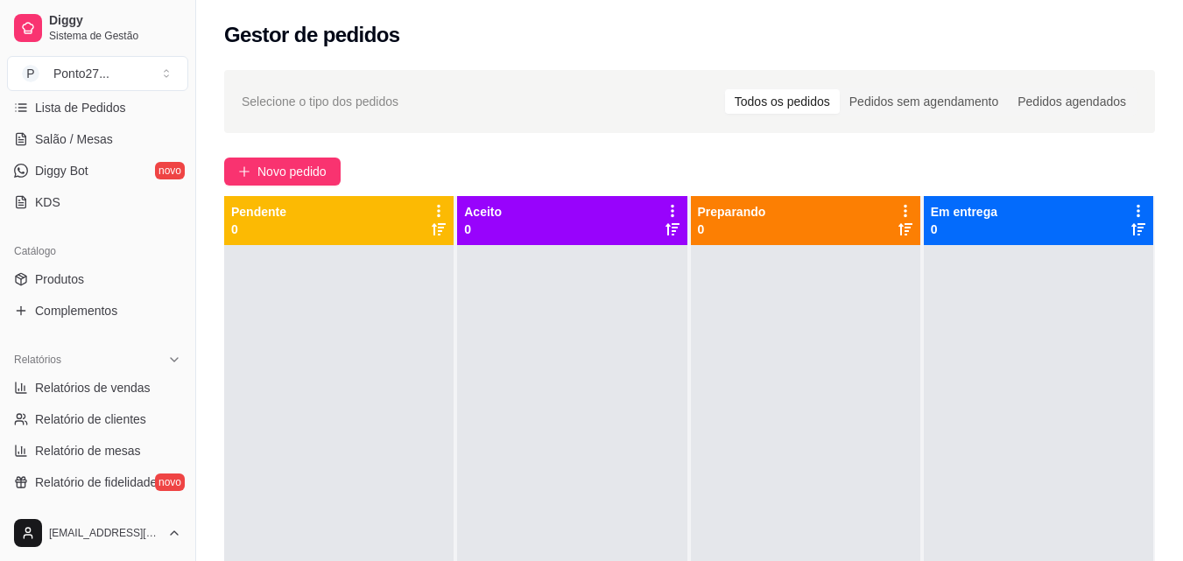
scroll to position [304, 0]
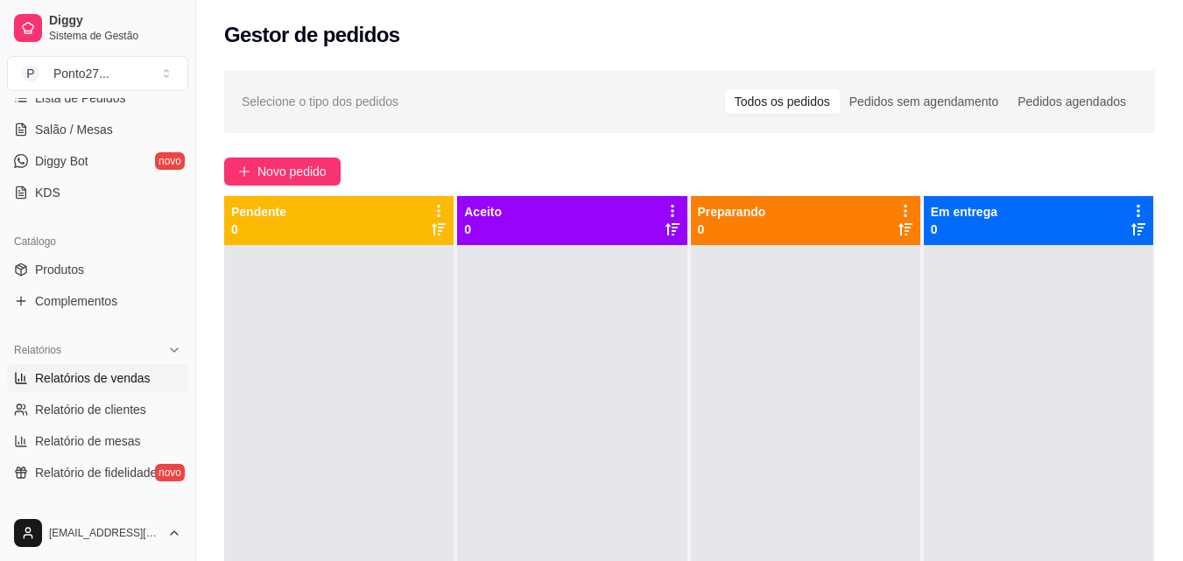
click at [72, 380] on span "Relatórios de vendas" at bounding box center [93, 379] width 116 height 18
select select "ALL"
select select "0"
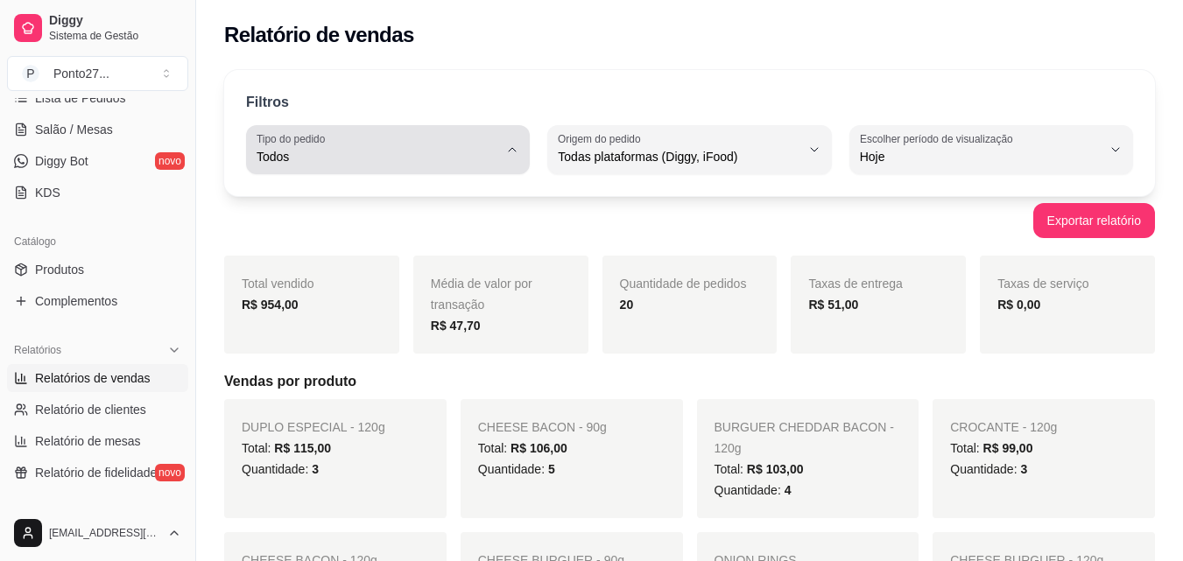
click at [506, 155] on button "Tipo do pedido Todos" at bounding box center [388, 149] width 284 height 49
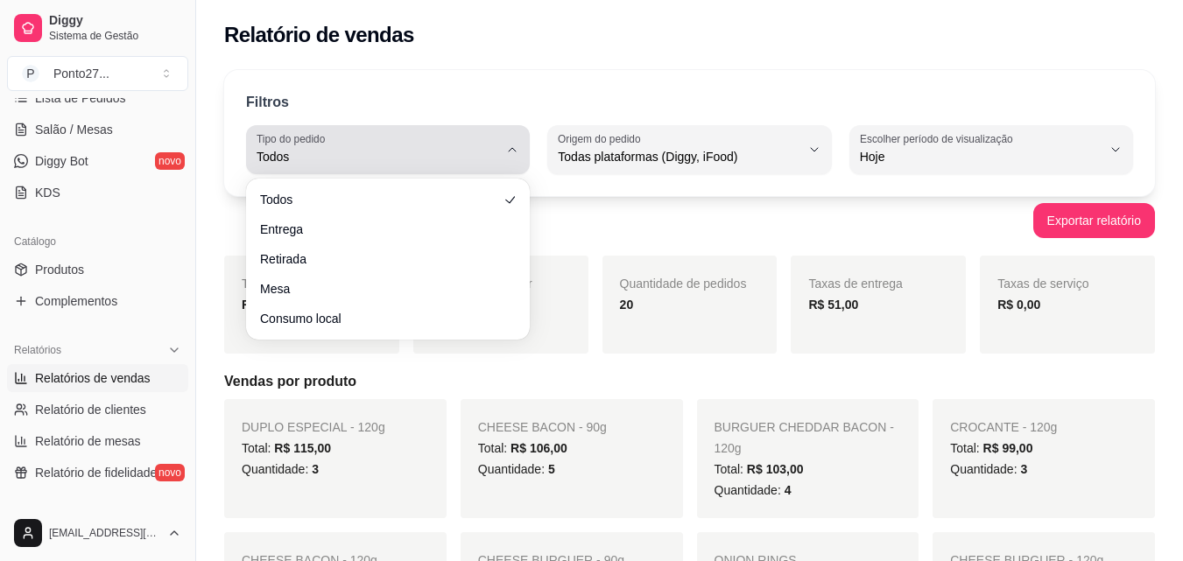
click at [506, 155] on icon "button" at bounding box center [512, 150] width 14 height 14
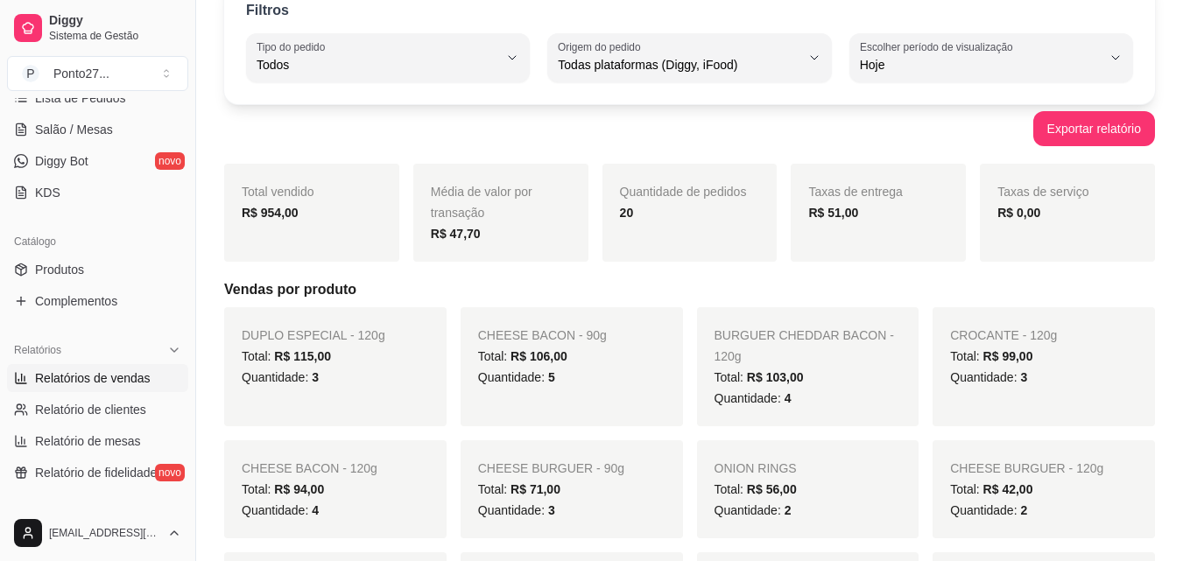
scroll to position [181, 0]
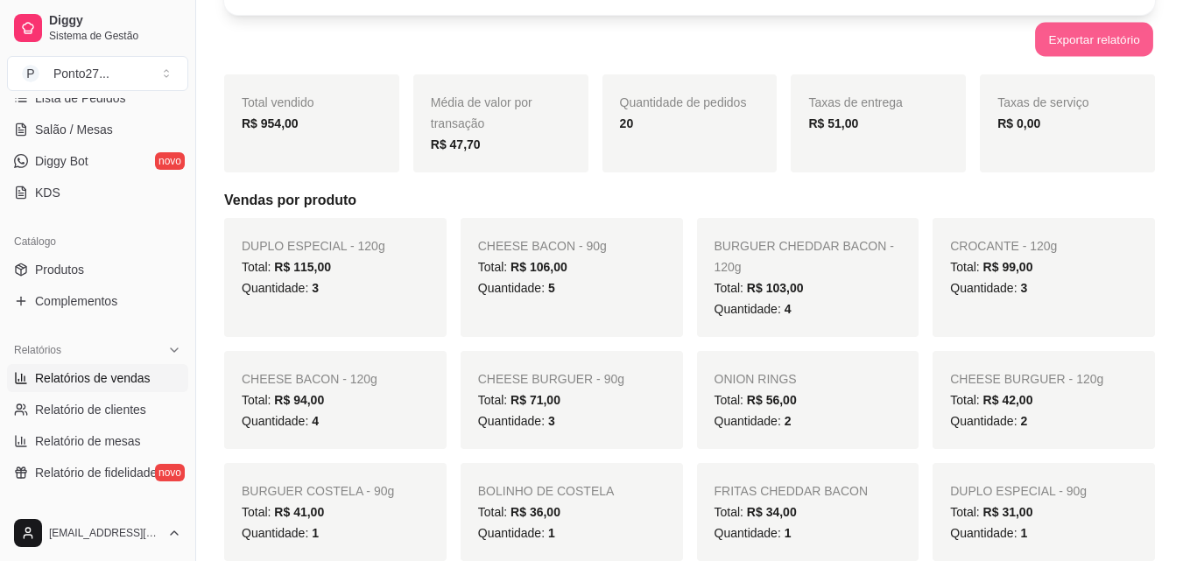
click at [1108, 48] on button "Exportar relatório" at bounding box center [1094, 40] width 118 height 34
